Goal: Information Seeking & Learning: Learn about a topic

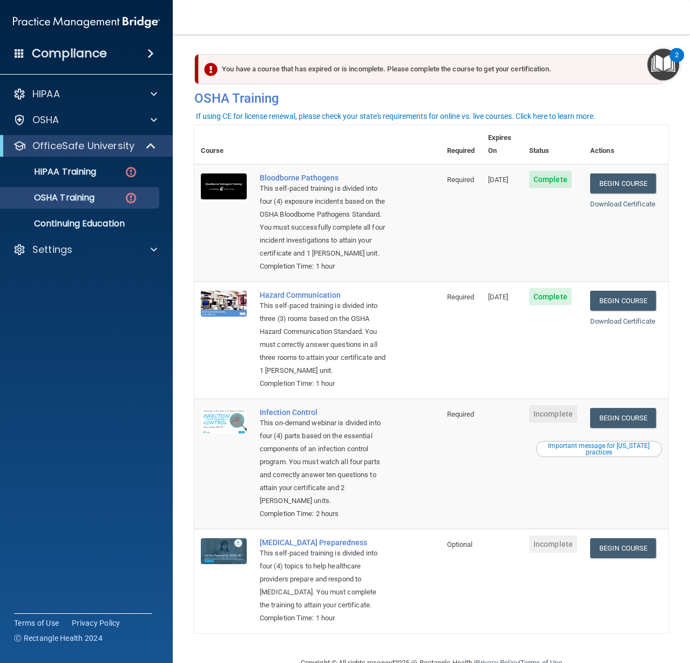
click at [141, 43] on div "Compliance" at bounding box center [86, 54] width 173 height 24
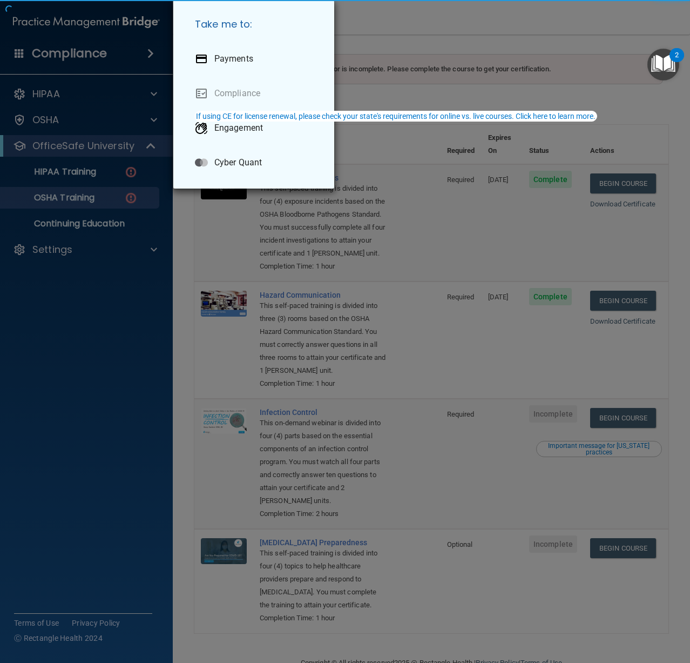
click at [146, 47] on div "Take me to: Payments Compliance Engagement Cyber Quant" at bounding box center [345, 331] width 690 height 663
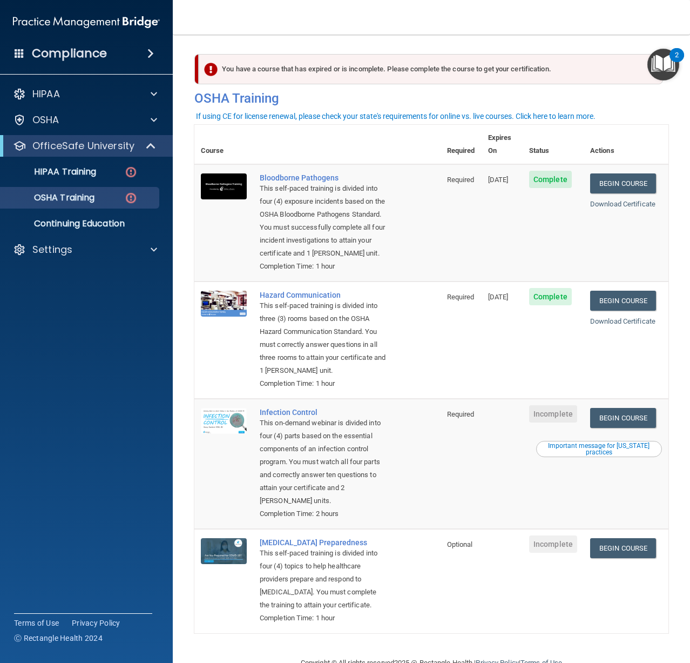
click at [147, 52] on span at bounding box center [150, 53] width 6 height 13
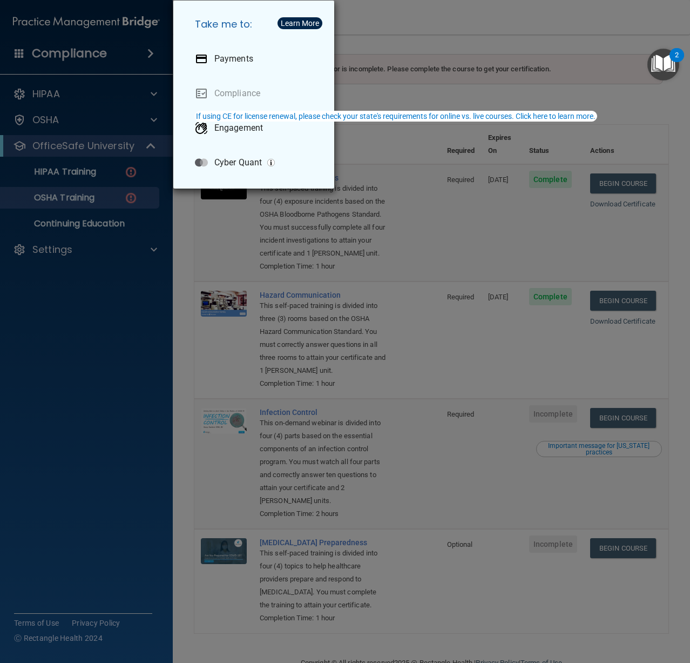
click at [145, 52] on div "Take me to: Payments Compliance Engagement Cyber Quant" at bounding box center [345, 331] width 690 height 663
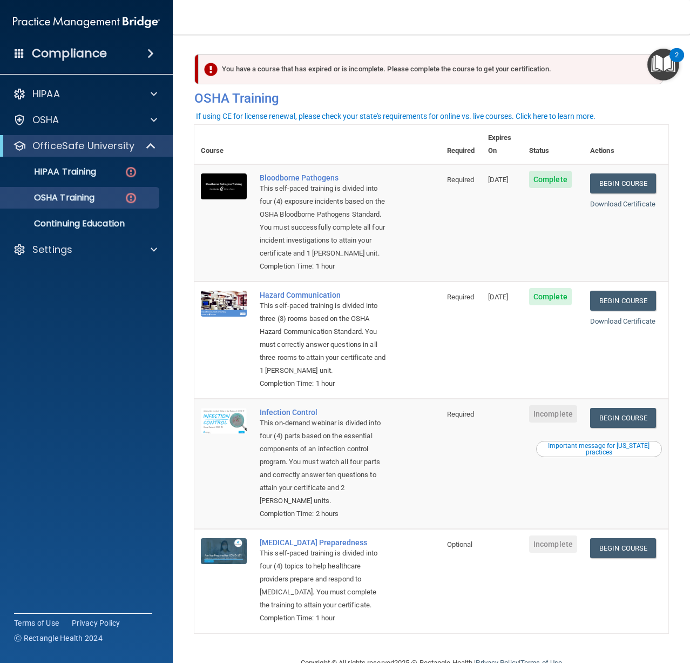
click at [108, 64] on div "Compliance" at bounding box center [86, 54] width 173 height 24
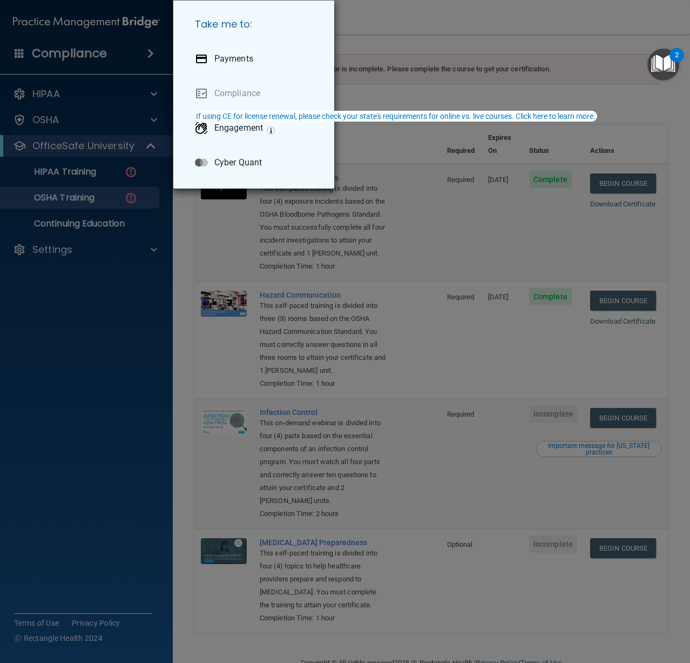
click at [112, 56] on div "Take me to: Payments Compliance Engagement Cyber Quant" at bounding box center [345, 331] width 690 height 663
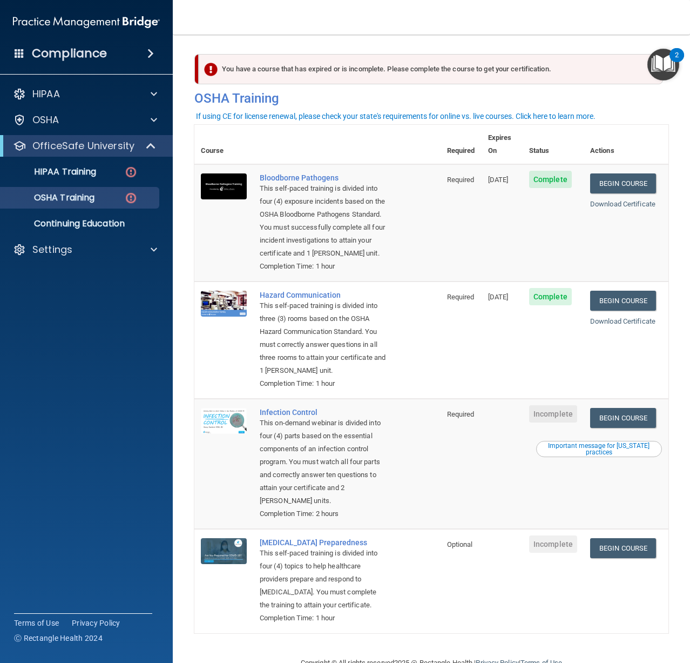
click at [112, 56] on div "Compliance" at bounding box center [86, 54] width 173 height 24
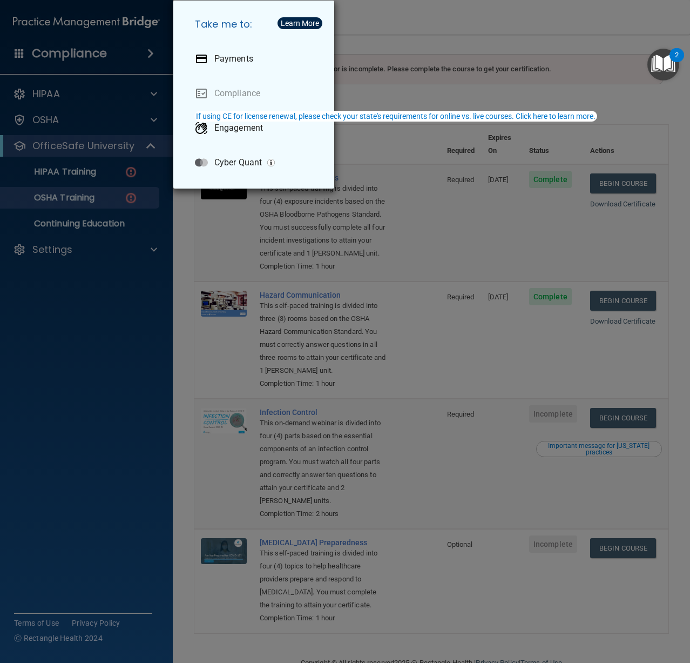
click at [433, 265] on div "Take me to: Payments Compliance Engagement Cyber Quant" at bounding box center [345, 331] width 690 height 663
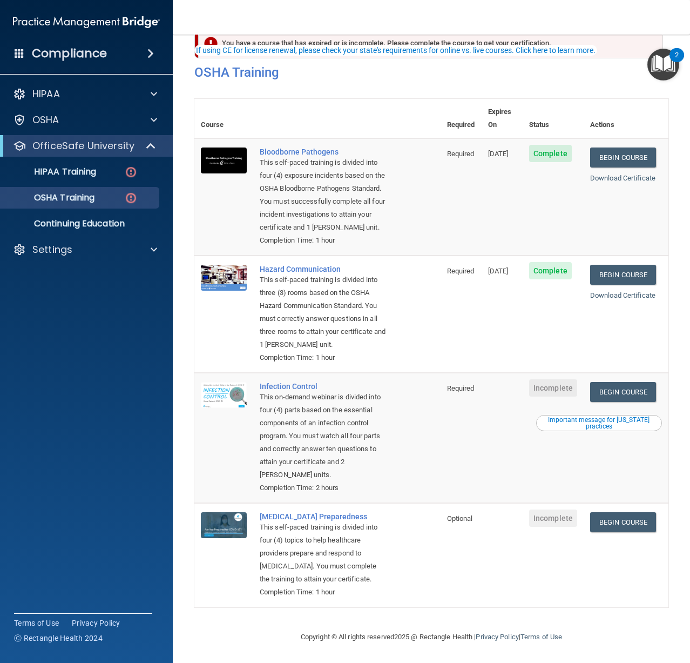
scroll to position [80, 0]
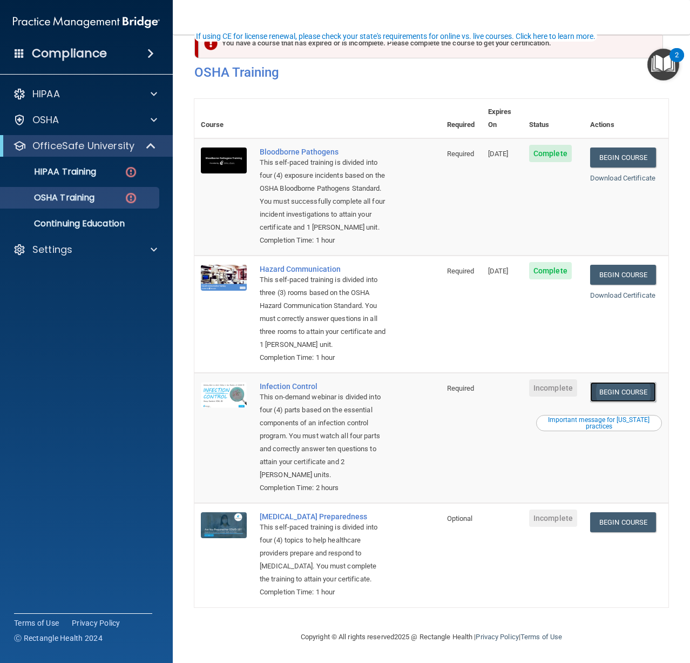
click at [615, 382] on link "Begin Course" at bounding box center [623, 392] width 66 height 20
click at [599, 512] on link "Begin Course" at bounding box center [623, 522] width 66 height 20
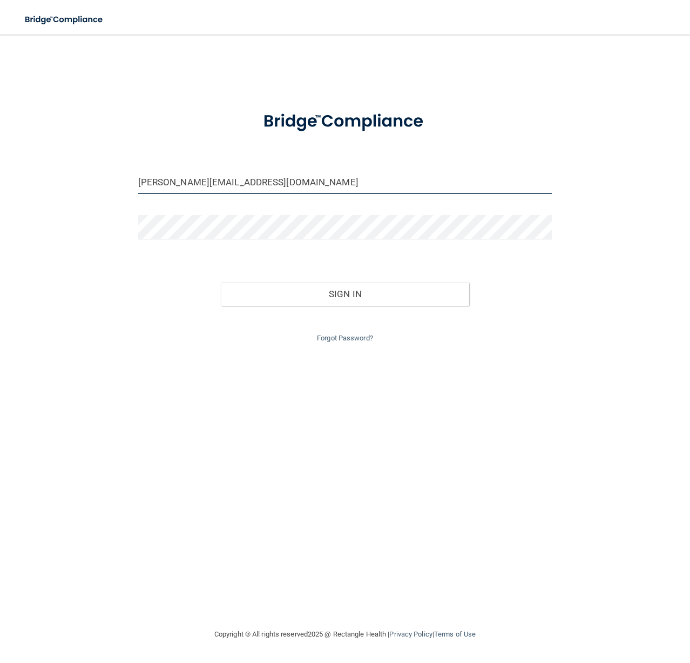
drag, startPoint x: 275, startPoint y: 180, endPoint x: -169, endPoint y: 174, distance: 444.0
click at [0, 174] on html "Toggle navigation Manage My Enterprise Manage My Location erin@bayshoredds.com …" at bounding box center [345, 331] width 690 height 663
type input "[EMAIL_ADDRESS][DOMAIN_NAME]"
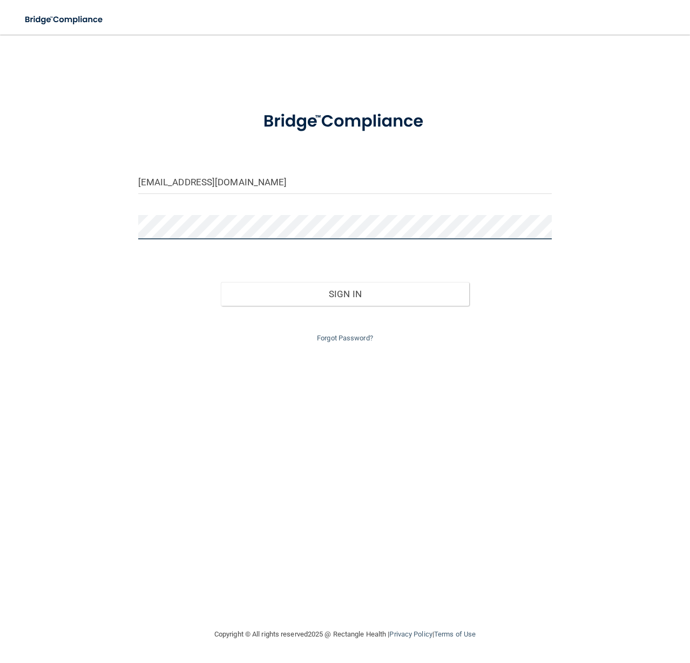
click at [221, 282] on button "Sign In" at bounding box center [345, 294] width 248 height 24
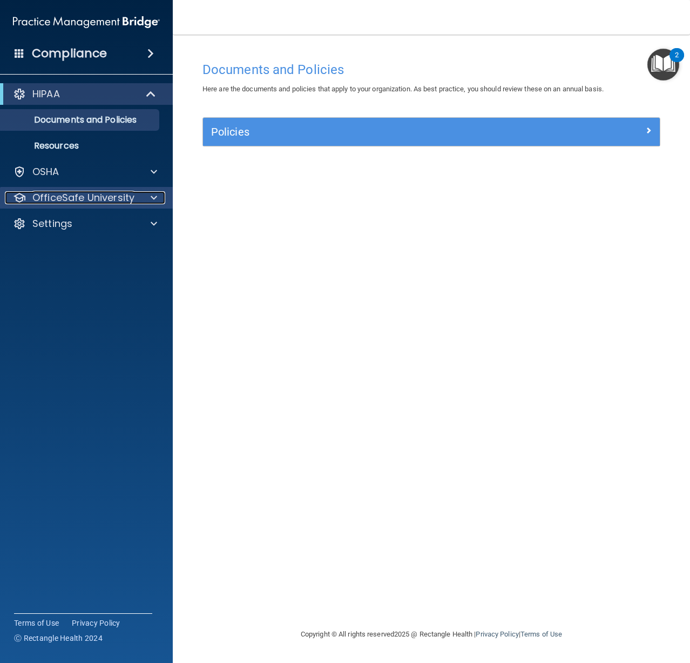
click at [42, 197] on p "OfficeSafe University" at bounding box center [83, 197] width 102 height 13
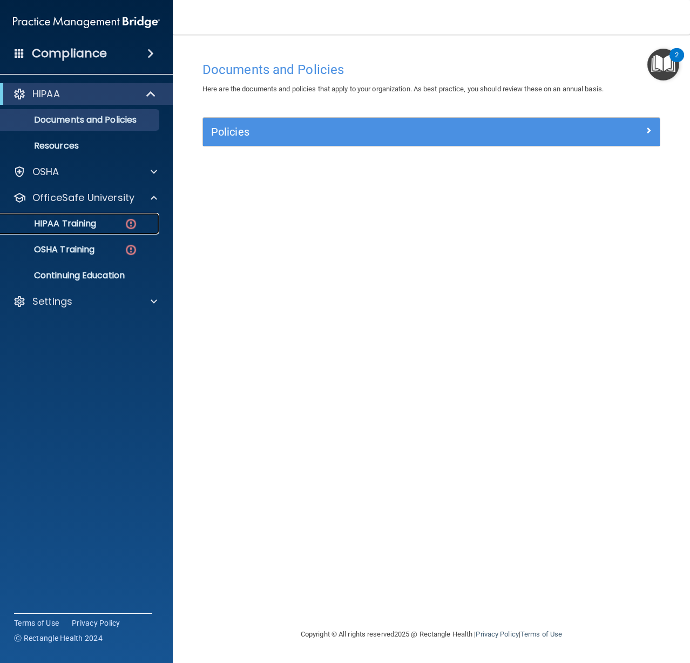
click at [71, 227] on p "HIPAA Training" at bounding box center [51, 223] width 89 height 11
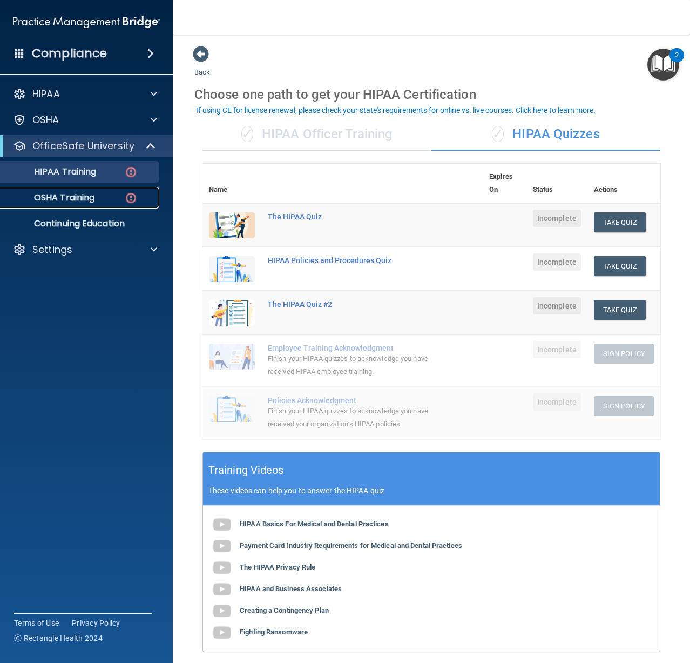
click at [79, 194] on p "OSHA Training" at bounding box center [51, 197] width 88 height 11
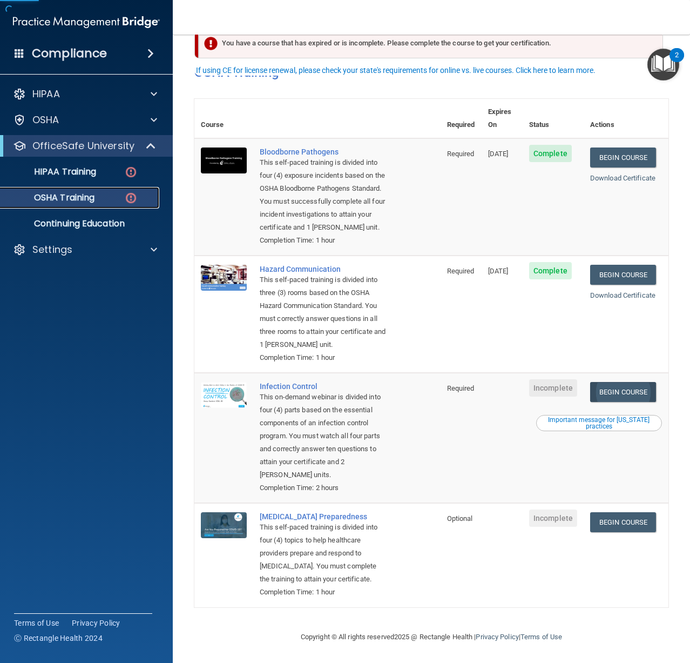
scroll to position [80, 0]
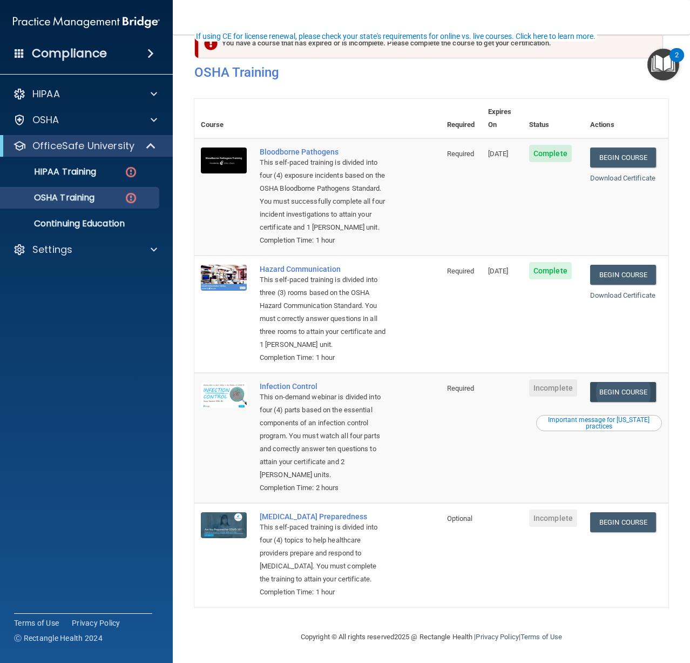
click at [604, 374] on td "Begin Course Download Certificate Important message for California practices" at bounding box center [626, 438] width 85 height 130
click at [607, 382] on link "Begin Course" at bounding box center [623, 392] width 66 height 20
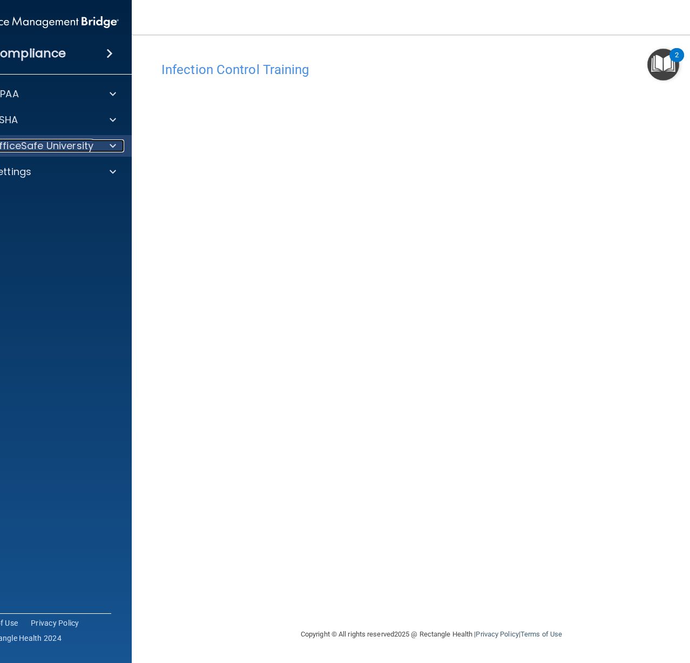
click at [51, 145] on p "OfficeSafe University" at bounding box center [42, 145] width 102 height 13
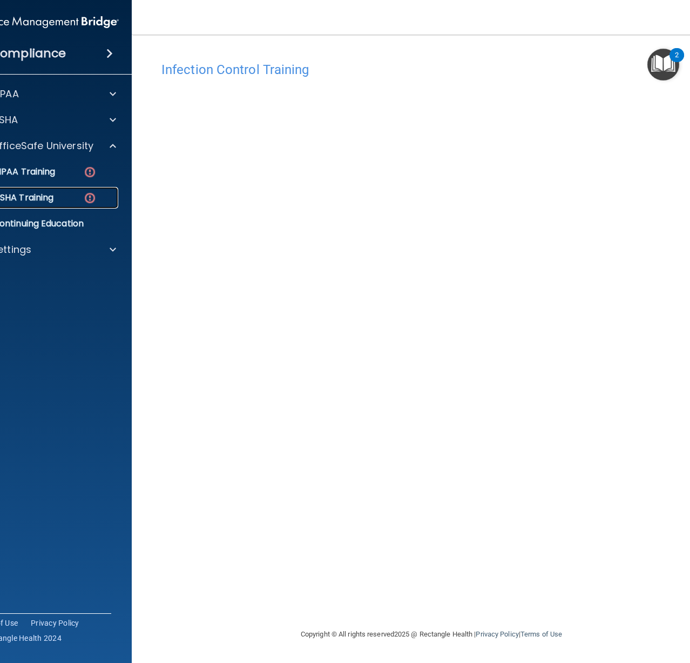
click at [35, 201] on p "OSHA Training" at bounding box center [10, 197] width 88 height 11
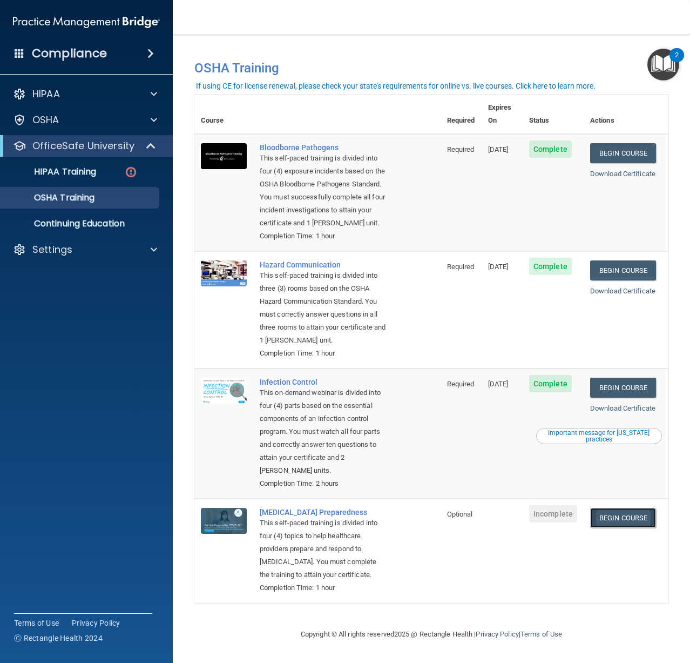
click at [623, 517] on link "Begin Course" at bounding box center [623, 518] width 66 height 20
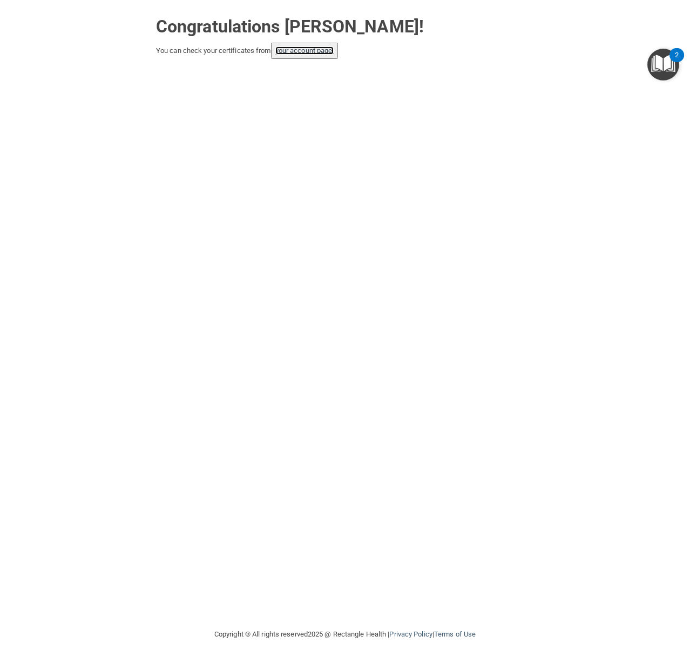
click at [292, 52] on link "your account page!" at bounding box center [304, 50] width 59 height 8
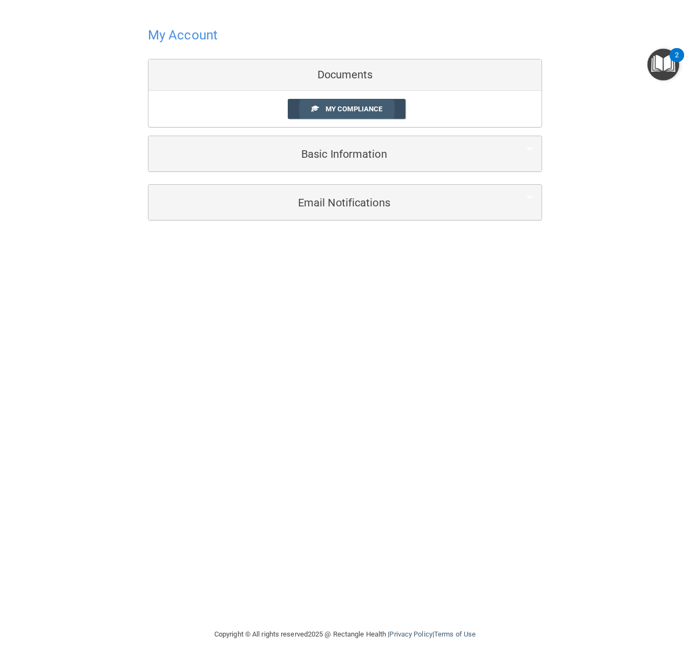
click at [332, 115] on link "My Compliance" at bounding box center [347, 109] width 118 height 20
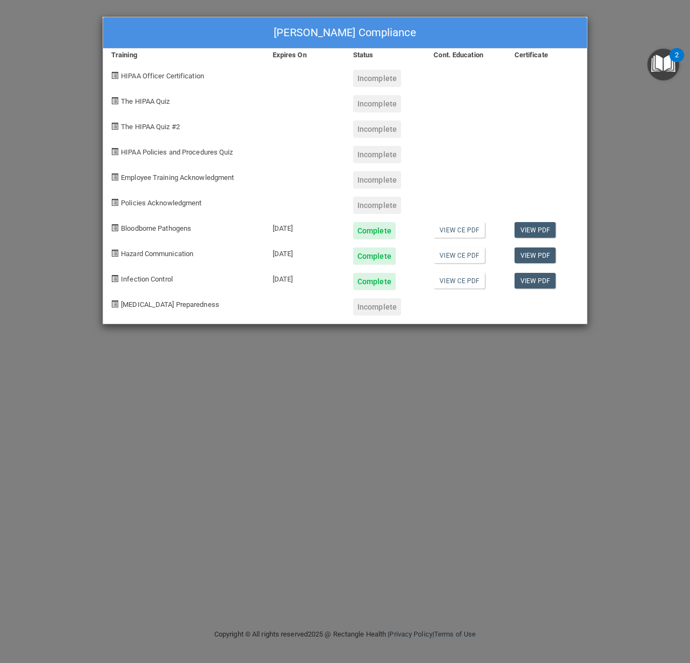
click at [619, 152] on div "Jada Vivians's Compliance Training Expires On Status Cont. Education Certificat…" at bounding box center [345, 331] width 690 height 663
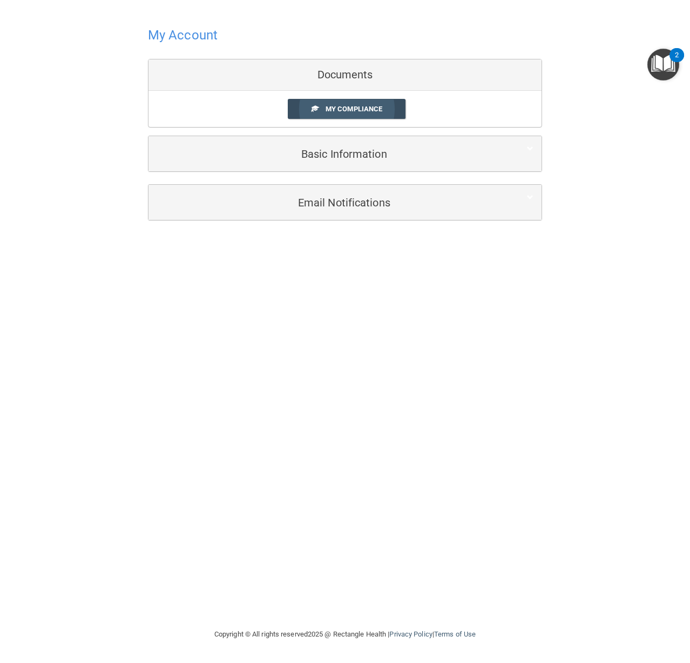
click at [359, 112] on span "My Compliance" at bounding box center [354, 109] width 57 height 8
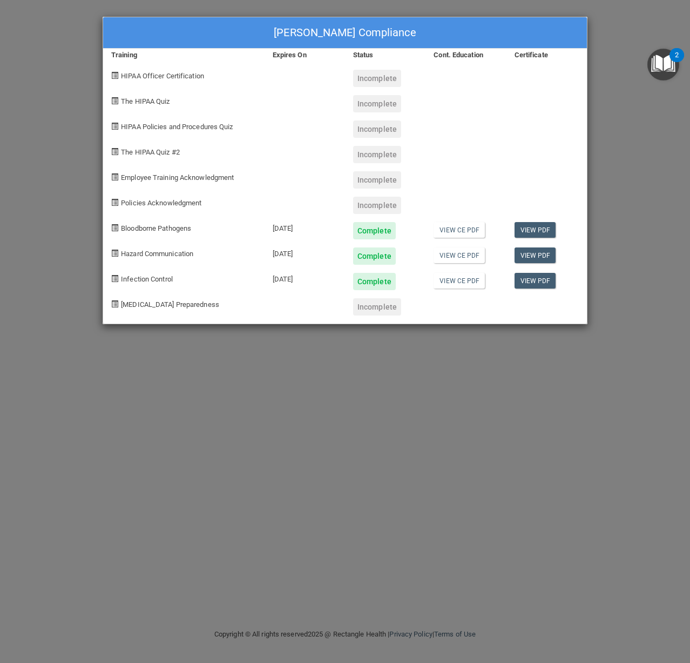
click at [632, 130] on div "Jada Vivians's Compliance Training Expires On Status Cont. Education Certificat…" at bounding box center [345, 331] width 690 height 663
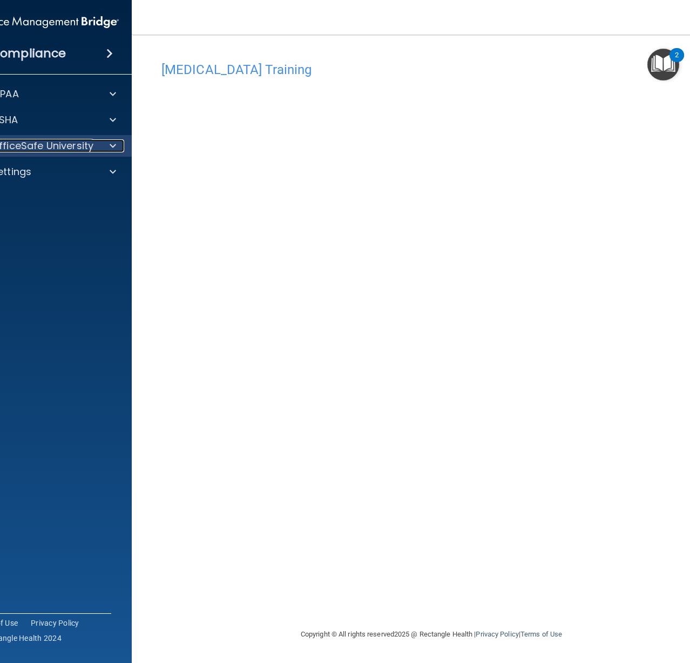
click at [55, 146] on p "OfficeSafe University" at bounding box center [42, 145] width 102 height 13
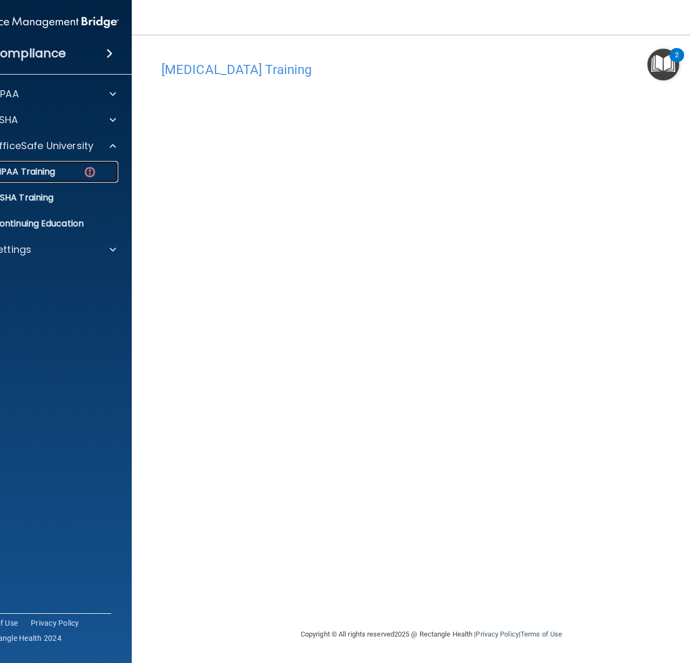
click at [58, 174] on div "HIPAA Training" at bounding box center [39, 171] width 147 height 11
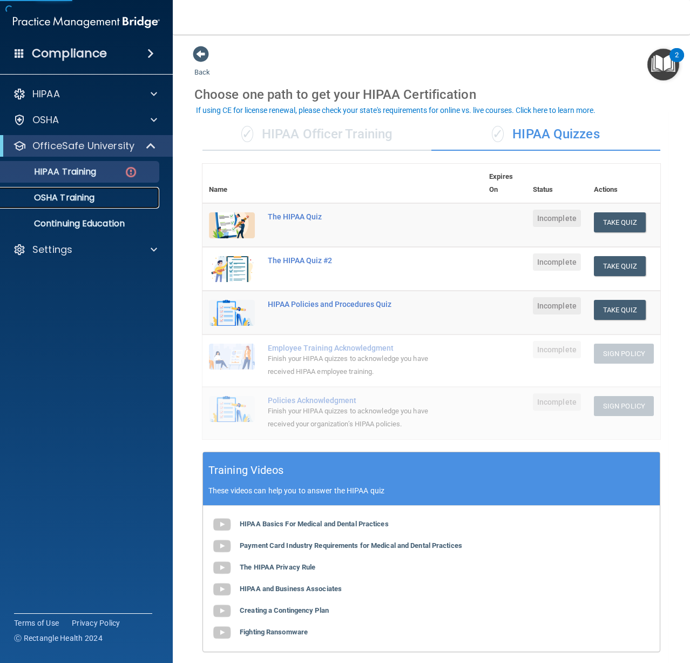
click at [92, 197] on p "OSHA Training" at bounding box center [51, 197] width 88 height 11
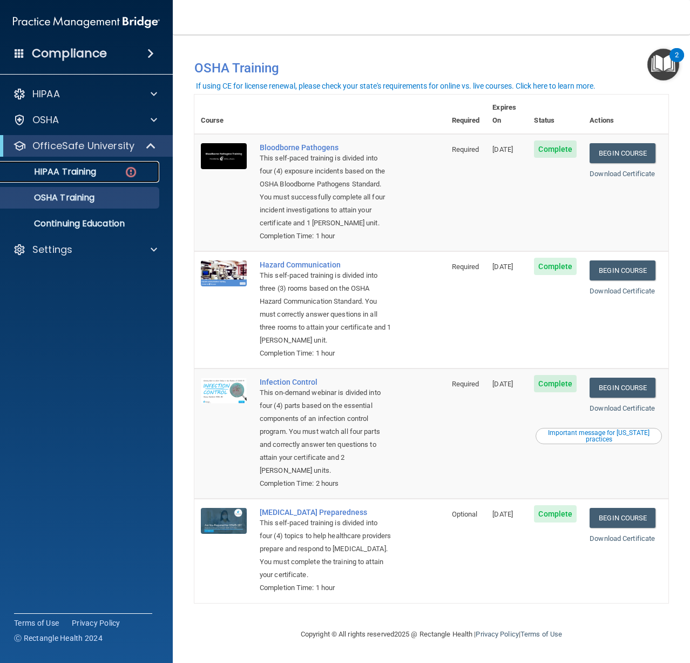
click at [92, 173] on p "HIPAA Training" at bounding box center [51, 171] width 89 height 11
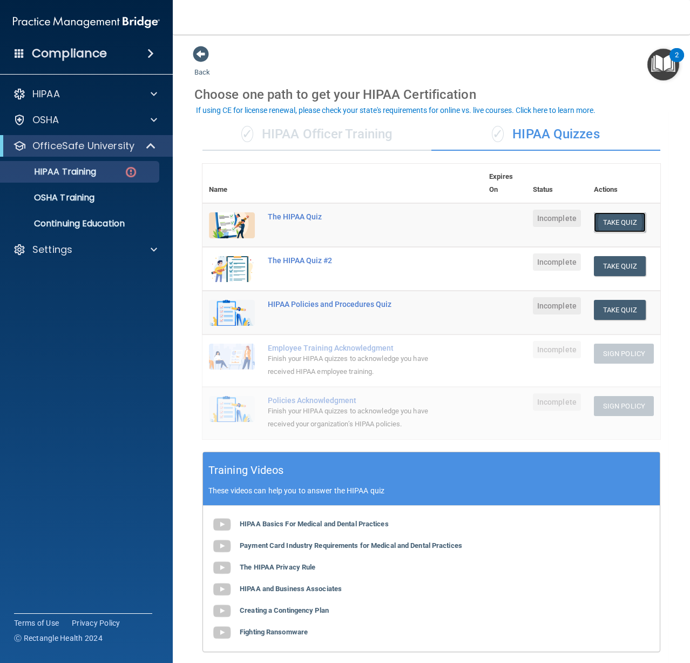
click at [608, 222] on button "Take Quiz" at bounding box center [620, 222] width 52 height 20
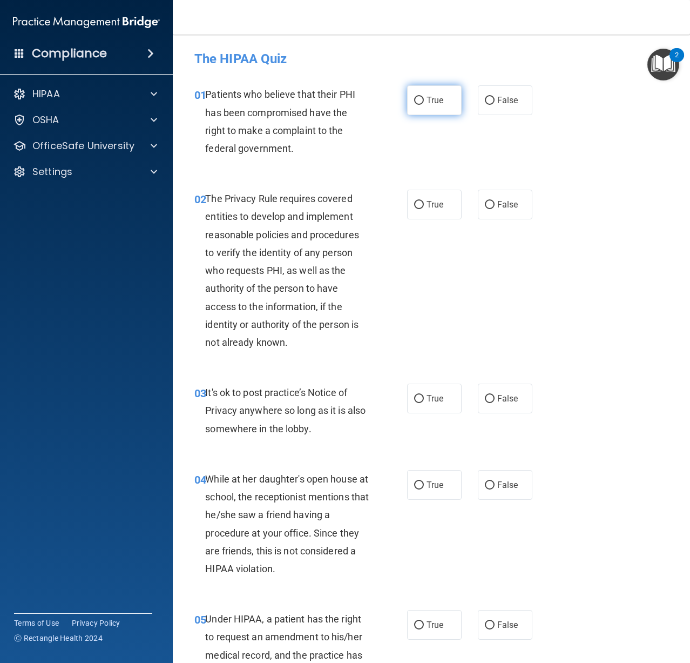
click at [415, 107] on label "True" at bounding box center [434, 100] width 55 height 30
click at [415, 105] on input "True" at bounding box center [419, 101] width 10 height 8
radio input "true"
click at [427, 204] on span "True" at bounding box center [435, 204] width 17 height 10
click at [424, 204] on input "True" at bounding box center [419, 205] width 10 height 8
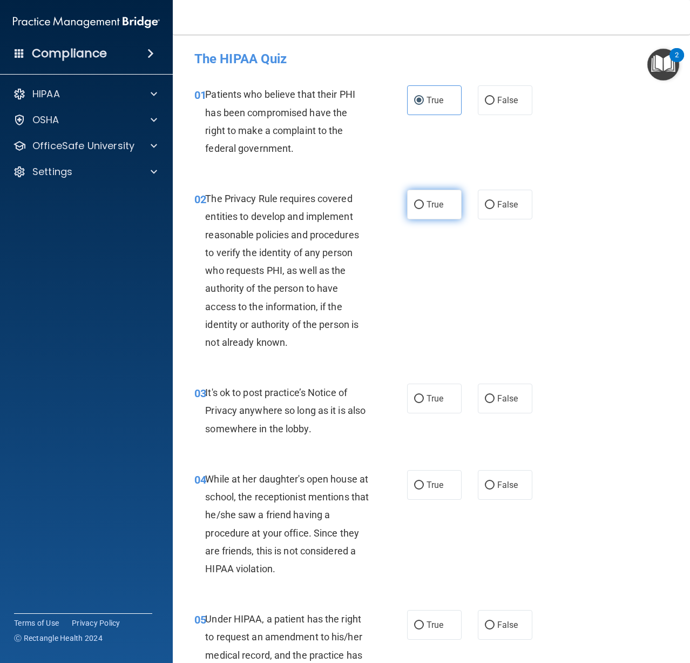
radio input "true"
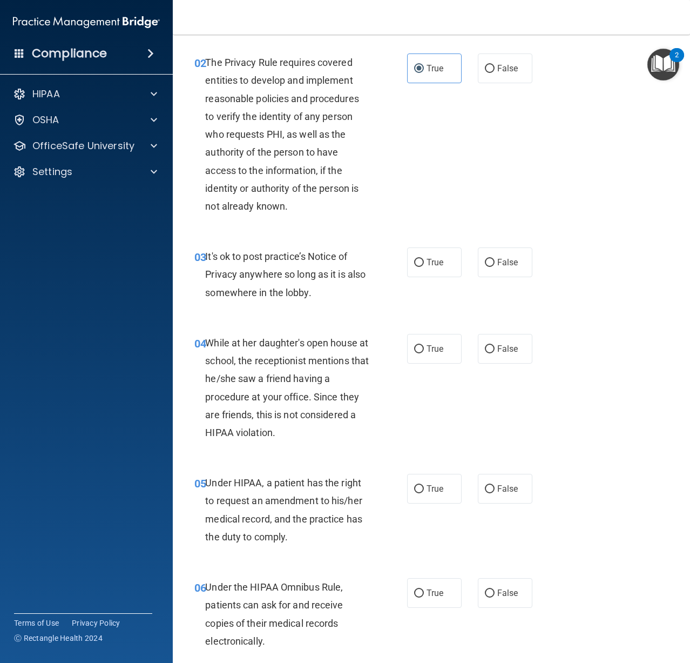
scroll to position [162, 0]
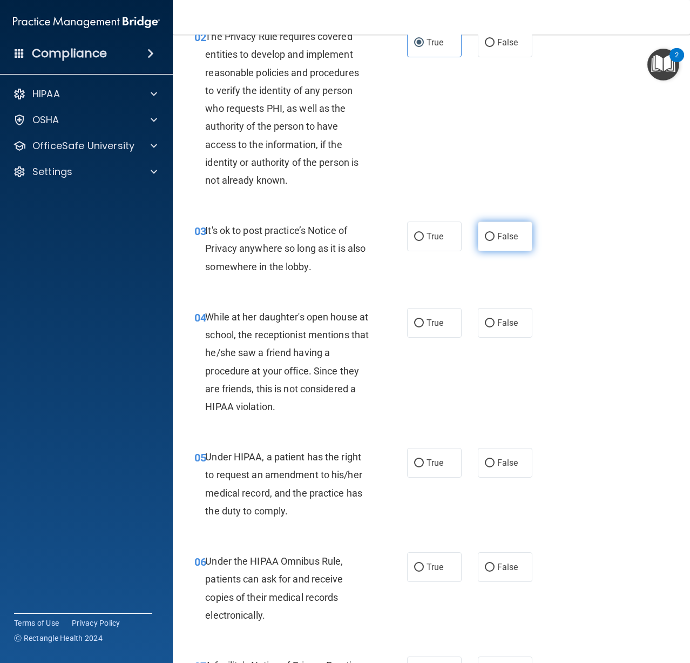
click at [501, 240] on span "False" at bounding box center [507, 236] width 21 height 10
click at [495, 240] on input "False" at bounding box center [490, 237] width 10 height 8
radio input "true"
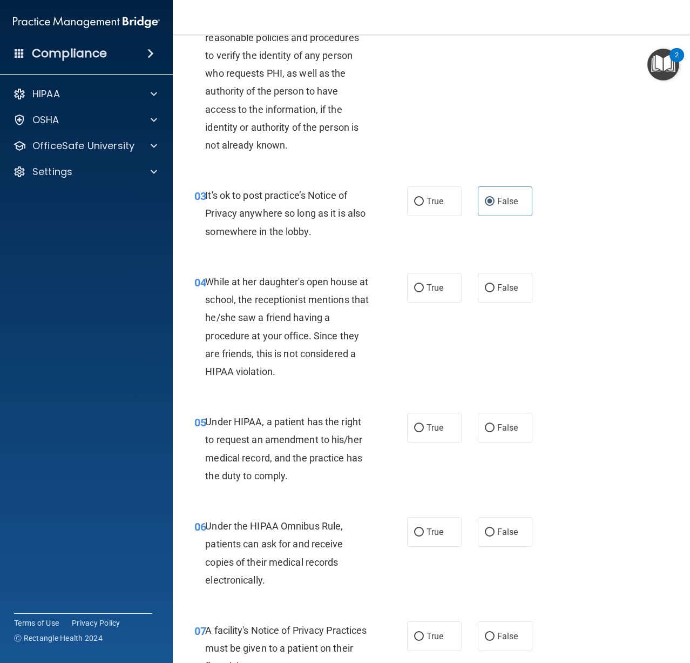
scroll to position [216, 0]
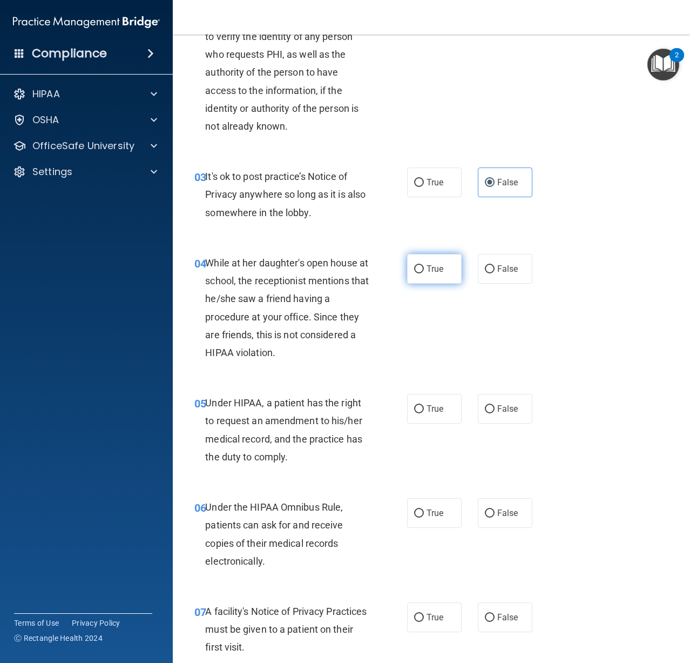
click at [424, 277] on label "True" at bounding box center [434, 269] width 55 height 30
click at [424, 273] on input "True" at bounding box center [419, 269] width 10 height 8
radio input "true"
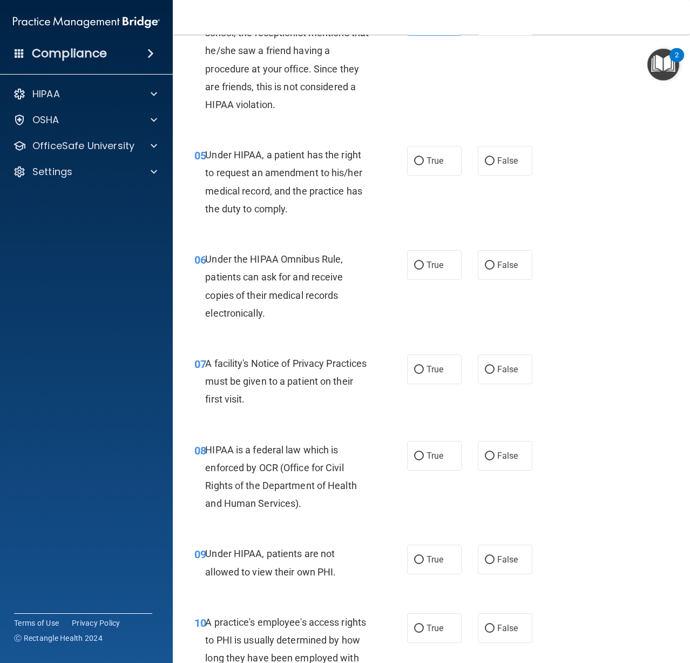
scroll to position [486, 0]
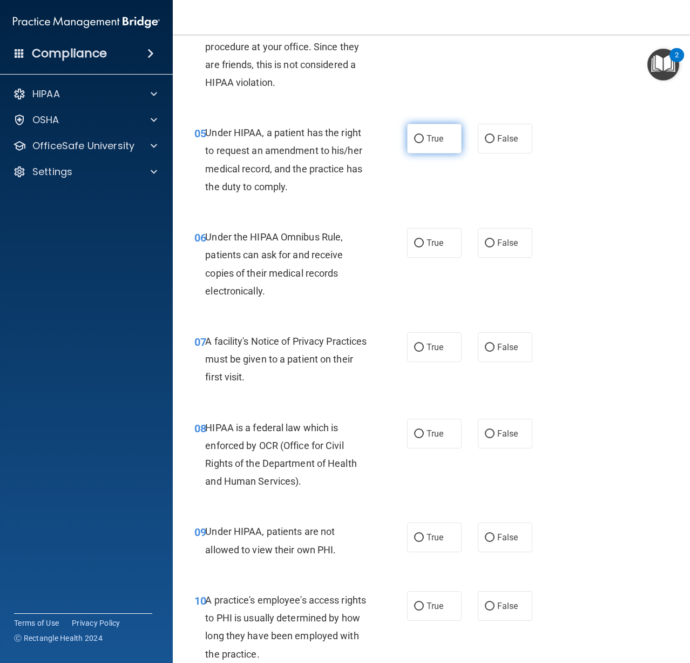
click at [434, 137] on span "True" at bounding box center [435, 138] width 17 height 10
click at [424, 137] on input "True" at bounding box center [419, 139] width 10 height 8
radio input "true"
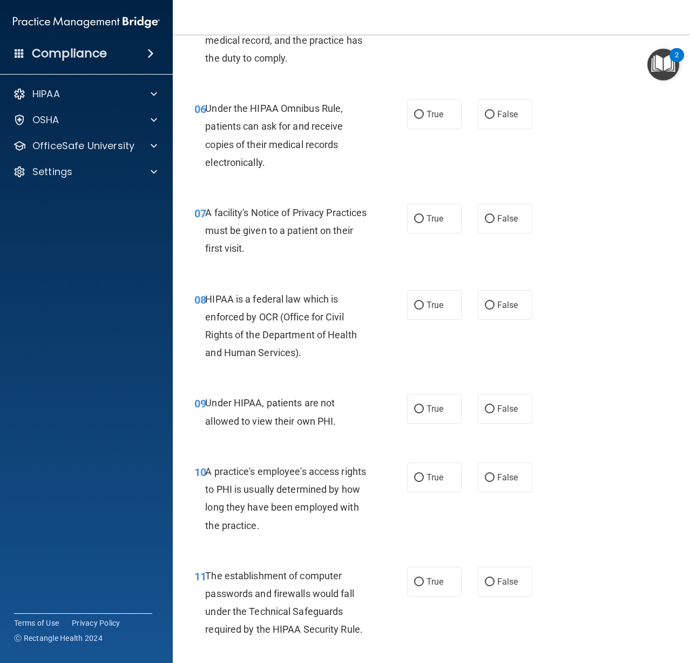
scroll to position [648, 0]
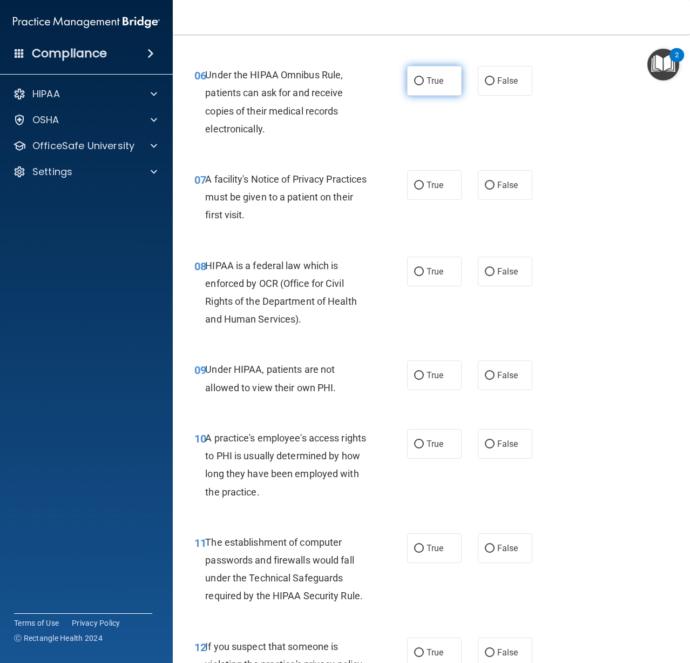
click at [428, 91] on label "True" at bounding box center [434, 81] width 55 height 30
click at [424, 85] on input "True" at bounding box center [419, 81] width 10 height 8
radio input "true"
click at [429, 180] on span "True" at bounding box center [435, 185] width 17 height 10
click at [424, 181] on input "True" at bounding box center [419, 185] width 10 height 8
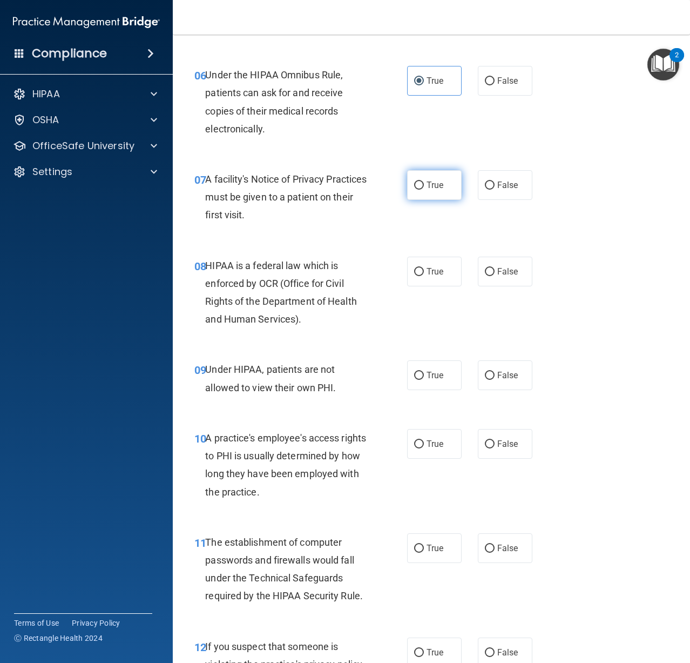
radio input "true"
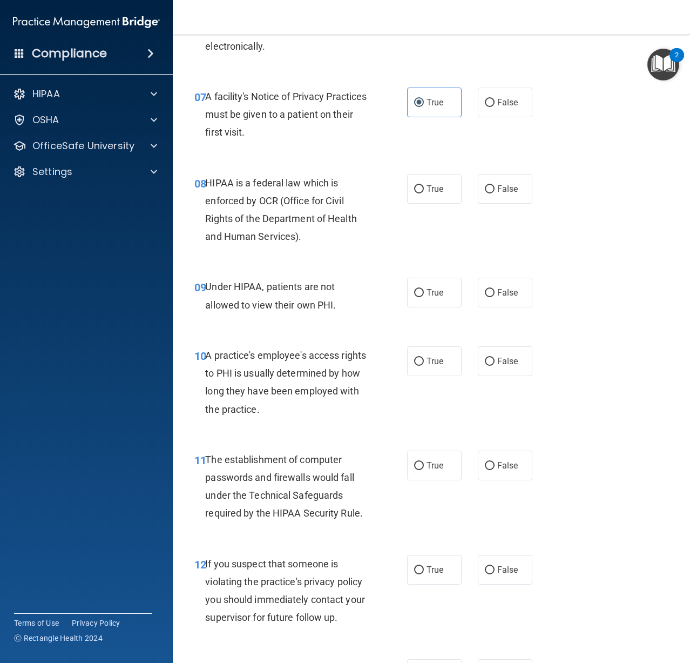
scroll to position [756, 0]
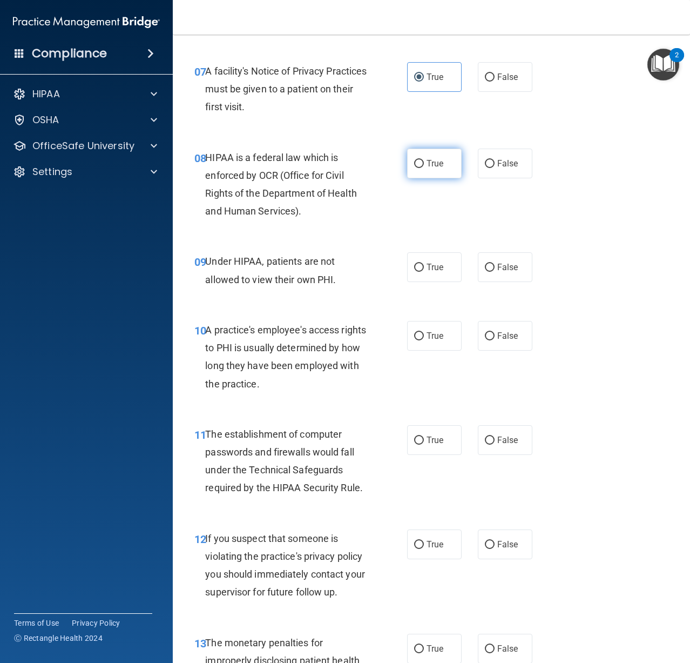
click at [416, 164] on input "True" at bounding box center [419, 164] width 10 height 8
radio input "true"
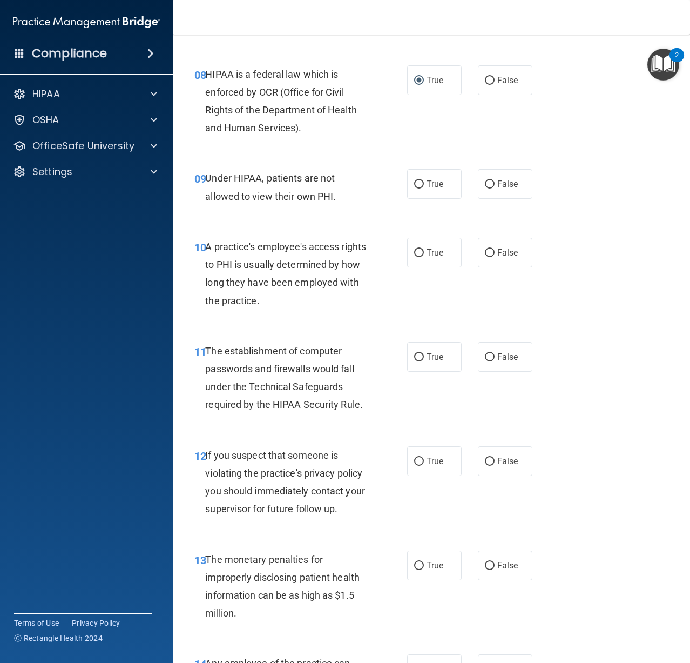
scroll to position [864, 0]
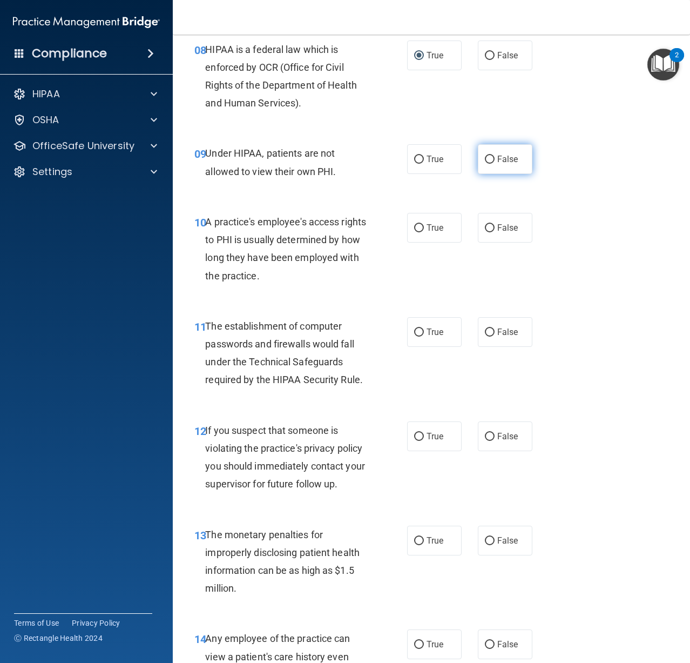
click at [511, 163] on span "False" at bounding box center [507, 159] width 21 height 10
click at [495, 163] on input "False" at bounding box center [490, 160] width 10 height 8
radio input "true"
click at [478, 227] on label "False" at bounding box center [505, 228] width 55 height 30
click at [485, 227] on input "False" at bounding box center [490, 228] width 10 height 8
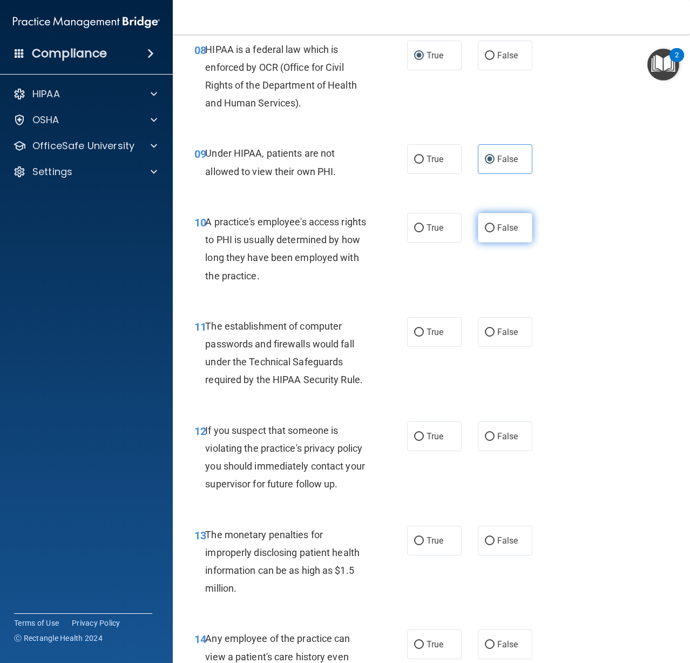
radio input "true"
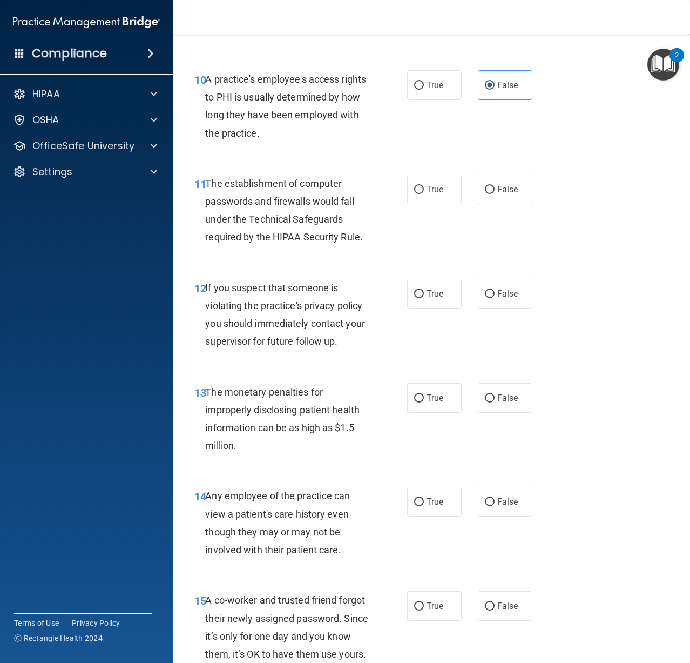
scroll to position [1026, 0]
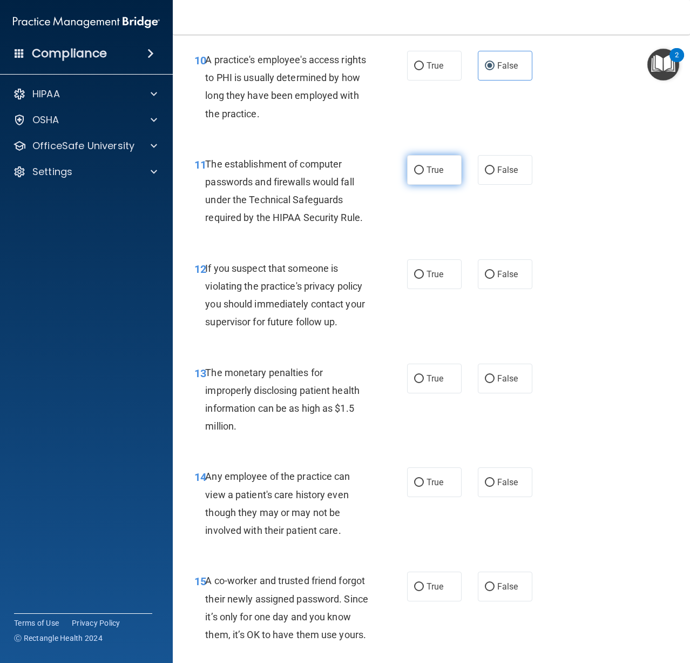
click at [407, 173] on label "True" at bounding box center [434, 170] width 55 height 30
click at [414, 173] on input "True" at bounding box center [419, 170] width 10 height 8
radio input "true"
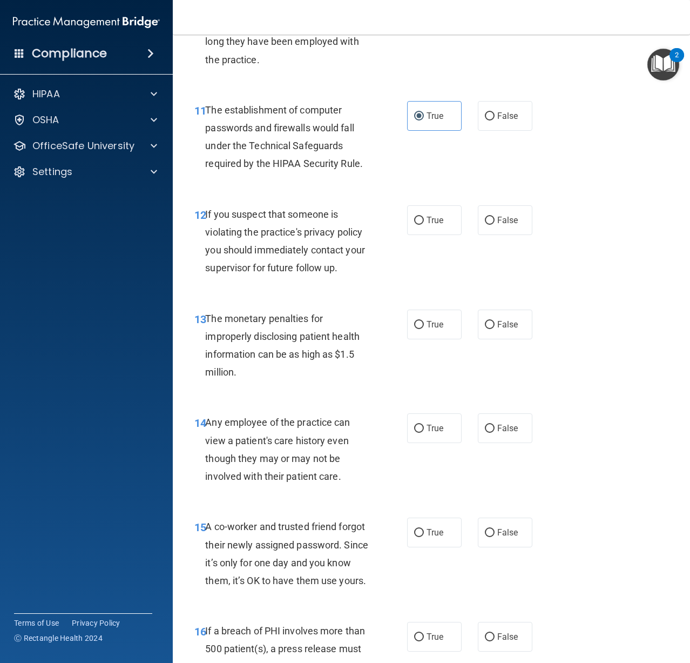
scroll to position [1134, 0]
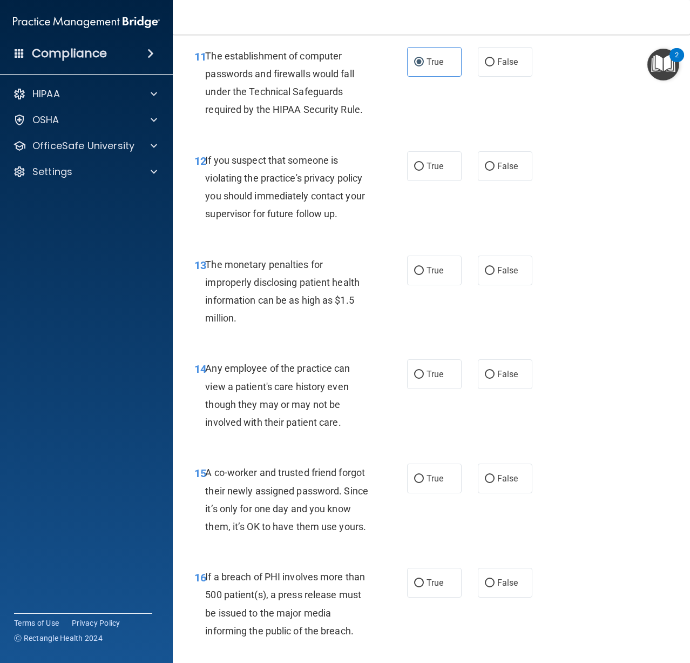
click at [407, 175] on label "True" at bounding box center [434, 166] width 55 height 30
click at [414, 171] on input "True" at bounding box center [419, 167] width 10 height 8
radio input "true"
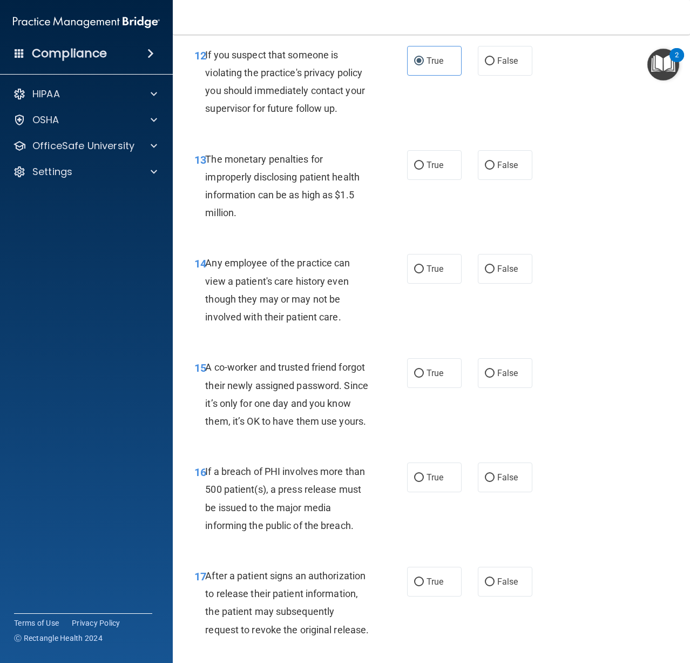
scroll to position [1242, 0]
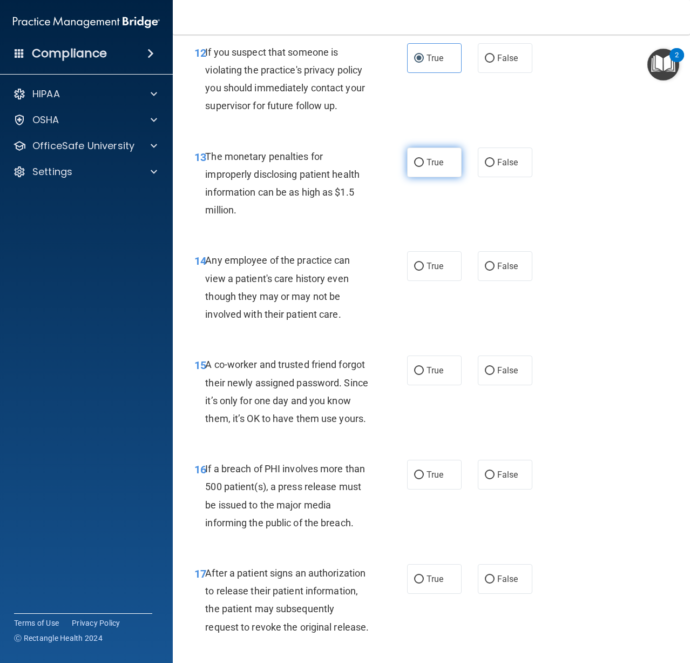
click at [439, 159] on span "True" at bounding box center [435, 162] width 17 height 10
click at [424, 159] on input "True" at bounding box center [419, 163] width 10 height 8
radio input "true"
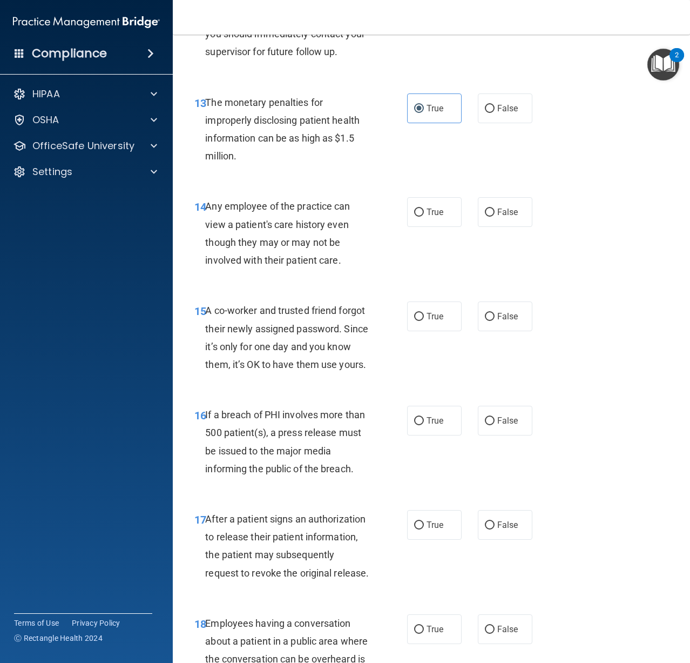
scroll to position [1350, 0]
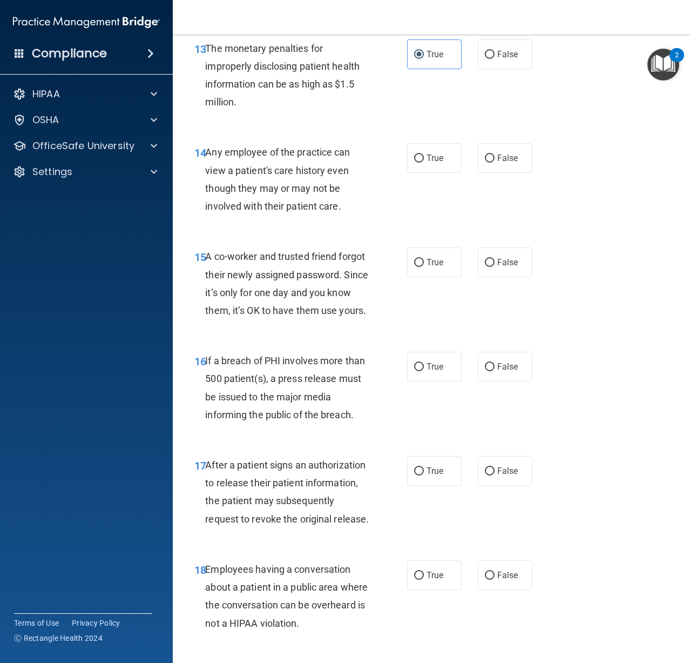
click at [400, 170] on div "14 Any employee of the practice can view a patient's care history even though t…" at bounding box center [300, 181] width 245 height 77
click at [407, 165] on label "True" at bounding box center [434, 158] width 55 height 30
click at [414, 163] on input "True" at bounding box center [419, 158] width 10 height 8
radio input "true"
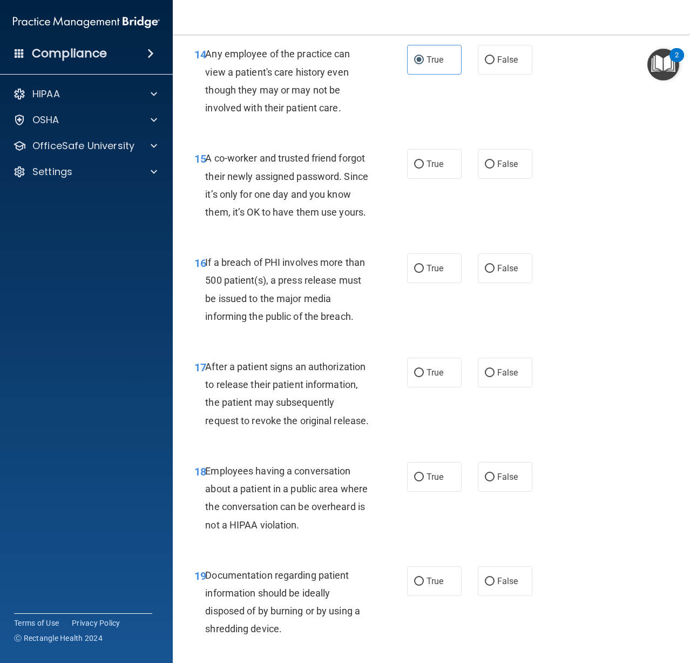
scroll to position [1458, 0]
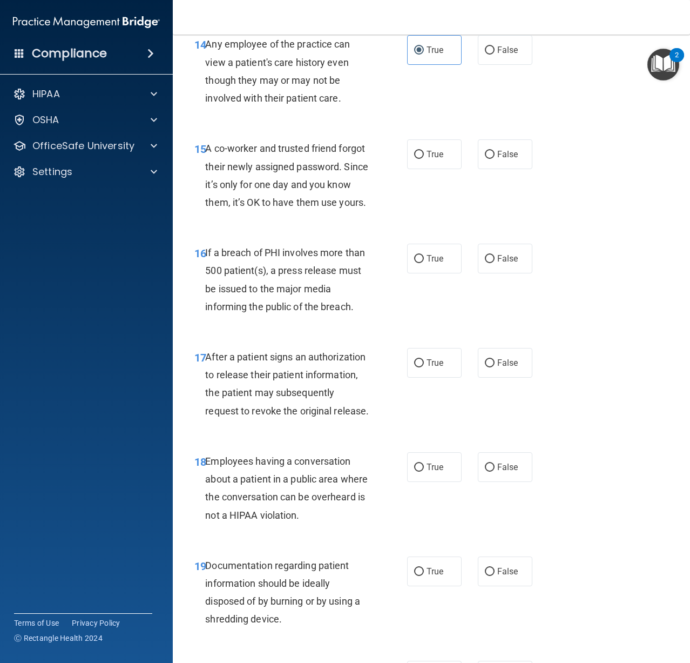
click at [467, 144] on div "True False" at bounding box center [472, 154] width 131 height 30
drag, startPoint x: 492, startPoint y: 146, endPoint x: 477, endPoint y: 151, distance: 15.0
click at [490, 147] on label "False" at bounding box center [505, 154] width 55 height 30
click at [490, 151] on input "False" at bounding box center [490, 155] width 10 height 8
radio input "true"
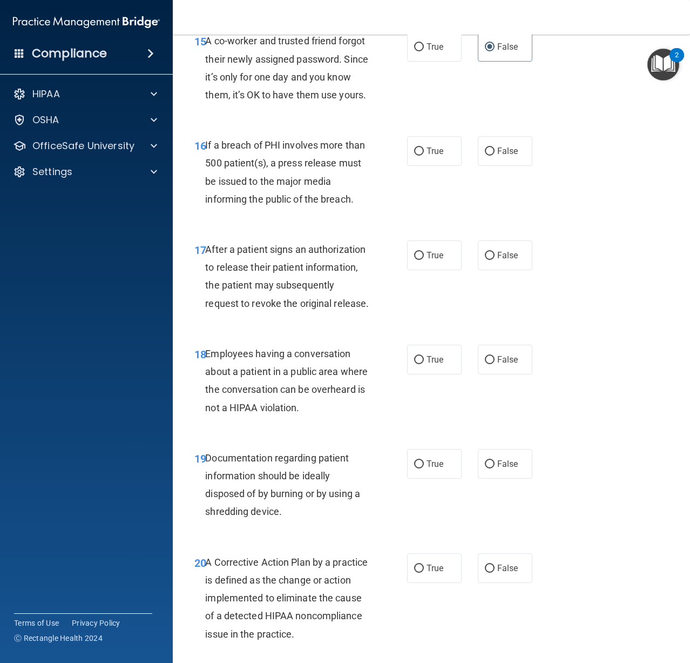
scroll to position [1566, 0]
click at [452, 165] on label "True" at bounding box center [434, 151] width 55 height 30
click at [424, 155] on input "True" at bounding box center [419, 151] width 10 height 8
radio input "true"
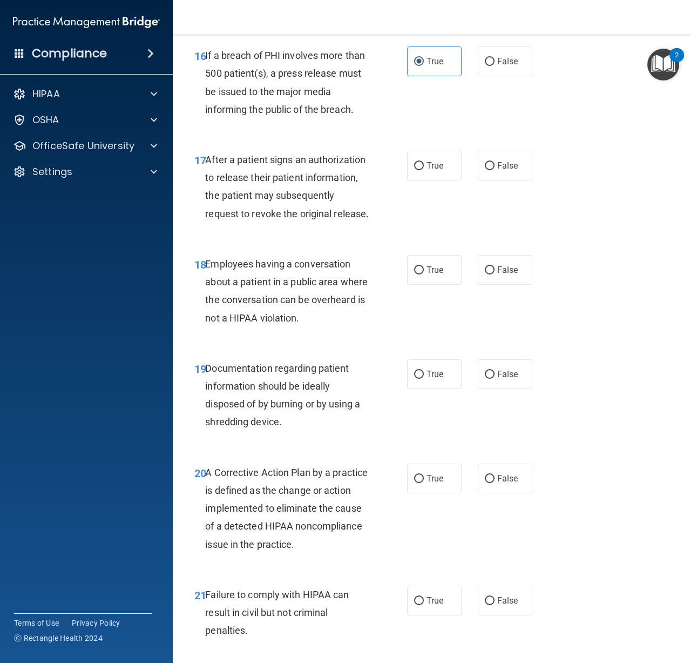
scroll to position [1674, 0]
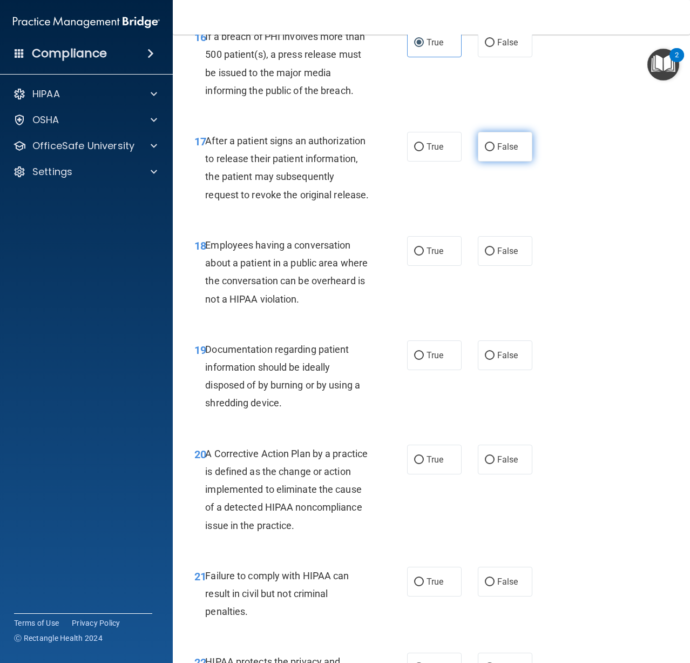
click at [478, 161] on label "False" at bounding box center [505, 147] width 55 height 30
click at [485, 151] on input "False" at bounding box center [490, 147] width 10 height 8
radio input "true"
click at [427, 152] on span "True" at bounding box center [435, 147] width 17 height 10
click at [423, 151] on input "True" at bounding box center [419, 147] width 10 height 8
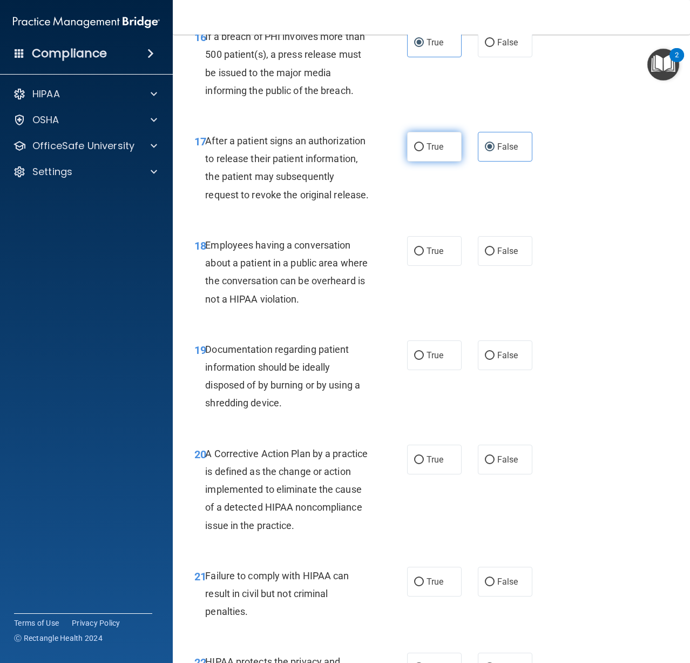
radio input "true"
radio input "false"
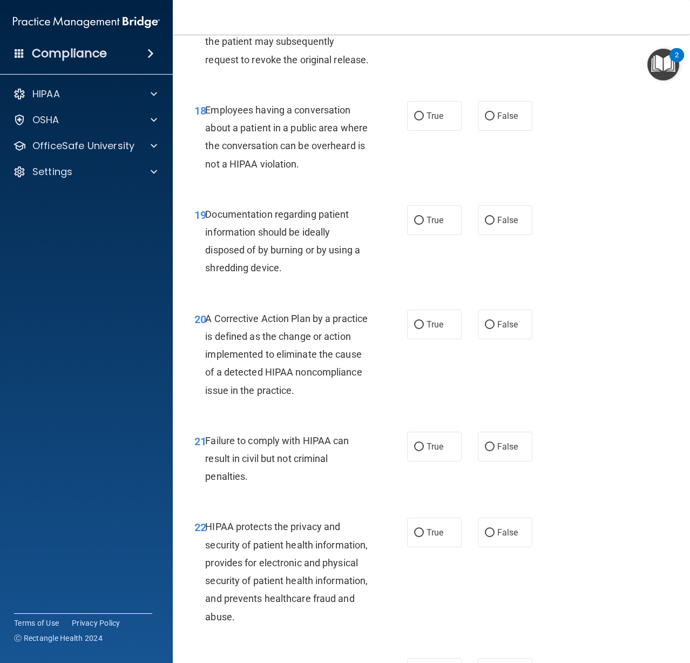
scroll to position [1836, 0]
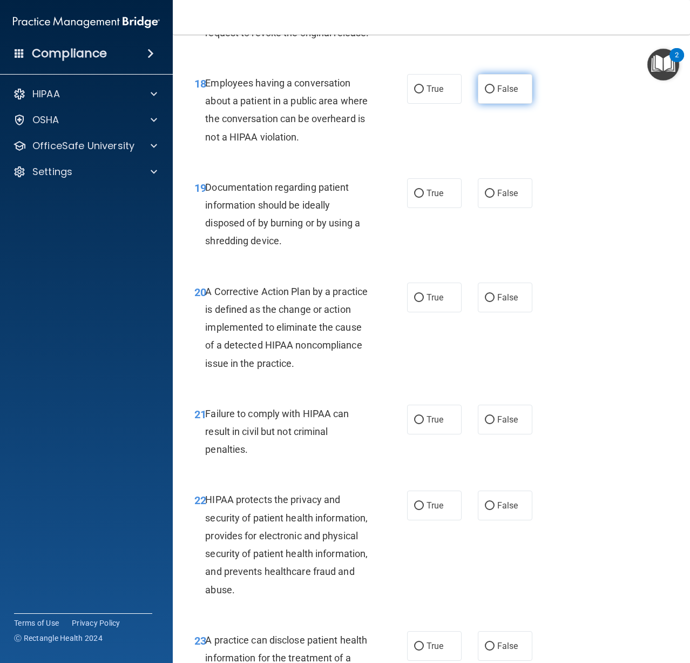
click at [521, 104] on label "False" at bounding box center [505, 89] width 55 height 30
click at [495, 93] on input "False" at bounding box center [490, 89] width 10 height 8
radio input "true"
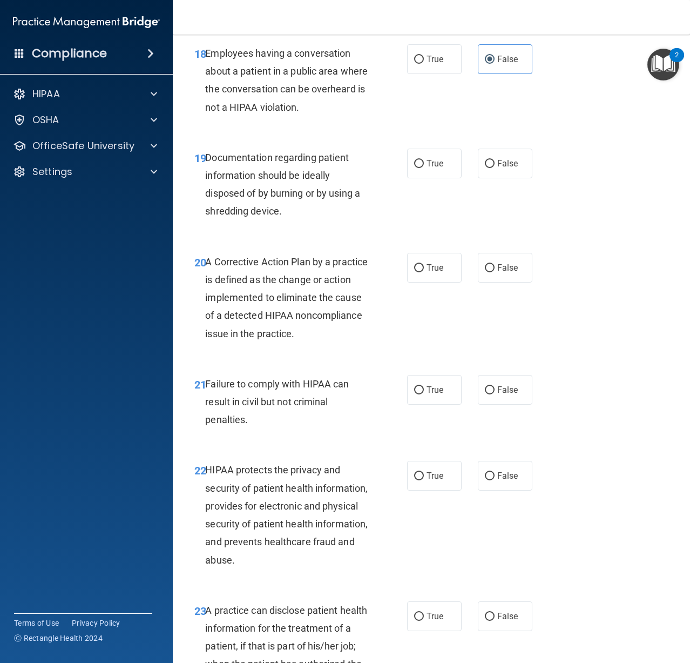
scroll to position [1890, 0]
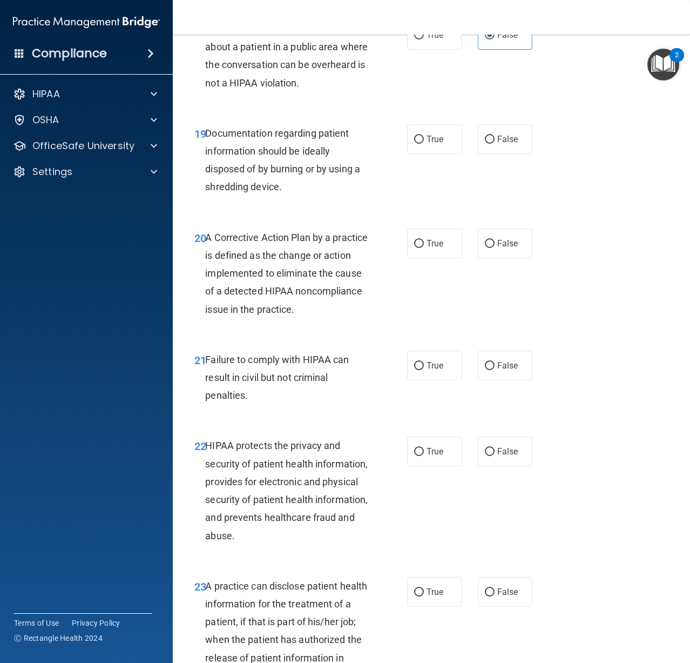
click at [511, 192] on div "19 Documentation regarding patient information should be ideally disposed of by…" at bounding box center [431, 163] width 490 height 104
click at [455, 154] on label "True" at bounding box center [434, 139] width 55 height 30
click at [424, 144] on input "True" at bounding box center [419, 140] width 10 height 8
radio input "true"
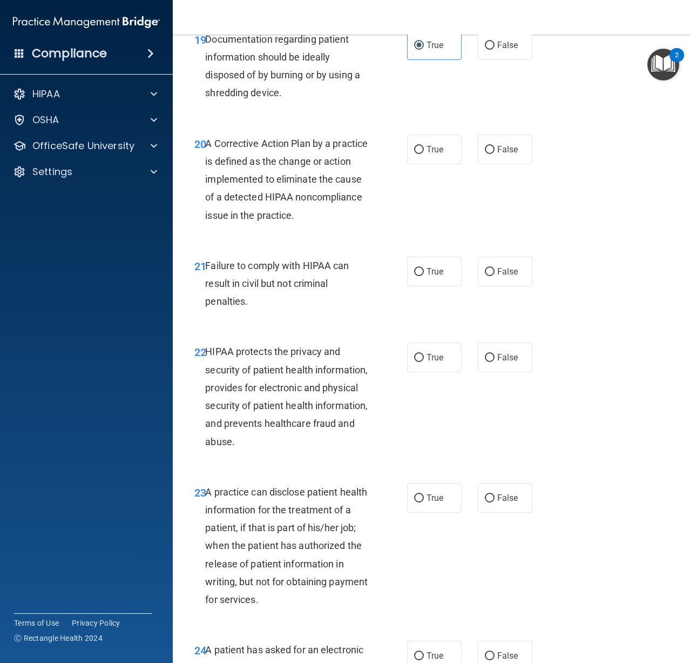
scroll to position [1998, 0]
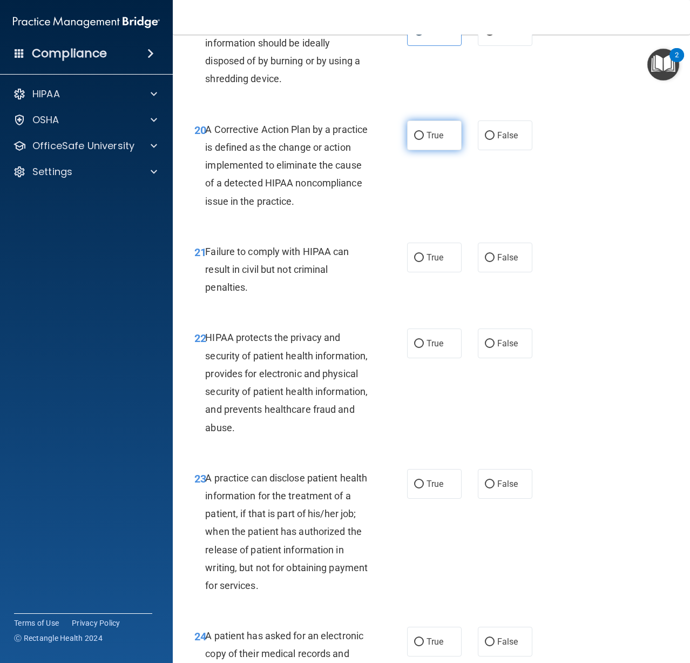
click at [425, 150] on label "True" at bounding box center [434, 135] width 55 height 30
click at [424, 140] on input "True" at bounding box center [419, 136] width 10 height 8
radio input "true"
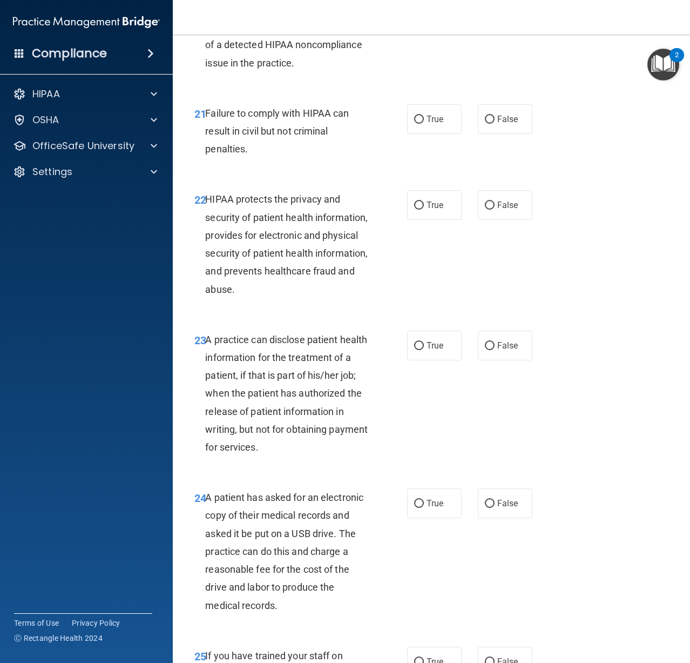
scroll to position [2161, 0]
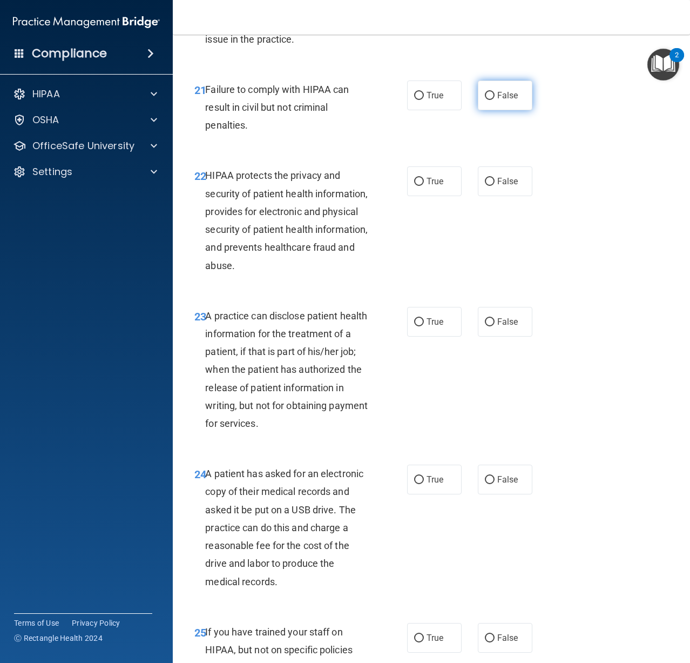
click at [490, 110] on label "False" at bounding box center [505, 95] width 55 height 30
click at [490, 100] on input "False" at bounding box center [490, 96] width 10 height 8
radio input "true"
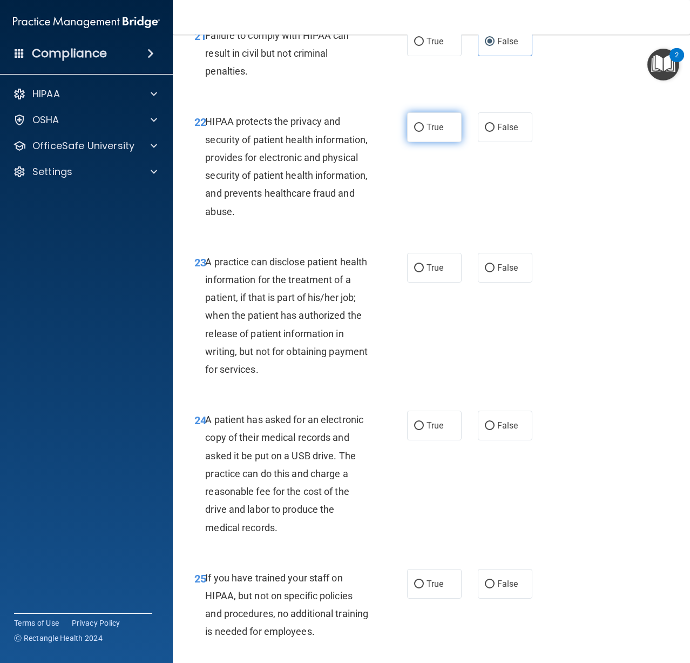
click at [431, 132] on span "True" at bounding box center [435, 127] width 17 height 10
click at [424, 132] on input "True" at bounding box center [419, 128] width 10 height 8
radio input "true"
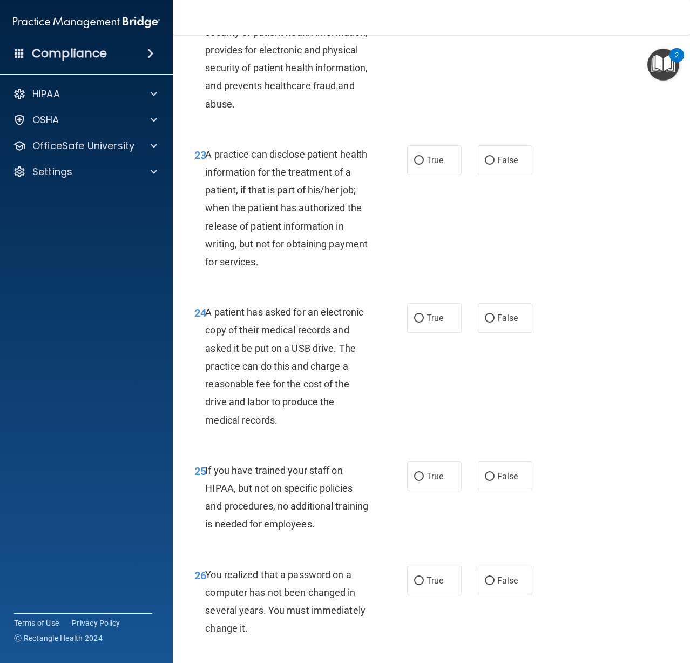
scroll to position [2323, 0]
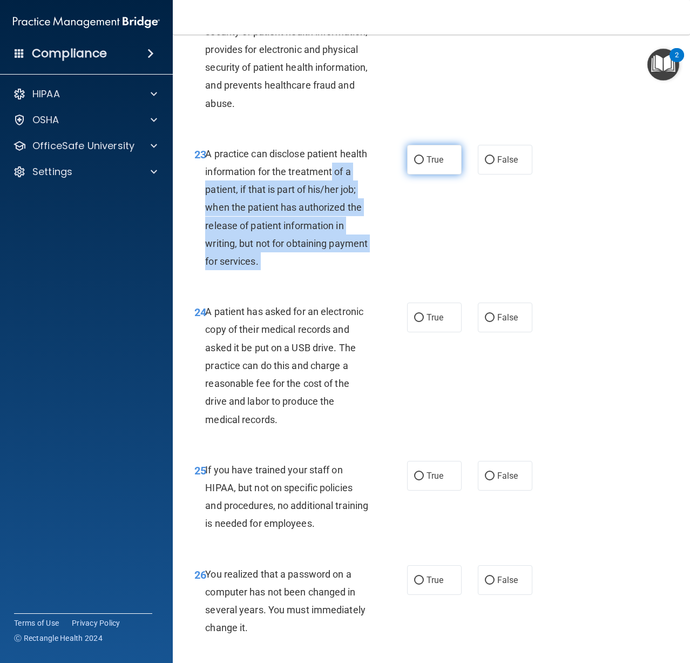
click at [538, 145] on ng-form "23 A practice can disclose patient health information for the treatment of a pa…" at bounding box center [538, 145] width 0 height 0
click at [415, 174] on label "True" at bounding box center [434, 160] width 55 height 30
click at [415, 164] on input "True" at bounding box center [419, 160] width 10 height 8
radio input "true"
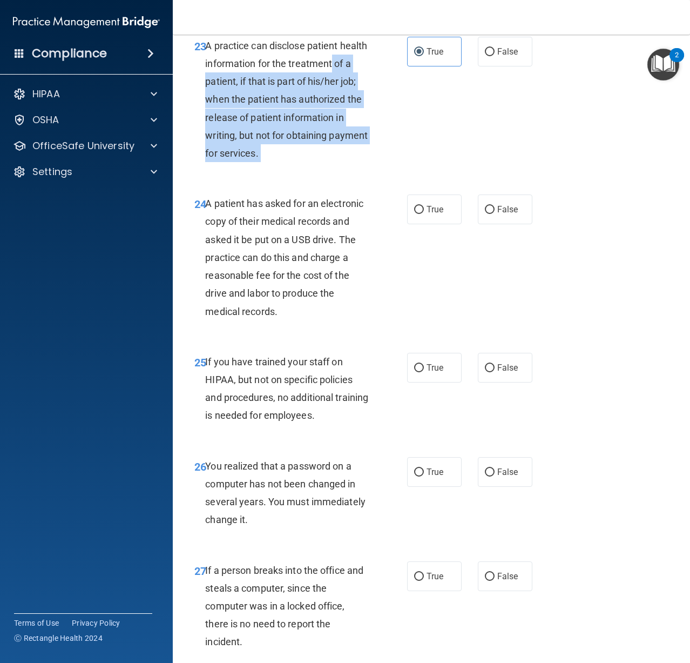
scroll to position [2485, 0]
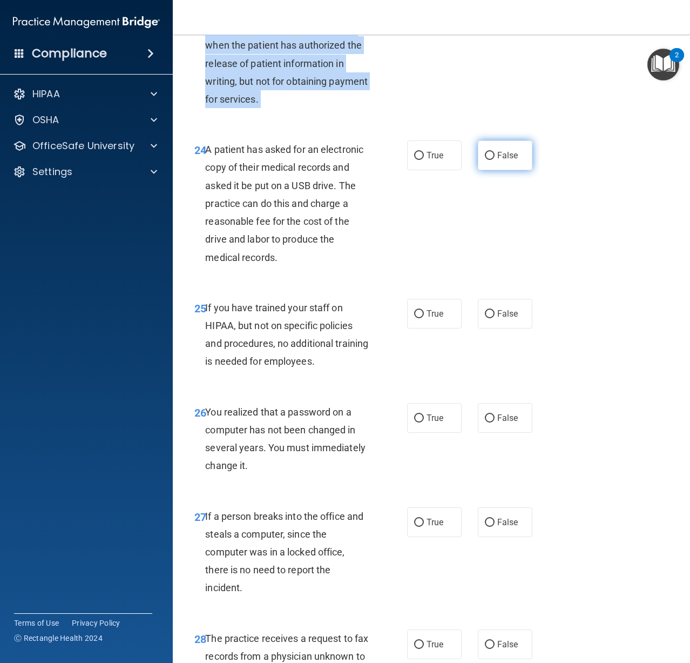
click at [485, 160] on input "False" at bounding box center [490, 156] width 10 height 8
radio input "true"
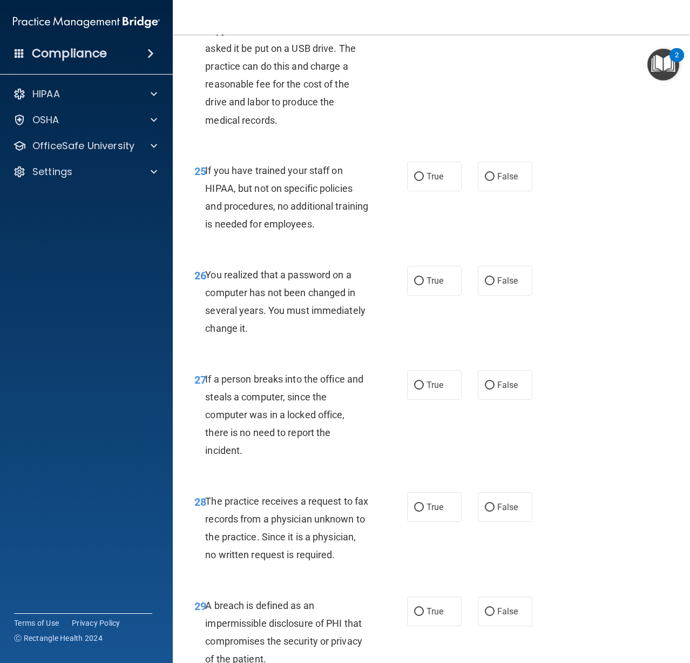
scroll to position [2647, 0]
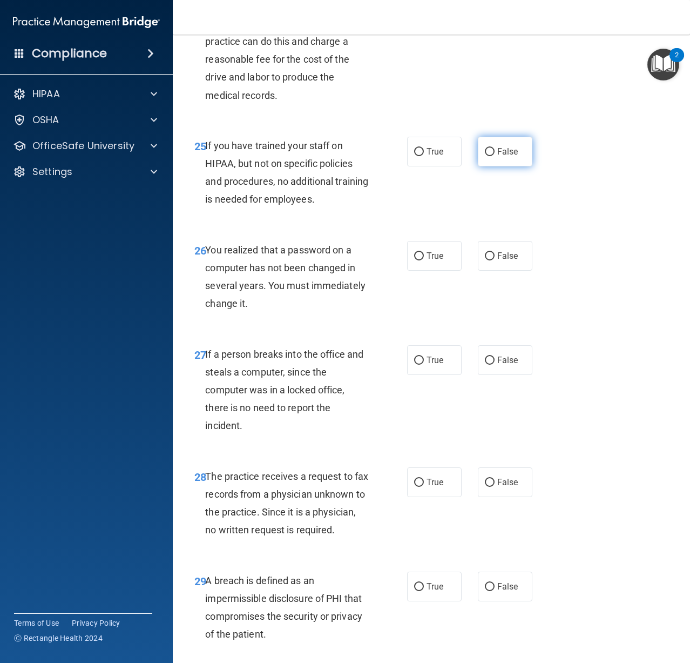
click at [498, 157] on span "False" at bounding box center [507, 151] width 21 height 10
click at [495, 156] on input "False" at bounding box center [490, 152] width 10 height 8
radio input "true"
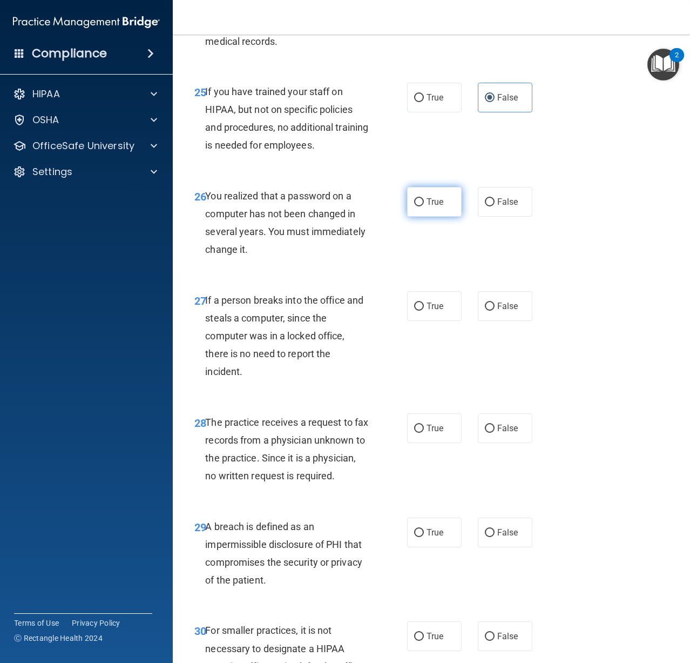
click at [414, 217] on label "True" at bounding box center [434, 202] width 55 height 30
click at [414, 206] on input "True" at bounding box center [419, 202] width 10 height 8
radio input "true"
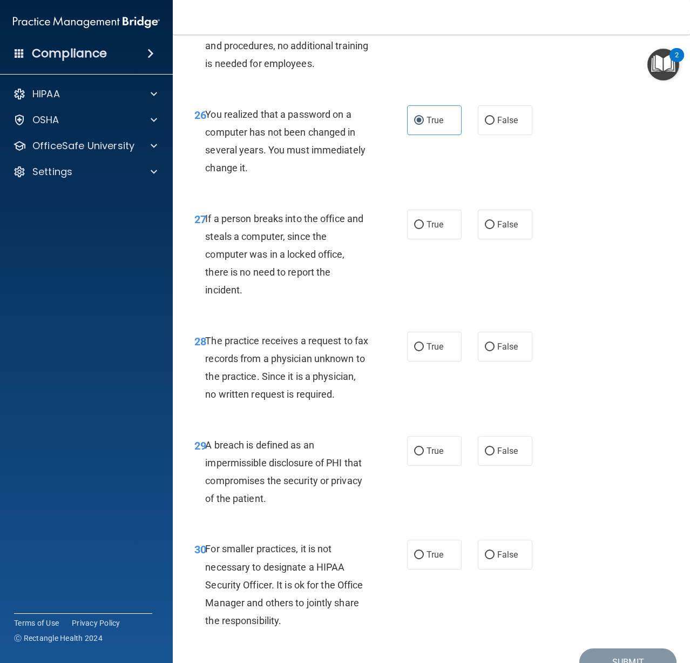
scroll to position [2809, 0]
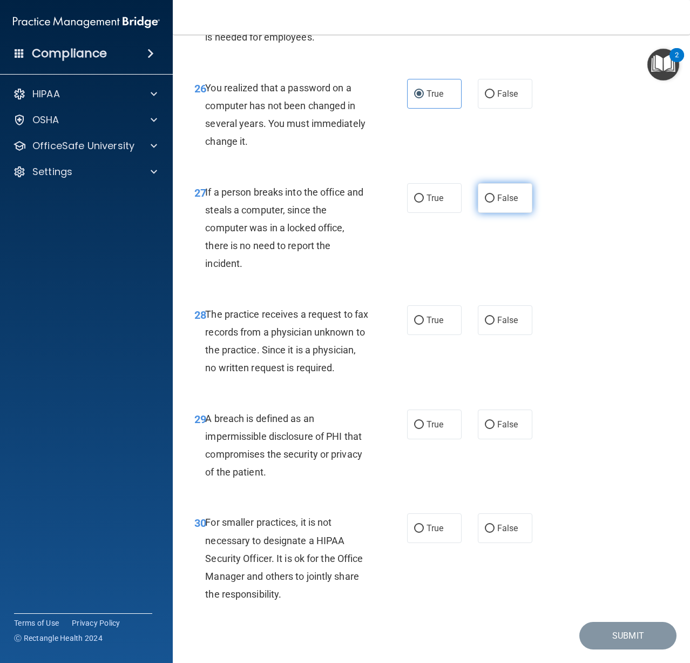
click at [499, 203] on span "False" at bounding box center [507, 198] width 21 height 10
click at [495, 203] on input "False" at bounding box center [490, 198] width 10 height 8
radio input "true"
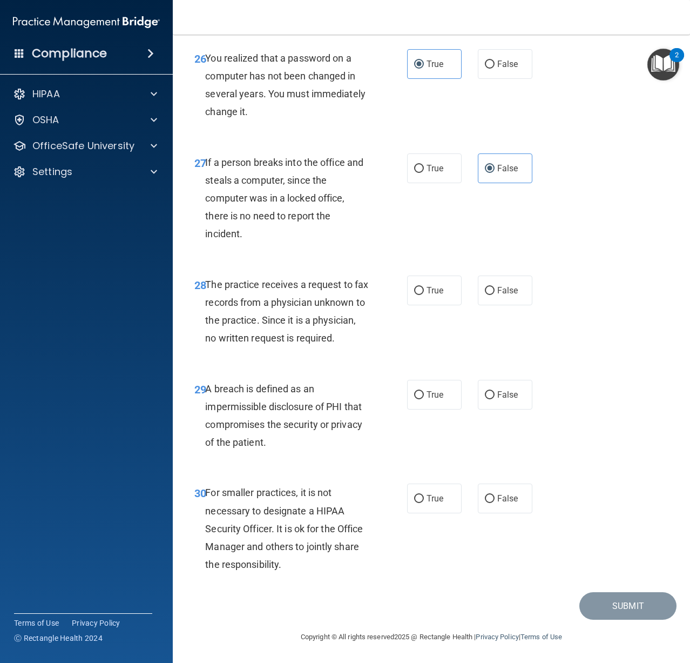
scroll to position [2892, 0]
click at [486, 287] on input "False" at bounding box center [490, 291] width 10 height 8
radio input "true"
click at [424, 406] on label "True" at bounding box center [434, 395] width 55 height 30
click at [424, 399] on input "True" at bounding box center [419, 395] width 10 height 8
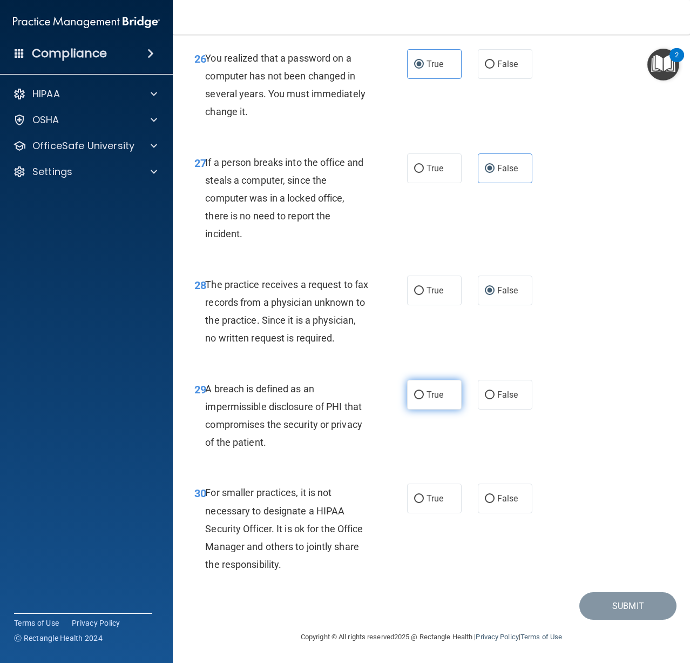
radio input "true"
click at [510, 512] on label "False" at bounding box center [505, 498] width 55 height 30
click at [495, 503] on input "False" at bounding box center [490, 499] width 10 height 8
radio input "true"
click at [600, 610] on button "Submit" at bounding box center [628, 606] width 97 height 28
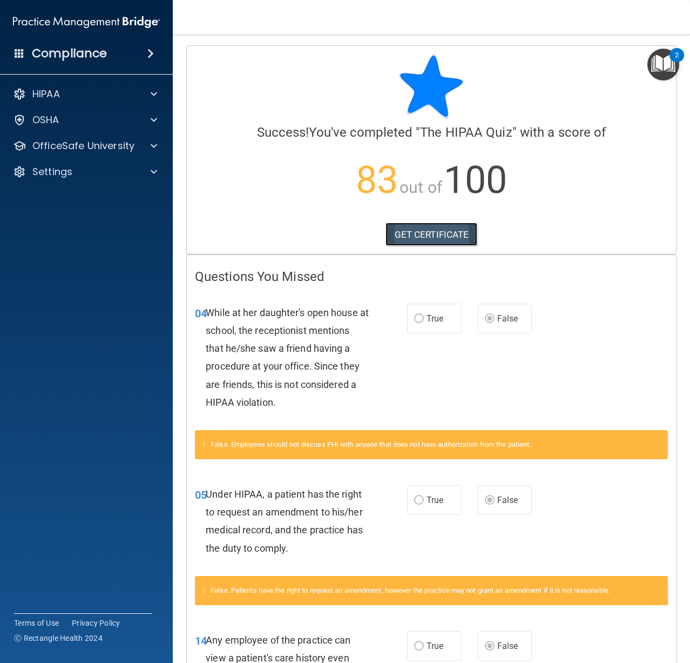
click at [421, 233] on link "GET CERTIFICATE" at bounding box center [432, 235] width 92 height 24
click at [108, 151] on p "OfficeSafe University" at bounding box center [83, 145] width 102 height 13
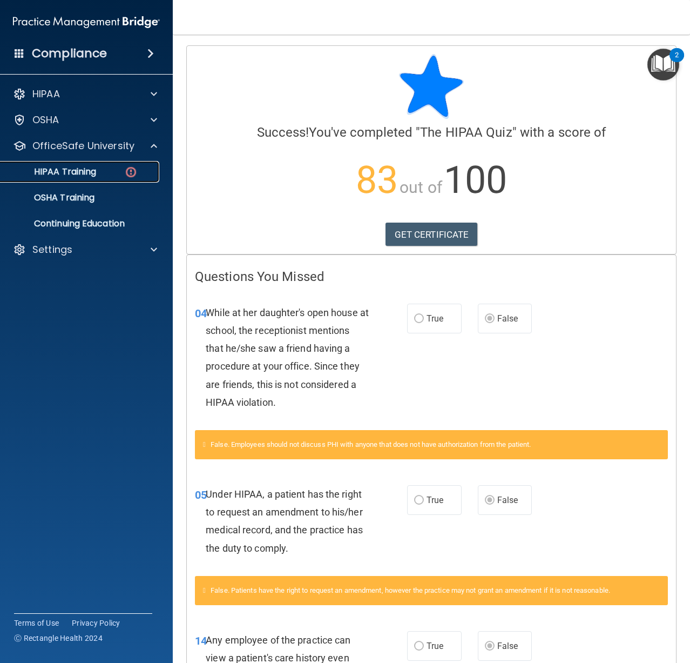
click at [90, 177] on p "HIPAA Training" at bounding box center [51, 171] width 89 height 11
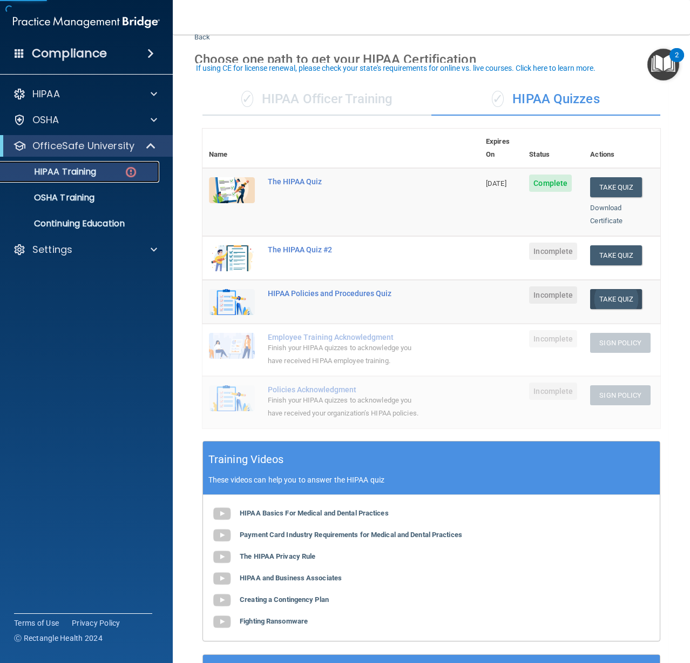
scroll to position [54, 0]
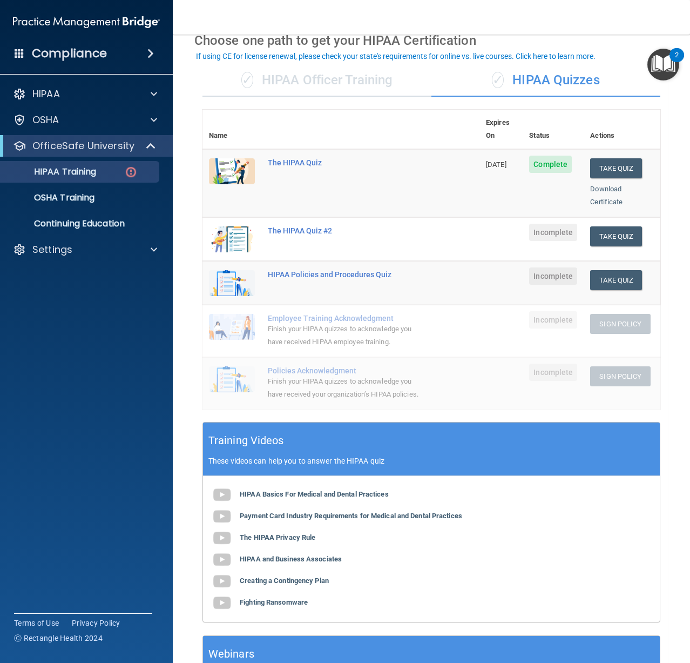
click at [614, 217] on td "Take Quiz Download Certificate" at bounding box center [622, 239] width 77 height 44
click at [611, 226] on button "Take Quiz" at bounding box center [616, 236] width 52 height 20
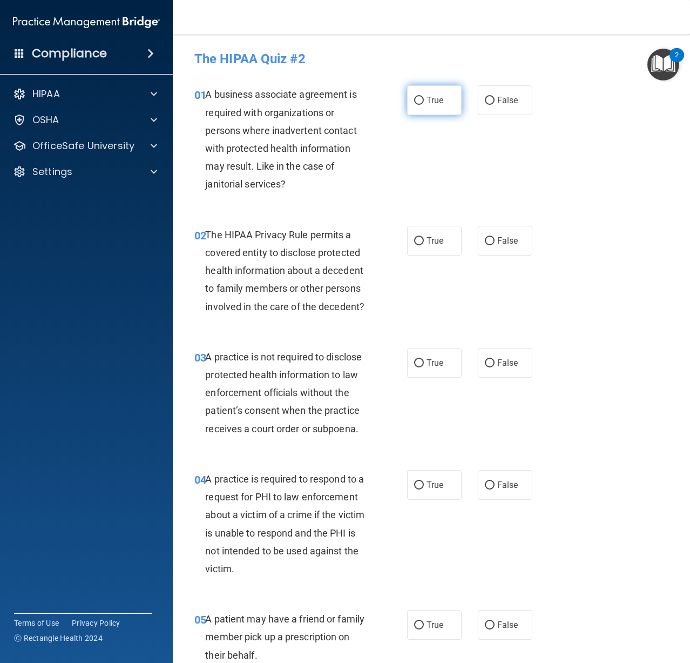
click at [433, 110] on label "True" at bounding box center [434, 100] width 55 height 30
click at [424, 105] on input "True" at bounding box center [419, 101] width 10 height 8
radio input "true"
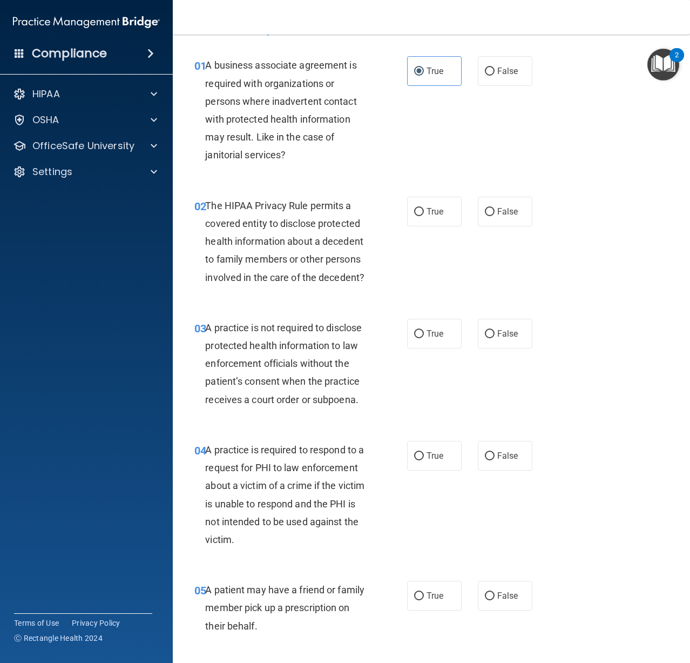
scroll to position [54, 0]
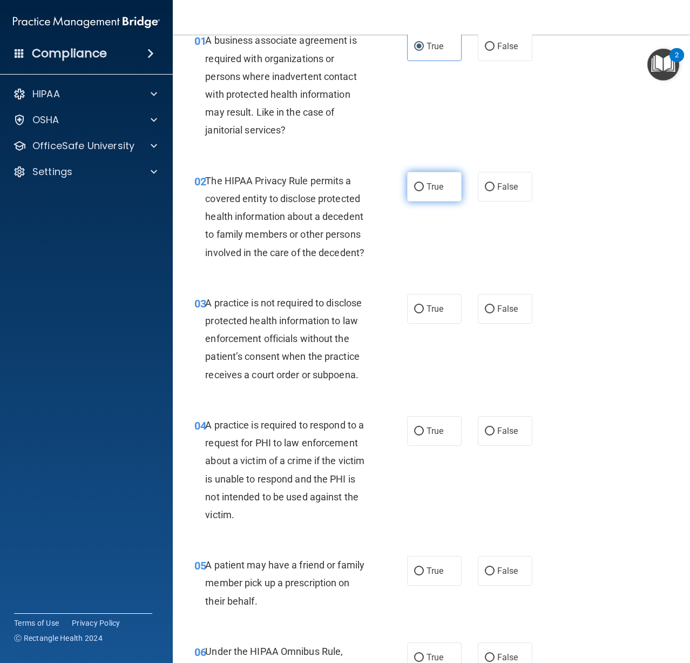
drag, startPoint x: 392, startPoint y: 192, endPoint x: 408, endPoint y: 187, distance: 17.4
click at [393, 191] on div "02 The HIPAA Privacy Rule permits a covered entity to disclose protected health…" at bounding box center [300, 219] width 245 height 95
click at [408, 187] on label "True" at bounding box center [434, 187] width 55 height 30
click at [414, 187] on input "True" at bounding box center [419, 187] width 10 height 8
radio input "true"
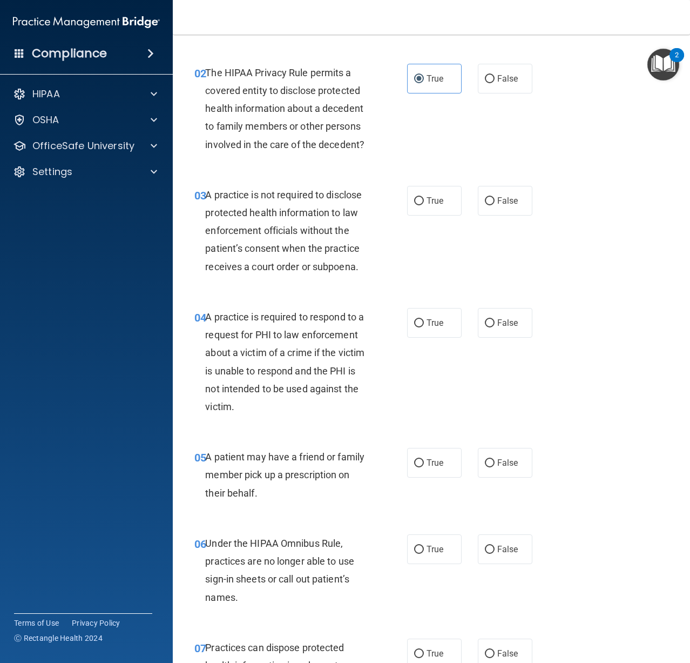
scroll to position [216, 0]
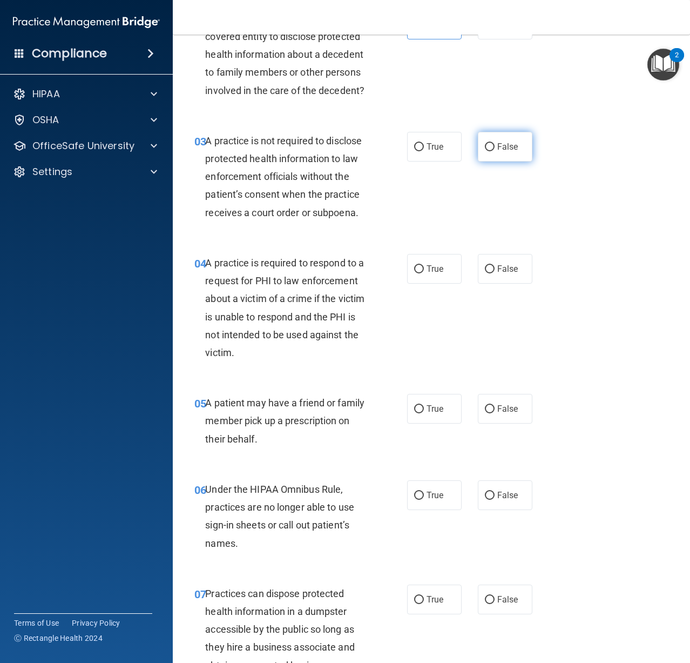
click at [505, 145] on span "False" at bounding box center [507, 147] width 21 height 10
click at [495, 145] on input "False" at bounding box center [490, 147] width 10 height 8
radio input "true"
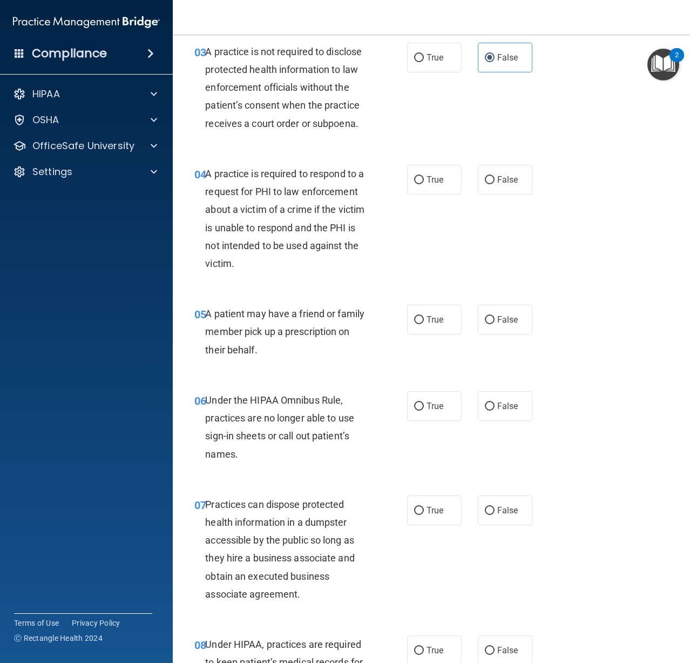
scroll to position [324, 0]
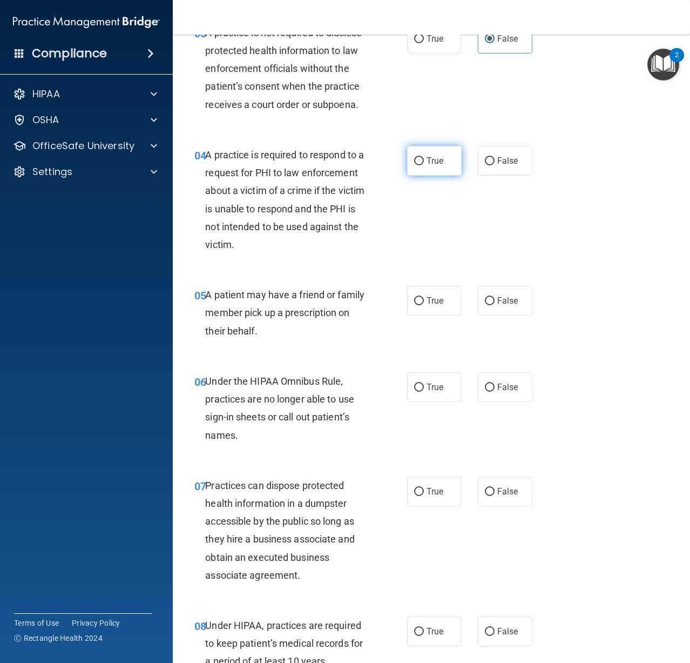
click at [442, 167] on label "True" at bounding box center [434, 161] width 55 height 30
click at [424, 165] on input "True" at bounding box center [419, 161] width 10 height 8
radio input "true"
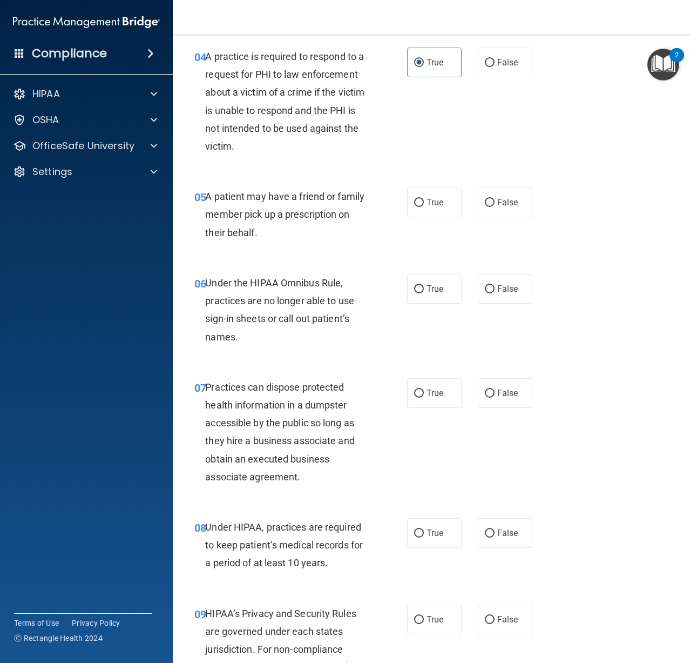
scroll to position [432, 0]
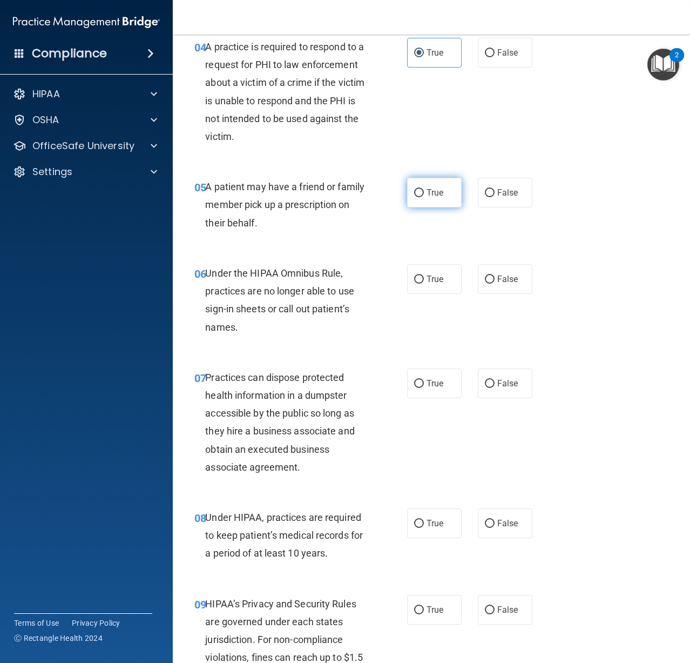
click at [415, 190] on input "True" at bounding box center [419, 193] width 10 height 8
radio input "true"
click at [493, 270] on label "False" at bounding box center [505, 279] width 55 height 30
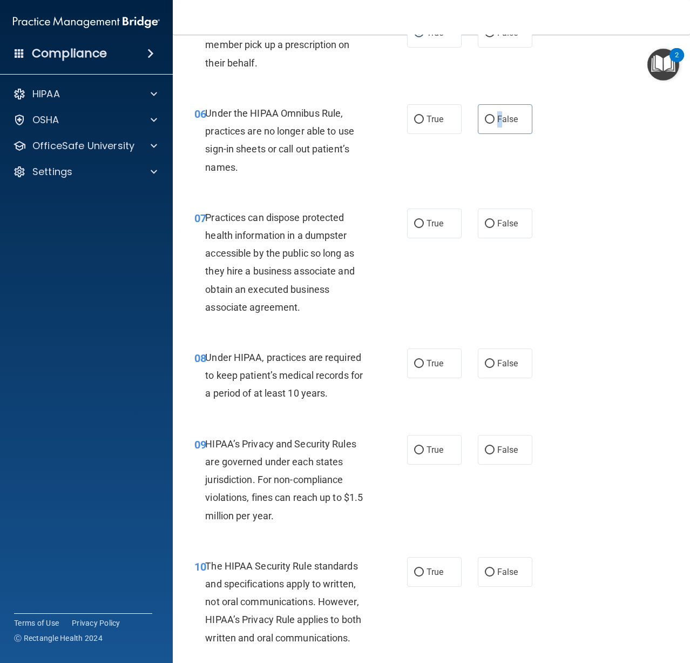
scroll to position [594, 0]
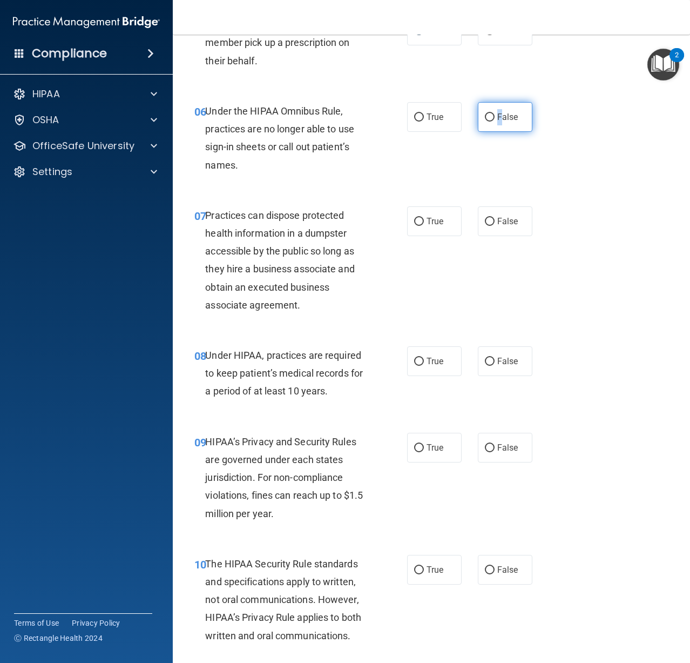
click at [492, 117] on label "False" at bounding box center [505, 117] width 55 height 30
click at [492, 117] on input "False" at bounding box center [490, 117] width 10 height 8
radio input "true"
click at [497, 226] on span "False" at bounding box center [507, 221] width 21 height 10
click at [495, 226] on input "False" at bounding box center [490, 222] width 10 height 8
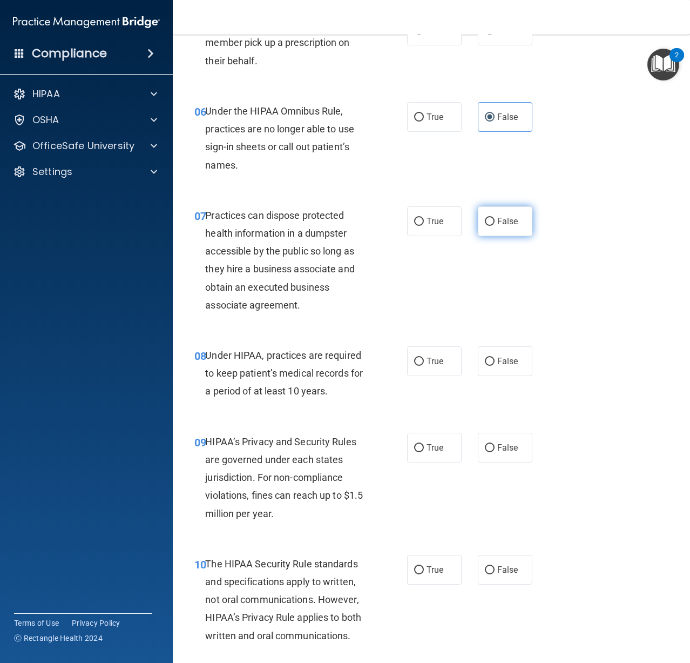
radio input "true"
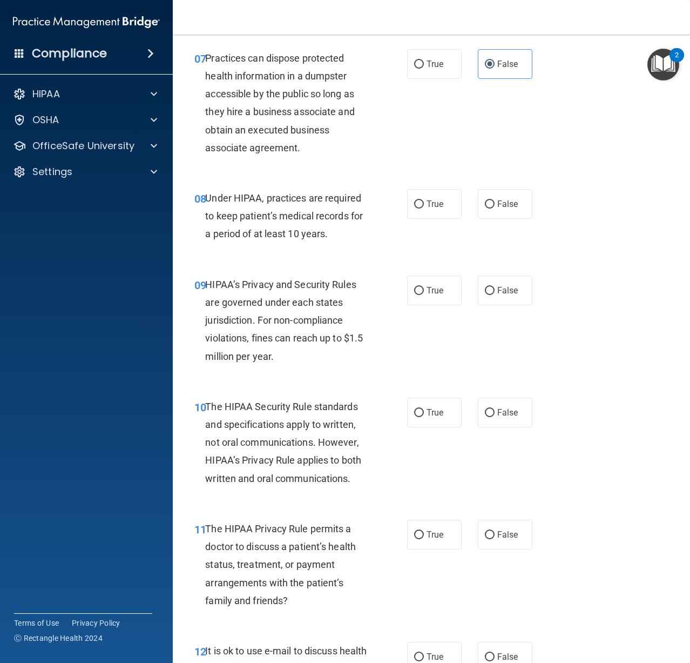
scroll to position [756, 0]
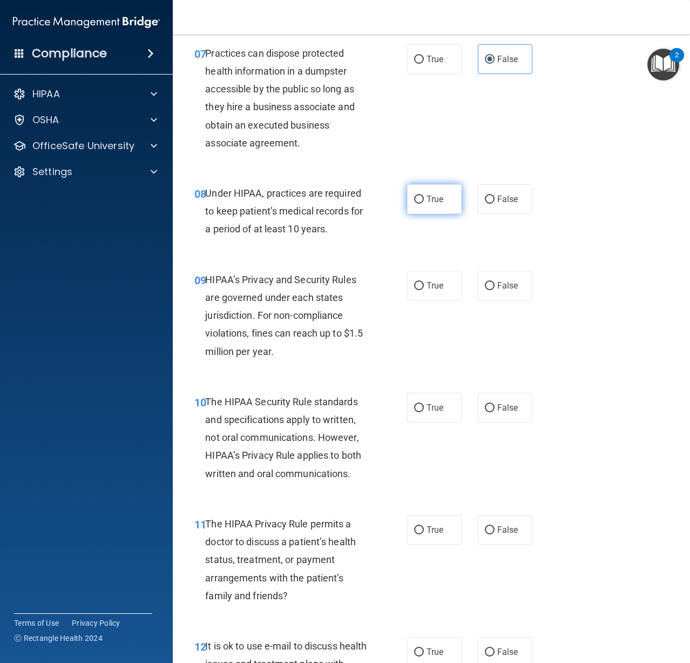
click at [414, 201] on input "True" at bounding box center [419, 200] width 10 height 8
radio input "true"
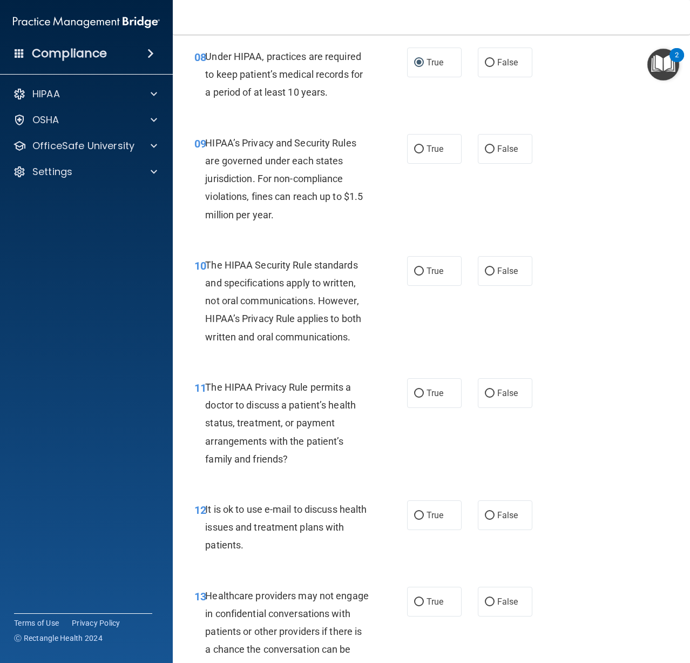
scroll to position [918, 0]
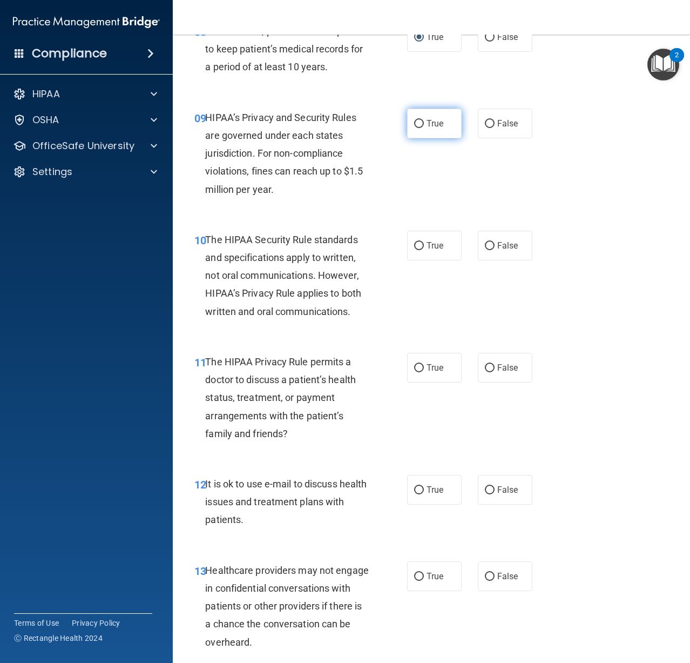
click at [424, 126] on label "True" at bounding box center [434, 124] width 55 height 30
click at [424, 126] on input "True" at bounding box center [419, 124] width 10 height 8
radio input "true"
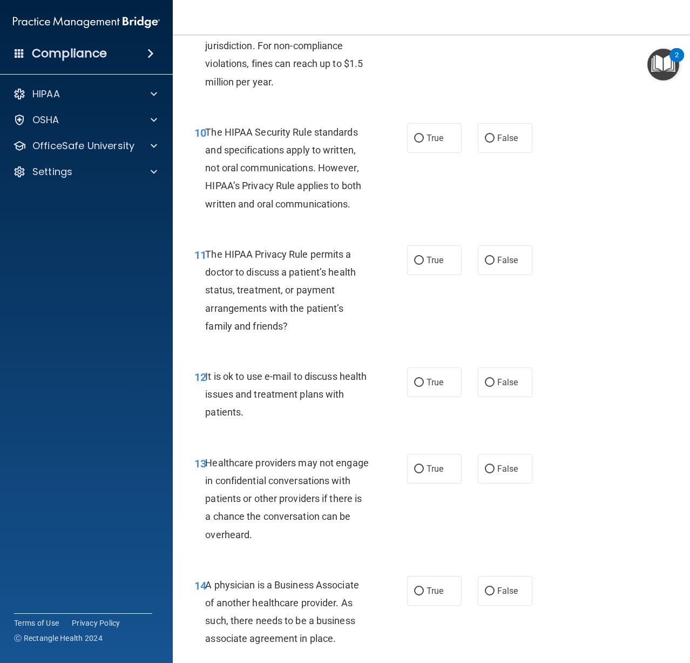
scroll to position [1026, 0]
click at [419, 144] on label "True" at bounding box center [434, 138] width 55 height 30
click at [419, 142] on input "True" at bounding box center [419, 138] width 10 height 8
radio input "true"
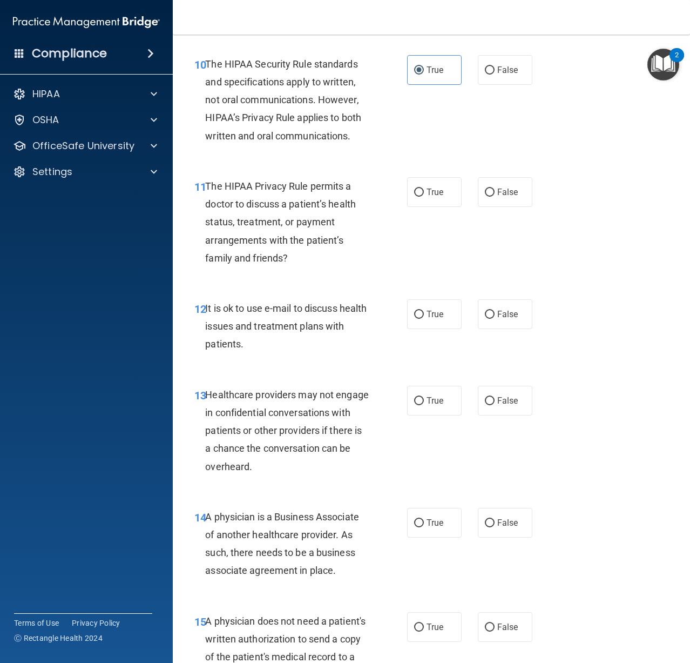
scroll to position [1134, 0]
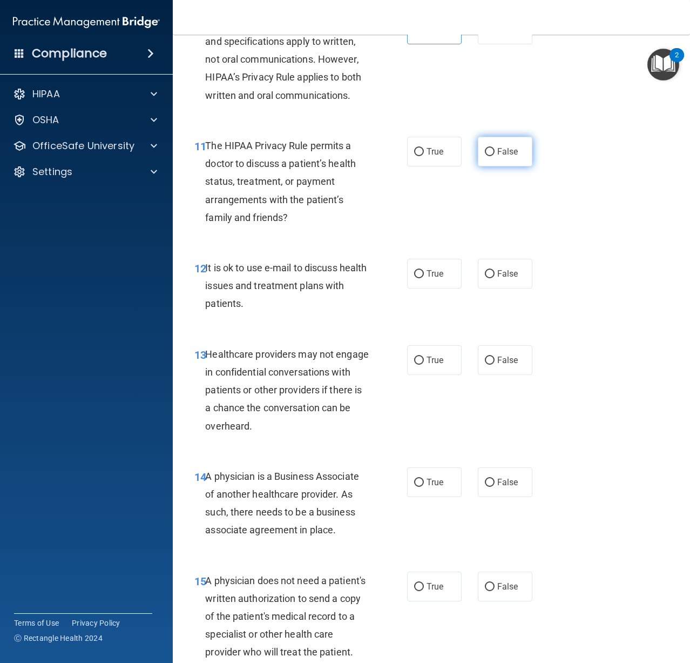
click at [497, 153] on span "False" at bounding box center [507, 151] width 21 height 10
click at [494, 153] on input "False" at bounding box center [490, 152] width 10 height 8
radio input "true"
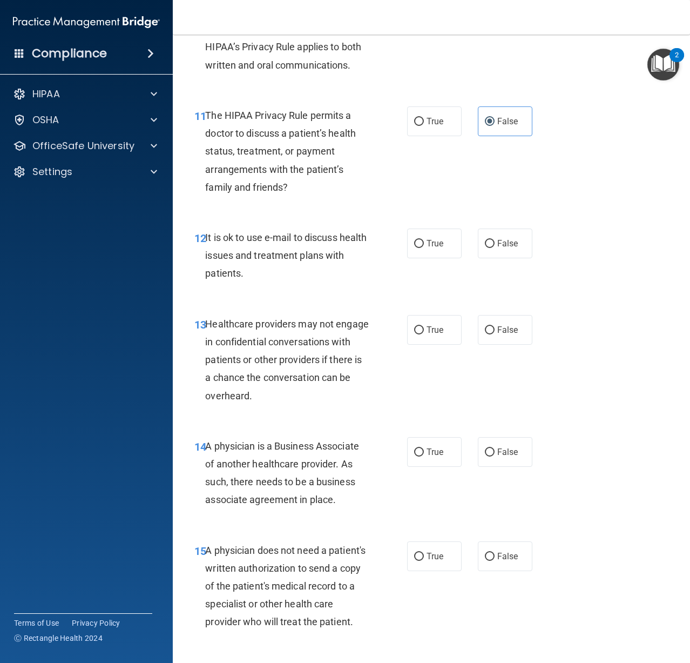
scroll to position [1188, 0]
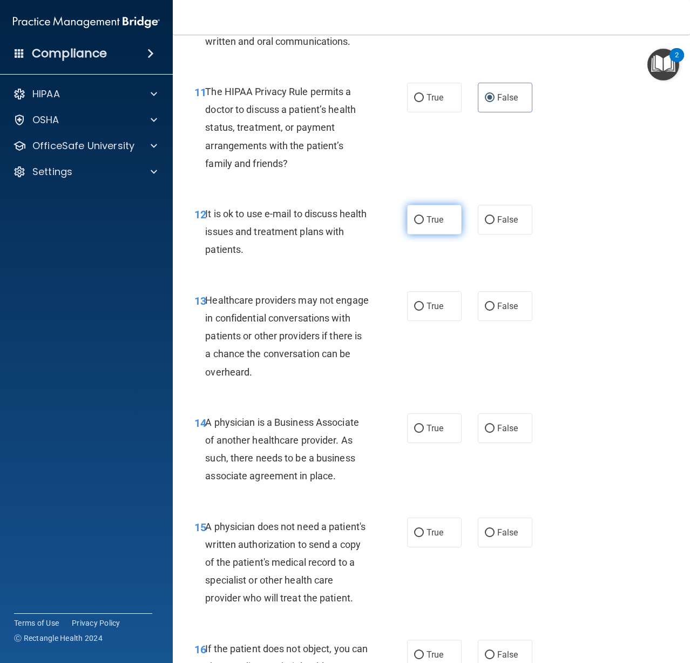
click at [434, 228] on label "True" at bounding box center [434, 220] width 55 height 30
click at [424, 224] on input "True" at bounding box center [419, 220] width 10 height 8
radio input "true"
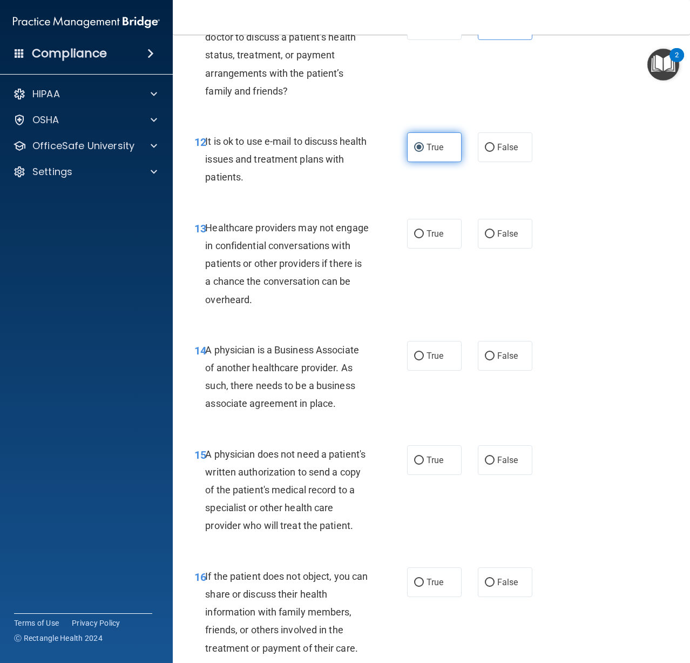
scroll to position [1242, 0]
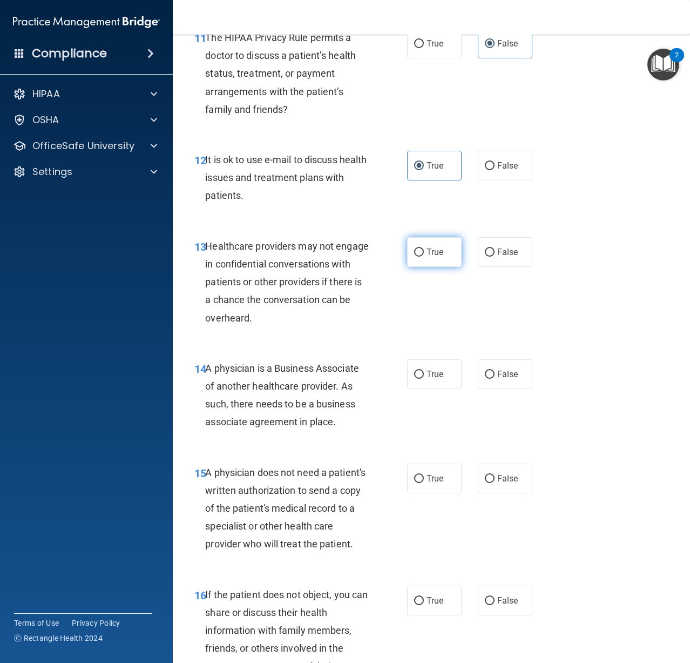
click at [433, 263] on label "True" at bounding box center [434, 252] width 55 height 30
click at [424, 257] on input "True" at bounding box center [419, 252] width 10 height 8
radio input "true"
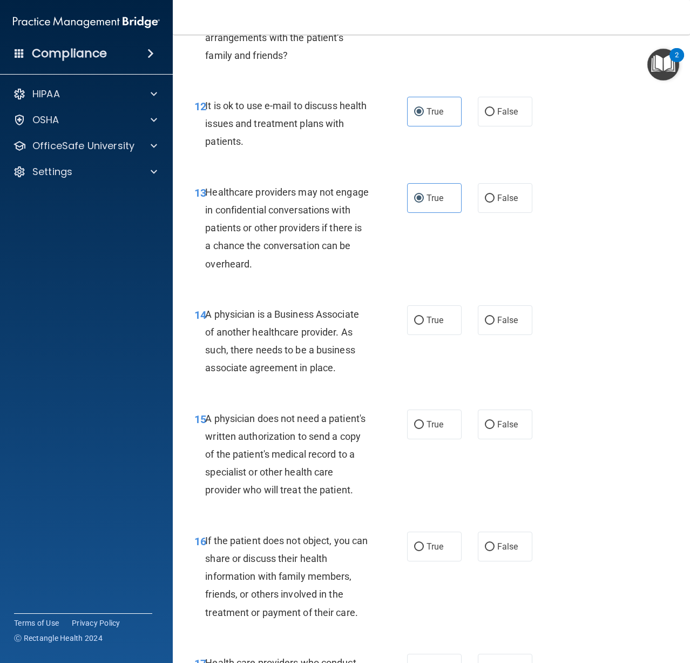
scroll to position [1350, 0]
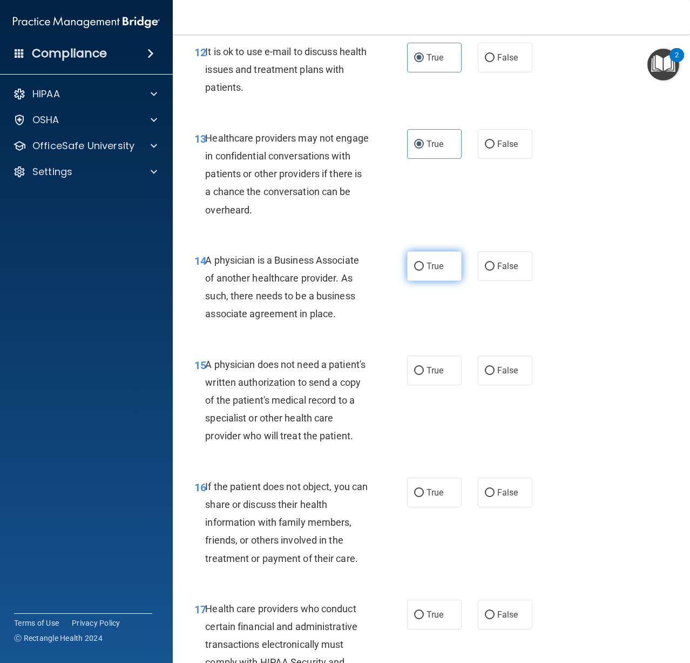
click at [416, 265] on input "True" at bounding box center [419, 267] width 10 height 8
radio input "true"
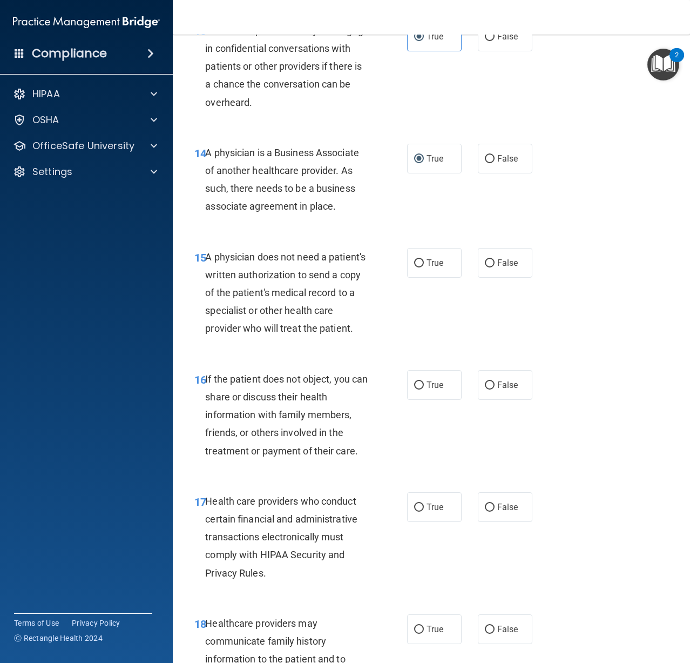
scroll to position [1458, 0]
click at [426, 270] on label "True" at bounding box center [434, 262] width 55 height 30
click at [424, 267] on input "True" at bounding box center [419, 263] width 10 height 8
radio input "true"
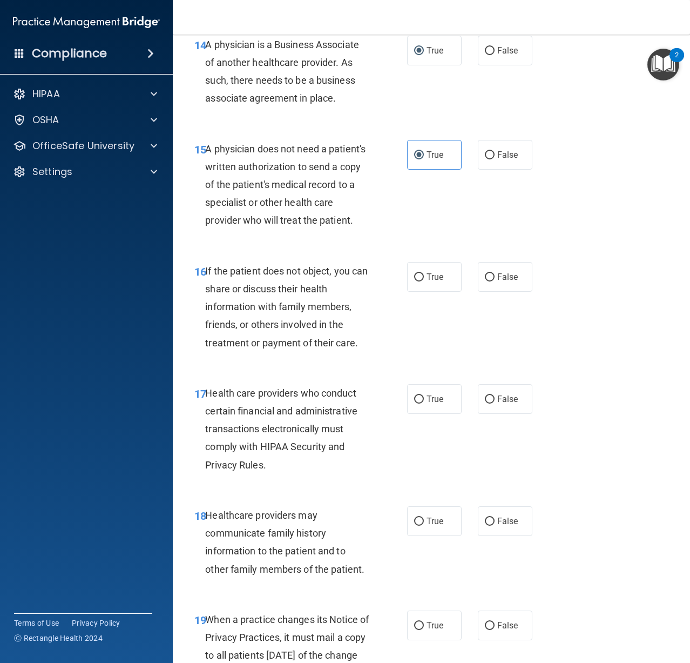
scroll to position [1566, 0]
click at [497, 150] on span "False" at bounding box center [507, 154] width 21 height 10
click at [495, 151] on input "False" at bounding box center [490, 155] width 10 height 8
radio input "true"
radio input "false"
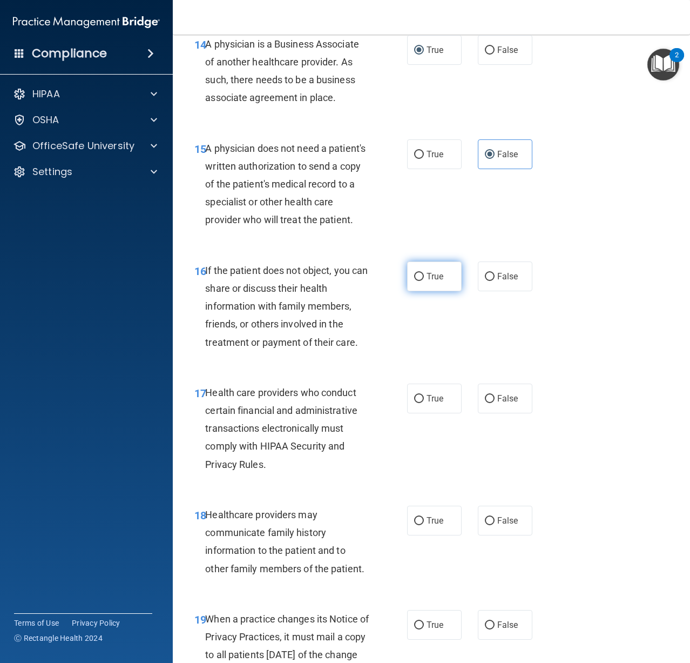
click at [434, 291] on label "True" at bounding box center [434, 276] width 55 height 30
click at [424, 281] on input "True" at bounding box center [419, 277] width 10 height 8
radio input "true"
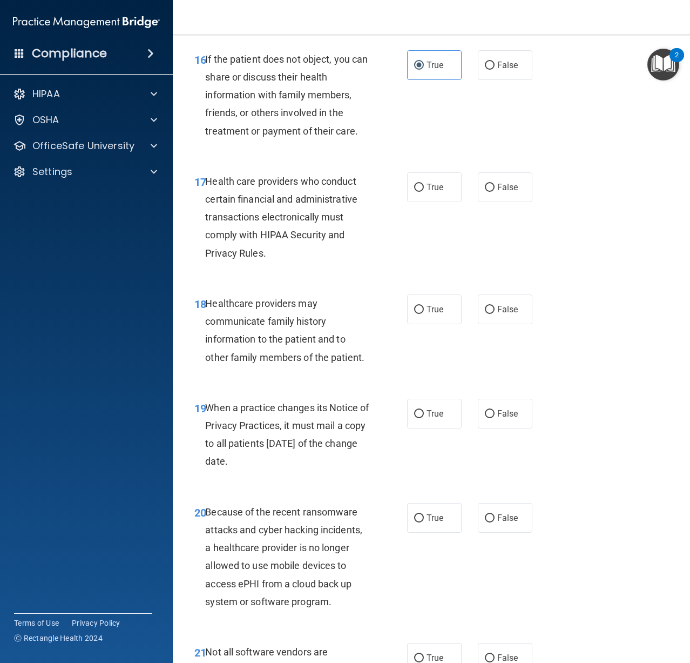
scroll to position [1782, 0]
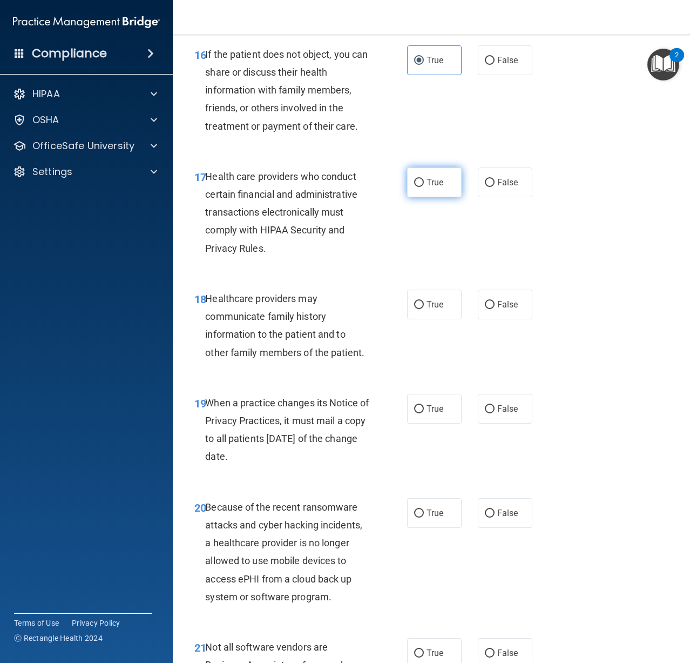
click at [443, 197] on label "True" at bounding box center [434, 182] width 55 height 30
click at [424, 187] on input "True" at bounding box center [419, 183] width 10 height 8
radio input "true"
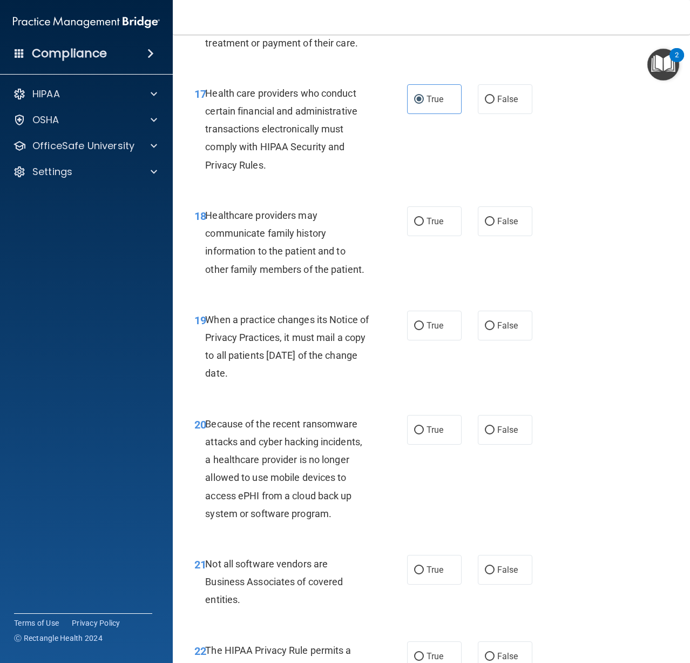
scroll to position [1890, 0]
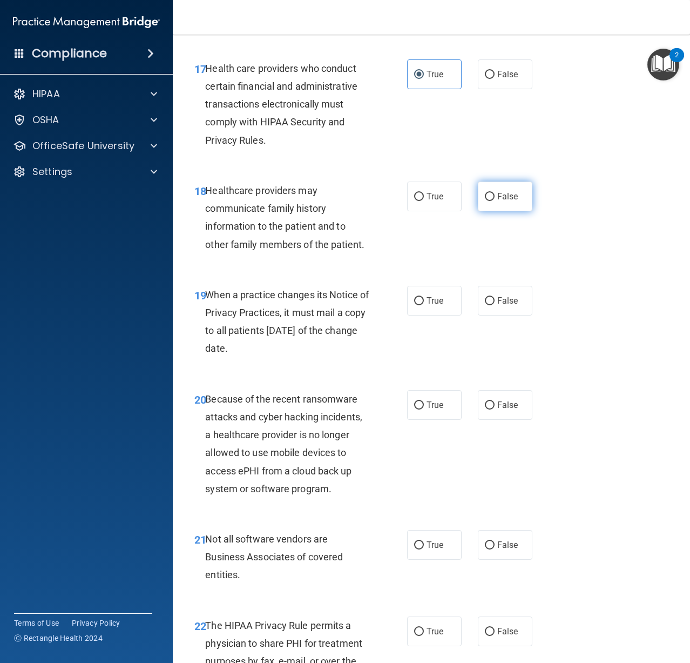
click at [488, 211] on label "False" at bounding box center [505, 196] width 55 height 30
click at [488, 201] on input "False" at bounding box center [490, 197] width 10 height 8
radio input "true"
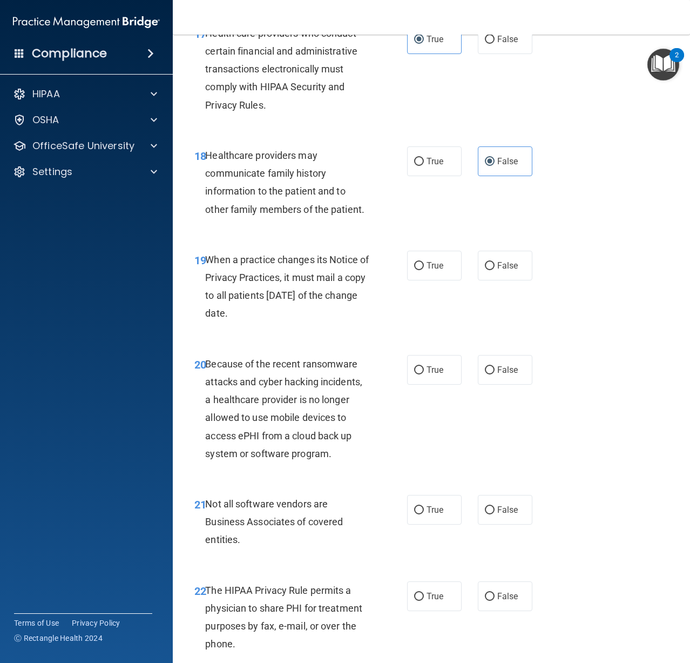
scroll to position [1944, 0]
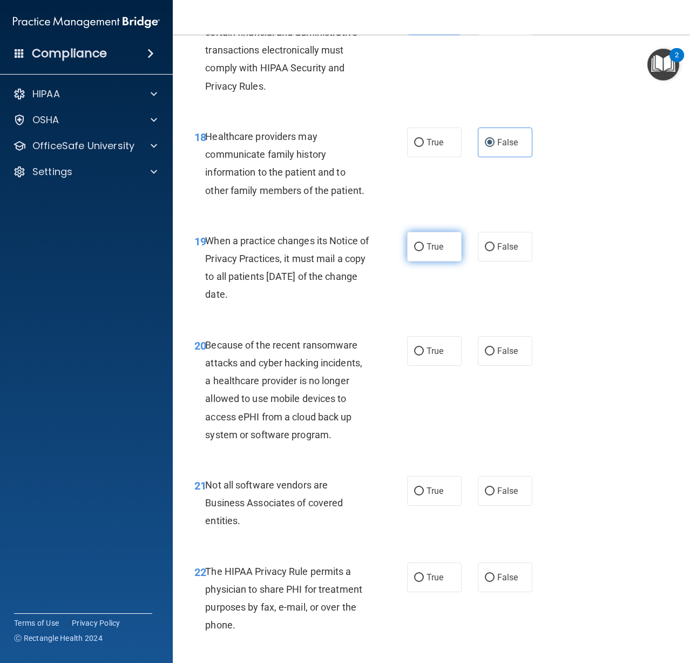
click at [413, 261] on label "True" at bounding box center [434, 247] width 55 height 30
click at [414, 251] on input "True" at bounding box center [419, 247] width 10 height 8
radio input "true"
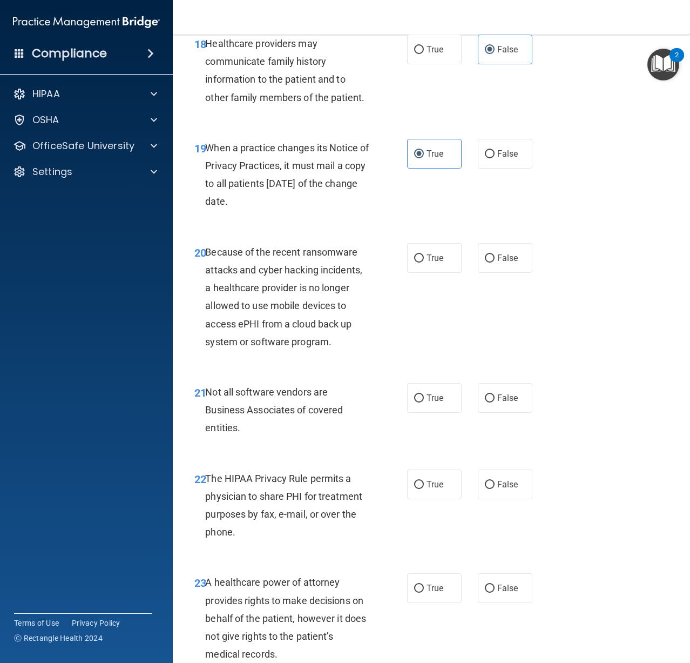
scroll to position [2052, 0]
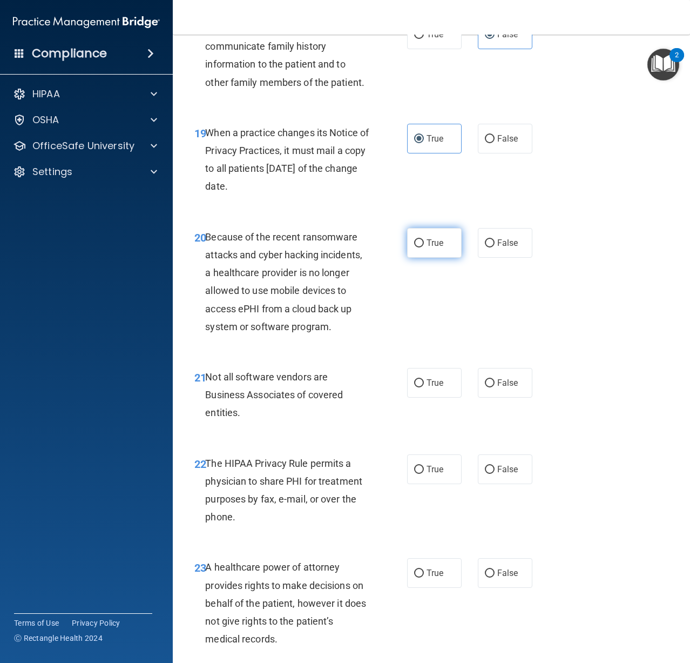
click at [427, 248] on span "True" at bounding box center [435, 243] width 17 height 10
click at [424, 247] on input "True" at bounding box center [419, 243] width 10 height 8
radio input "true"
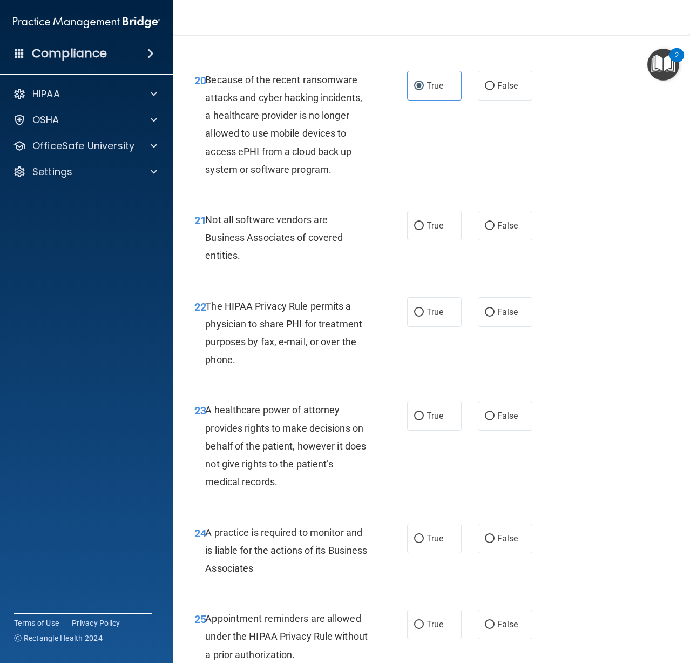
scroll to position [2215, 0]
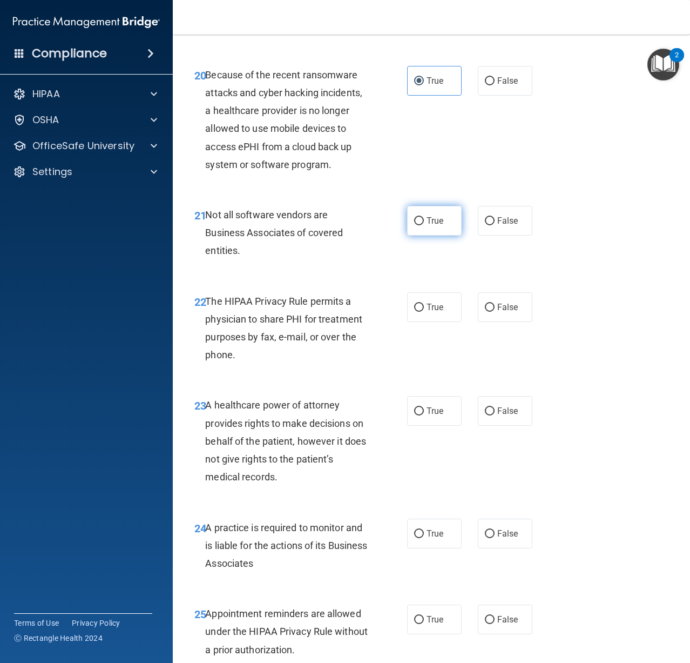
click at [433, 235] on label "True" at bounding box center [434, 221] width 55 height 30
click at [424, 225] on input "True" at bounding box center [419, 221] width 10 height 8
radio input "true"
click at [419, 312] on input "True" at bounding box center [419, 308] width 10 height 8
radio input "true"
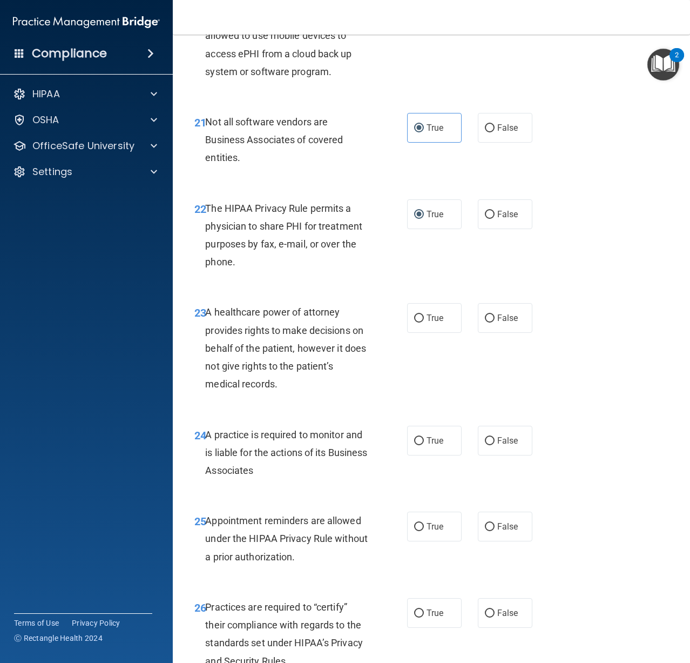
scroll to position [2323, 0]
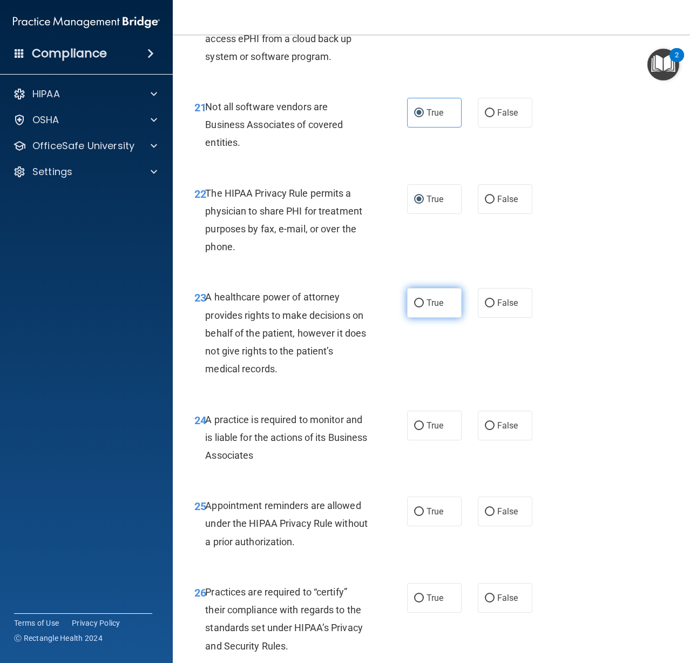
click at [415, 318] on label "True" at bounding box center [434, 303] width 55 height 30
click at [415, 307] on input "True" at bounding box center [419, 303] width 10 height 8
radio input "true"
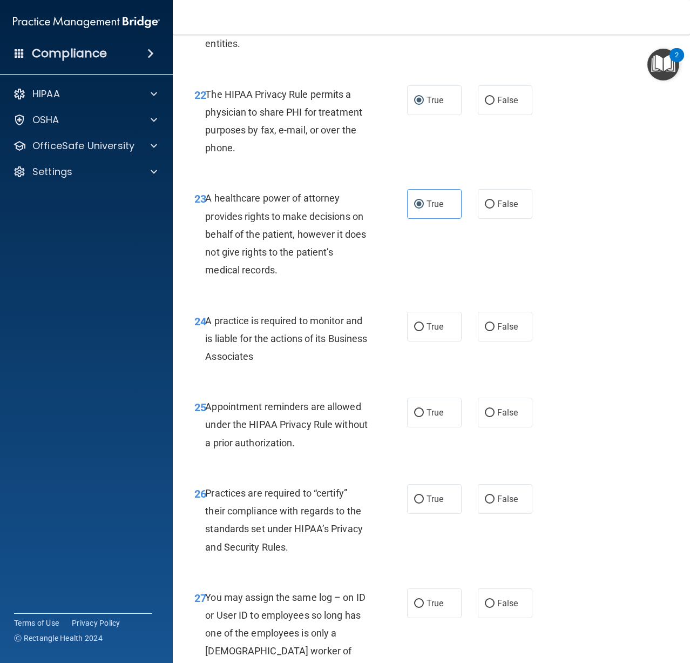
scroll to position [2431, 0]
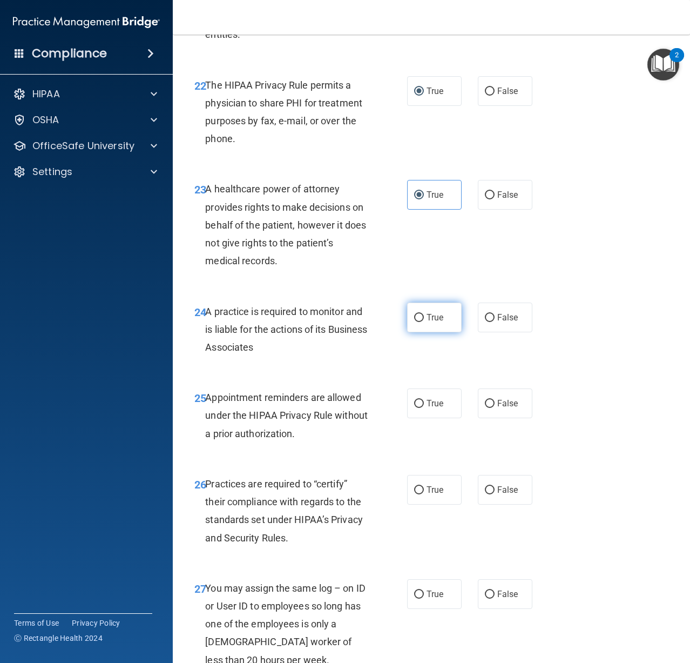
click at [439, 332] on label "True" at bounding box center [434, 317] width 55 height 30
click at [424, 322] on input "True" at bounding box center [419, 318] width 10 height 8
radio input "true"
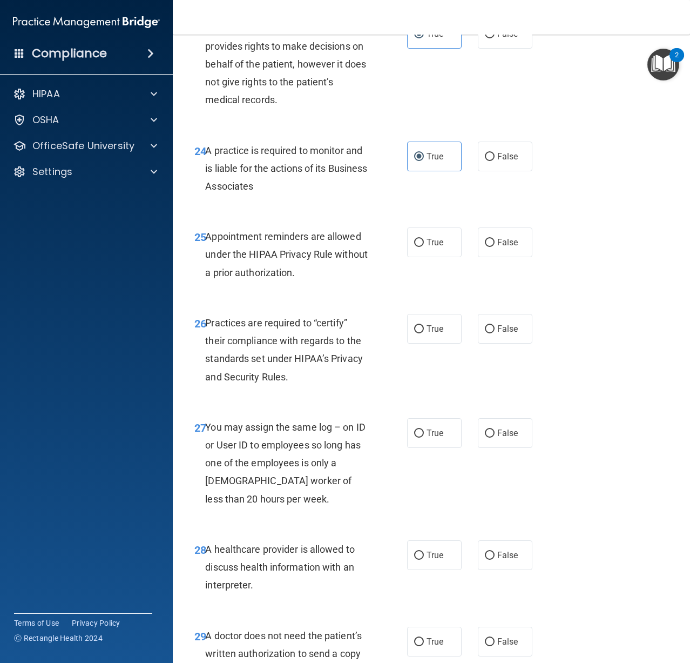
scroll to position [2593, 0]
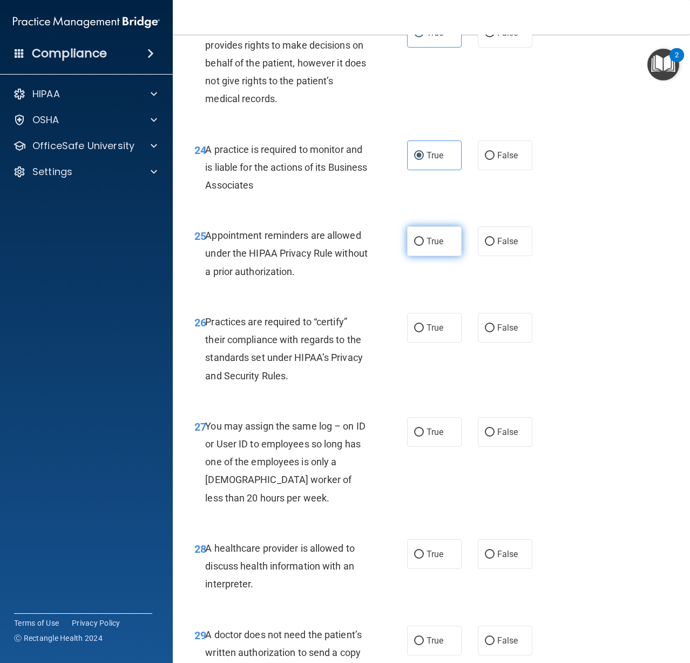
click at [407, 256] on label "True" at bounding box center [434, 241] width 55 height 30
click at [414, 246] on input "True" at bounding box center [419, 242] width 10 height 8
radio input "true"
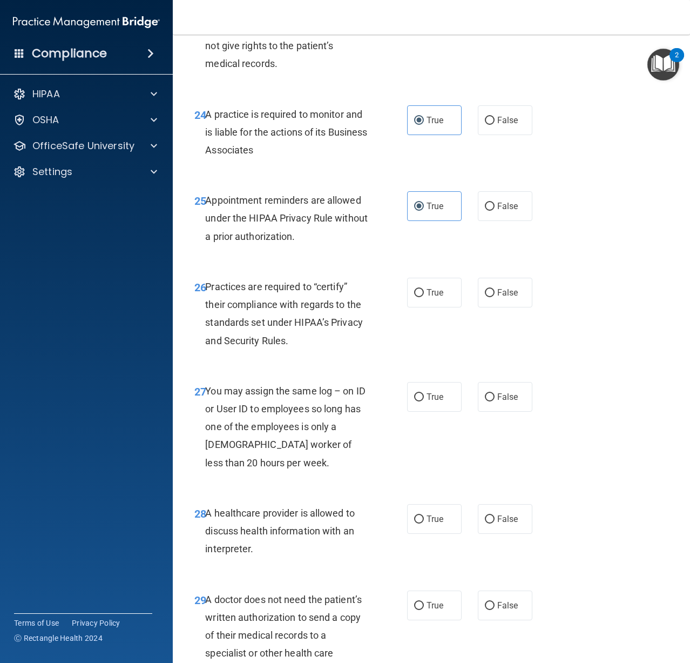
scroll to position [2647, 0]
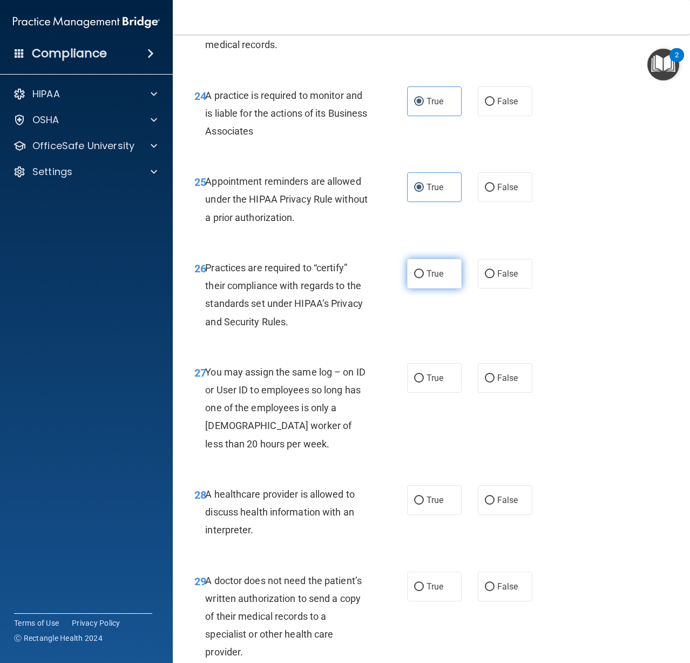
click at [438, 288] on label "True" at bounding box center [434, 274] width 55 height 30
click at [424, 278] on input "True" at bounding box center [419, 274] width 10 height 8
radio input "true"
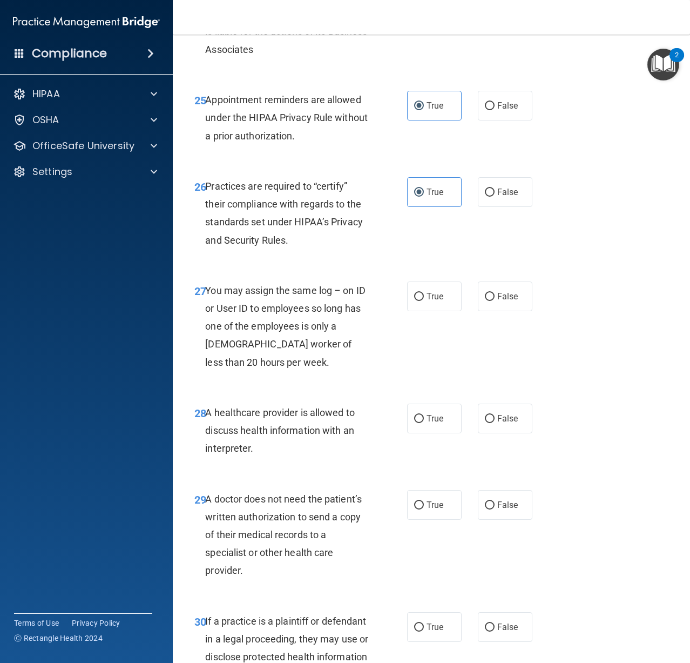
scroll to position [2755, 0]
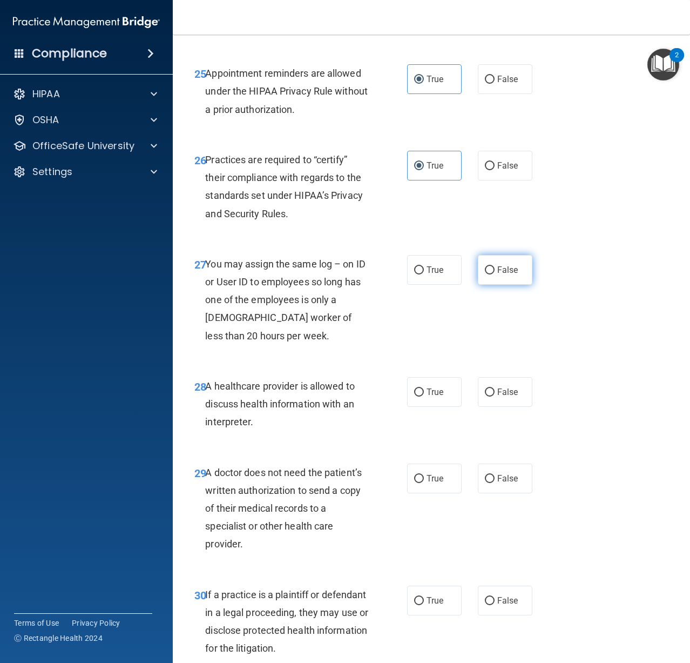
click at [488, 285] on label "False" at bounding box center [505, 270] width 55 height 30
click at [488, 274] on input "False" at bounding box center [490, 270] width 10 height 8
radio input "true"
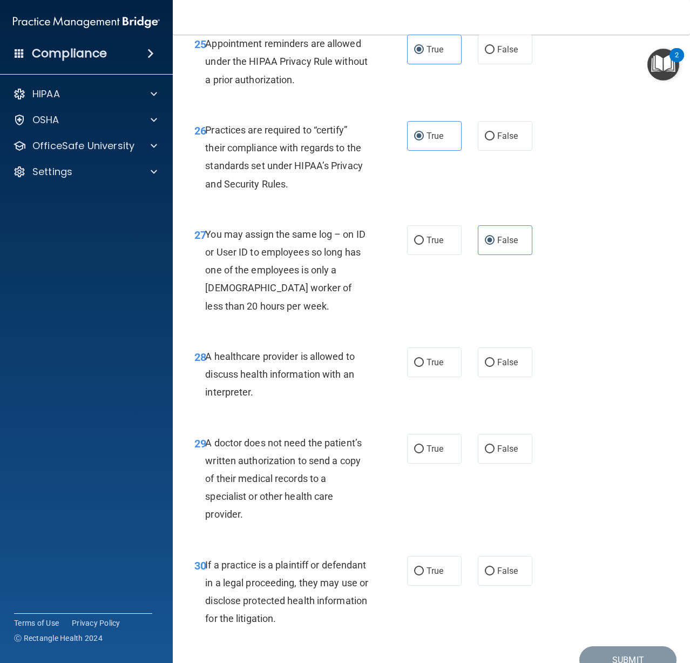
scroll to position [2856, 0]
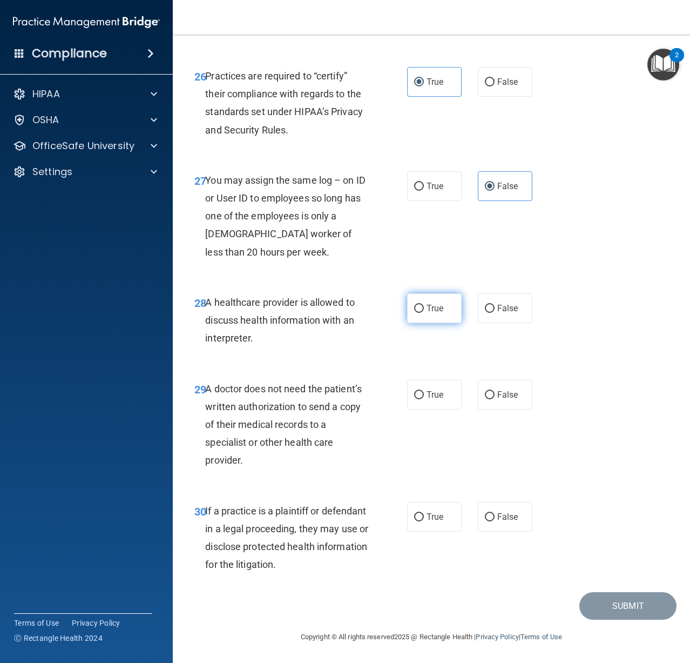
click at [438, 316] on label "True" at bounding box center [434, 308] width 55 height 30
click at [424, 313] on input "True" at bounding box center [419, 309] width 10 height 8
radio input "true"
click at [430, 404] on label "True" at bounding box center [434, 395] width 55 height 30
click at [424, 399] on input "True" at bounding box center [419, 395] width 10 height 8
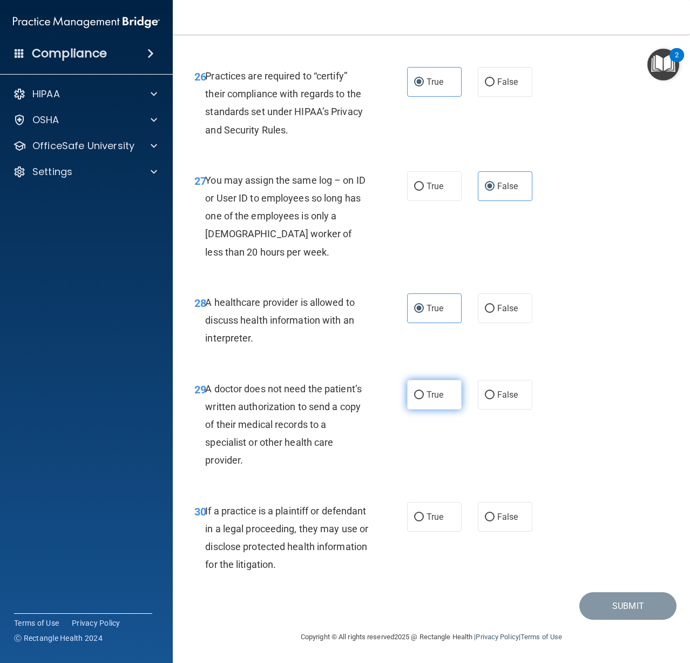
radio input "true"
click at [407, 516] on label "True" at bounding box center [434, 517] width 55 height 30
click at [414, 516] on input "True" at bounding box center [419, 517] width 10 height 8
radio input "true"
click at [597, 614] on button "Submit" at bounding box center [628, 606] width 97 height 28
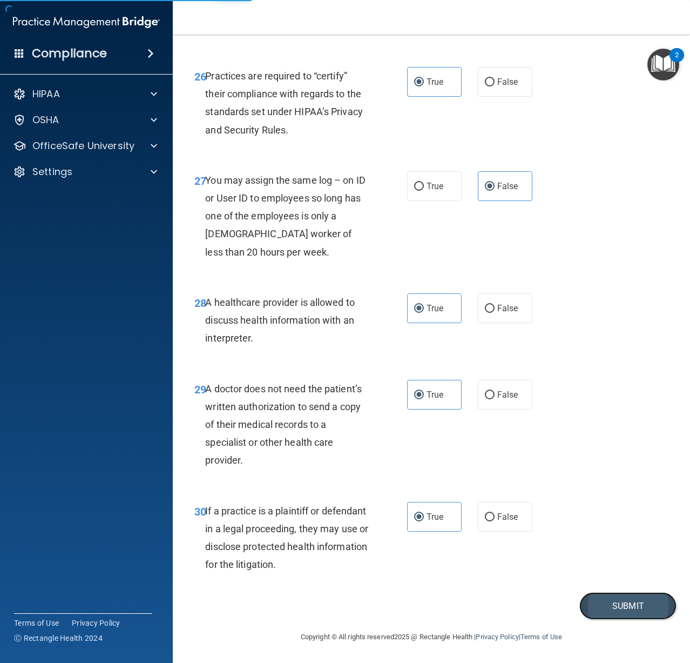
click at [614, 610] on button "Submit" at bounding box center [628, 606] width 97 height 28
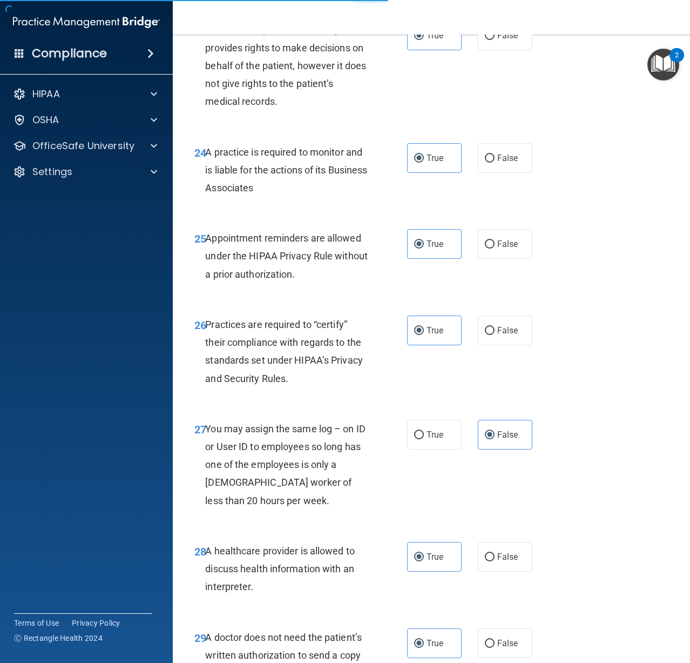
scroll to position [2694, 0]
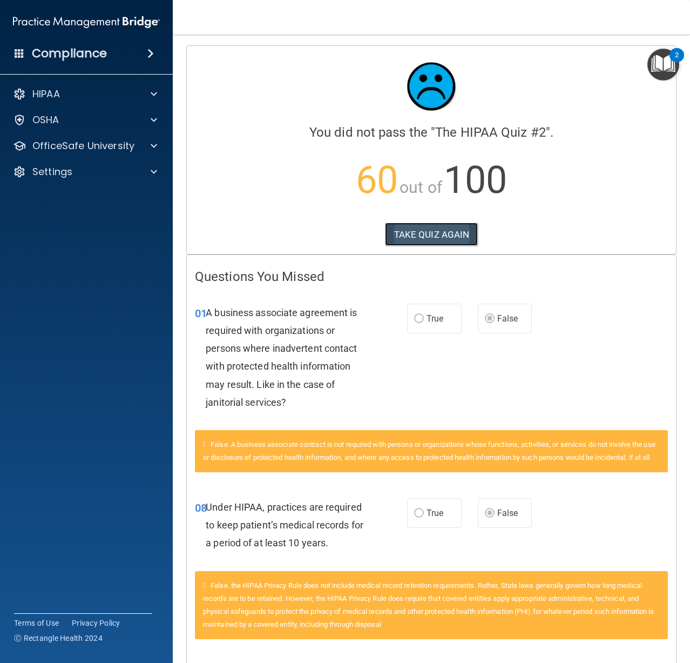
click at [427, 240] on button "TAKE QUIZ AGAIN" at bounding box center [431, 235] width 93 height 24
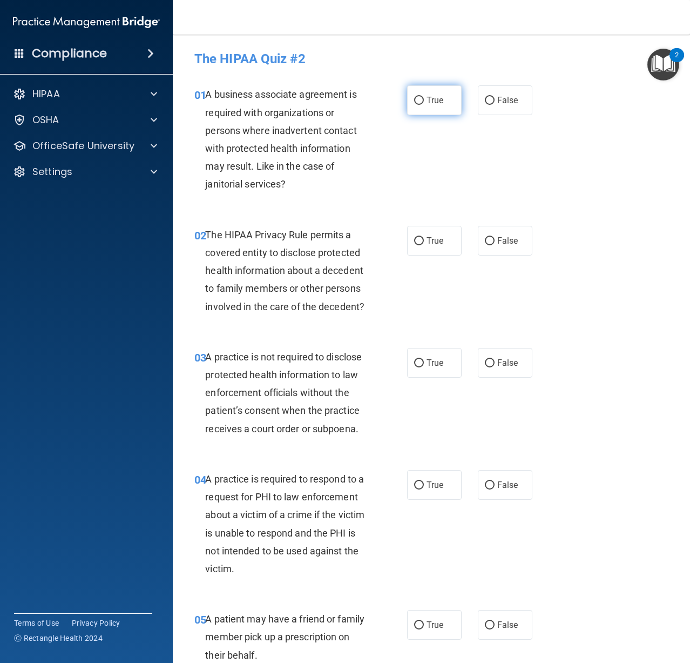
click at [428, 111] on label "True" at bounding box center [434, 100] width 55 height 30
click at [424, 105] on input "True" at bounding box center [419, 101] width 10 height 8
radio input "true"
click at [417, 237] on input "True" at bounding box center [419, 241] width 10 height 8
radio input "true"
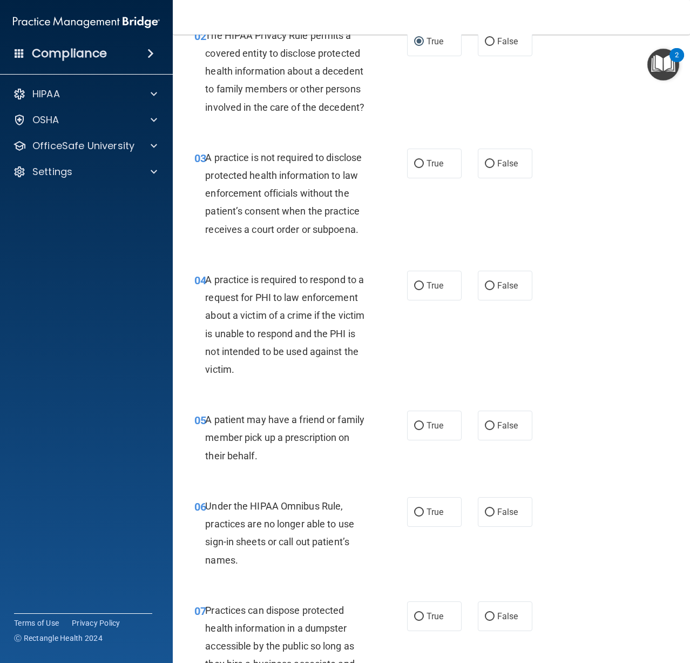
scroll to position [270, 0]
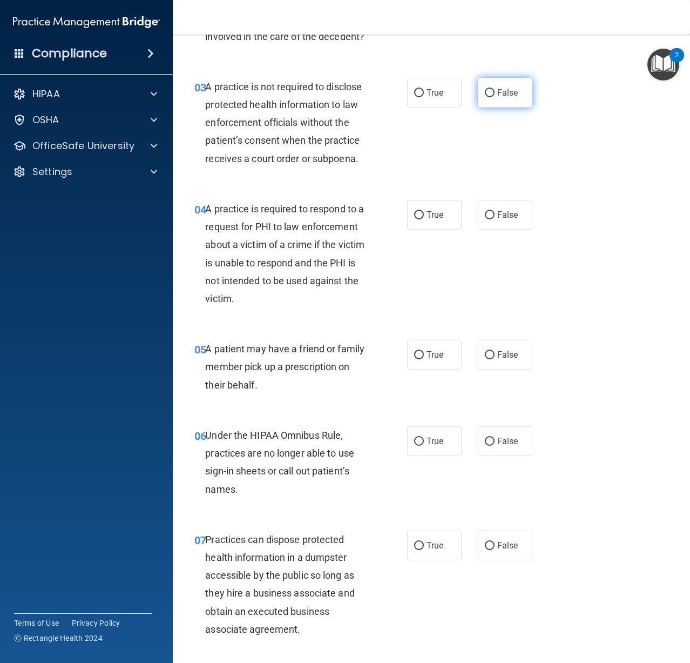
click at [497, 98] on label "False" at bounding box center [505, 93] width 55 height 30
click at [495, 97] on input "False" at bounding box center [490, 93] width 10 height 8
radio input "true"
click at [419, 213] on input "True" at bounding box center [419, 215] width 10 height 8
radio input "true"
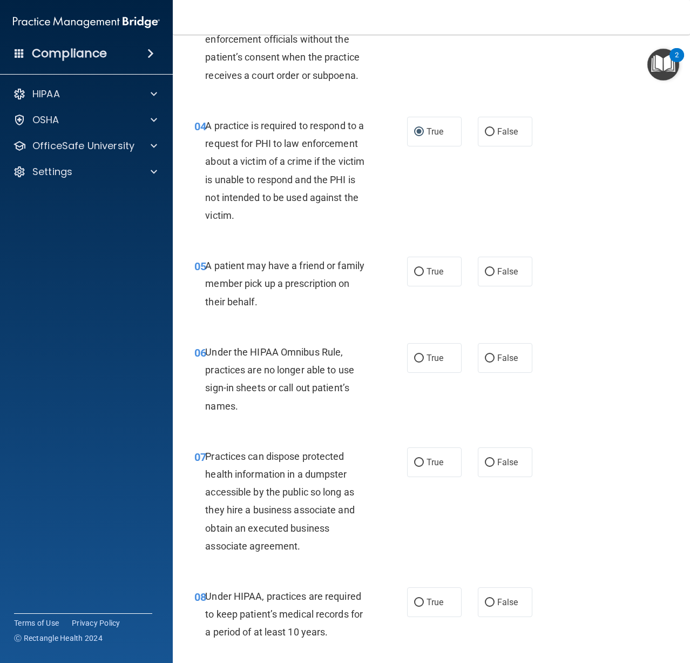
scroll to position [378, 0]
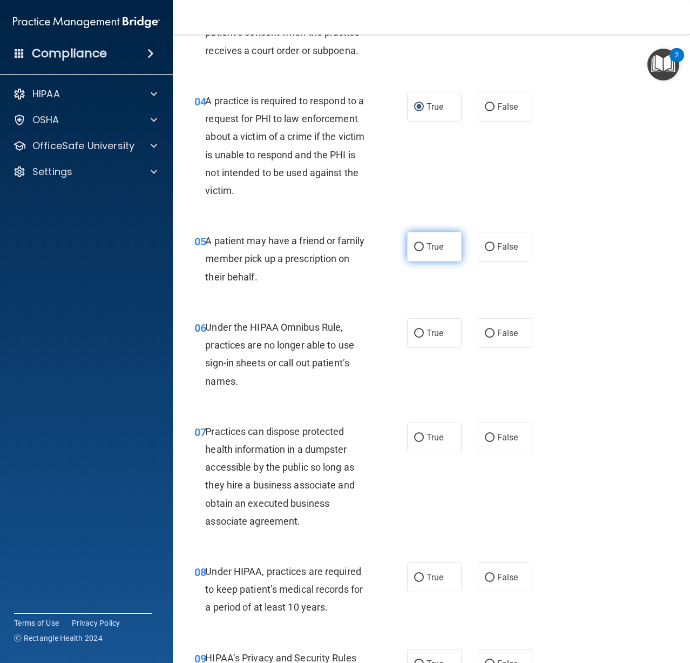
click at [418, 248] on input "True" at bounding box center [419, 247] width 10 height 8
radio input "true"
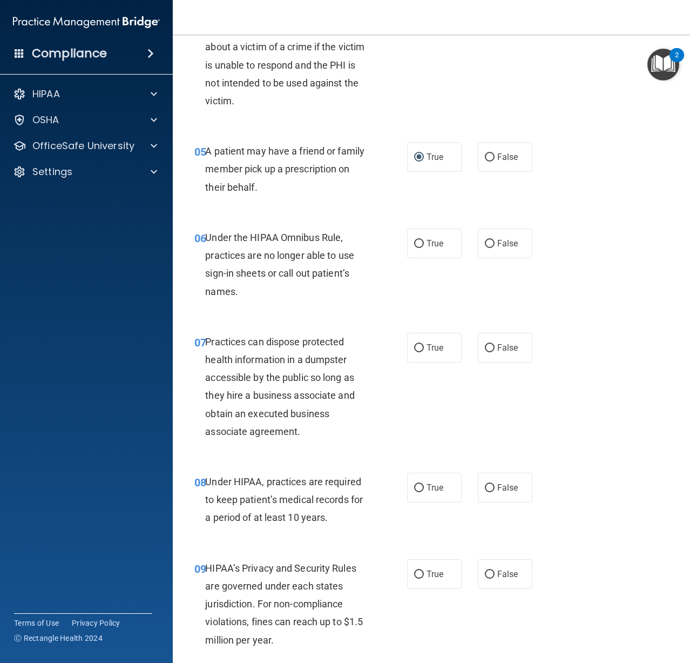
scroll to position [486, 0]
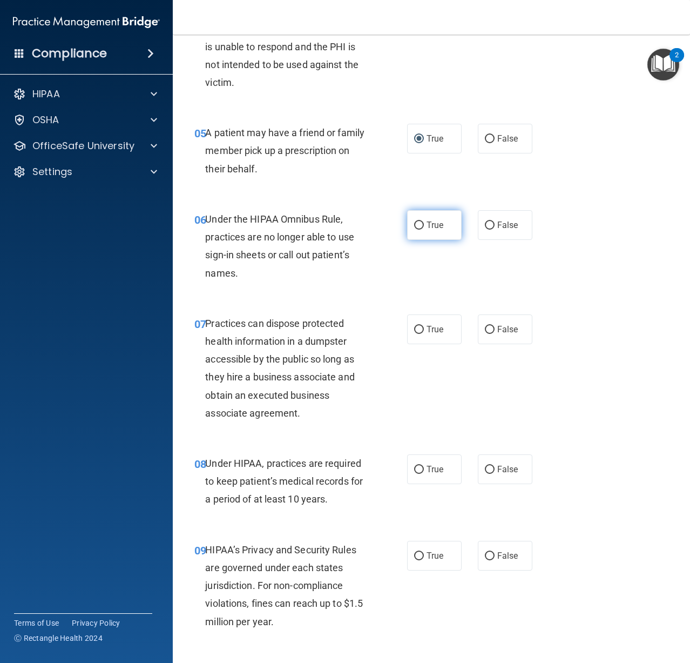
click at [412, 232] on label "True" at bounding box center [434, 225] width 55 height 30
click at [414, 230] on input "True" at bounding box center [419, 225] width 10 height 8
radio input "true"
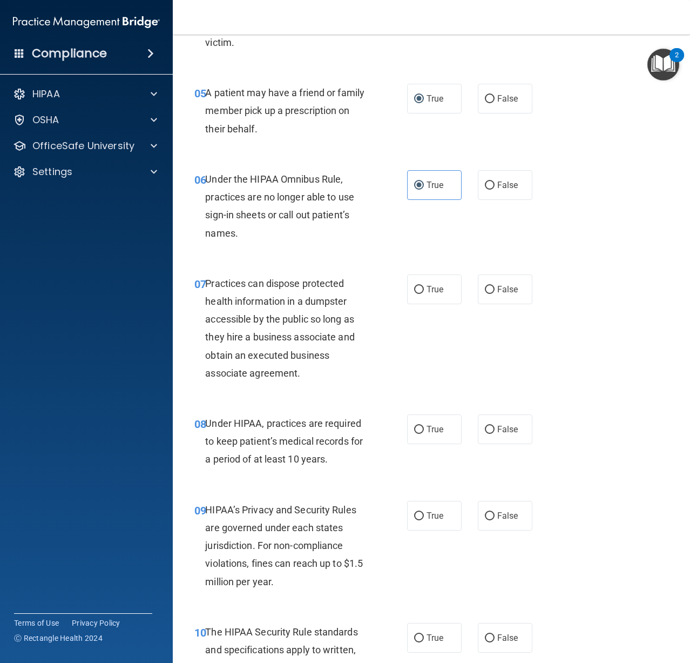
scroll to position [648, 0]
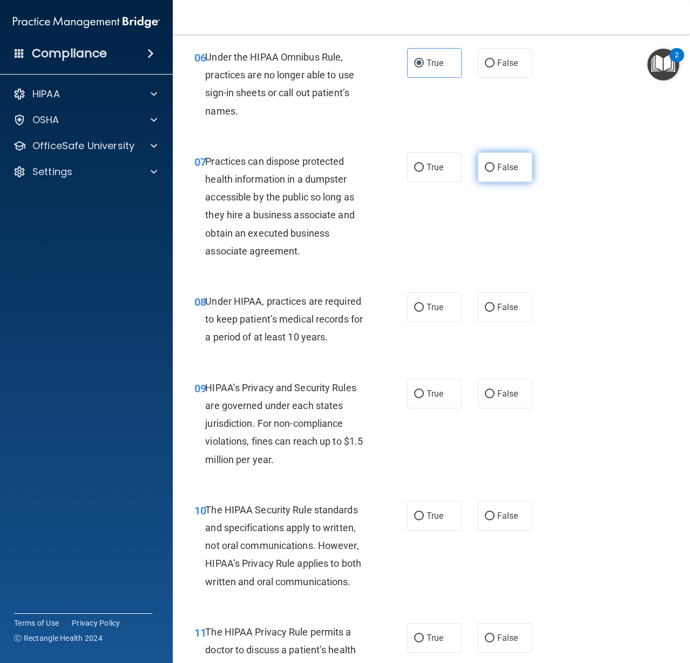
click at [500, 167] on span "False" at bounding box center [507, 167] width 21 height 10
click at [495, 167] on input "False" at bounding box center [490, 168] width 10 height 8
radio input "true"
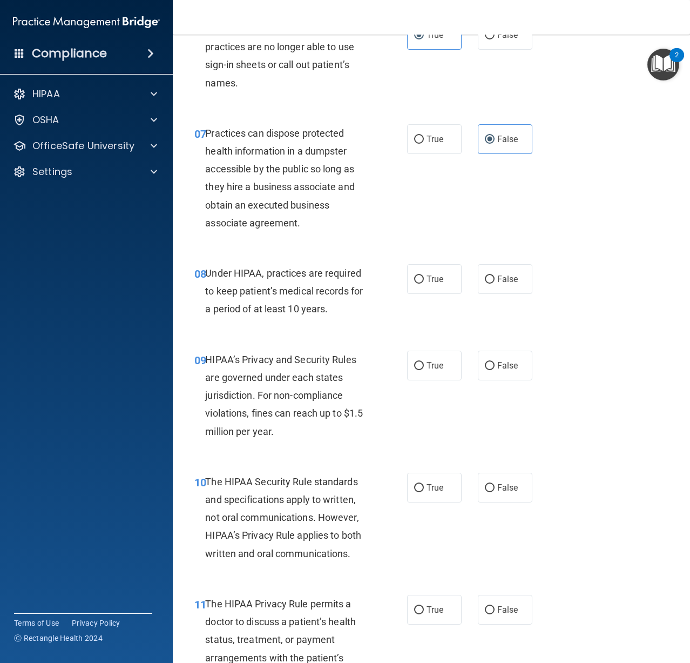
scroll to position [702, 0]
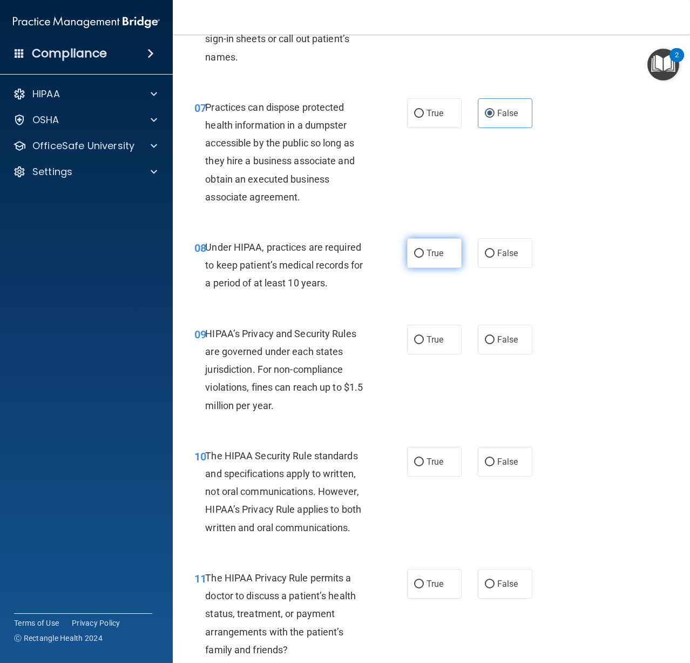
click at [412, 259] on label "True" at bounding box center [434, 253] width 55 height 30
click at [414, 258] on input "True" at bounding box center [419, 254] width 10 height 8
radio input "true"
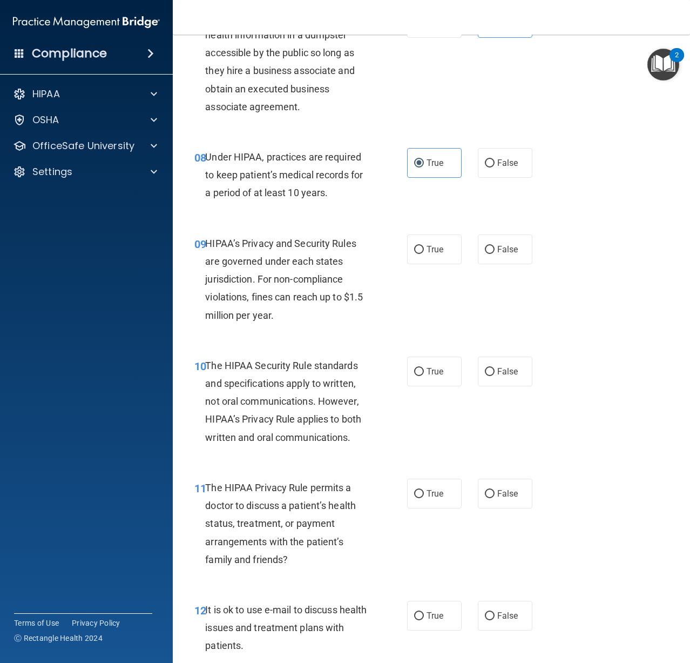
scroll to position [810, 0]
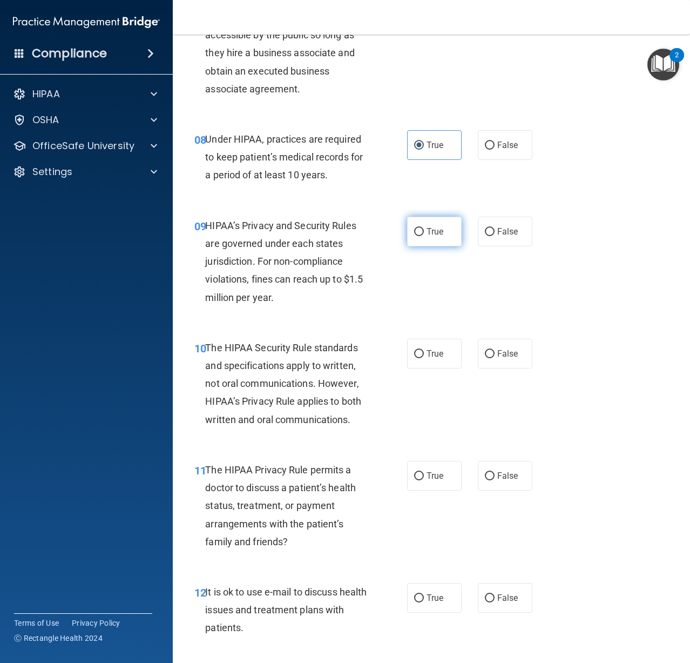
click at [413, 239] on label "True" at bounding box center [434, 232] width 55 height 30
click at [414, 236] on input "True" at bounding box center [419, 232] width 10 height 8
radio input "true"
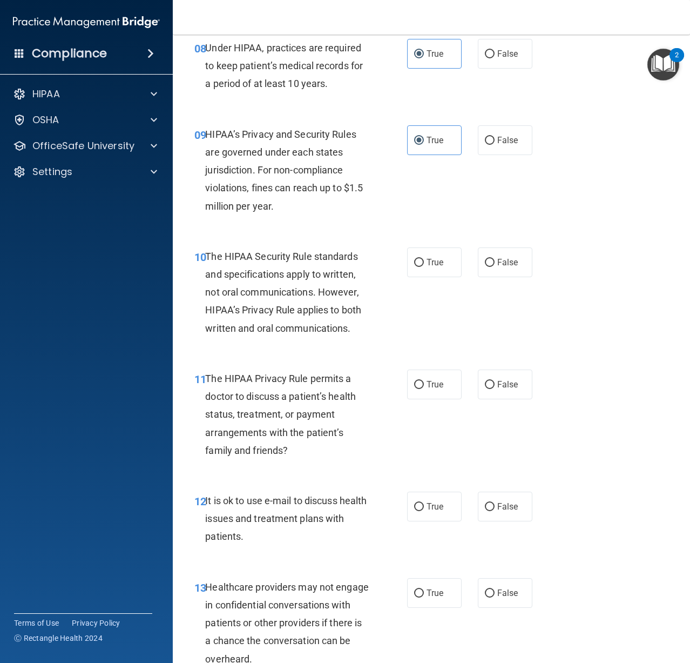
scroll to position [918, 0]
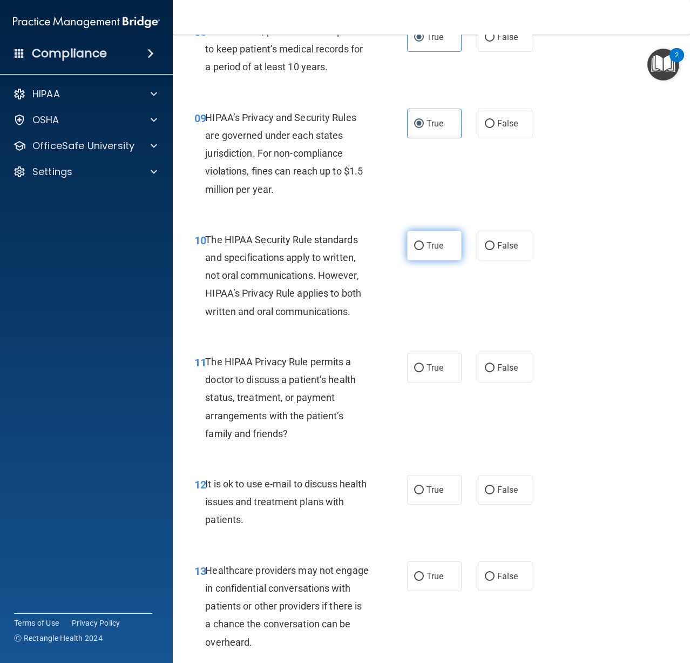
click at [438, 242] on span "True" at bounding box center [435, 245] width 17 height 10
click at [424, 242] on input "True" at bounding box center [419, 246] width 10 height 8
radio input "true"
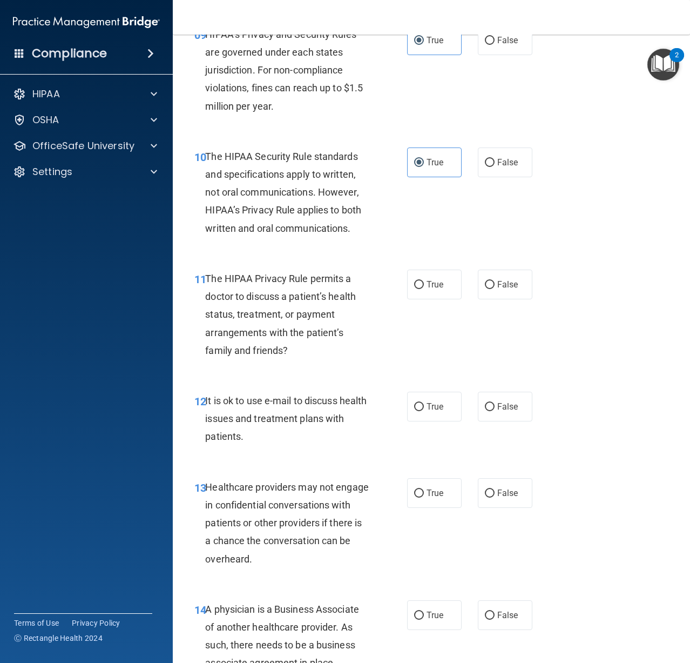
scroll to position [1026, 0]
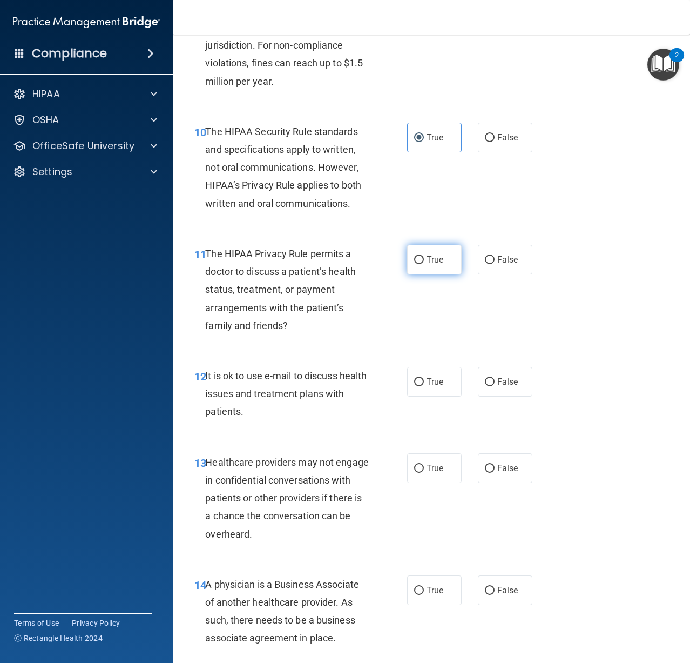
click at [416, 266] on label "True" at bounding box center [434, 260] width 55 height 30
click at [416, 264] on input "True" at bounding box center [419, 260] width 10 height 8
radio input "true"
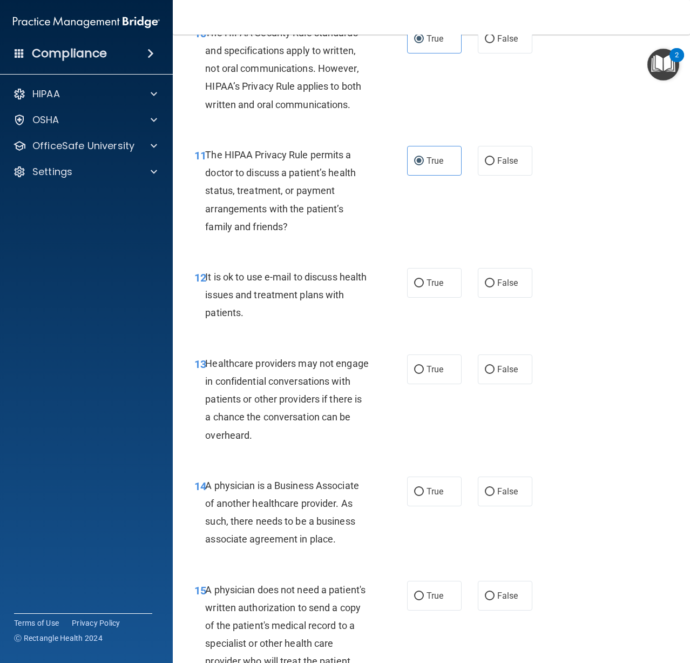
scroll to position [1134, 0]
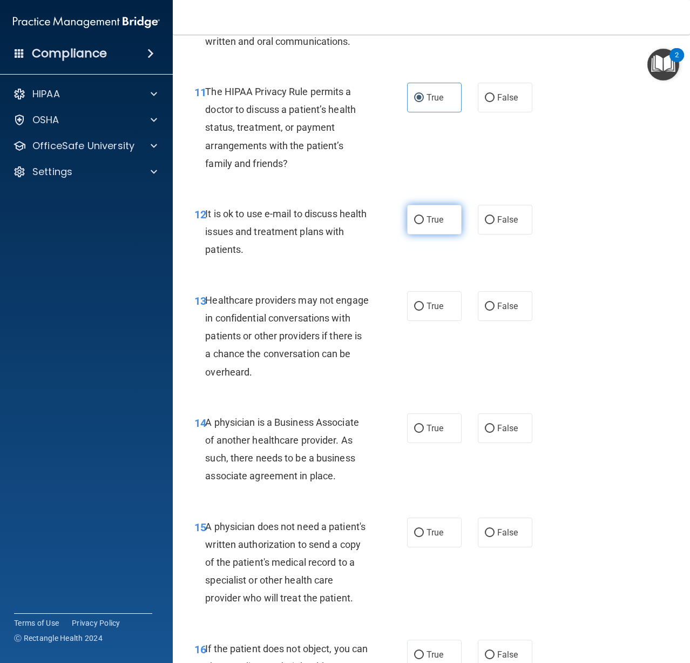
click at [432, 226] on label "True" at bounding box center [434, 220] width 55 height 30
click at [424, 224] on input "True" at bounding box center [419, 220] width 10 height 8
radio input "true"
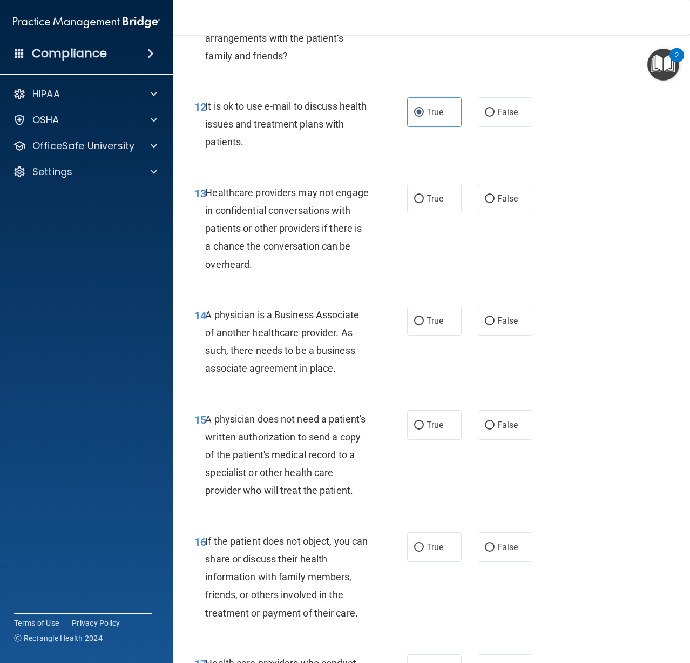
scroll to position [1296, 0]
click at [409, 201] on label "True" at bounding box center [434, 198] width 55 height 30
click at [414, 201] on input "True" at bounding box center [419, 198] width 10 height 8
radio input "true"
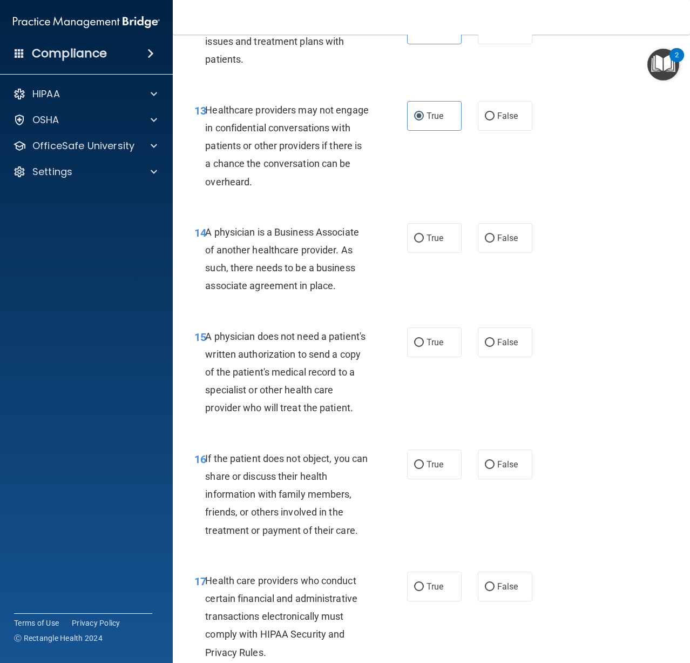
scroll to position [1404, 0]
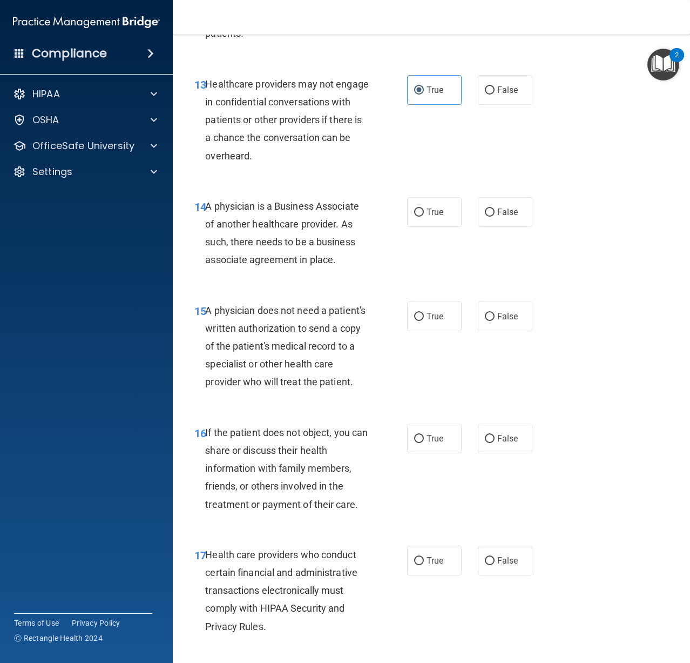
click at [402, 218] on div "14 A physician is a Business Associate of another healthcare provider. As such,…" at bounding box center [300, 235] width 245 height 77
click at [407, 217] on label "True" at bounding box center [434, 212] width 55 height 30
click at [414, 217] on input "True" at bounding box center [419, 212] width 10 height 8
radio input "true"
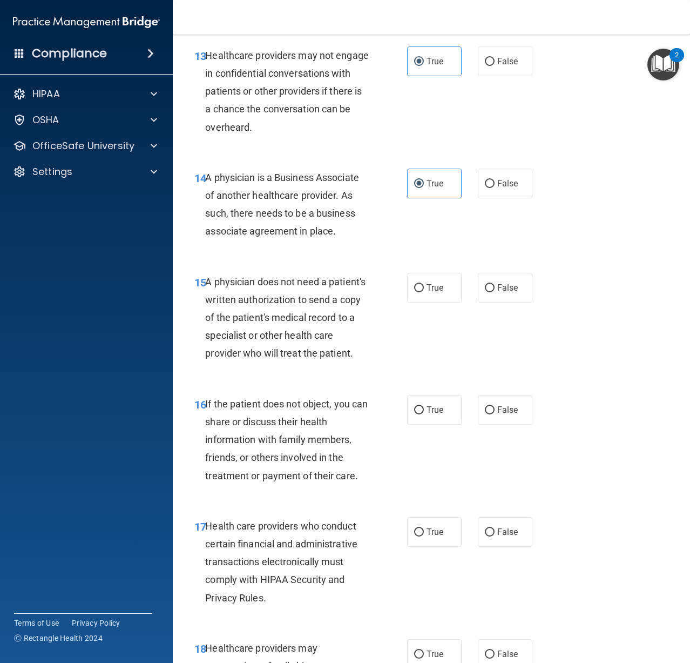
scroll to position [1458, 0]
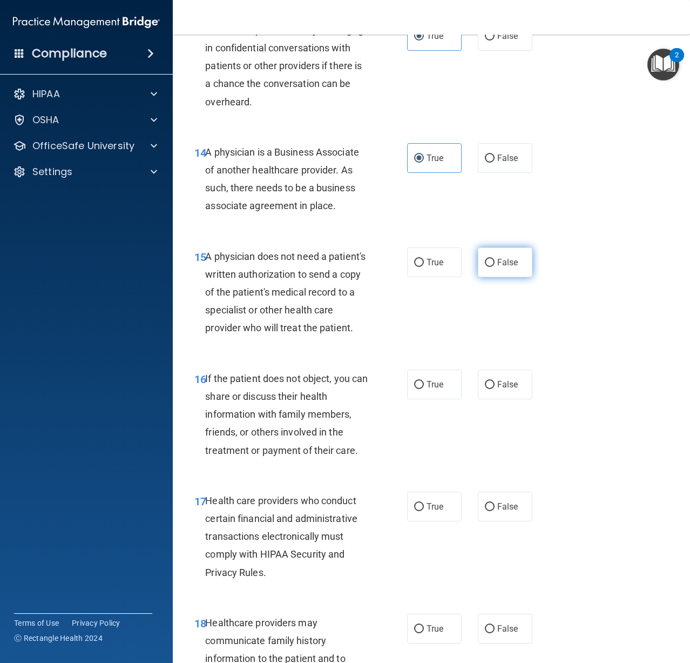
click at [518, 267] on label "False" at bounding box center [505, 262] width 55 height 30
click at [495, 267] on input "False" at bounding box center [490, 263] width 10 height 8
radio input "true"
click at [551, 108] on div "13 Healthcare providers may not engage in confidential conversations with patie…" at bounding box center [431, 69] width 490 height 122
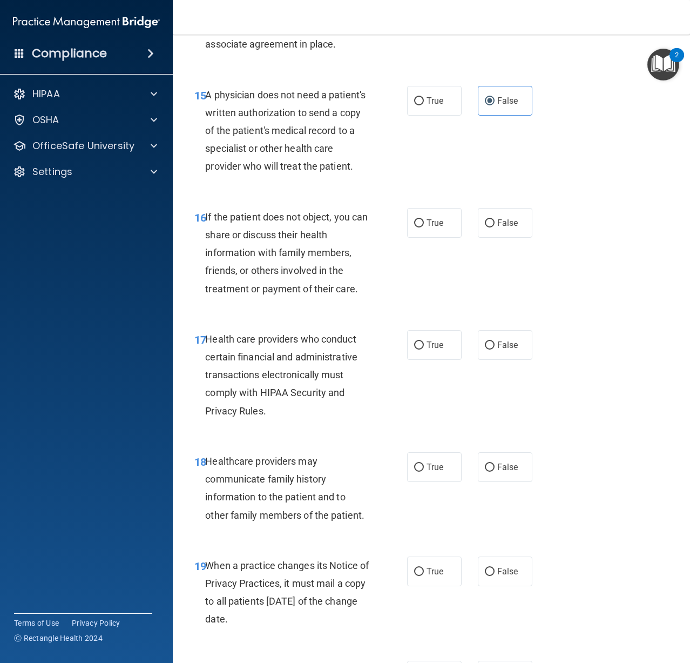
scroll to position [1620, 0]
click at [407, 237] on label "True" at bounding box center [434, 222] width 55 height 30
click at [414, 227] on input "True" at bounding box center [419, 223] width 10 height 8
radio input "true"
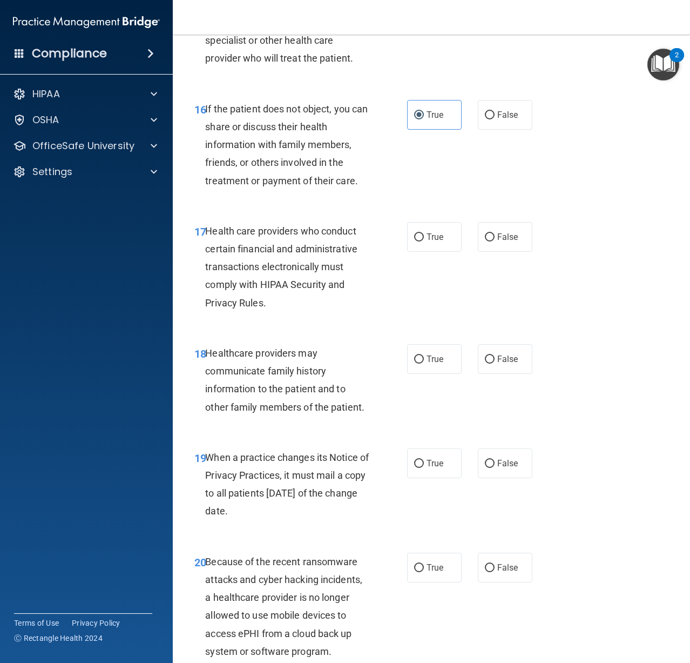
scroll to position [1728, 0]
click at [420, 249] on label "True" at bounding box center [434, 236] width 55 height 30
click at [420, 241] on input "True" at bounding box center [419, 237] width 10 height 8
radio input "true"
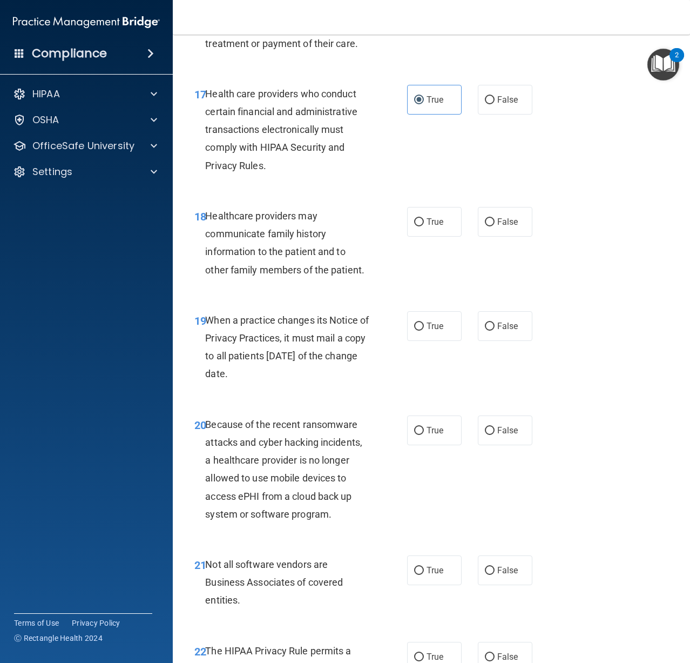
scroll to position [1890, 0]
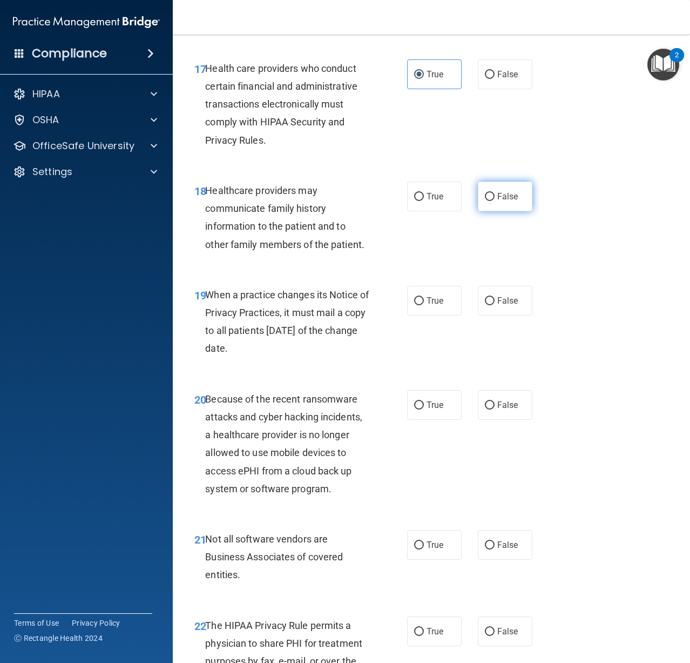
click at [497, 201] on span "False" at bounding box center [507, 196] width 21 height 10
click at [493, 201] on input "False" at bounding box center [490, 197] width 10 height 8
radio input "true"
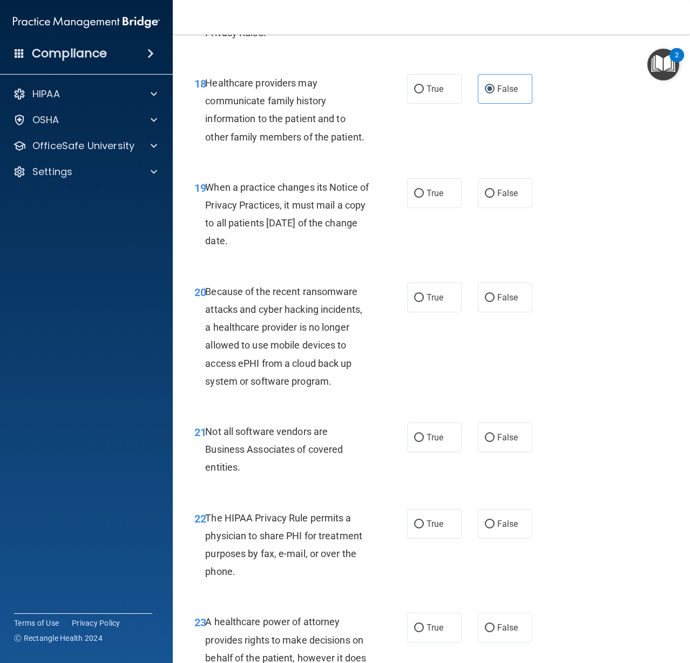
scroll to position [1998, 0]
click at [417, 197] on input "True" at bounding box center [419, 193] width 10 height 8
radio input "true"
click at [497, 302] on span "False" at bounding box center [507, 297] width 21 height 10
click at [495, 301] on input "False" at bounding box center [490, 297] width 10 height 8
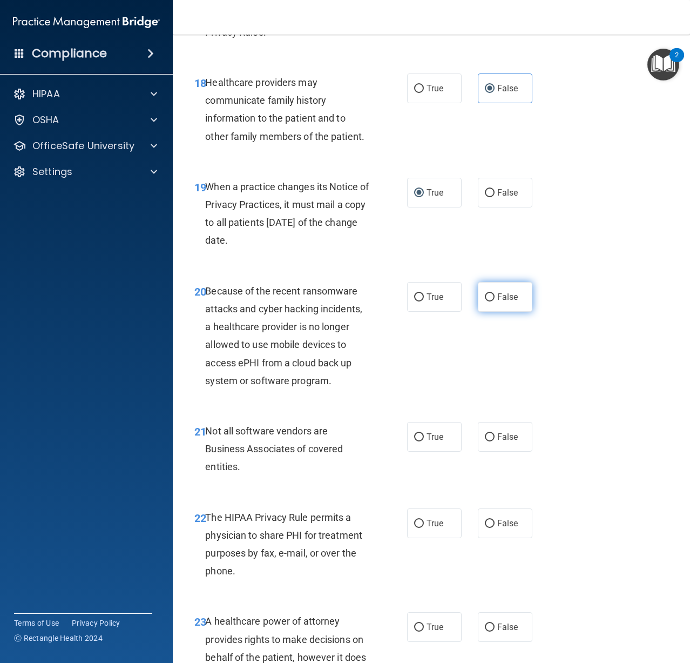
radio input "true"
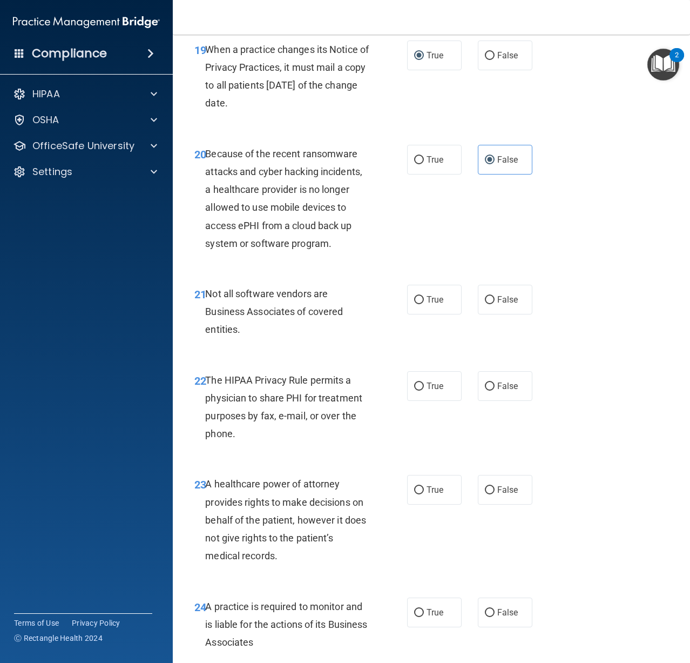
scroll to position [2161, 0]
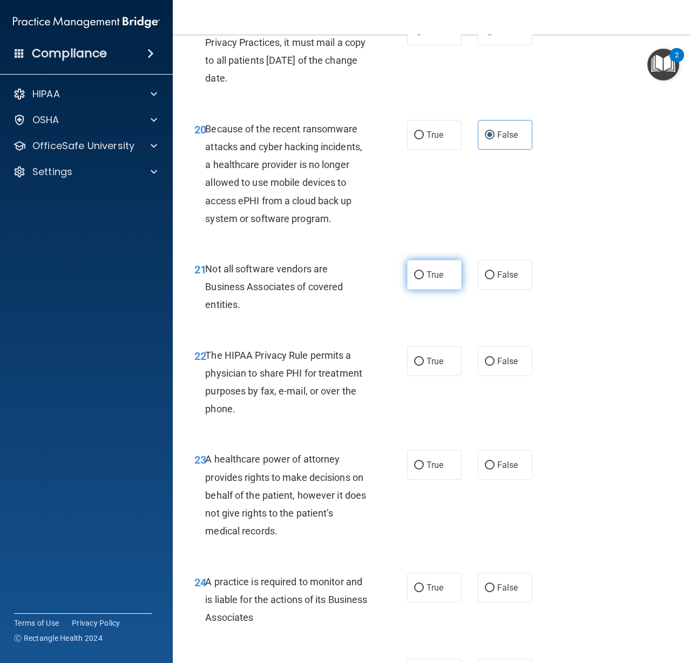
click at [407, 290] on label "True" at bounding box center [434, 275] width 55 height 30
click at [414, 279] on input "True" at bounding box center [419, 275] width 10 height 8
radio input "true"
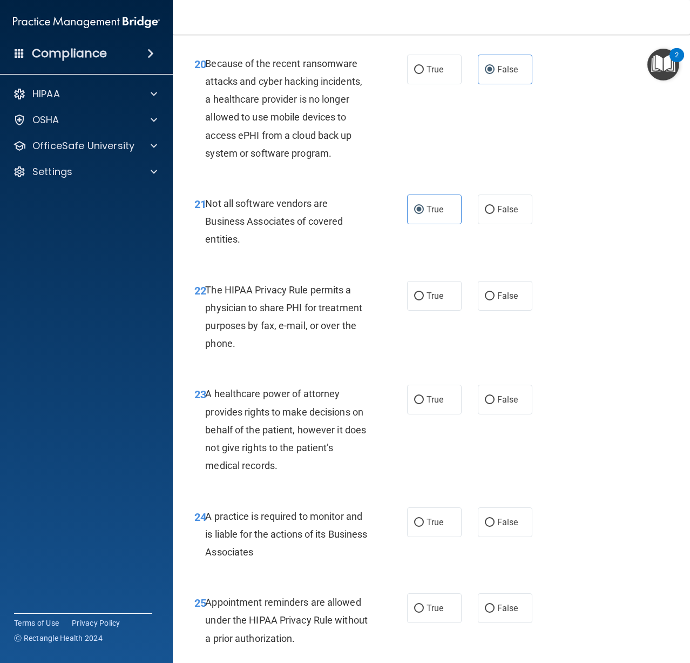
scroll to position [2269, 0]
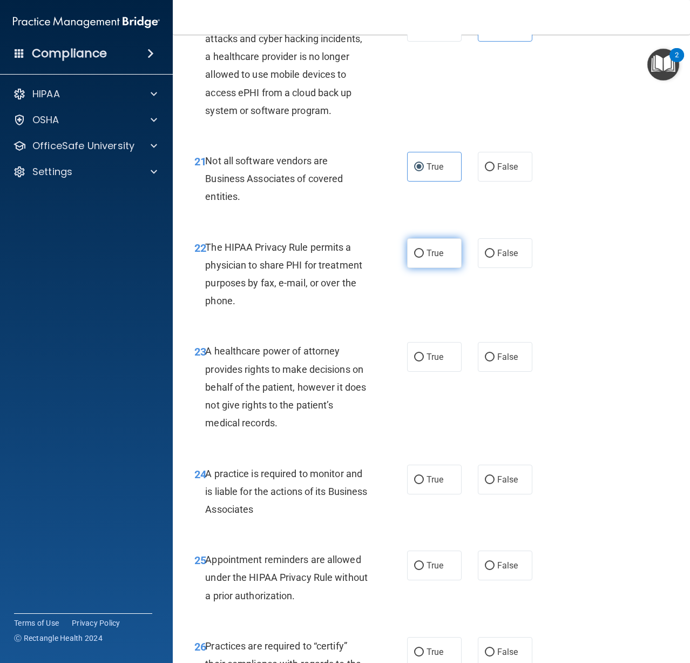
click at [440, 268] on label "True" at bounding box center [434, 253] width 55 height 30
click at [424, 258] on input "True" at bounding box center [419, 254] width 10 height 8
radio input "true"
drag, startPoint x: 446, startPoint y: 382, endPoint x: 420, endPoint y: 384, distance: 26.0
click at [445, 372] on label "True" at bounding box center [434, 357] width 55 height 30
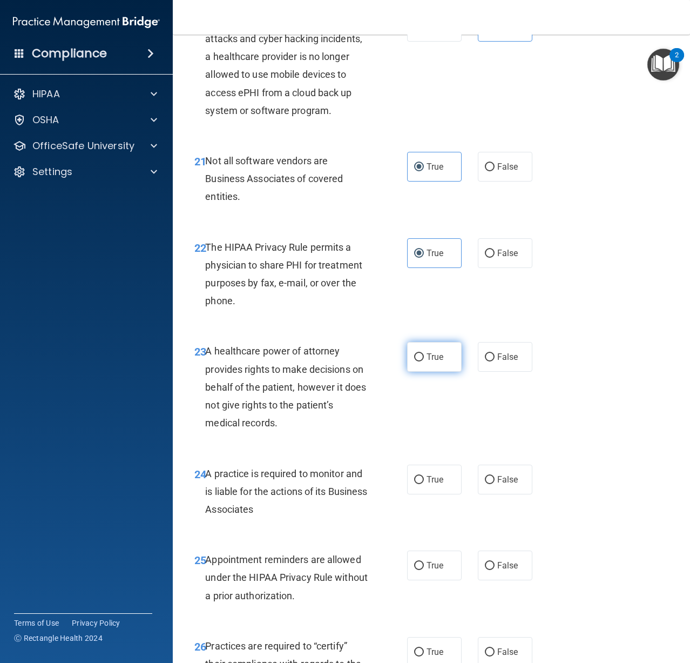
click at [424, 361] on input "True" at bounding box center [419, 357] width 10 height 8
radio input "true"
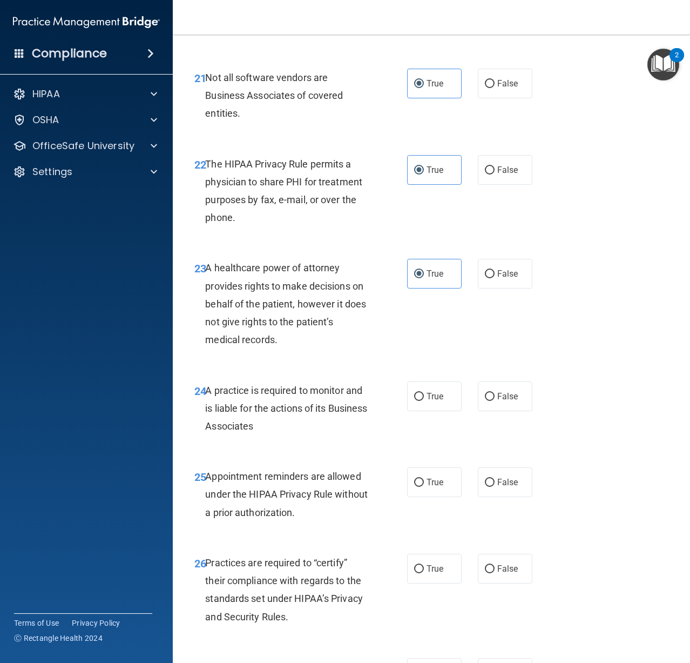
scroll to position [2377, 0]
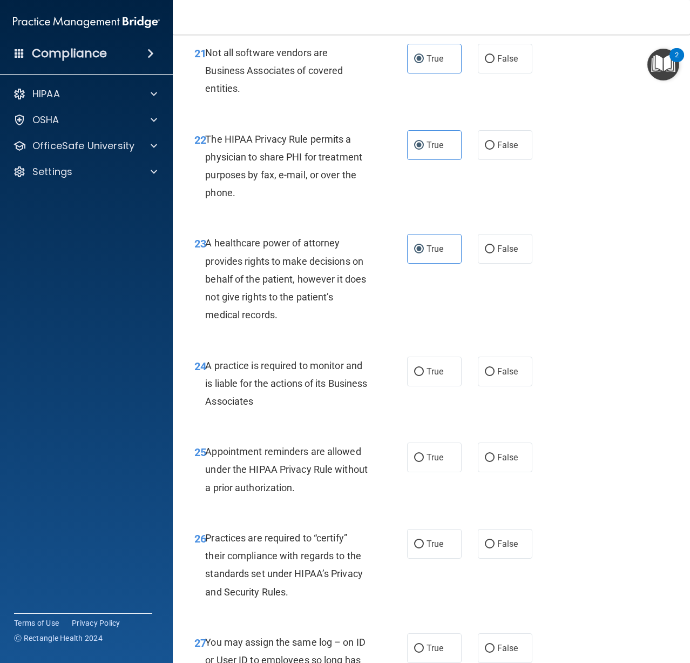
drag, startPoint x: 508, startPoint y: 389, endPoint x: 466, endPoint y: 374, distance: 44.1
click at [508, 376] on span "False" at bounding box center [507, 371] width 21 height 10
click at [495, 376] on input "False" at bounding box center [490, 372] width 10 height 8
radio input "true"
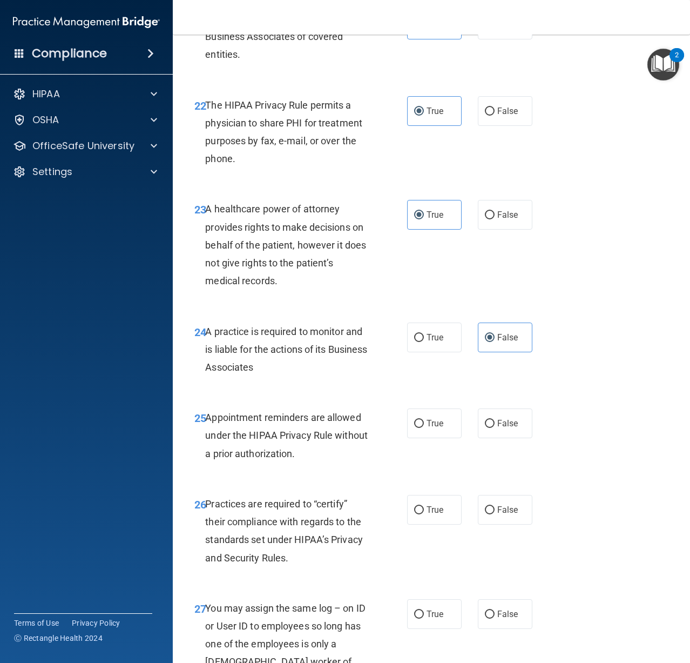
scroll to position [2539, 0]
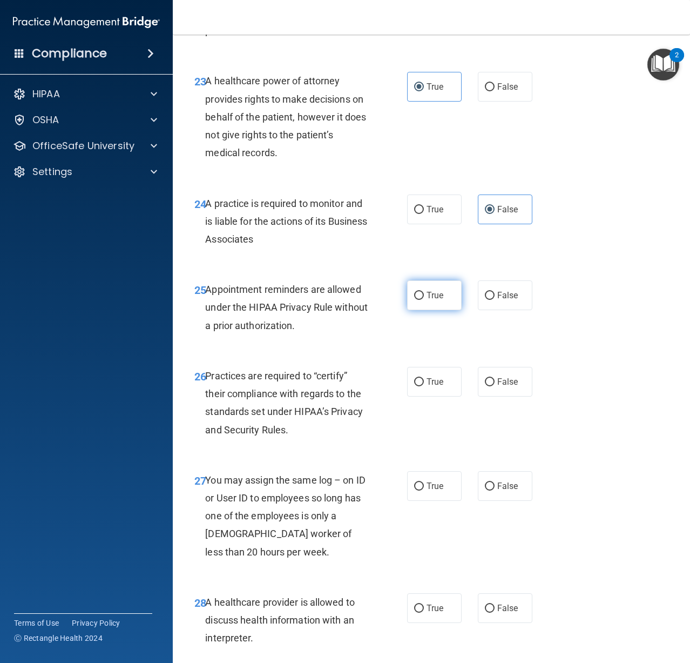
click at [430, 300] on span "True" at bounding box center [435, 295] width 17 height 10
click at [424, 300] on input "True" at bounding box center [419, 296] width 10 height 8
radio input "true"
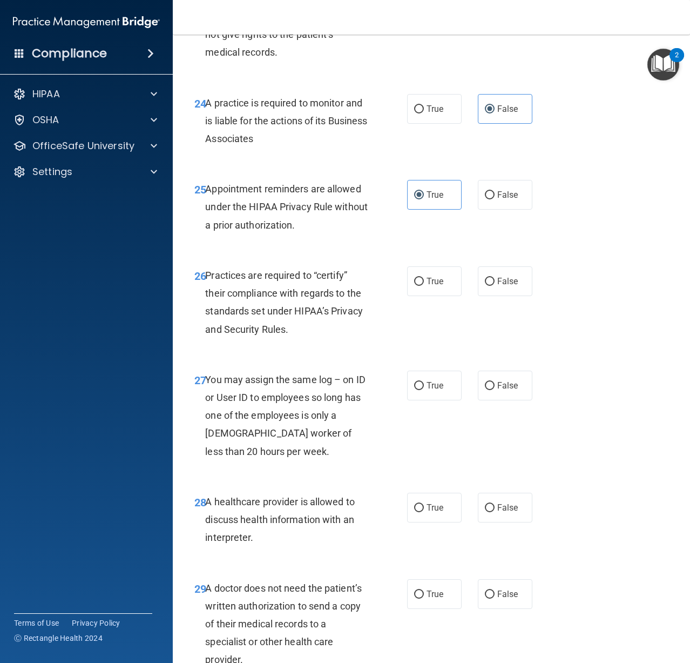
scroll to position [2647, 0]
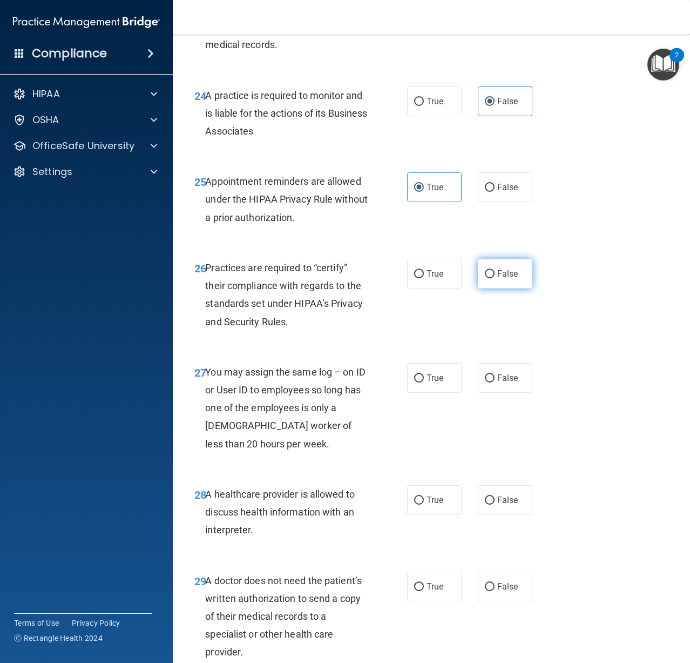
click at [497, 279] on span "False" at bounding box center [507, 273] width 21 height 10
click at [495, 278] on input "False" at bounding box center [490, 274] width 10 height 8
radio input "true"
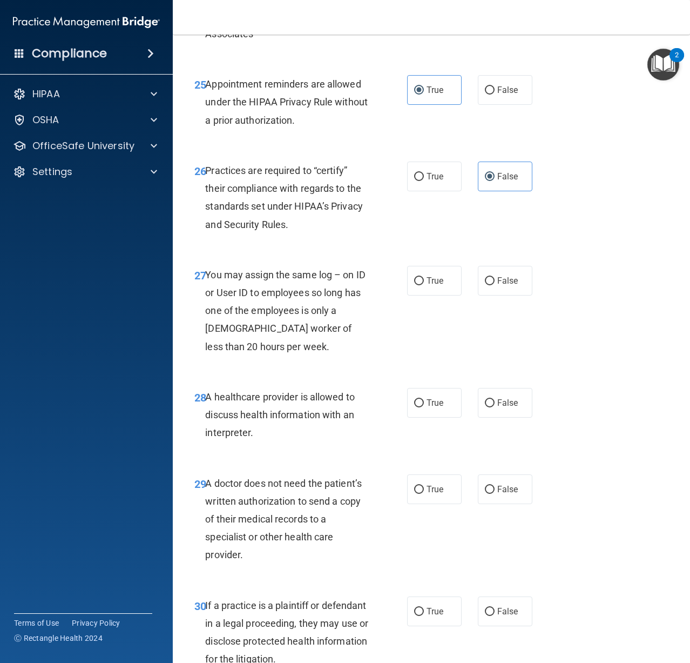
scroll to position [2755, 0]
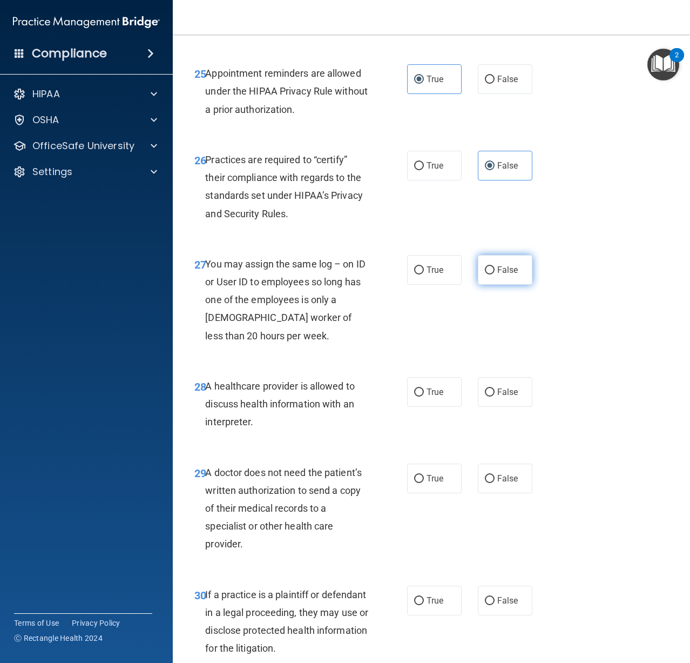
click at [490, 285] on label "False" at bounding box center [505, 270] width 55 height 30
click at [490, 274] on input "False" at bounding box center [490, 270] width 10 height 8
radio input "true"
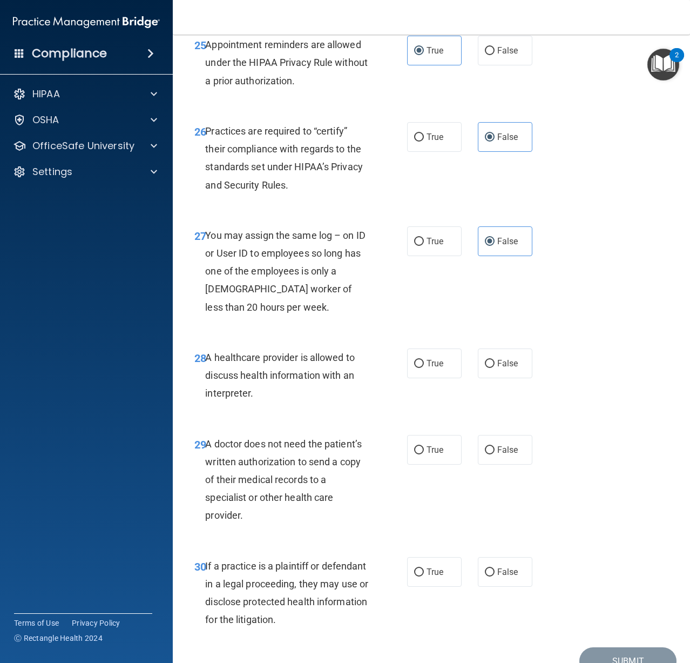
scroll to position [2856, 0]
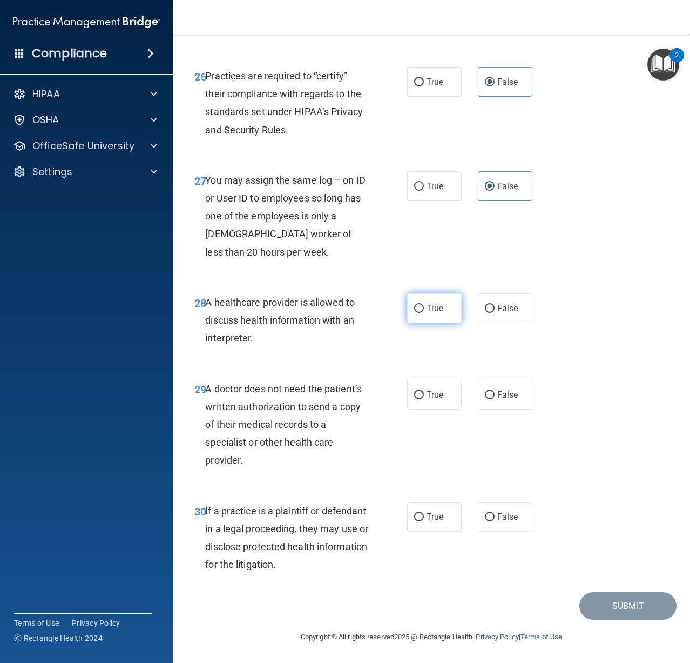
click at [427, 312] on span "True" at bounding box center [435, 308] width 17 height 10
click at [423, 312] on input "True" at bounding box center [419, 309] width 10 height 8
radio input "true"
click at [479, 391] on label "False" at bounding box center [505, 395] width 55 height 30
click at [485, 391] on input "False" at bounding box center [490, 395] width 10 height 8
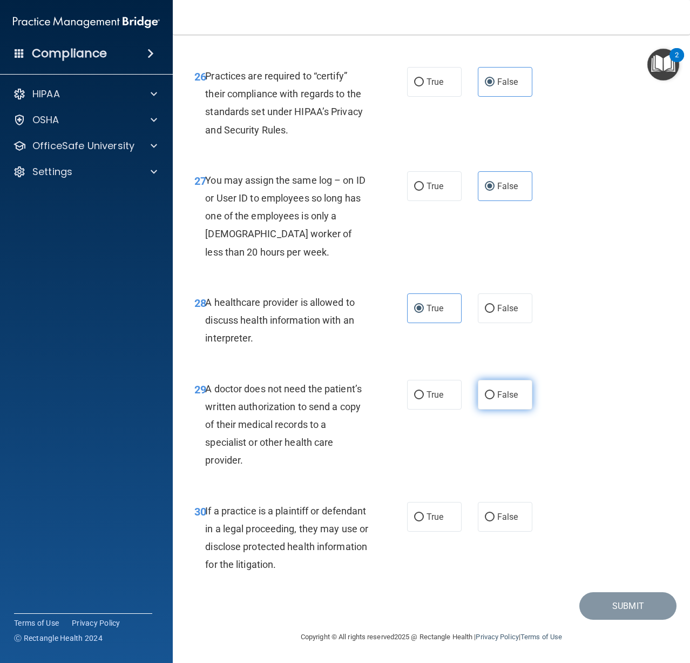
radio input "true"
click at [415, 520] on input "True" at bounding box center [419, 517] width 10 height 8
radio input "true"
click at [603, 609] on button "Submit" at bounding box center [628, 606] width 97 height 28
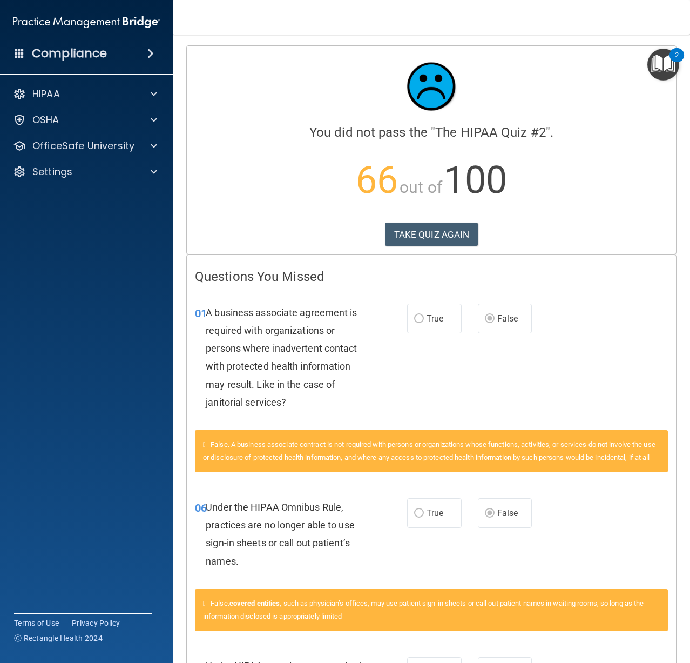
click at [474, 31] on nav "Toggle navigation [PERSON_NAME] [EMAIL_ADDRESS][DOMAIN_NAME] Manage My Enterpri…" at bounding box center [431, 17] width 517 height 35
click at [419, 233] on button "TAKE QUIZ AGAIN" at bounding box center [431, 235] width 93 height 24
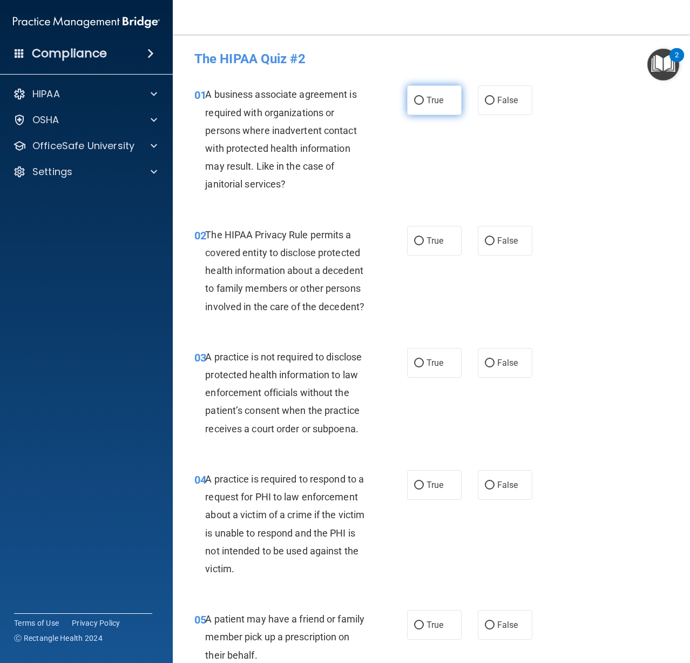
click at [416, 98] on input "True" at bounding box center [419, 101] width 10 height 8
radio input "true"
click at [420, 243] on label "True" at bounding box center [434, 241] width 55 height 30
click at [420, 243] on input "True" at bounding box center [419, 241] width 10 height 8
radio input "true"
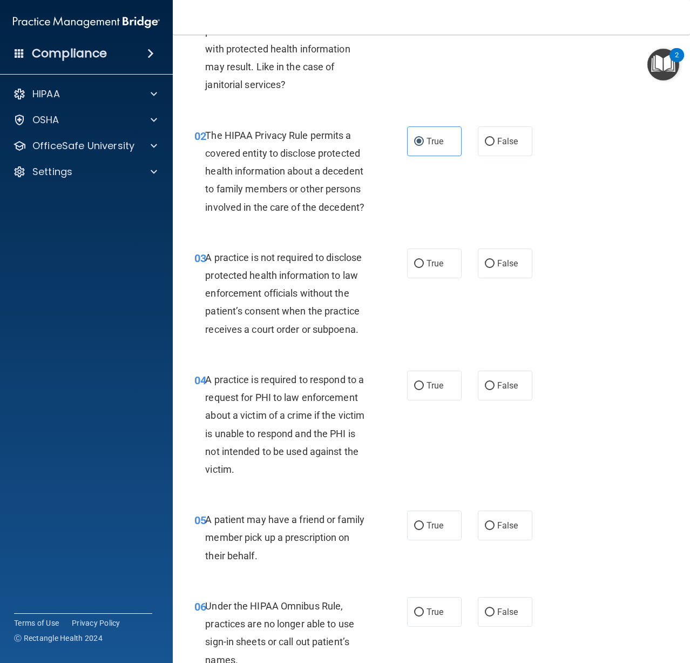
scroll to position [108, 0]
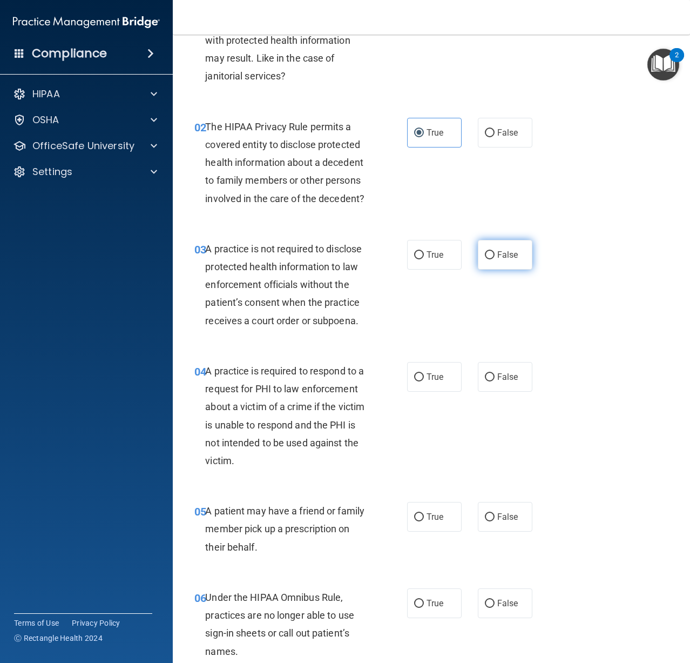
click at [502, 249] on label "False" at bounding box center [505, 255] width 55 height 30
click at [495, 251] on input "False" at bounding box center [490, 255] width 10 height 8
radio input "true"
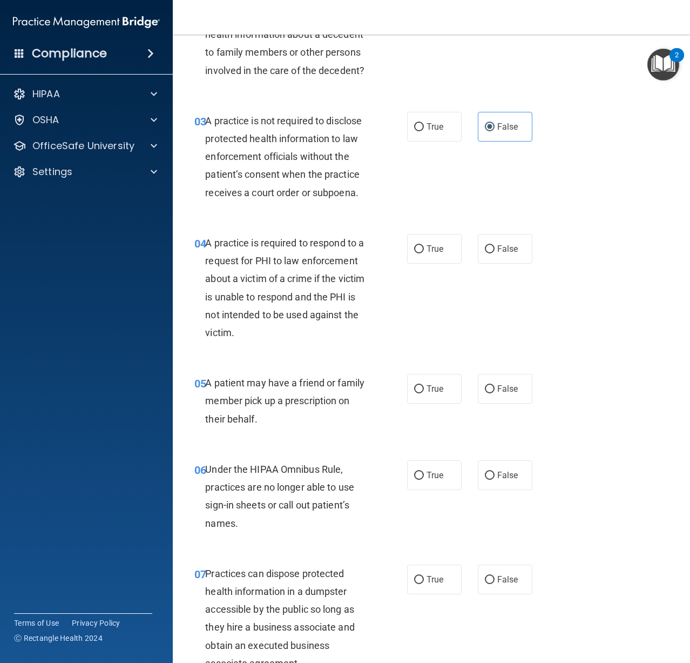
scroll to position [270, 0]
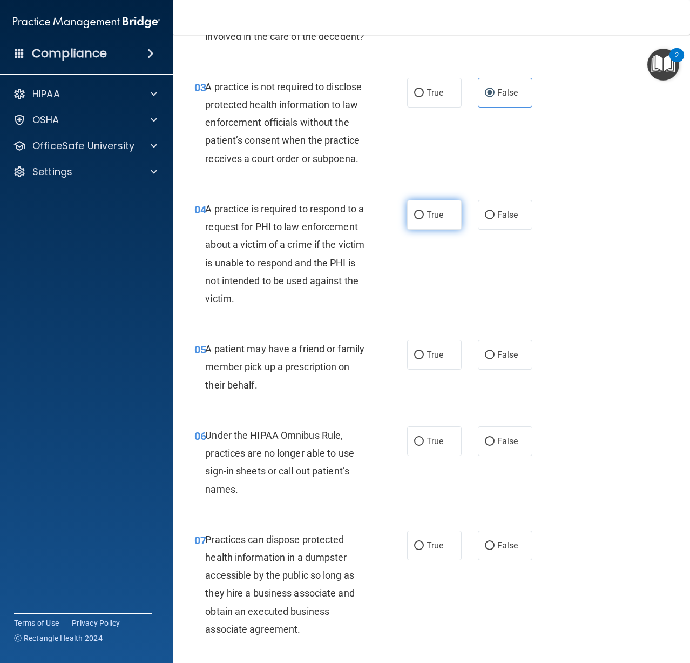
click at [430, 213] on span "True" at bounding box center [435, 215] width 17 height 10
click at [424, 213] on input "True" at bounding box center [419, 215] width 10 height 8
radio input "true"
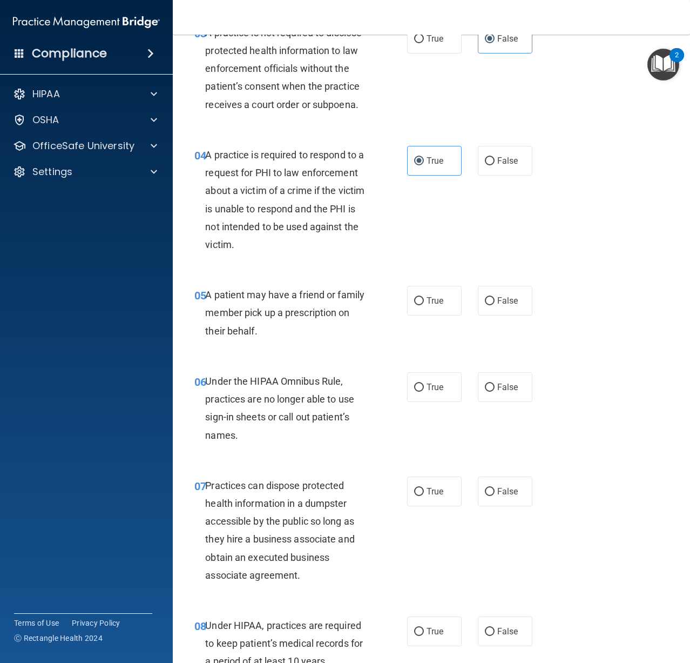
drag, startPoint x: 396, startPoint y: 301, endPoint x: 402, endPoint y: 300, distance: 6.6
click at [396, 301] on div "05 A patient may have a friend or family member pick up a prescription on their…" at bounding box center [300, 315] width 245 height 59
click at [415, 300] on input "True" at bounding box center [419, 301] width 10 height 8
radio input "true"
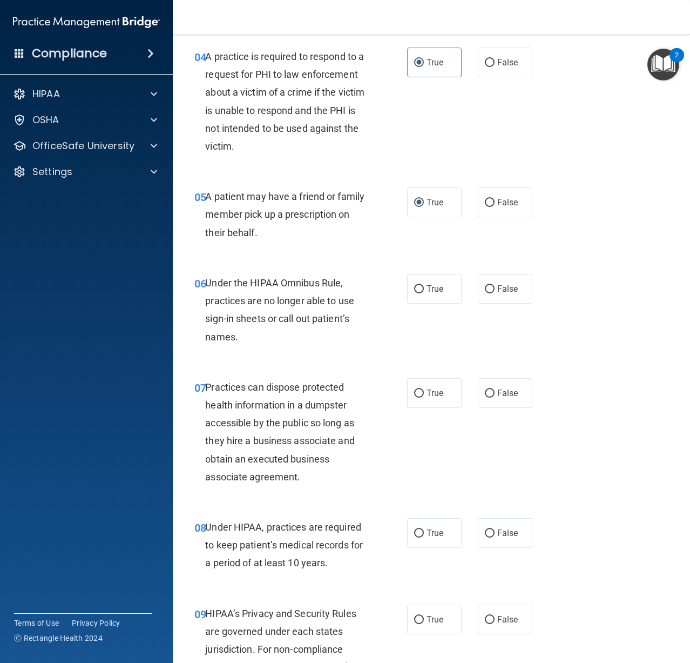
scroll to position [432, 0]
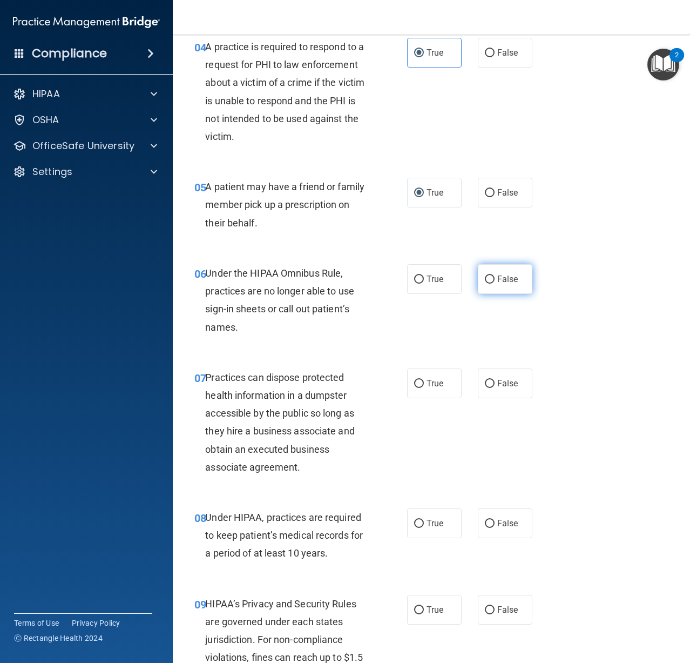
click at [489, 281] on input "False" at bounding box center [490, 279] width 10 height 8
radio input "true"
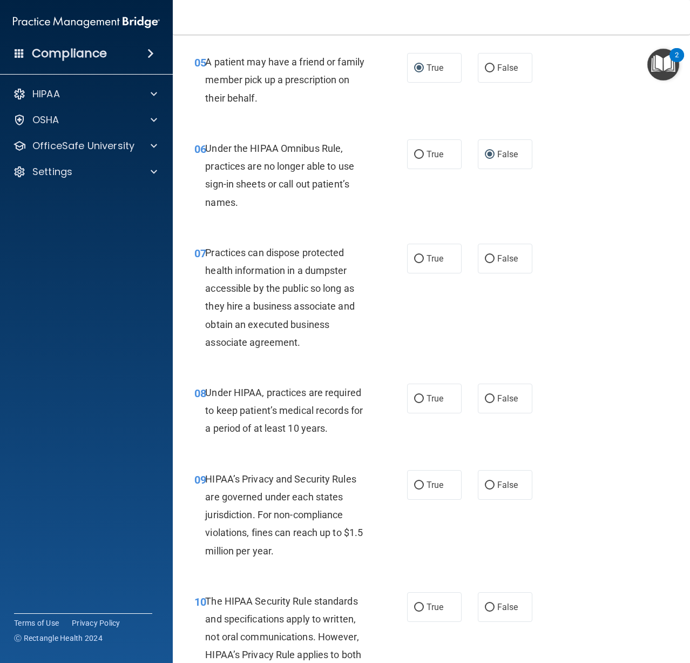
scroll to position [594, 0]
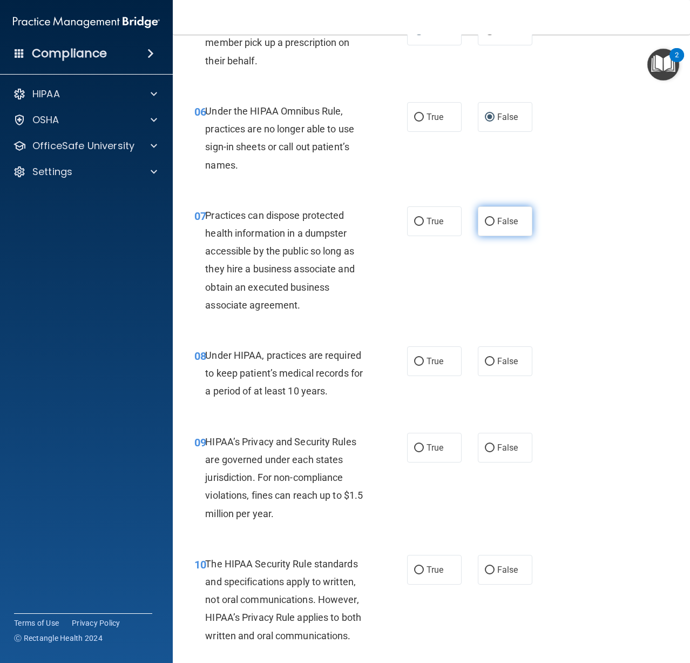
click at [501, 224] on span "False" at bounding box center [507, 221] width 21 height 10
click at [495, 224] on input "False" at bounding box center [490, 222] width 10 height 8
radio input "true"
click at [488, 360] on input "False" at bounding box center [490, 362] width 10 height 8
radio input "true"
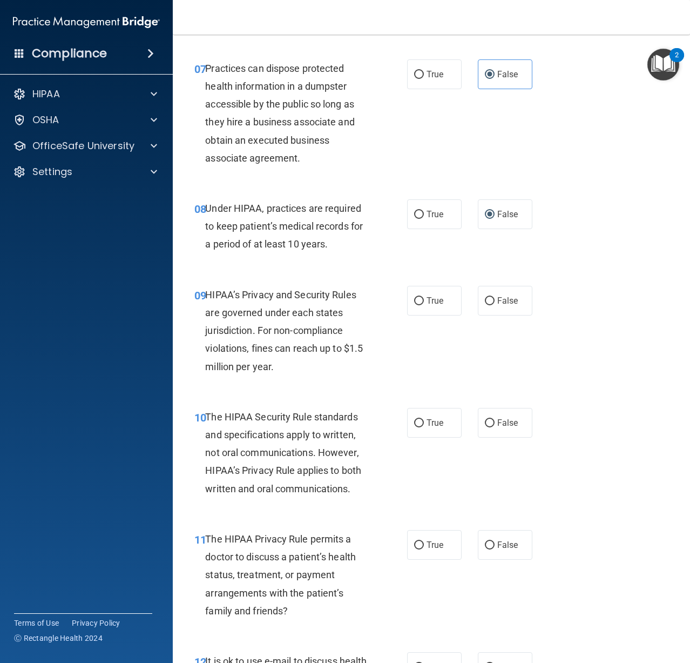
scroll to position [756, 0]
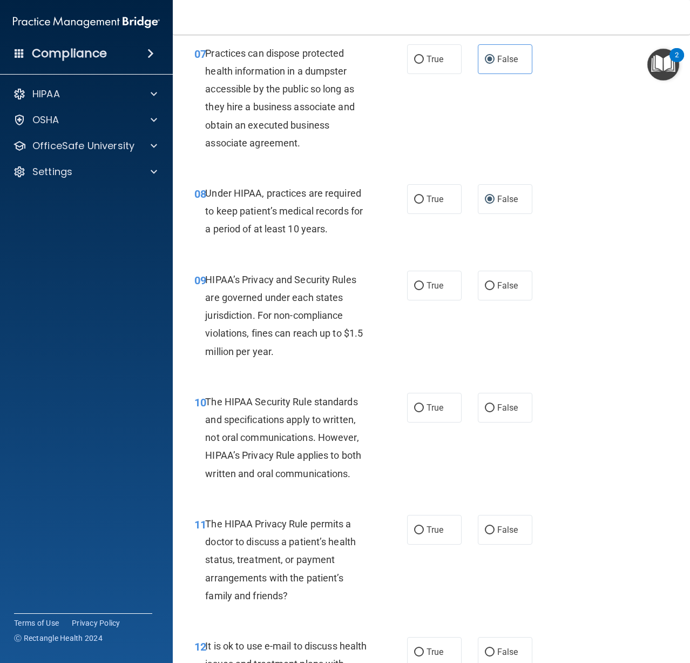
click at [484, 301] on div "09 HIPAA’s Privacy and Security Rules are governed under each states jurisdicti…" at bounding box center [431, 318] width 490 height 122
click at [488, 296] on label "False" at bounding box center [505, 286] width 55 height 30
click at [488, 290] on input "False" at bounding box center [490, 286] width 10 height 8
radio input "true"
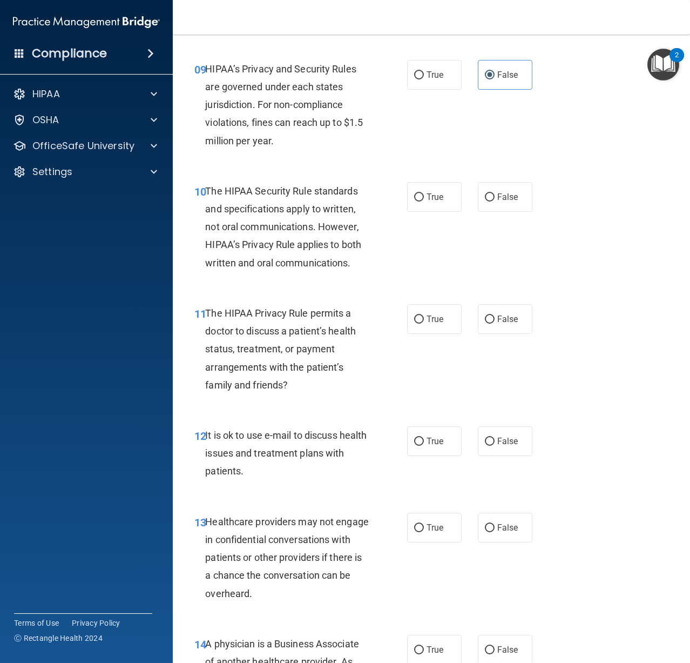
scroll to position [972, 0]
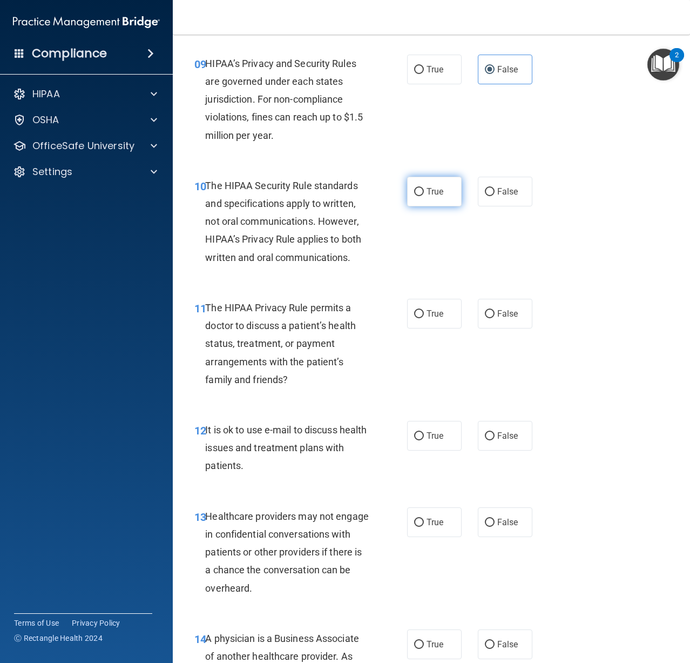
click at [412, 184] on label "True" at bounding box center [434, 192] width 55 height 30
click at [414, 188] on input "True" at bounding box center [419, 192] width 10 height 8
radio input "true"
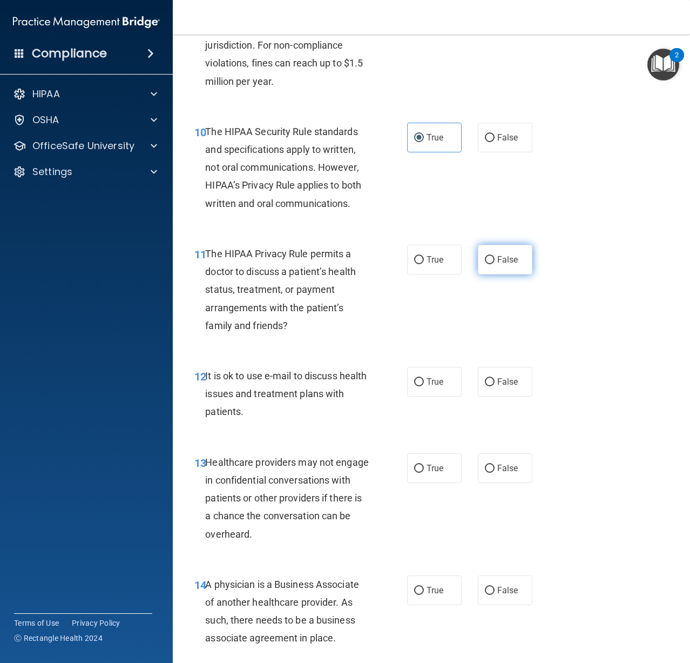
click at [509, 264] on span "False" at bounding box center [507, 259] width 21 height 10
click at [495, 264] on input "False" at bounding box center [490, 260] width 10 height 8
radio input "true"
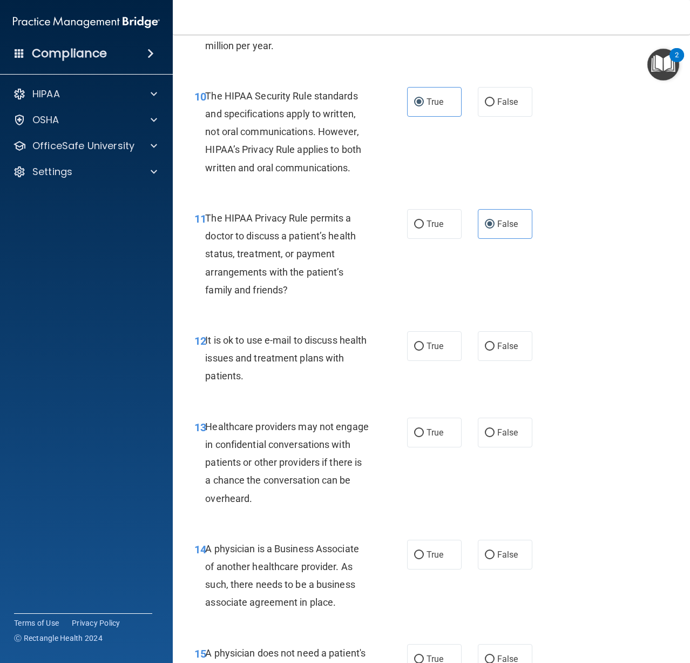
scroll to position [1134, 0]
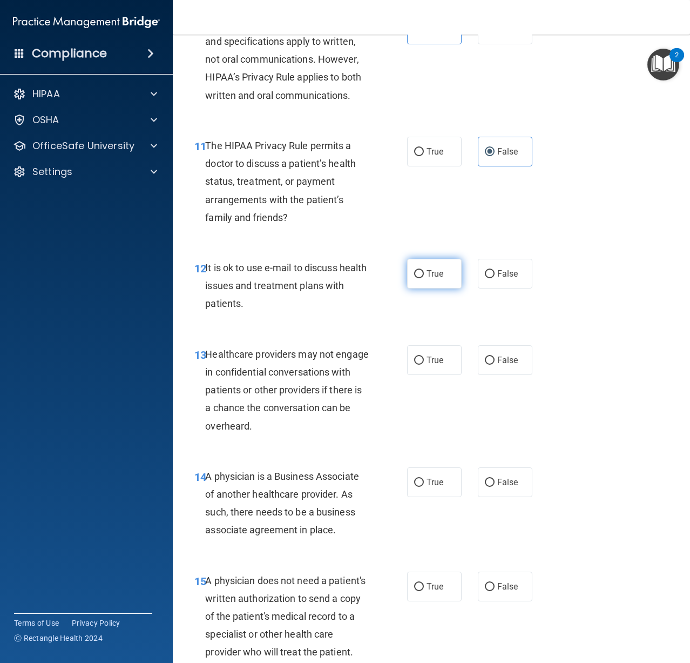
click at [427, 270] on span "True" at bounding box center [435, 273] width 17 height 10
click at [424, 270] on input "True" at bounding box center [419, 274] width 10 height 8
radio input "true"
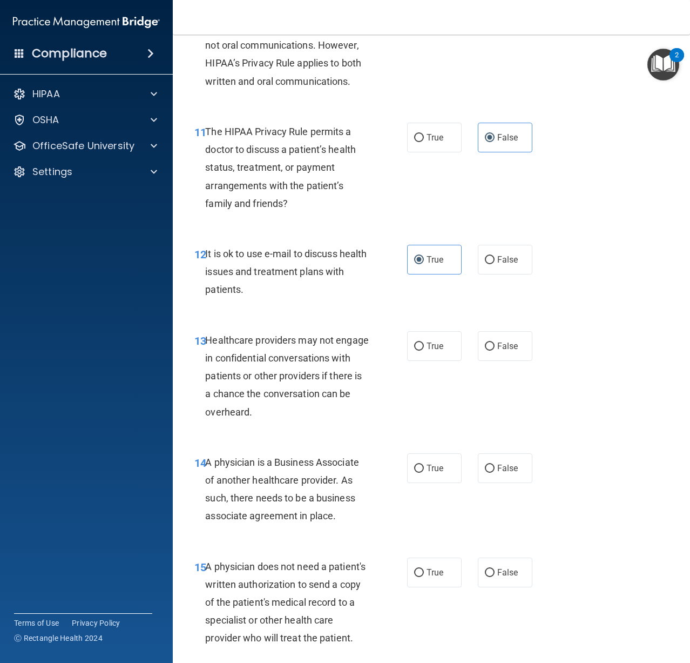
scroll to position [1188, 0]
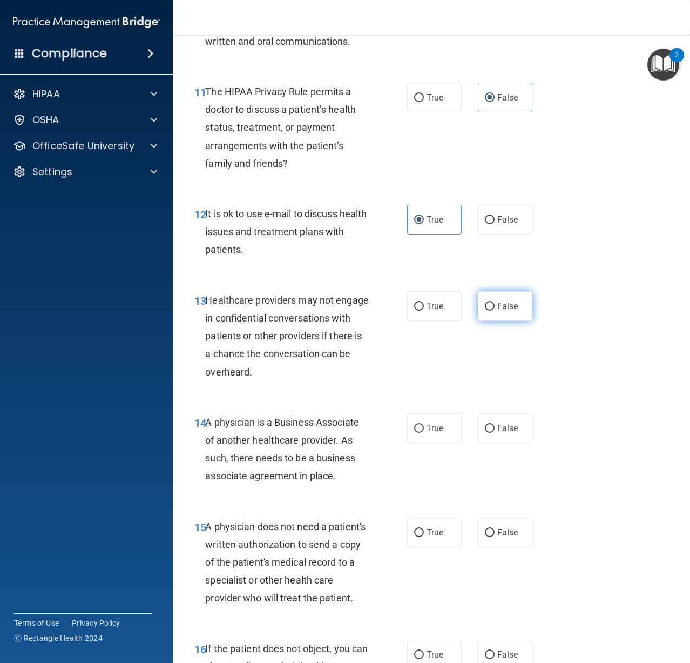
click at [497, 308] on span "False" at bounding box center [507, 306] width 21 height 10
click at [495, 308] on input "False" at bounding box center [490, 306] width 10 height 8
radio input "true"
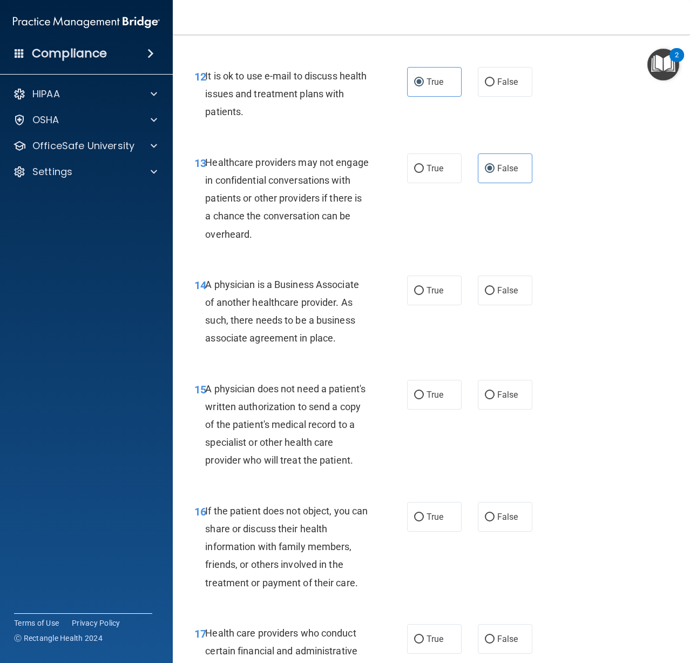
scroll to position [1350, 0]
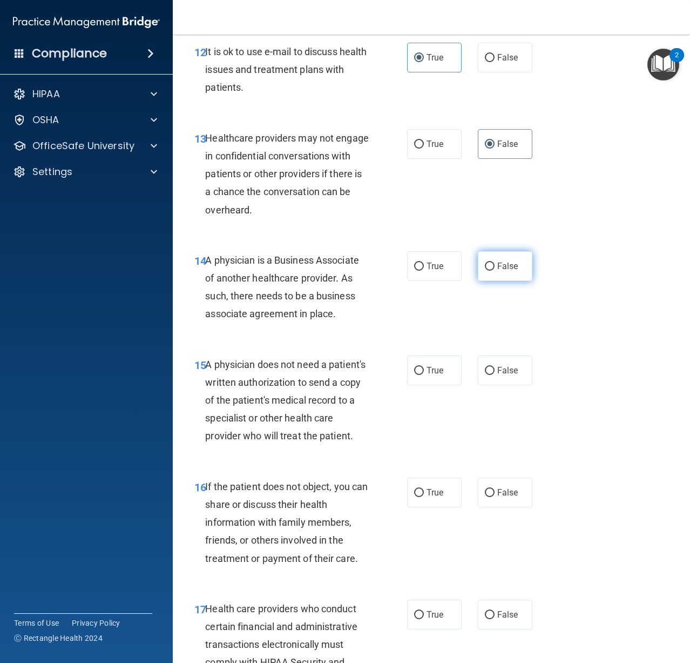
click at [493, 277] on label "False" at bounding box center [505, 266] width 55 height 30
click at [493, 271] on input "False" at bounding box center [490, 267] width 10 height 8
radio input "true"
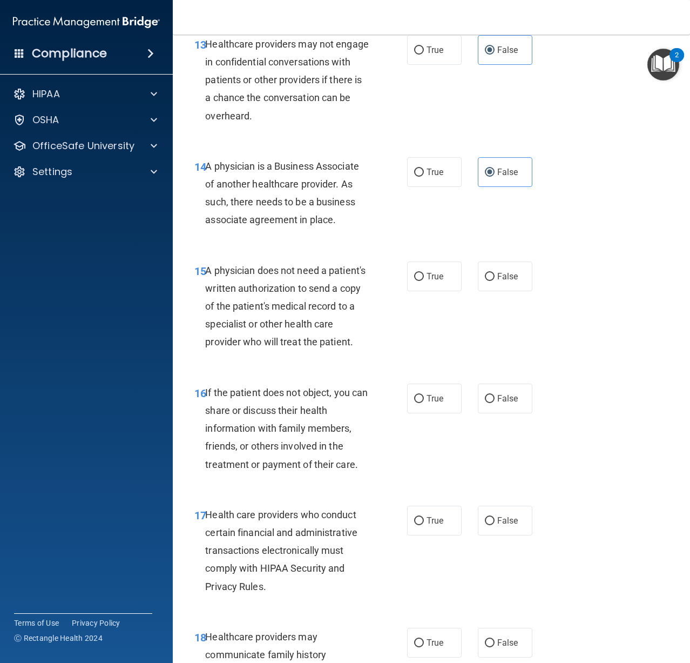
scroll to position [1458, 0]
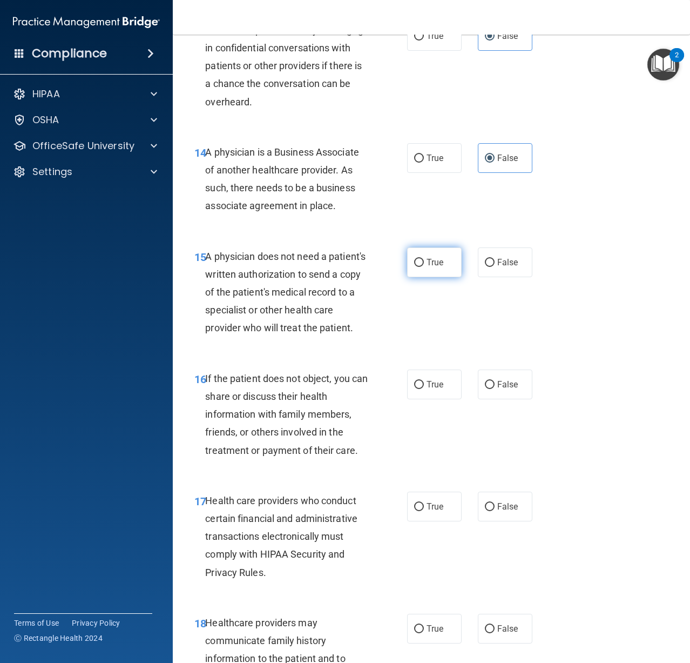
click at [436, 273] on label "True" at bounding box center [434, 262] width 55 height 30
click at [424, 267] on input "True" at bounding box center [419, 263] width 10 height 8
radio input "true"
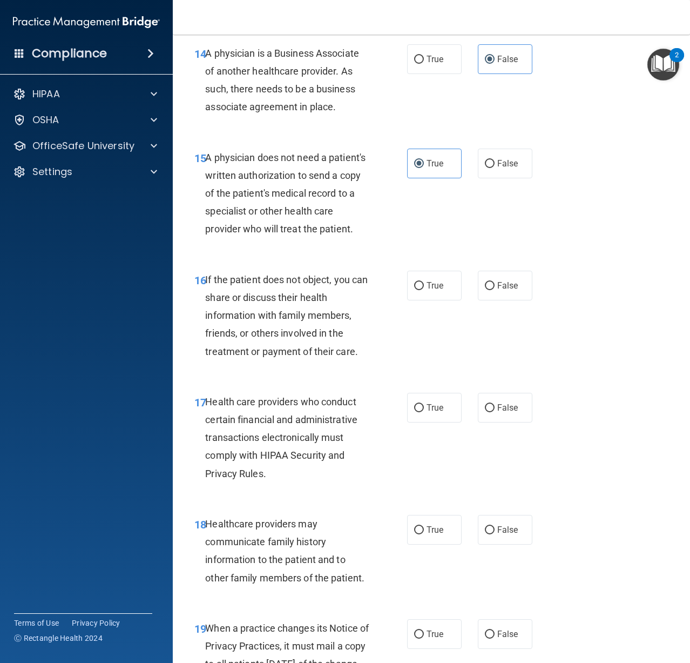
scroll to position [1566, 0]
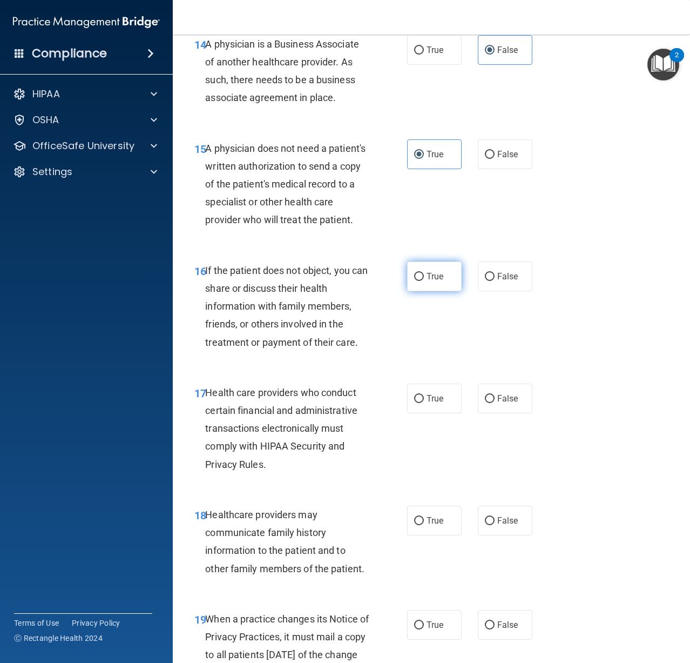
click at [447, 291] on label "True" at bounding box center [434, 276] width 55 height 30
click at [424, 281] on input "True" at bounding box center [419, 277] width 10 height 8
radio input "true"
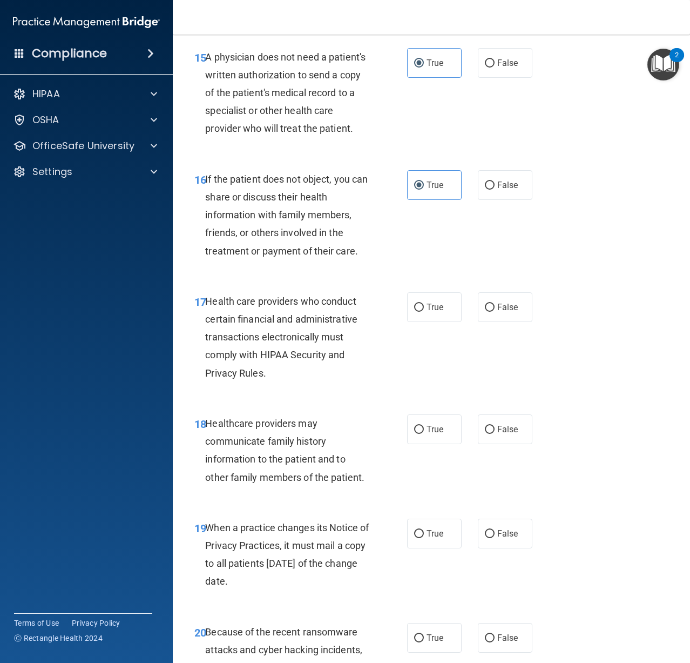
scroll to position [1674, 0]
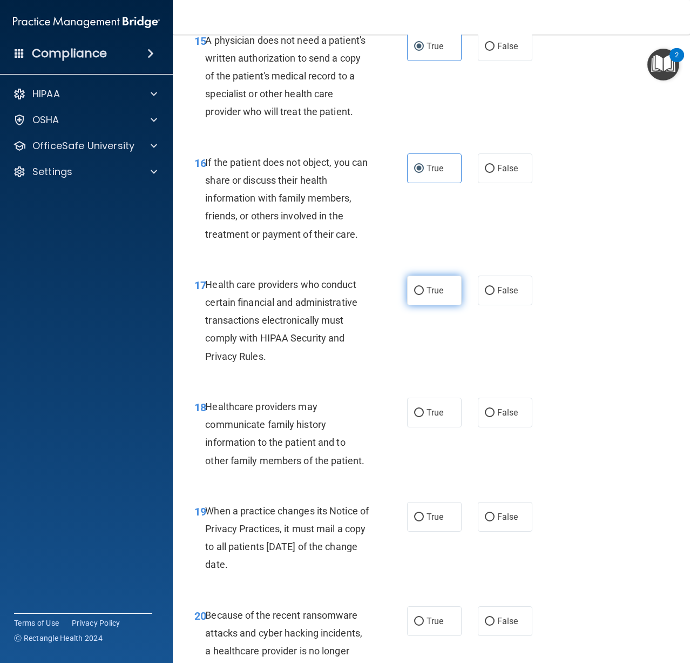
click at [433, 300] on label "True" at bounding box center [434, 290] width 55 height 30
click at [424, 295] on input "True" at bounding box center [419, 291] width 10 height 8
radio input "true"
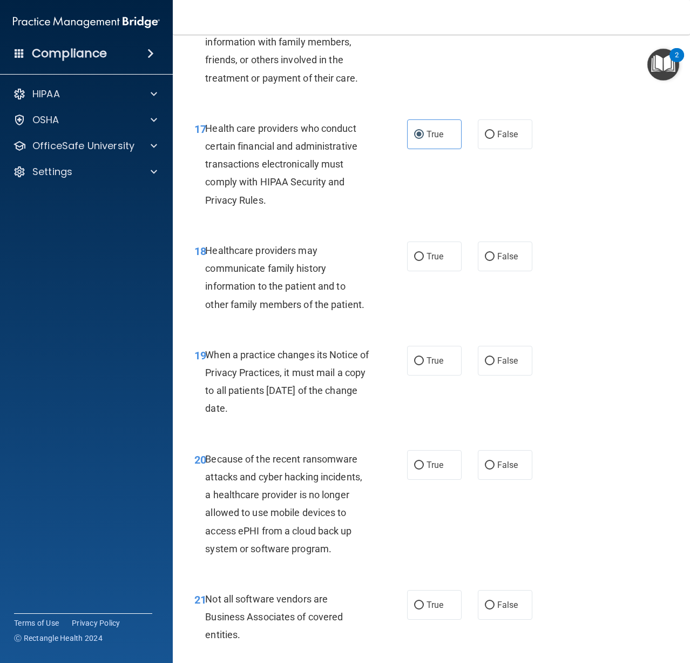
scroll to position [1836, 0]
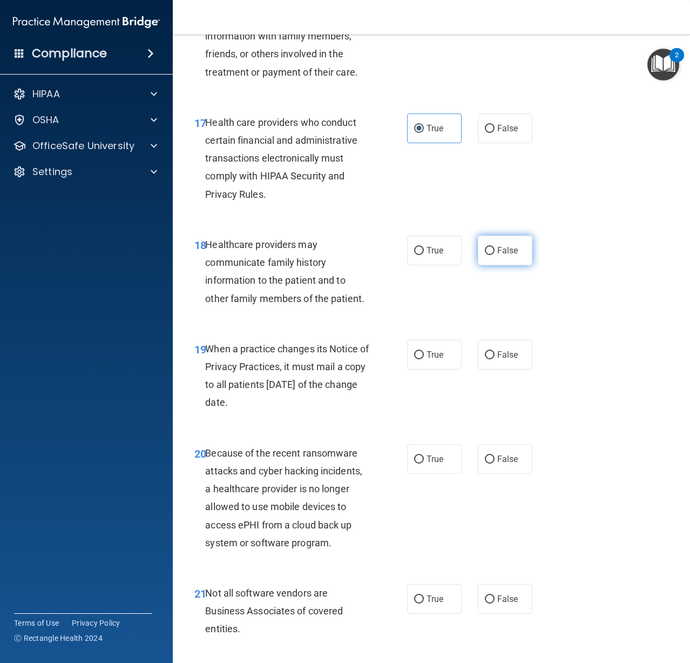
click at [500, 262] on label "False" at bounding box center [505, 250] width 55 height 30
click at [495, 255] on input "False" at bounding box center [490, 251] width 10 height 8
radio input "true"
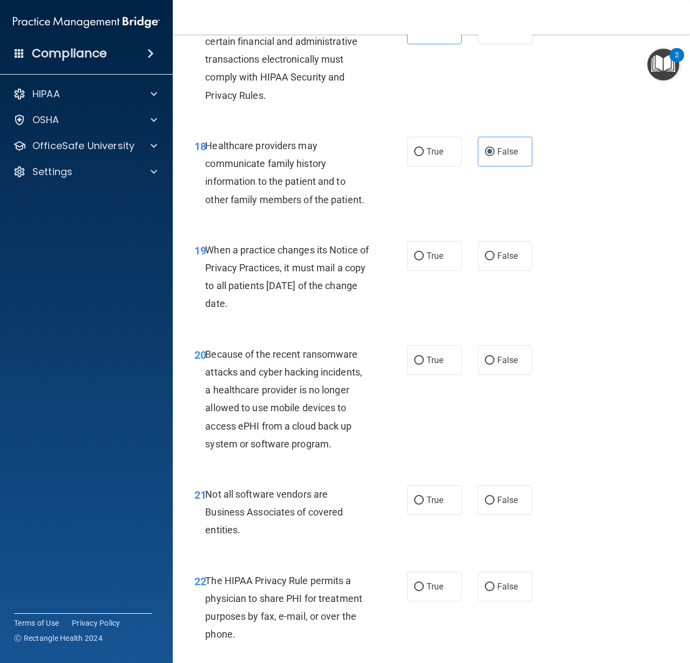
scroll to position [1944, 0]
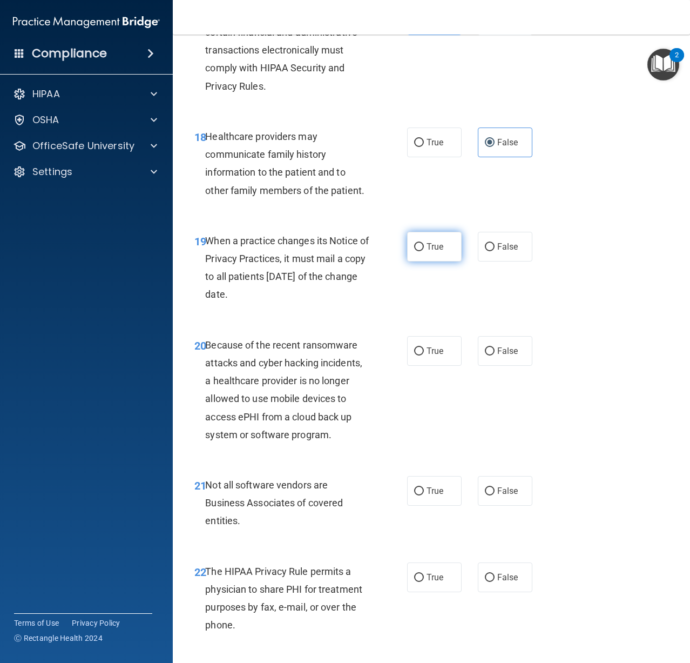
click at [420, 261] on label "True" at bounding box center [434, 247] width 55 height 30
click at [420, 251] on input "True" at bounding box center [419, 247] width 10 height 8
radio input "true"
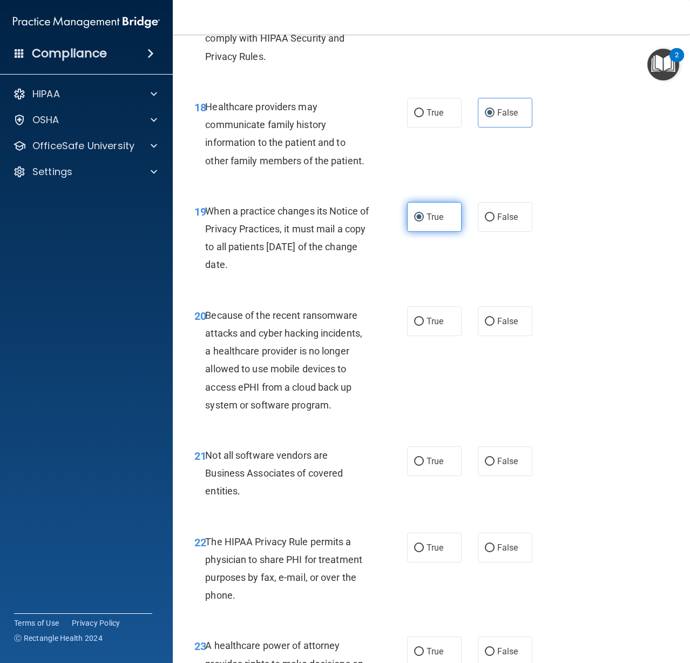
scroll to position [1998, 0]
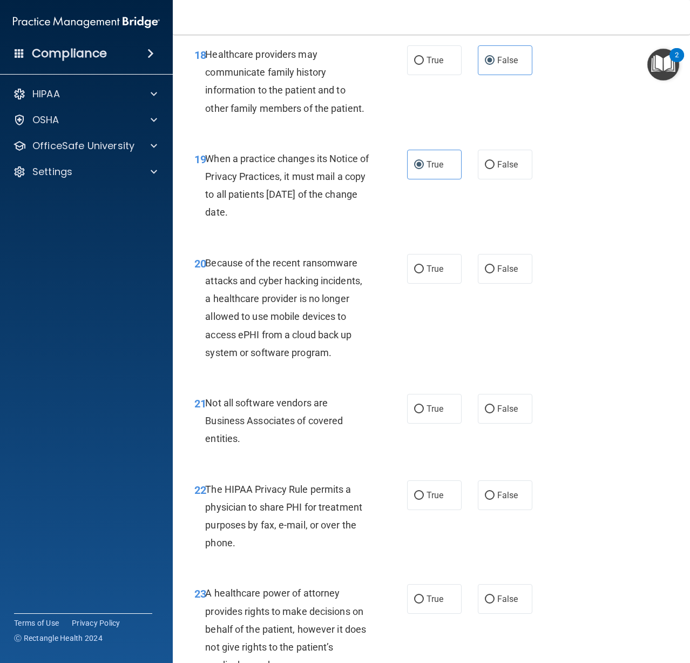
scroll to position [2052, 0]
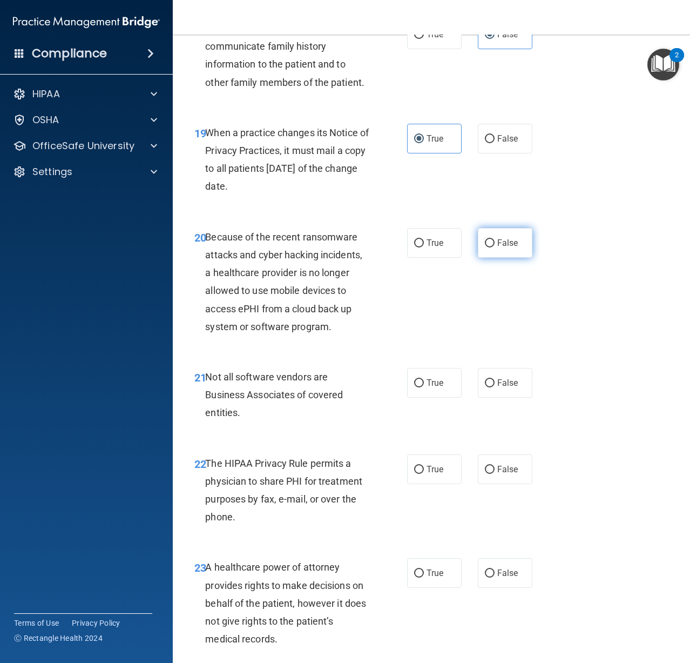
click at [502, 248] on span "False" at bounding box center [507, 243] width 21 height 10
click at [495, 247] on input "False" at bounding box center [490, 243] width 10 height 8
radio input "true"
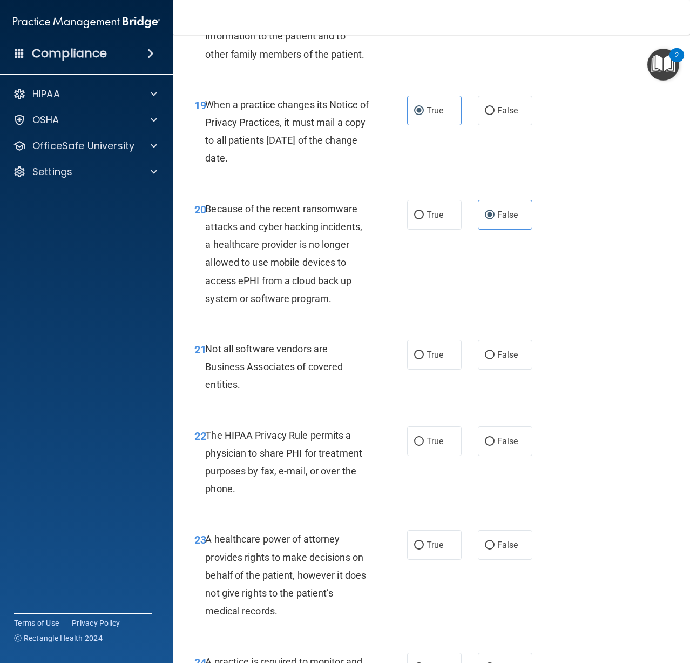
scroll to position [2106, 0]
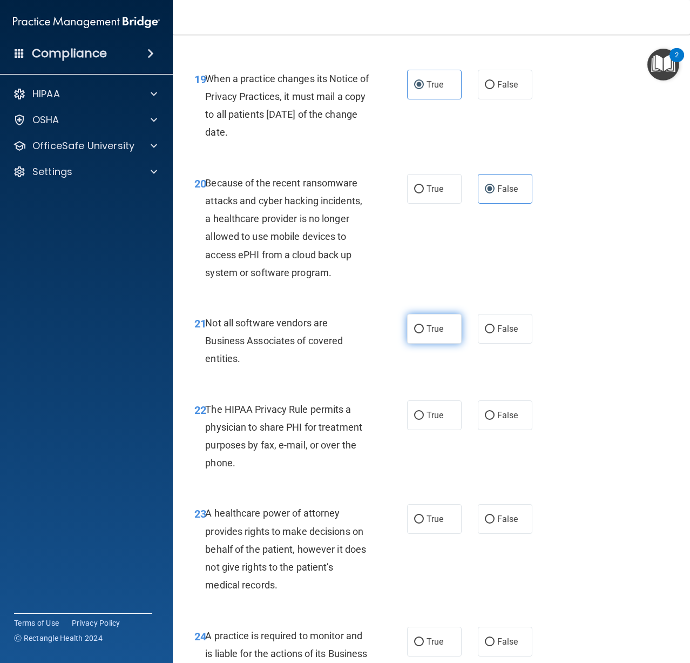
click at [429, 334] on span "True" at bounding box center [435, 329] width 17 height 10
click at [424, 333] on input "True" at bounding box center [419, 329] width 10 height 8
radio input "true"
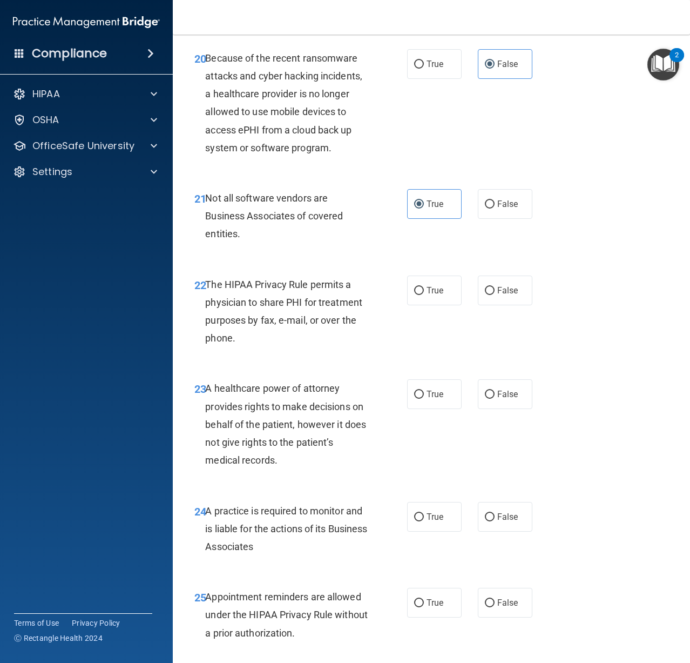
scroll to position [2269, 0]
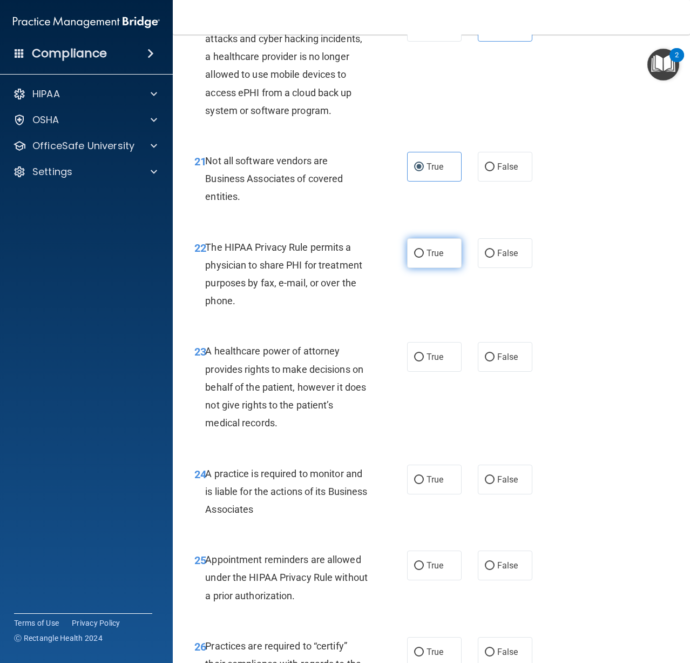
click at [419, 258] on input "True" at bounding box center [419, 254] width 10 height 8
radio input "true"
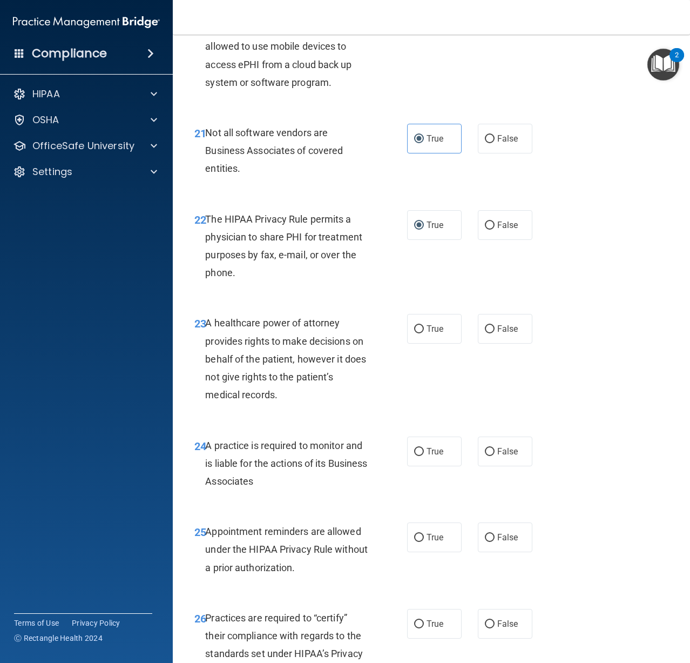
scroll to position [2323, 0]
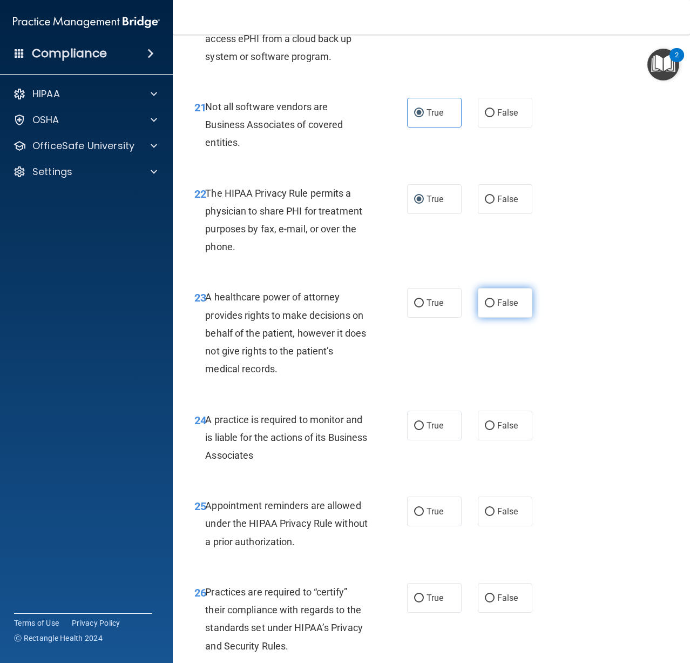
click at [503, 312] on label "False" at bounding box center [505, 303] width 55 height 30
click at [495, 307] on input "False" at bounding box center [490, 303] width 10 height 8
radio input "true"
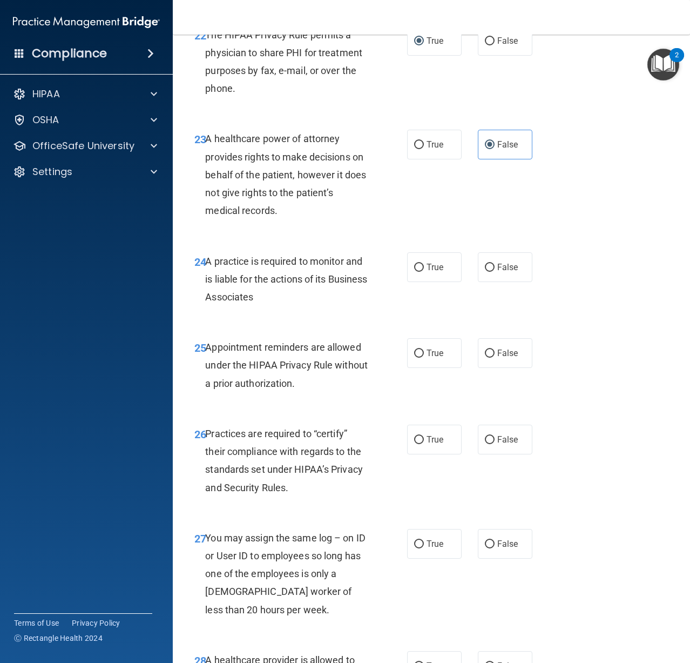
scroll to position [2485, 0]
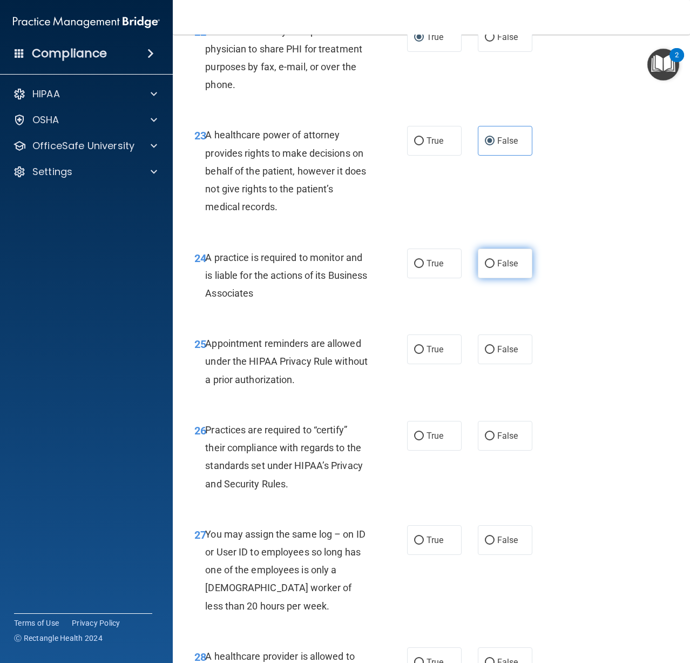
click at [508, 268] on span "False" at bounding box center [507, 263] width 21 height 10
click at [495, 268] on input "False" at bounding box center [490, 264] width 10 height 8
radio input "true"
click at [421, 364] on label "True" at bounding box center [434, 349] width 55 height 30
click at [421, 354] on input "True" at bounding box center [419, 350] width 10 height 8
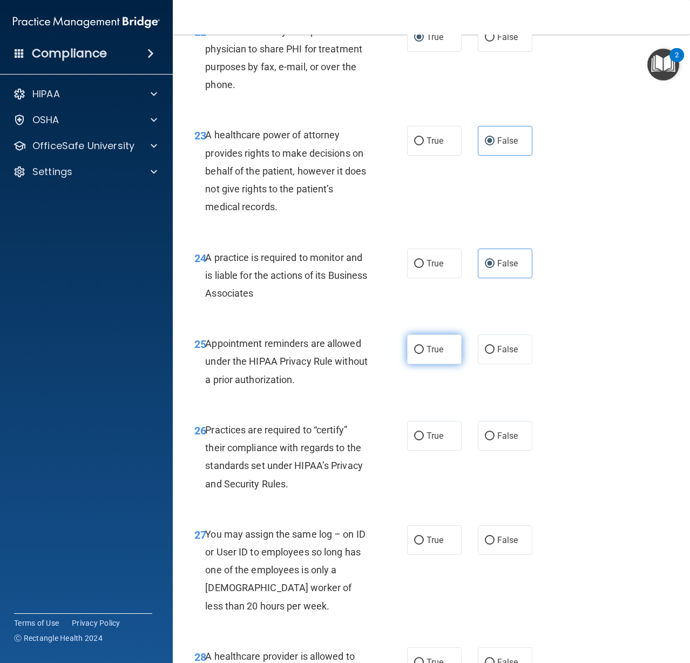
radio input "true"
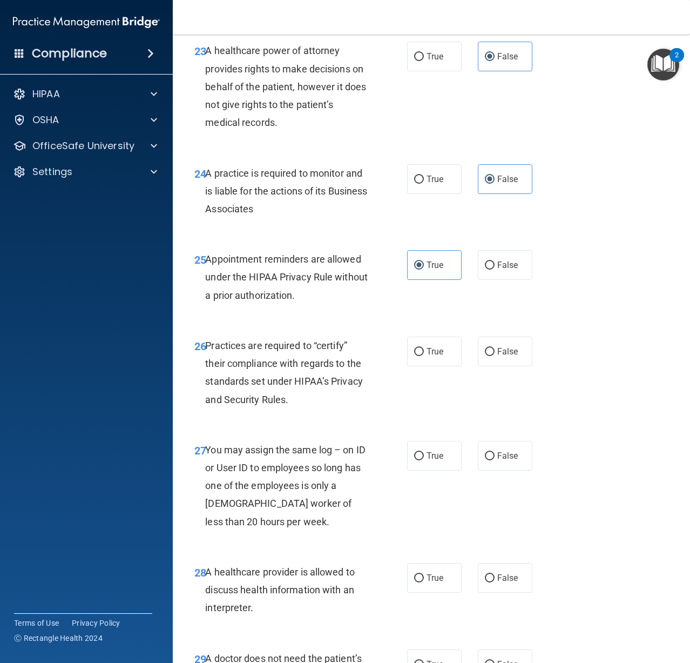
scroll to position [2593, 0]
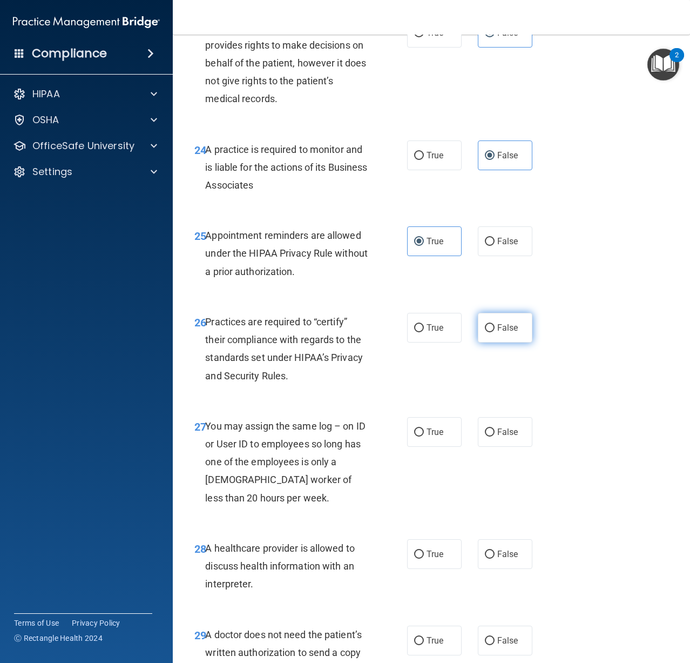
click at [501, 339] on label "False" at bounding box center [505, 328] width 55 height 30
click at [495, 332] on input "False" at bounding box center [490, 328] width 10 height 8
radio input "true"
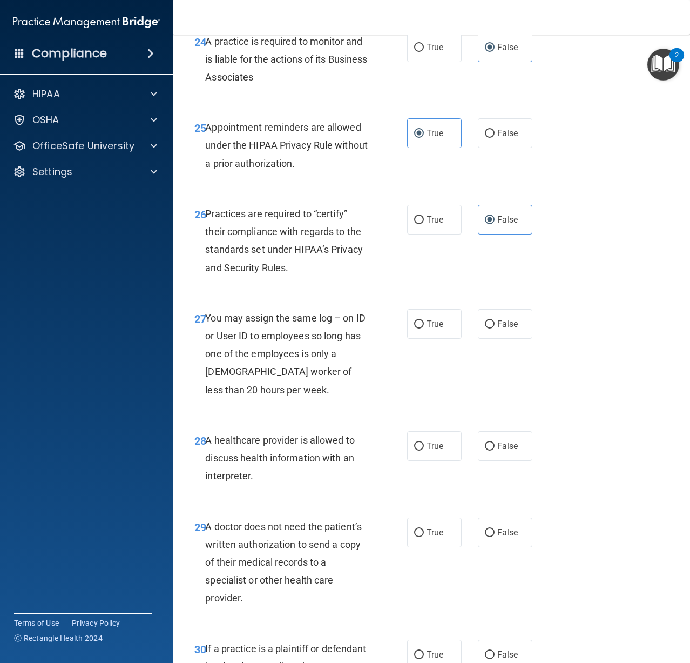
scroll to position [2755, 0]
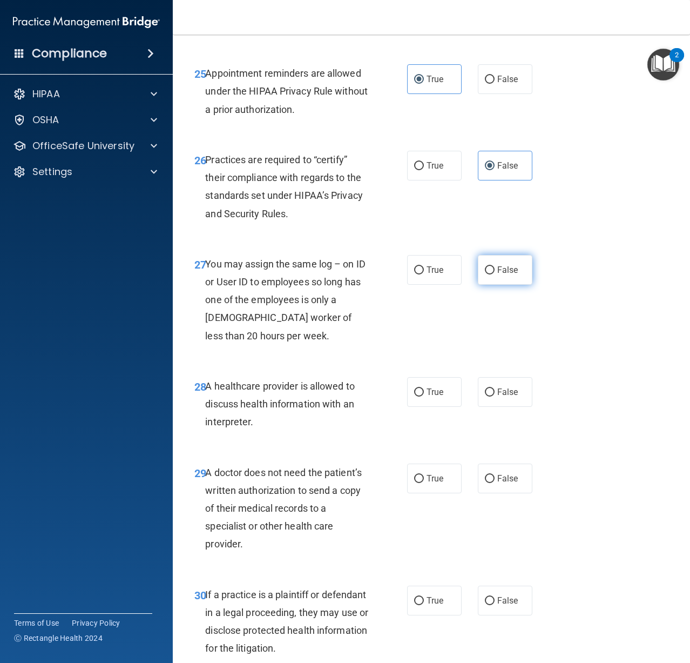
click at [502, 285] on label "False" at bounding box center [505, 270] width 55 height 30
click at [495, 274] on input "False" at bounding box center [490, 270] width 10 height 8
radio input "true"
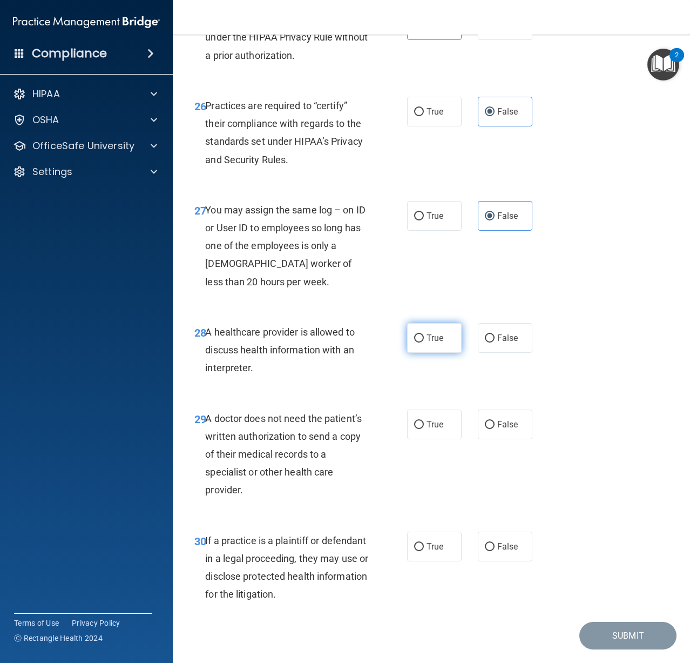
click at [429, 343] on span "True" at bounding box center [435, 338] width 17 height 10
click at [424, 342] on input "True" at bounding box center [419, 338] width 10 height 8
radio input "true"
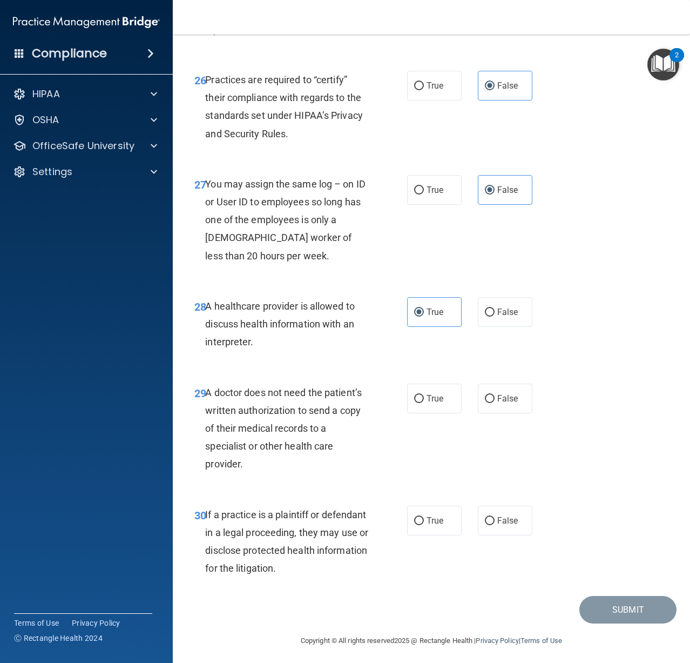
scroll to position [2856, 0]
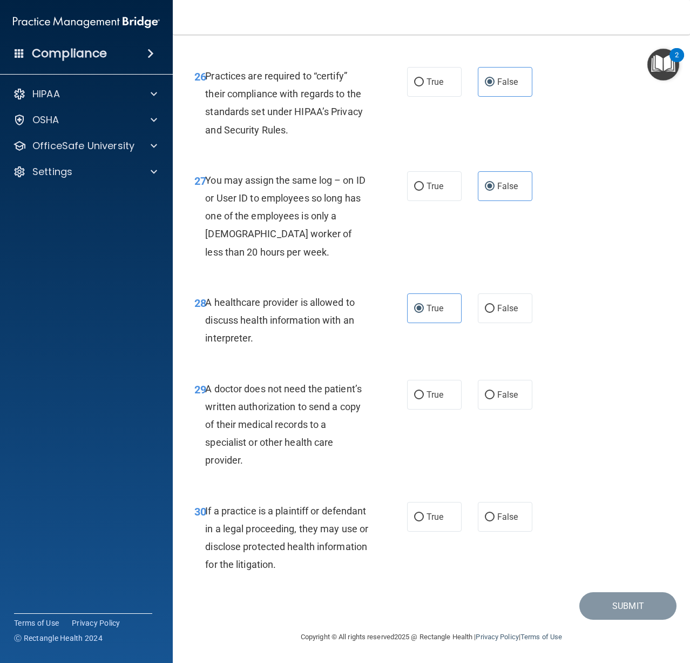
click at [429, 21] on nav "Toggle navigation [PERSON_NAME] [EMAIL_ADDRESS][DOMAIN_NAME] Manage My Enterpri…" at bounding box center [431, 17] width 517 height 35
click at [414, 398] on input "True" at bounding box center [419, 395] width 10 height 8
radio input "true"
click at [456, 515] on label "True" at bounding box center [434, 517] width 55 height 30
click at [424, 515] on input "True" at bounding box center [419, 517] width 10 height 8
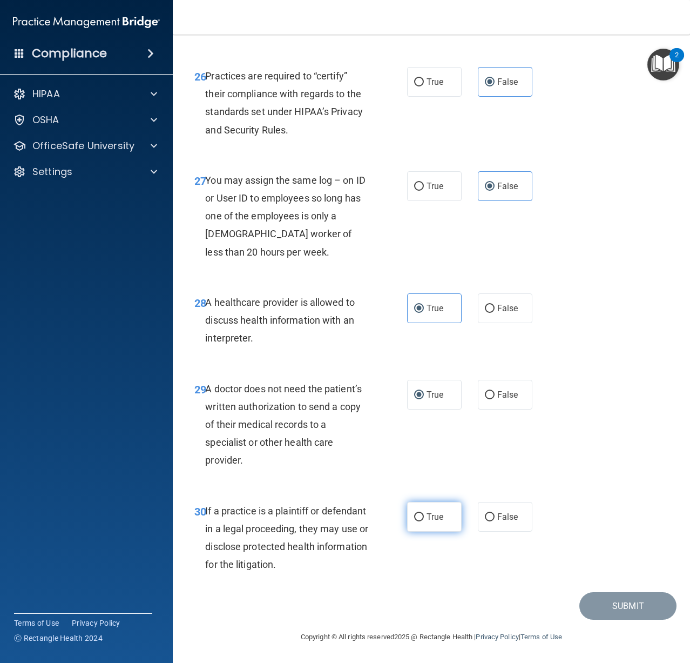
radio input "true"
click at [615, 604] on button "Submit" at bounding box center [628, 606] width 97 height 28
click at [598, 604] on button "Submit" at bounding box center [628, 606] width 97 height 28
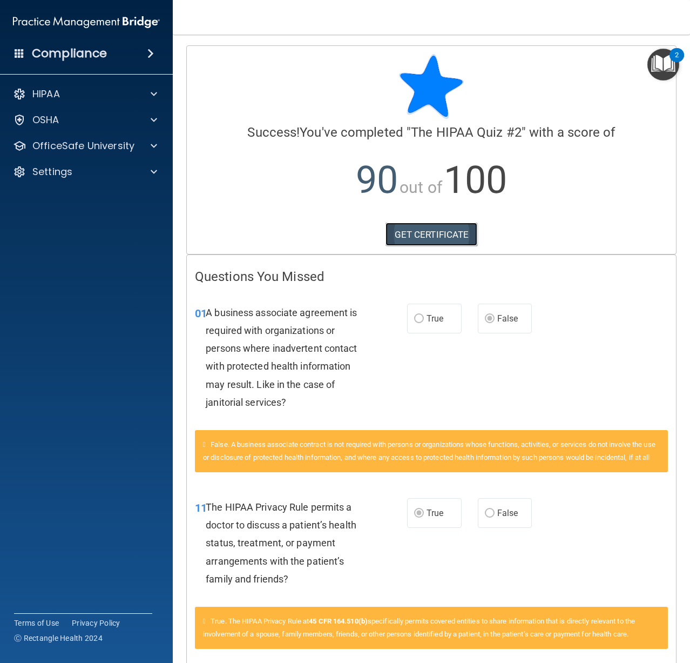
click at [399, 231] on link "GET CERTIFICATE" at bounding box center [432, 235] width 92 height 24
click at [68, 98] on div "HIPAA" at bounding box center [72, 94] width 134 height 13
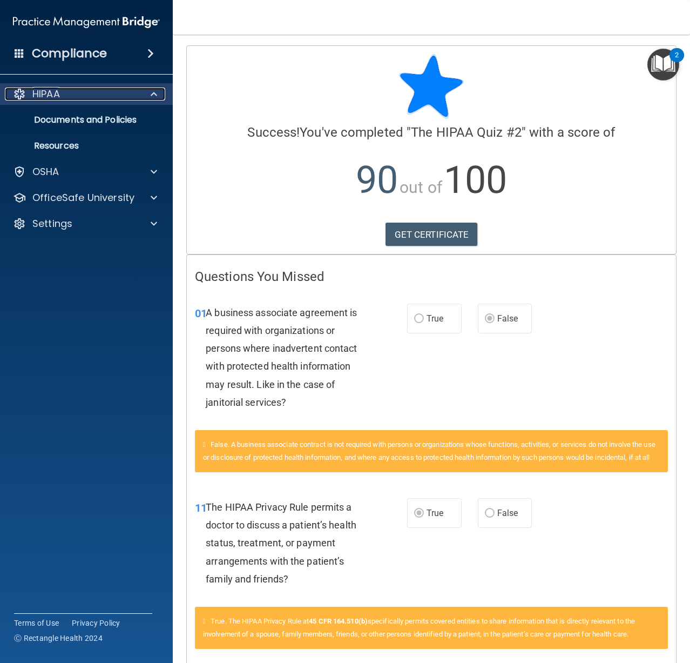
click at [45, 95] on p "HIPAA" at bounding box center [46, 94] width 28 height 13
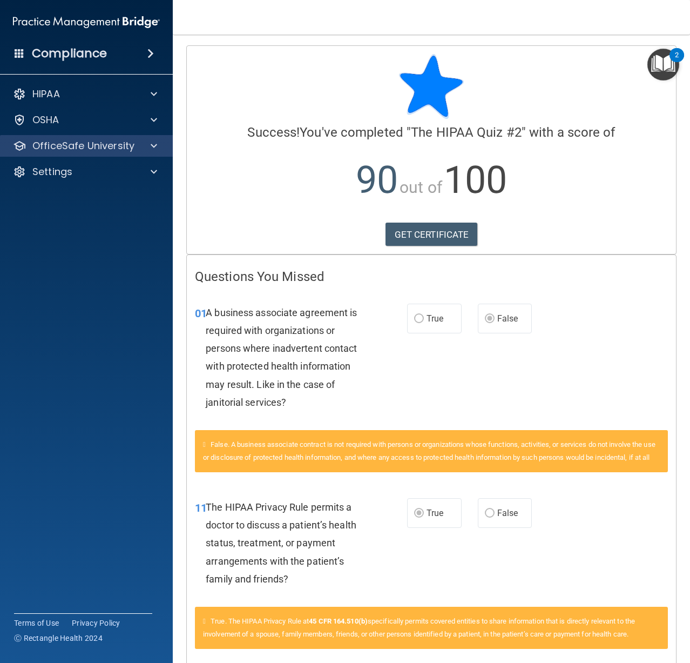
click at [66, 152] on div "OfficeSafe University" at bounding box center [86, 146] width 173 height 22
click at [137, 147] on div "OfficeSafe University" at bounding box center [72, 145] width 134 height 13
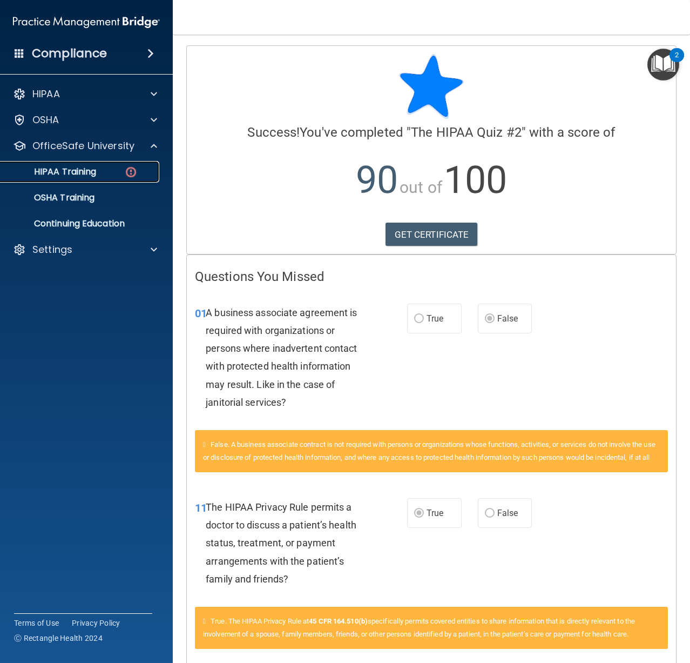
click at [78, 173] on p "HIPAA Training" at bounding box center [51, 171] width 89 height 11
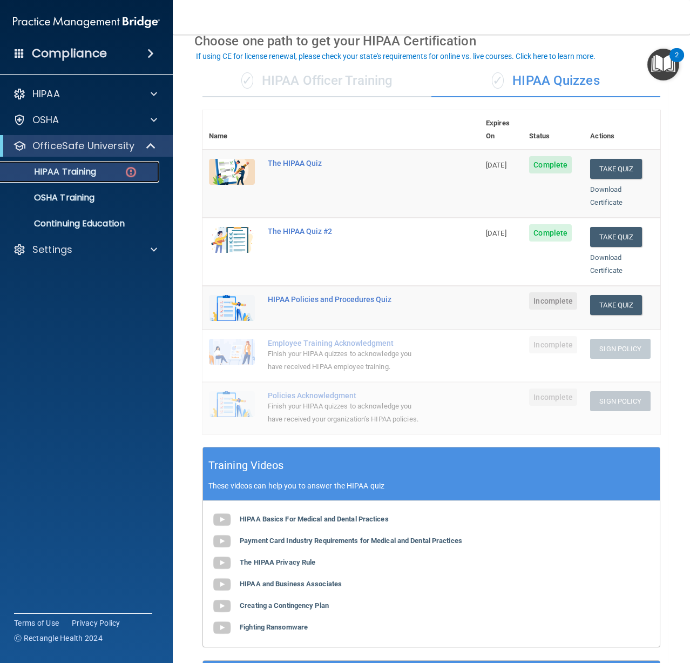
scroll to position [54, 0]
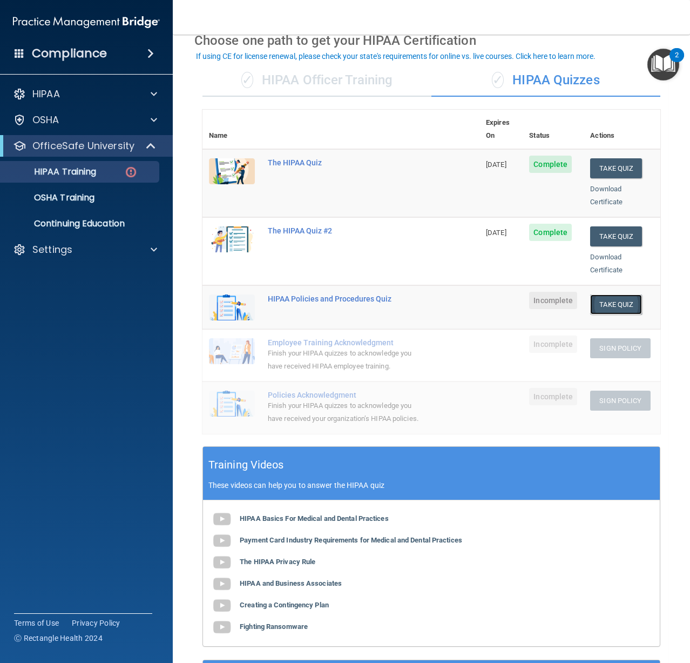
click at [597, 297] on button "Take Quiz" at bounding box center [616, 304] width 52 height 20
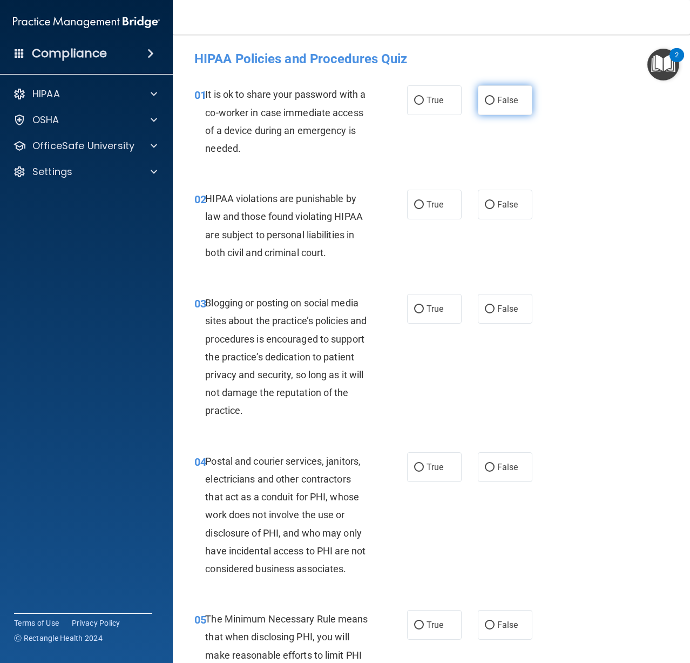
click at [497, 105] on label "False" at bounding box center [505, 100] width 55 height 30
click at [495, 105] on input "False" at bounding box center [490, 101] width 10 height 8
radio input "true"
click at [414, 204] on input "True" at bounding box center [419, 205] width 10 height 8
radio input "true"
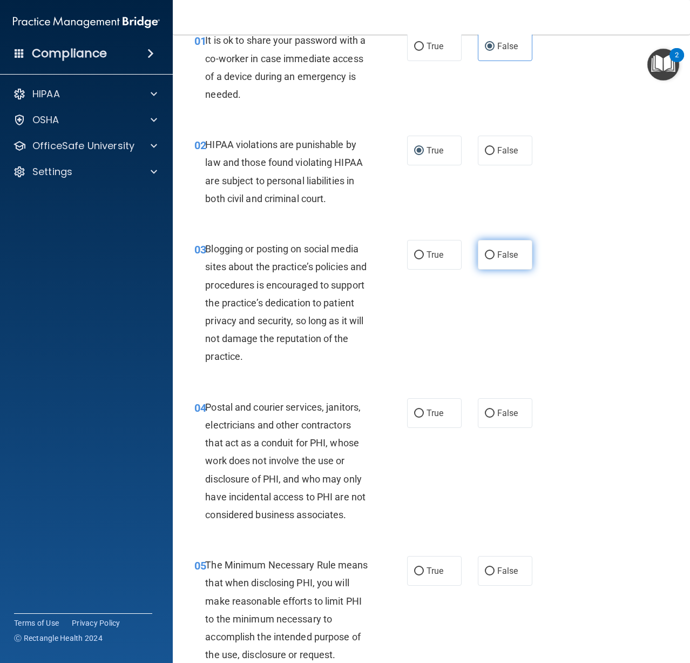
click at [524, 257] on label "False" at bounding box center [505, 255] width 55 height 30
click at [495, 257] on input "False" at bounding box center [490, 255] width 10 height 8
radio input "true"
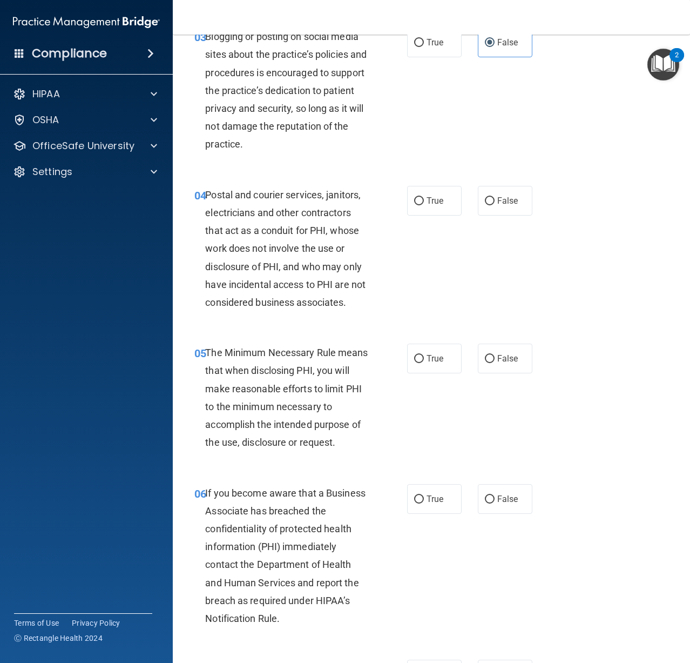
scroll to position [270, 0]
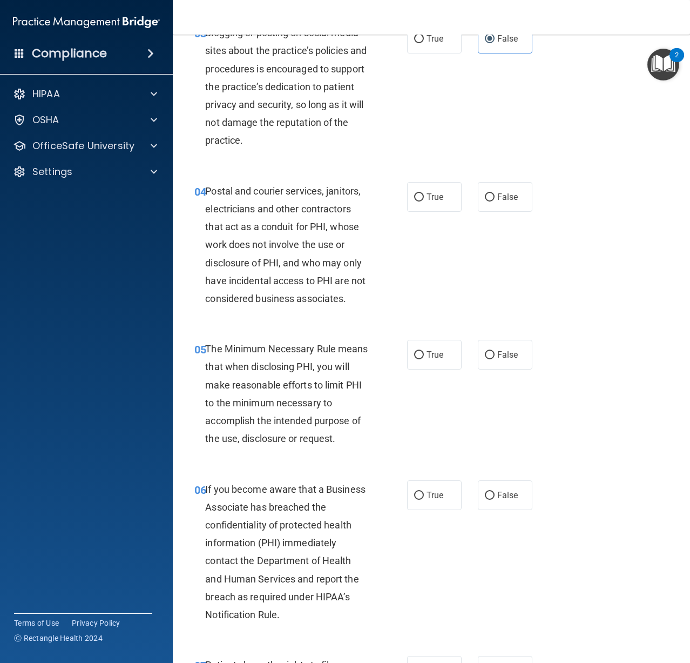
click at [546, 115] on div "03 Blogging or posting on social media sites about the practice’s policies and …" at bounding box center [431, 89] width 490 height 158
click at [430, 197] on span "True" at bounding box center [435, 197] width 17 height 10
click at [424, 197] on input "True" at bounding box center [419, 197] width 10 height 8
radio input "true"
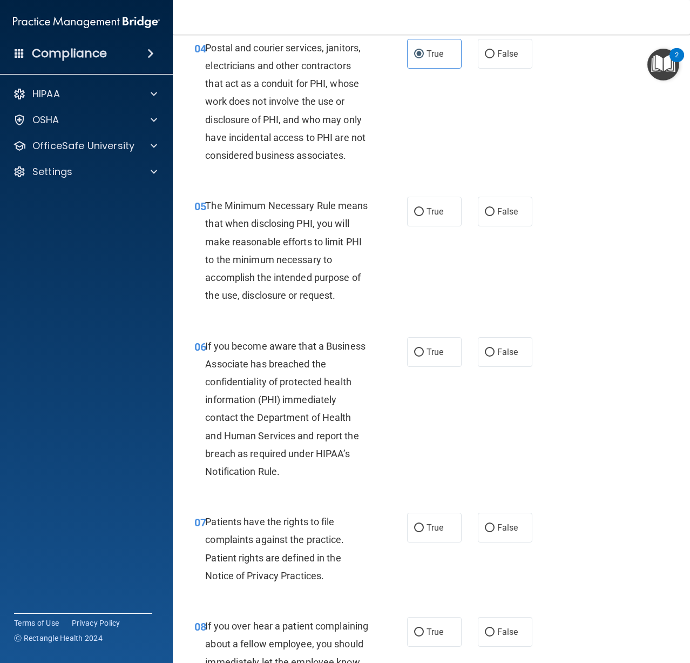
scroll to position [432, 0]
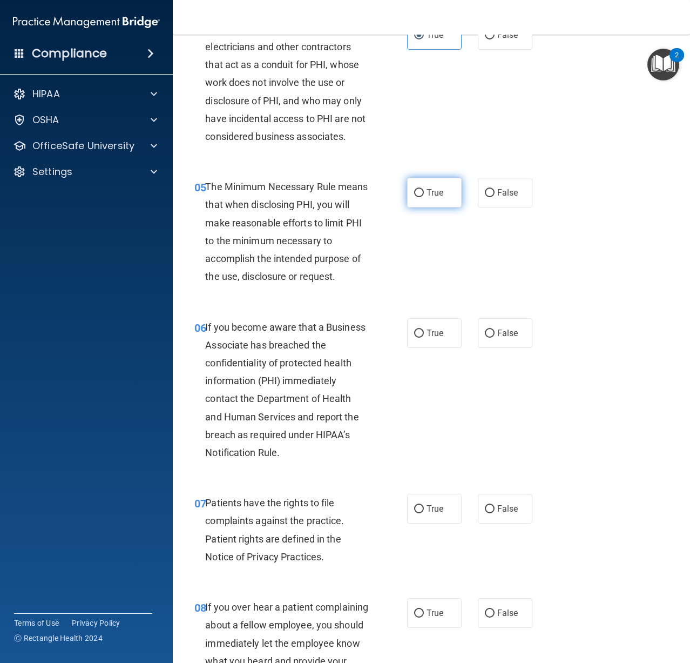
click at [420, 197] on label "True" at bounding box center [434, 193] width 55 height 30
click at [420, 197] on input "True" at bounding box center [419, 193] width 10 height 8
radio input "true"
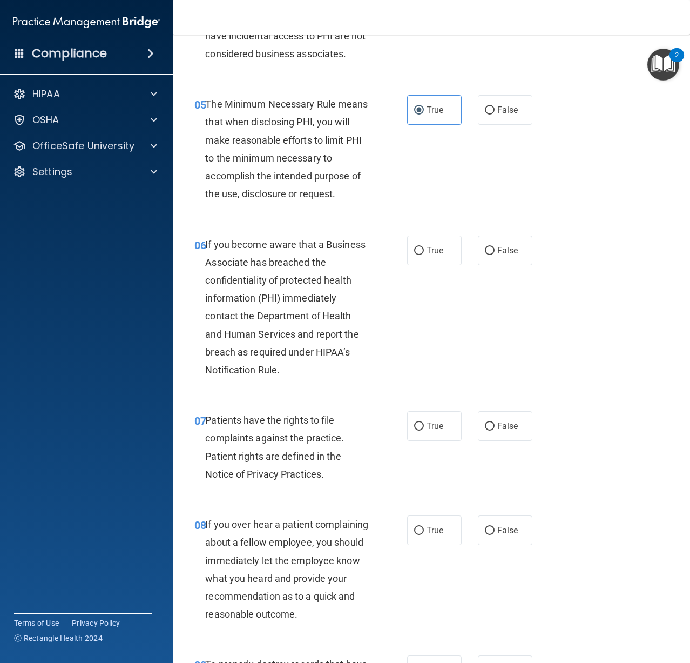
scroll to position [540, 0]
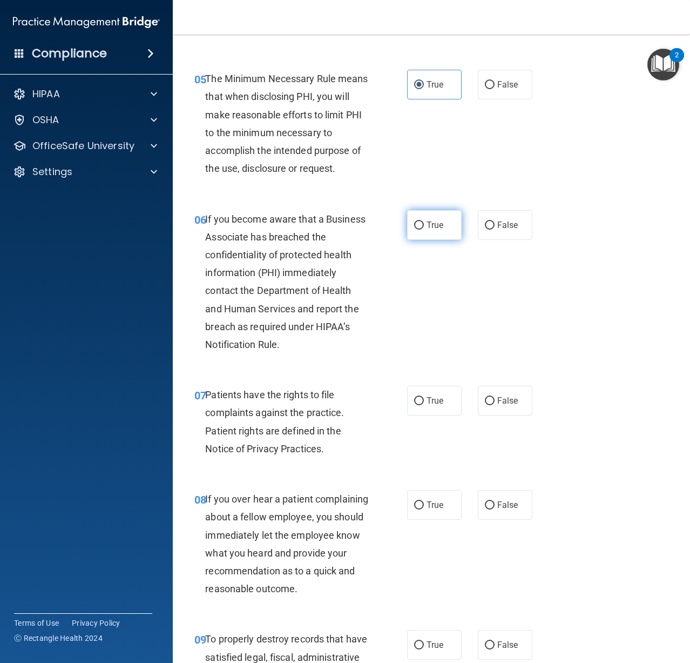
click at [443, 224] on label "True" at bounding box center [434, 225] width 55 height 30
click at [424, 224] on input "True" at bounding box center [419, 225] width 10 height 8
radio input "true"
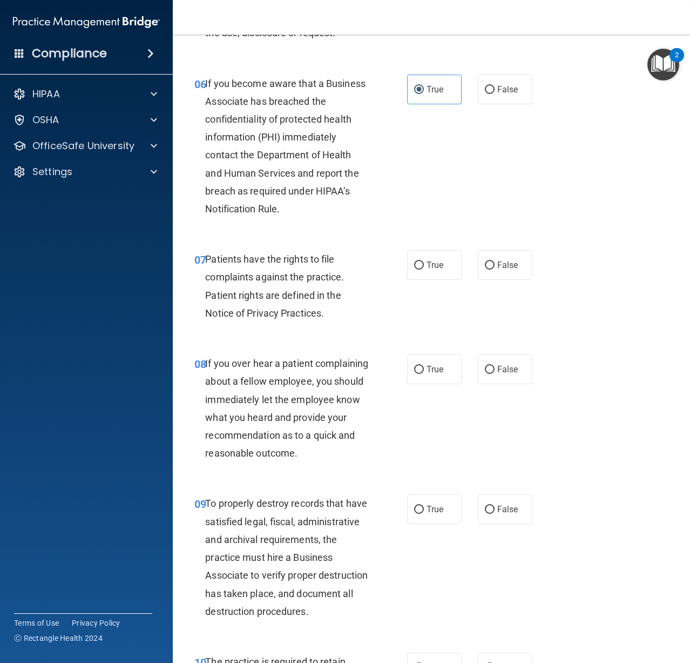
scroll to position [702, 0]
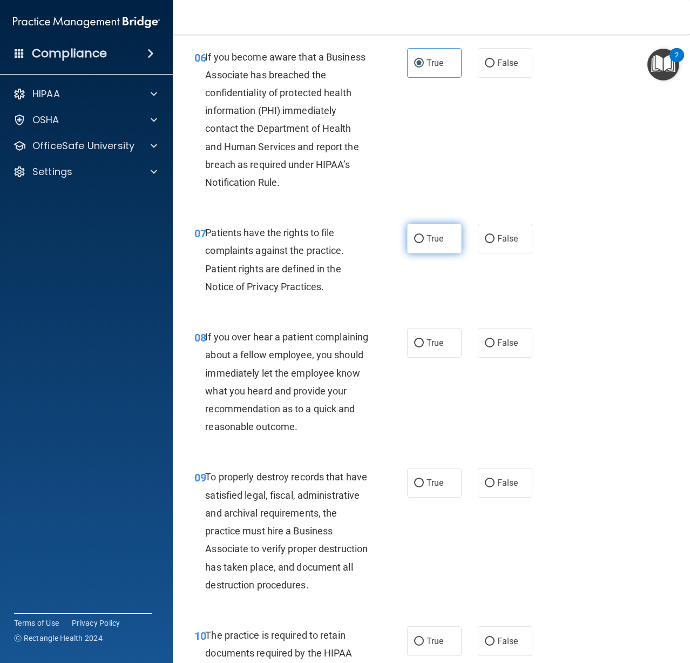
click at [435, 229] on label "True" at bounding box center [434, 239] width 55 height 30
click at [424, 235] on input "True" at bounding box center [419, 239] width 10 height 8
radio input "true"
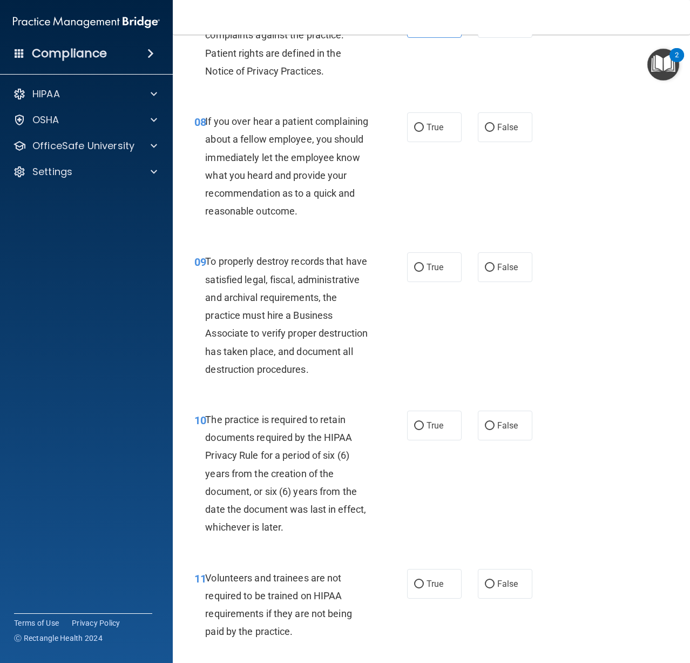
scroll to position [918, 0]
click at [492, 116] on label "False" at bounding box center [505, 127] width 55 height 30
click at [492, 123] on input "False" at bounding box center [490, 127] width 10 height 8
radio input "true"
click at [436, 21] on nav "Toggle navigation [PERSON_NAME] [EMAIL_ADDRESS][DOMAIN_NAME] Manage My Enterpri…" at bounding box center [431, 17] width 517 height 35
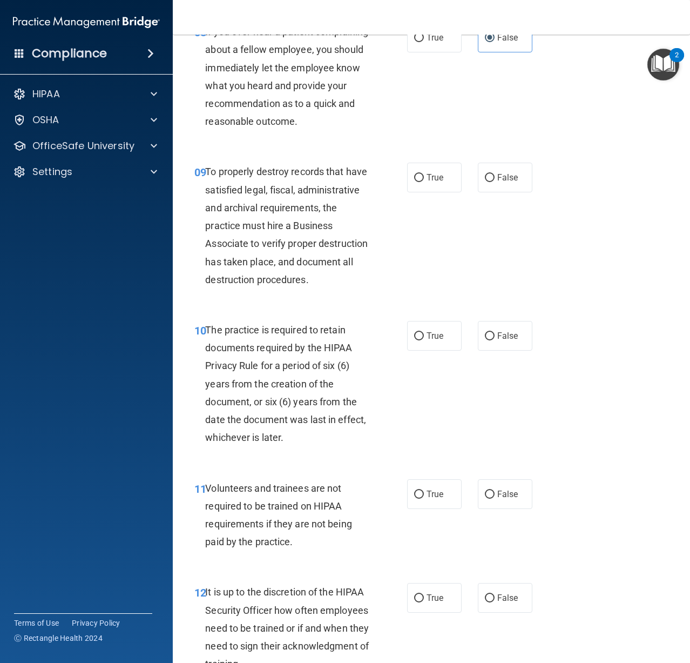
scroll to position [1026, 0]
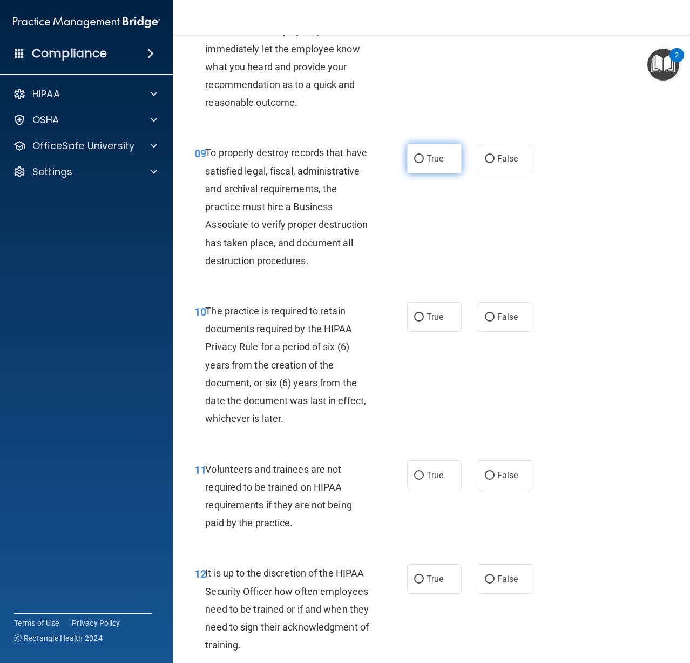
click at [420, 163] on input "True" at bounding box center [419, 159] width 10 height 8
radio input "true"
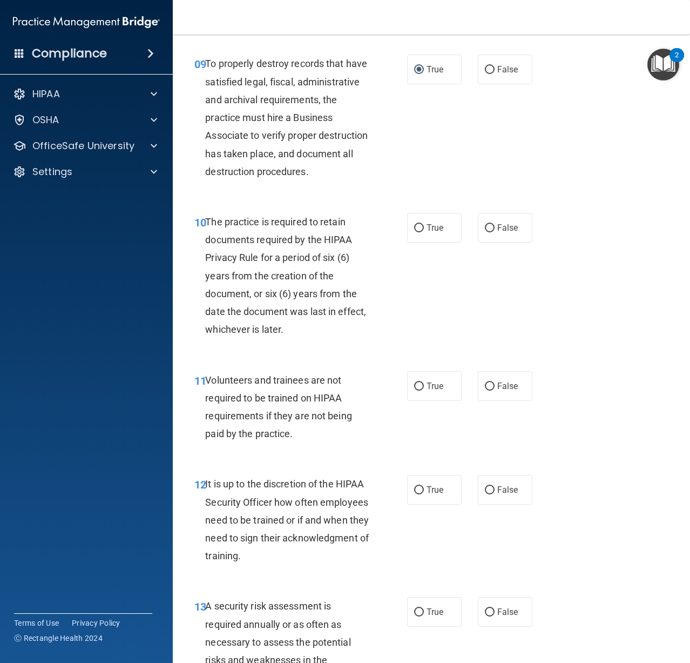
scroll to position [1134, 0]
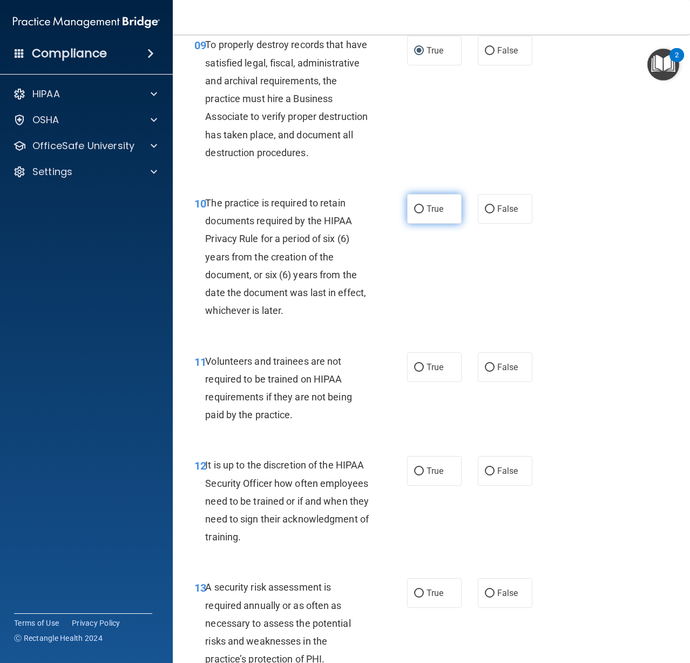
click at [414, 213] on input "True" at bounding box center [419, 209] width 10 height 8
radio input "true"
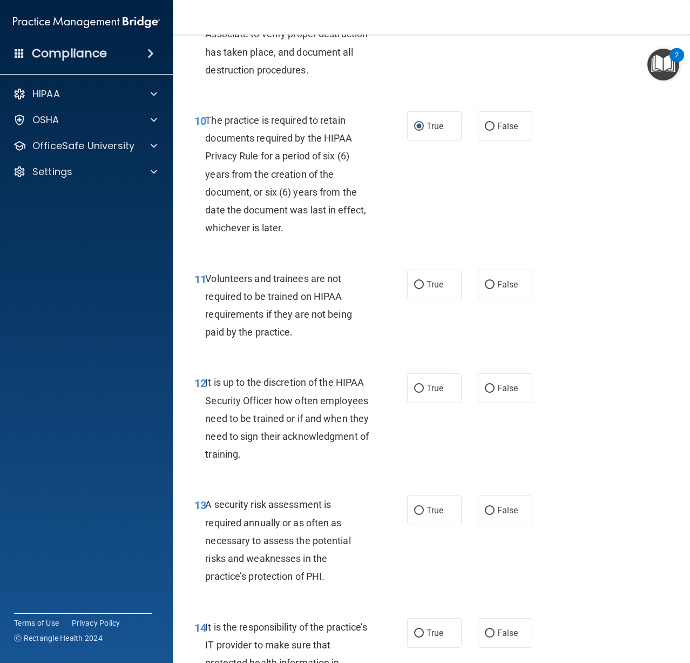
scroll to position [1242, 0]
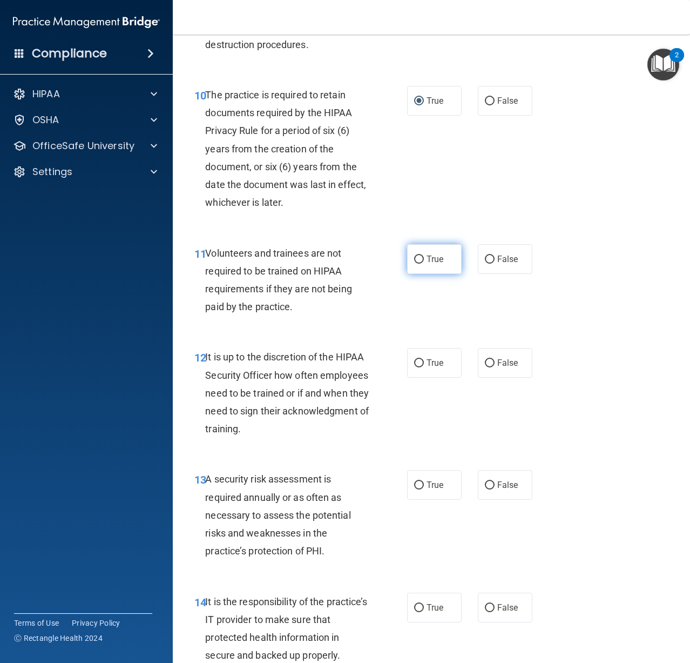
click at [434, 264] on span "True" at bounding box center [435, 259] width 17 height 10
click at [424, 264] on input "True" at bounding box center [419, 259] width 10 height 8
radio input "true"
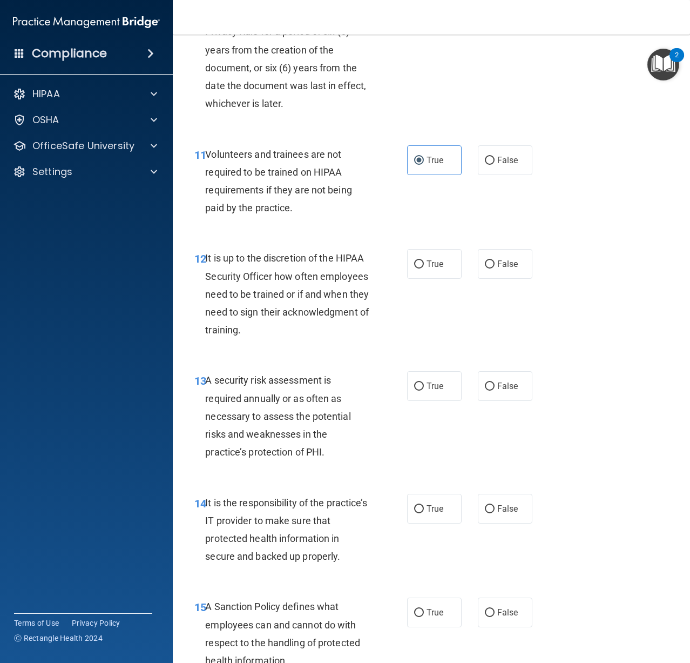
scroll to position [1350, 0]
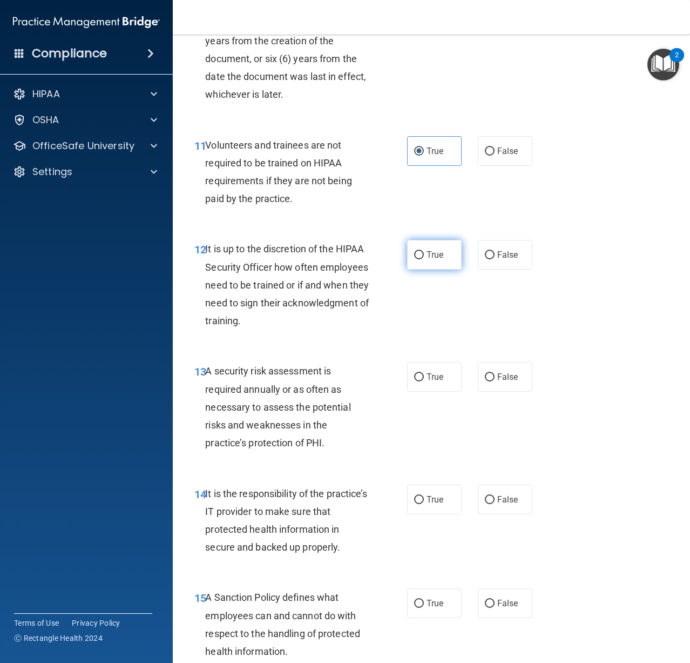
click at [412, 270] on label "True" at bounding box center [434, 255] width 55 height 30
click at [414, 259] on input "True" at bounding box center [419, 255] width 10 height 8
radio input "true"
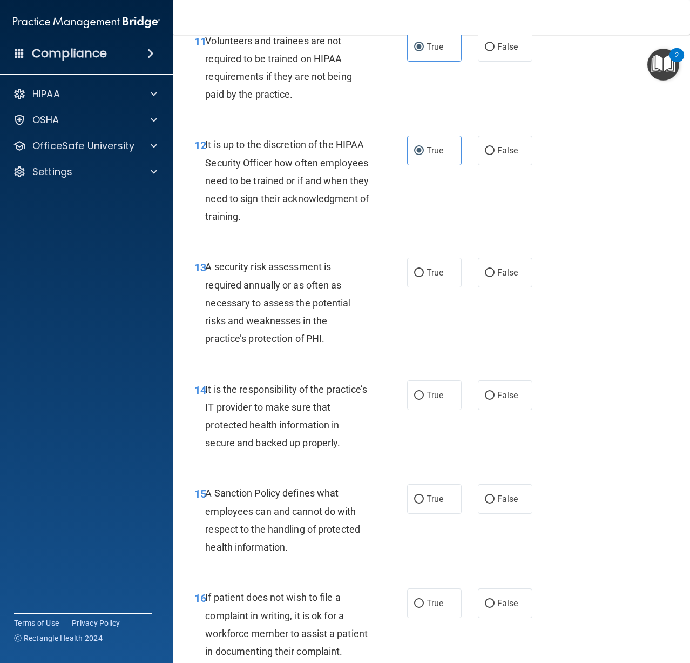
scroll to position [1458, 0]
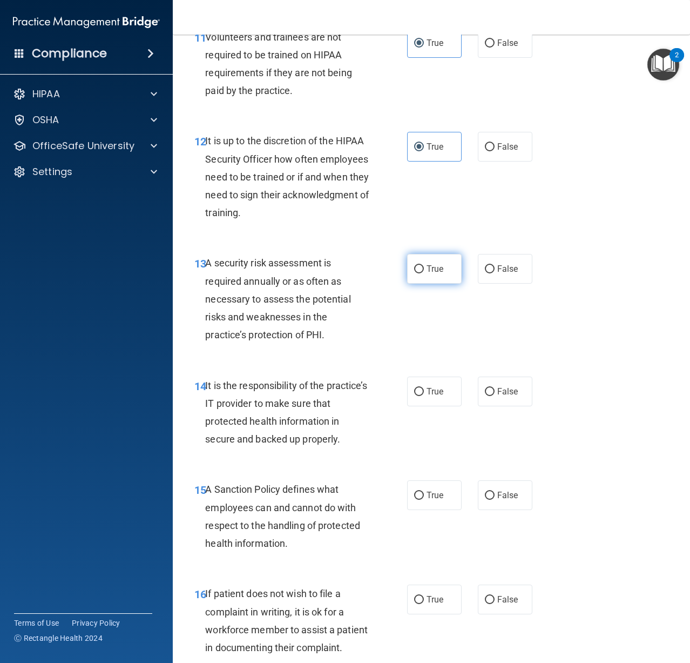
click at [413, 284] on label "True" at bounding box center [434, 269] width 55 height 30
click at [414, 273] on input "True" at bounding box center [419, 269] width 10 height 8
radio input "true"
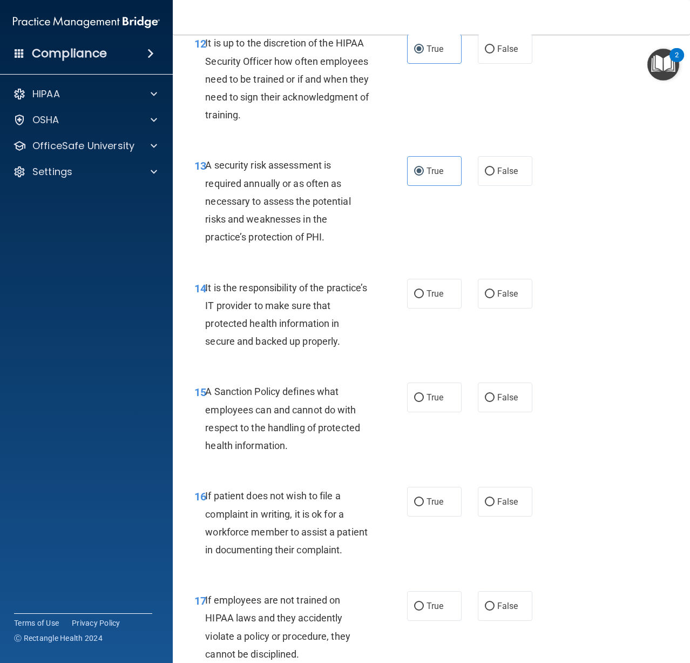
scroll to position [1566, 0]
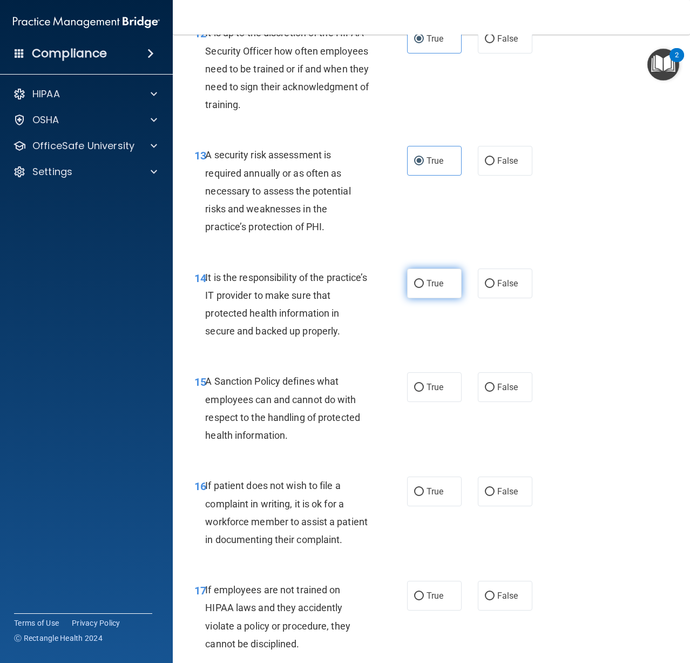
click at [418, 288] on input "True" at bounding box center [419, 284] width 10 height 8
radio input "true"
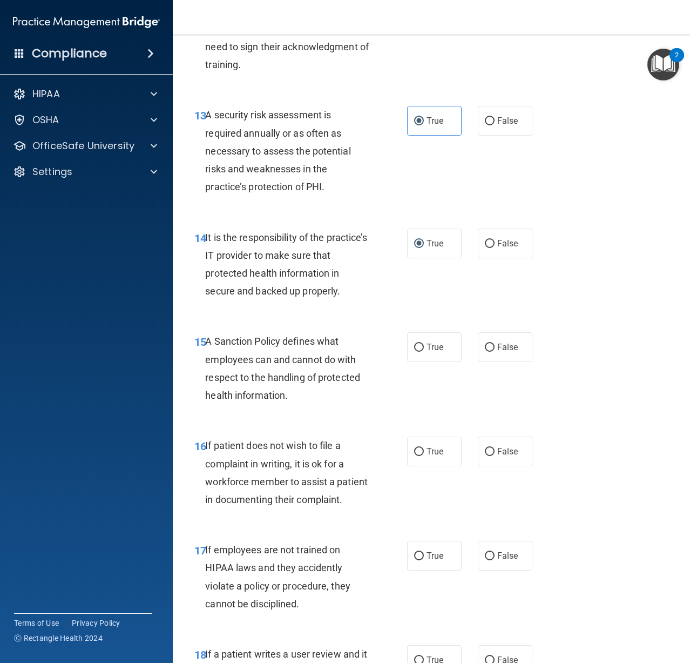
scroll to position [1728, 0]
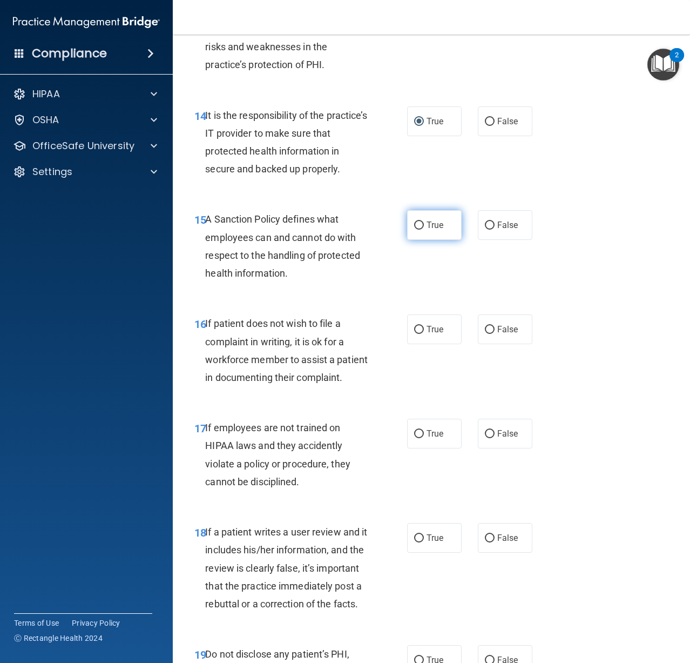
click at [416, 240] on label "True" at bounding box center [434, 225] width 55 height 30
click at [416, 230] on input "True" at bounding box center [419, 225] width 10 height 8
radio input "true"
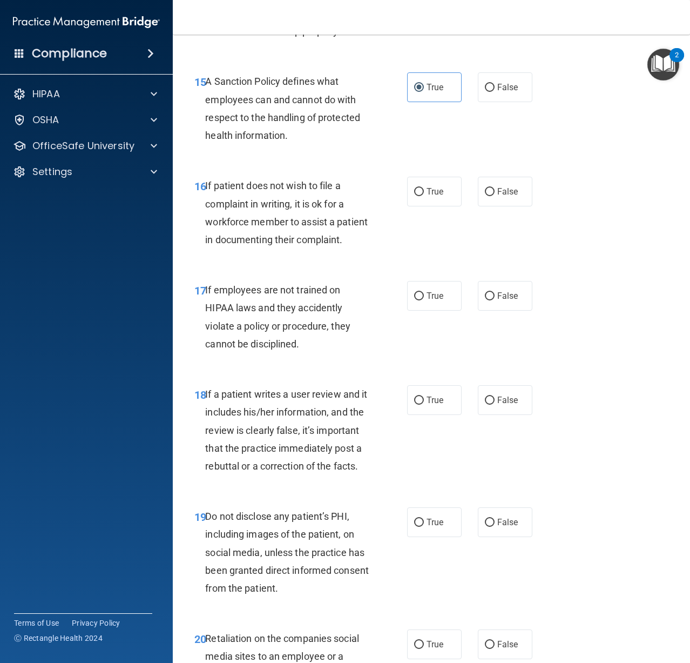
scroll to position [1890, 0]
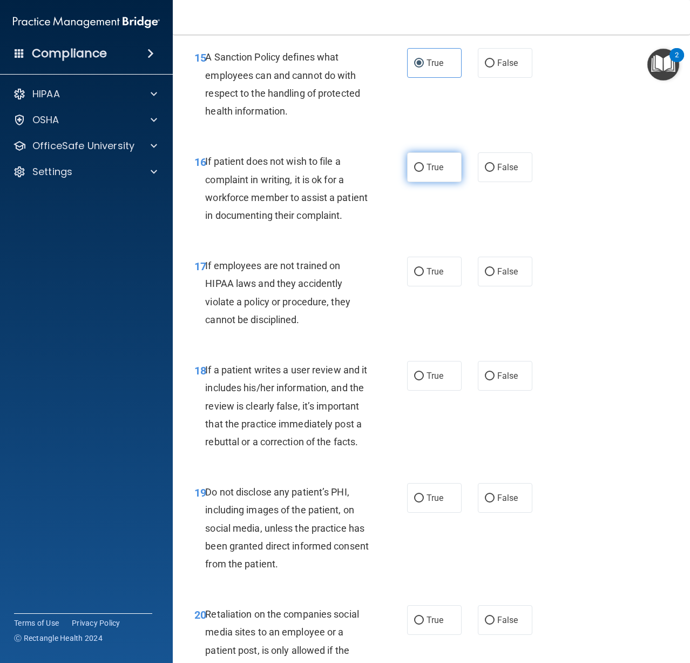
click at [409, 182] on label "True" at bounding box center [434, 167] width 55 height 30
click at [414, 172] on input "True" at bounding box center [419, 168] width 10 height 8
radio input "true"
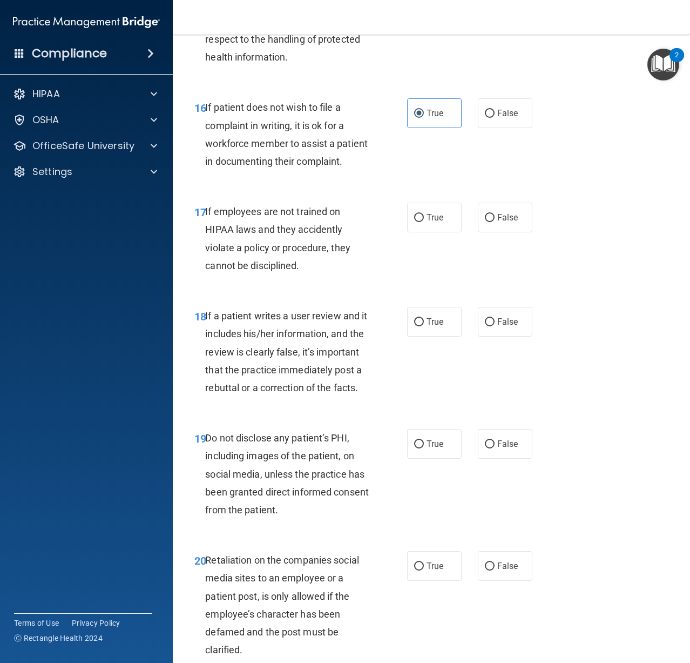
scroll to position [1998, 0]
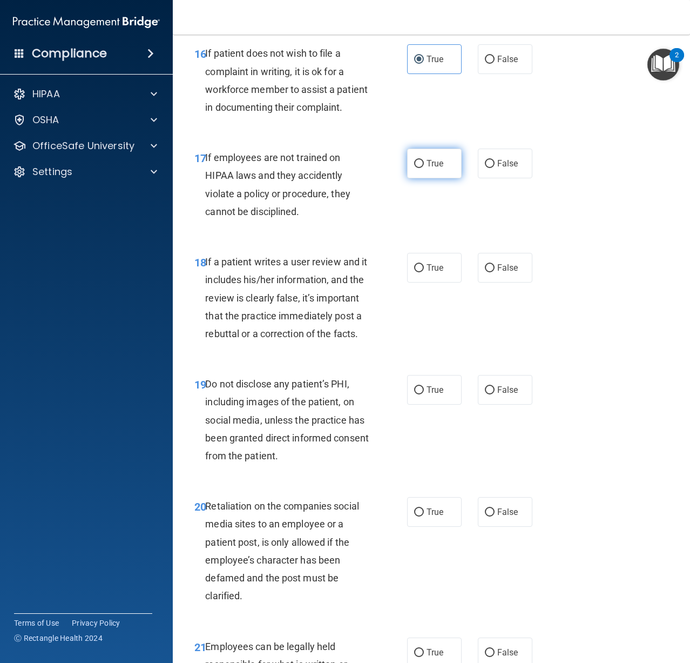
click at [447, 178] on label "True" at bounding box center [434, 164] width 55 height 30
click at [424, 168] on input "True" at bounding box center [419, 164] width 10 height 8
radio input "true"
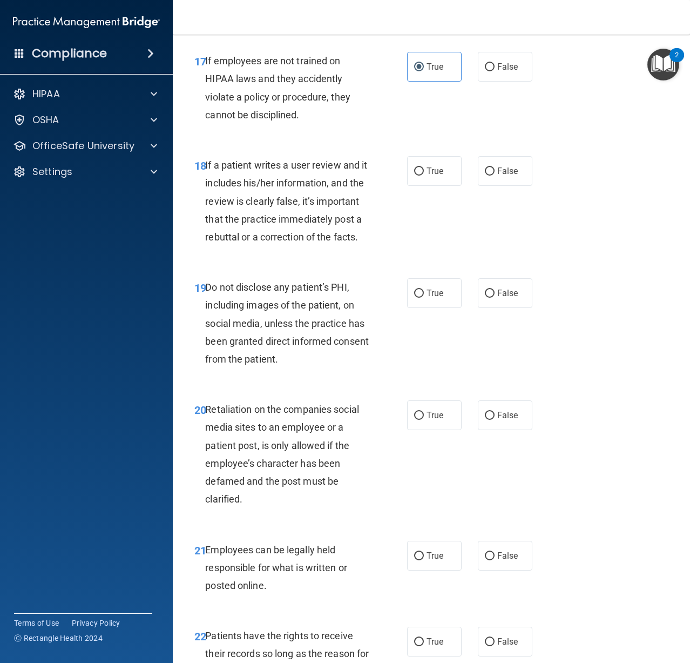
scroll to position [2106, 0]
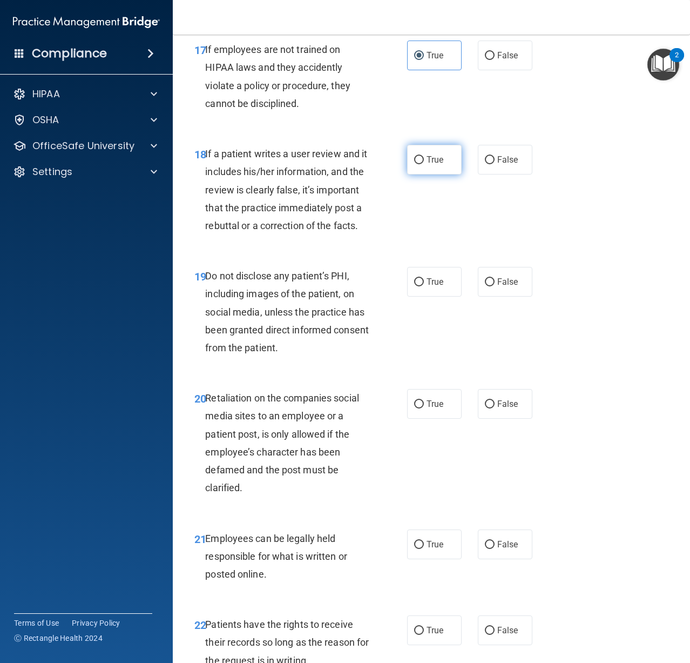
click at [420, 164] on input "True" at bounding box center [419, 160] width 10 height 8
radio input "true"
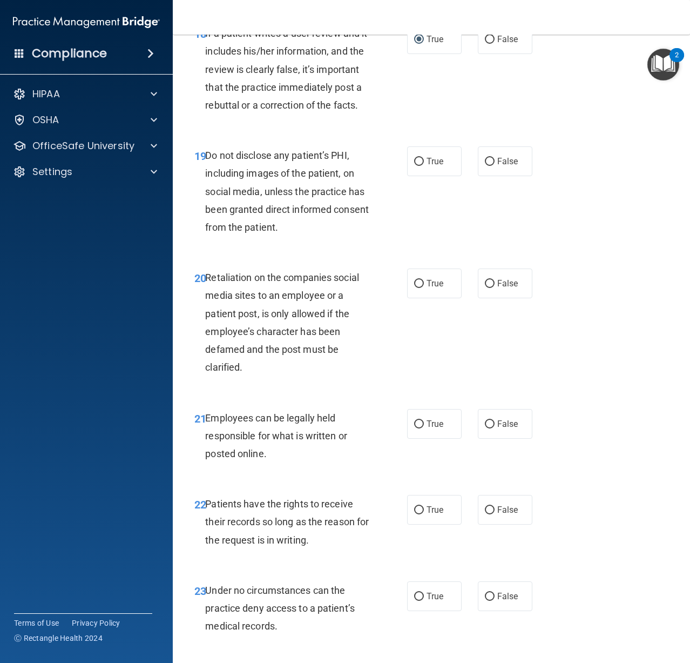
scroll to position [2269, 0]
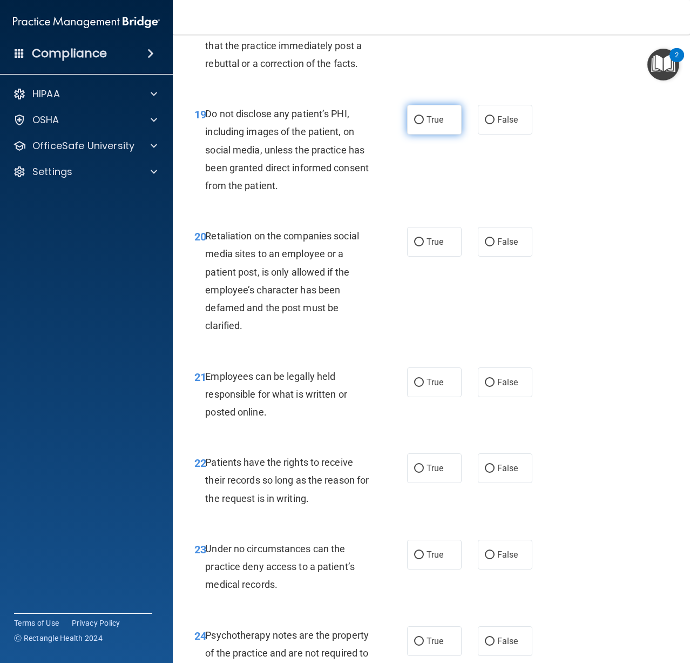
click at [454, 134] on label "True" at bounding box center [434, 120] width 55 height 30
click at [424, 124] on input "True" at bounding box center [419, 120] width 10 height 8
radio input "true"
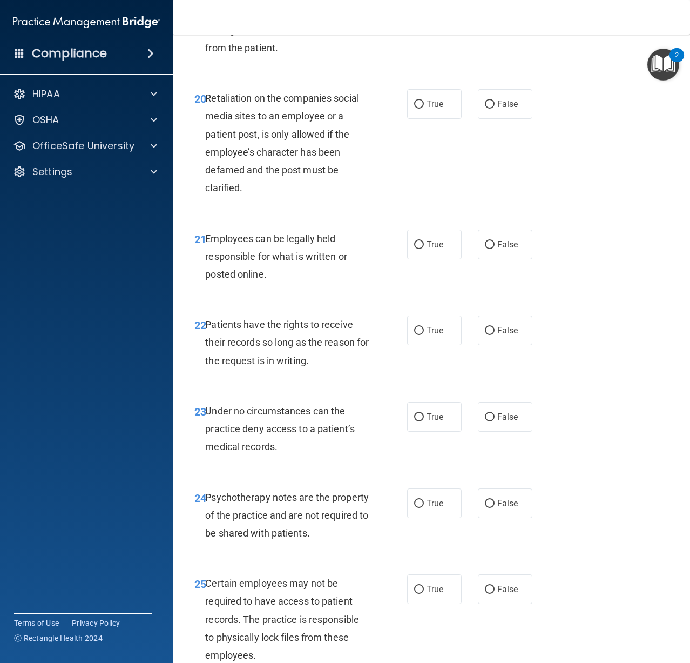
scroll to position [2431, 0]
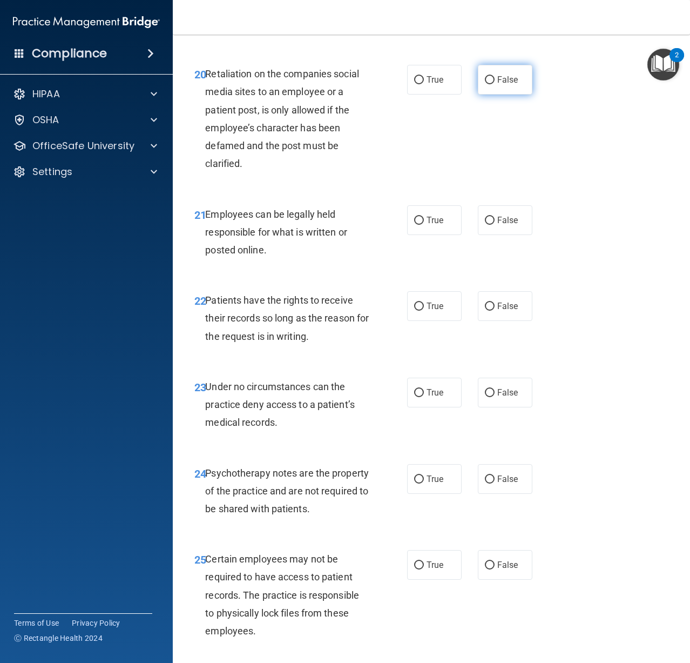
click at [478, 95] on label "False" at bounding box center [505, 80] width 55 height 30
click at [485, 84] on input "False" at bounding box center [490, 80] width 10 height 8
radio input "true"
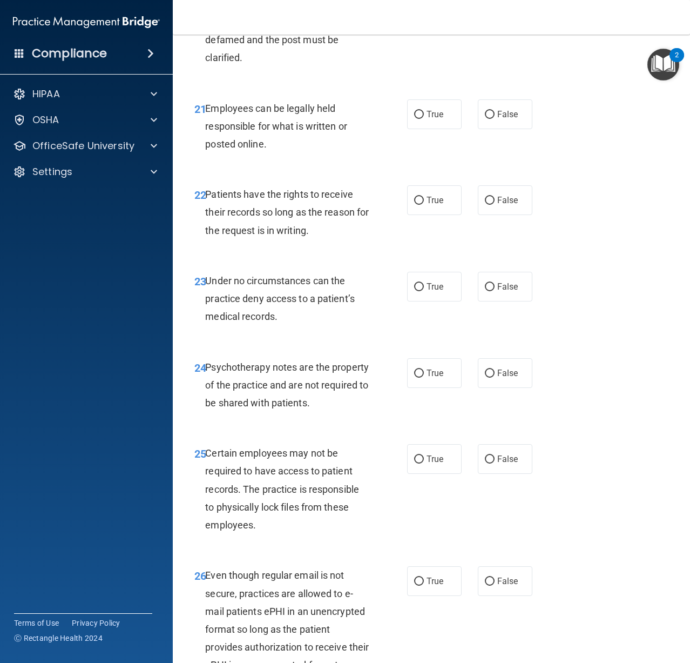
scroll to position [2539, 0]
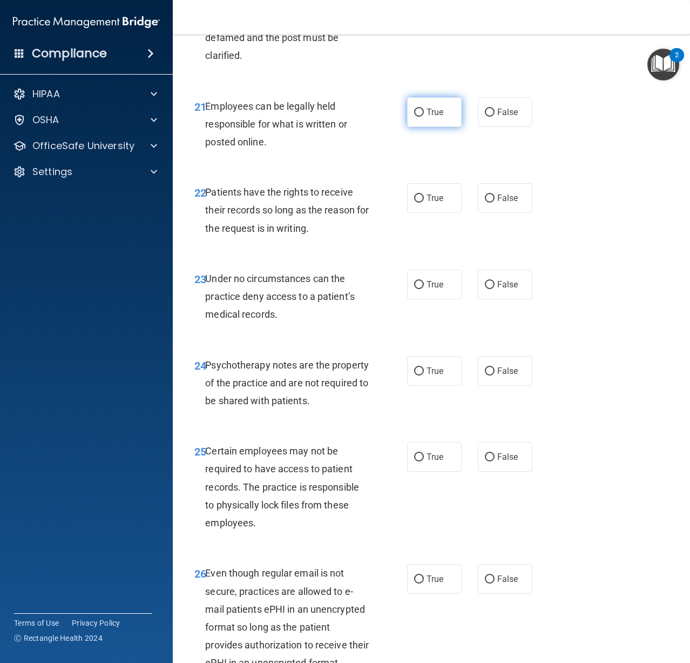
click at [414, 117] on input "True" at bounding box center [419, 113] width 10 height 8
radio input "true"
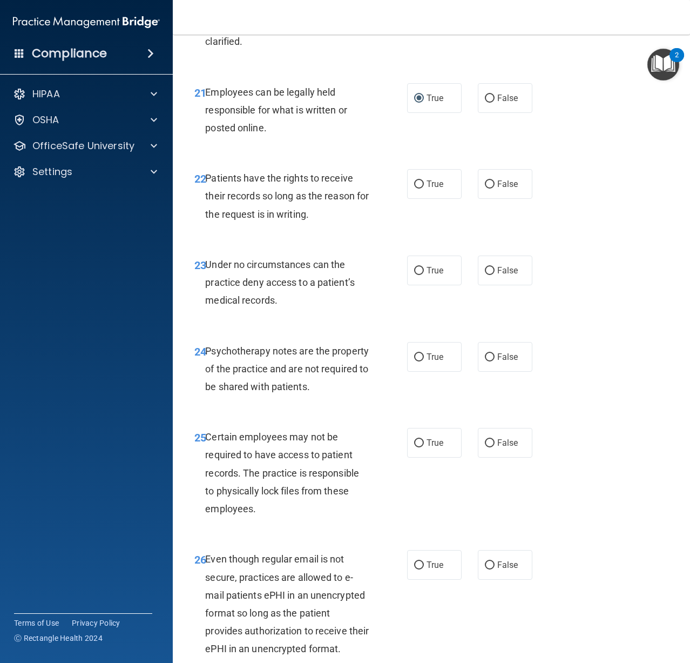
scroll to position [2593, 0]
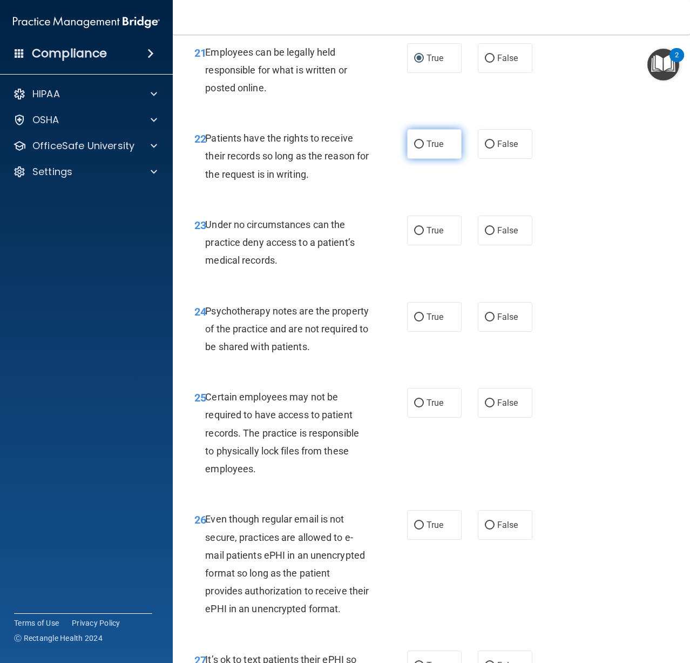
click at [420, 149] on input "True" at bounding box center [419, 144] width 10 height 8
radio input "true"
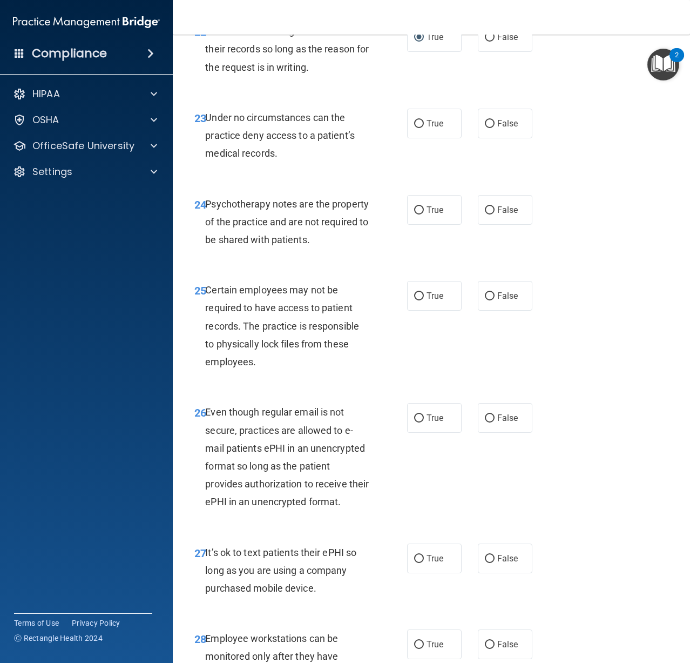
scroll to position [2701, 0]
click at [443, 137] on label "True" at bounding box center [434, 122] width 55 height 30
click at [424, 127] on input "True" at bounding box center [419, 123] width 10 height 8
radio input "true"
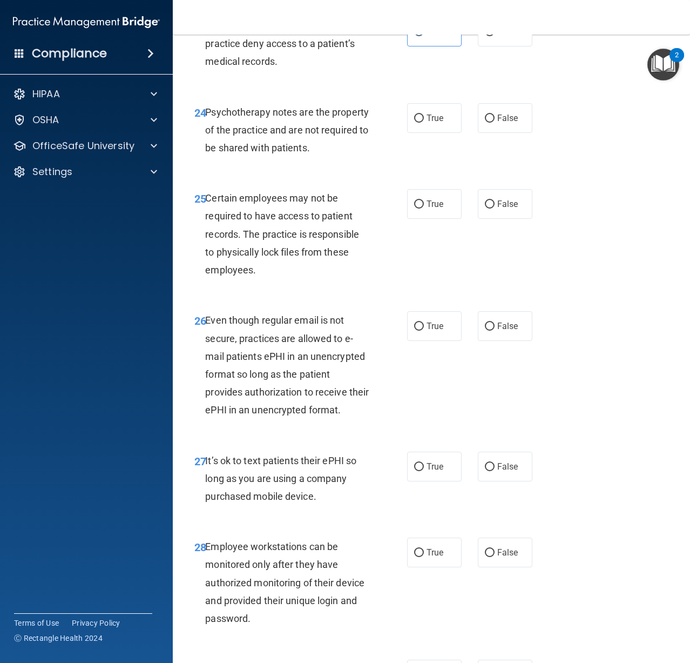
scroll to position [2809, 0]
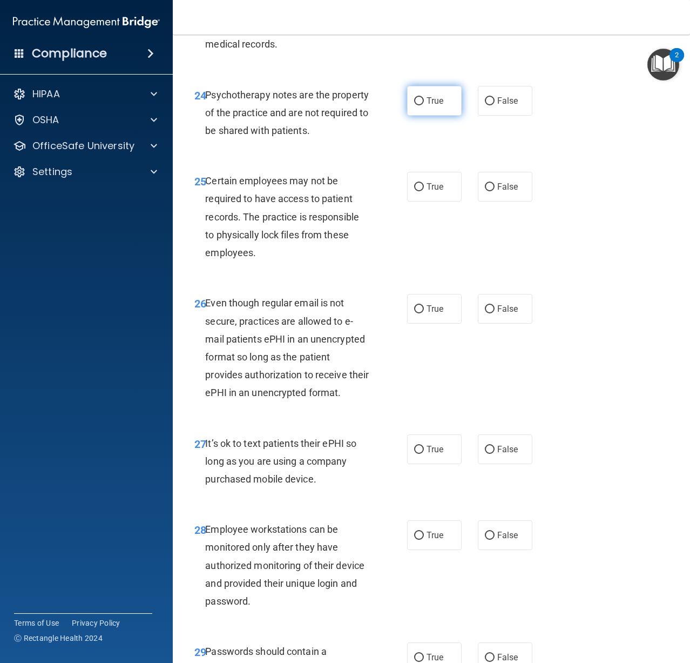
click at [434, 106] on span "True" at bounding box center [435, 101] width 17 height 10
click at [424, 105] on input "True" at bounding box center [419, 101] width 10 height 8
radio input "true"
click at [468, 116] on div "True False" at bounding box center [472, 101] width 131 height 30
click at [480, 116] on label "False" at bounding box center [505, 101] width 55 height 30
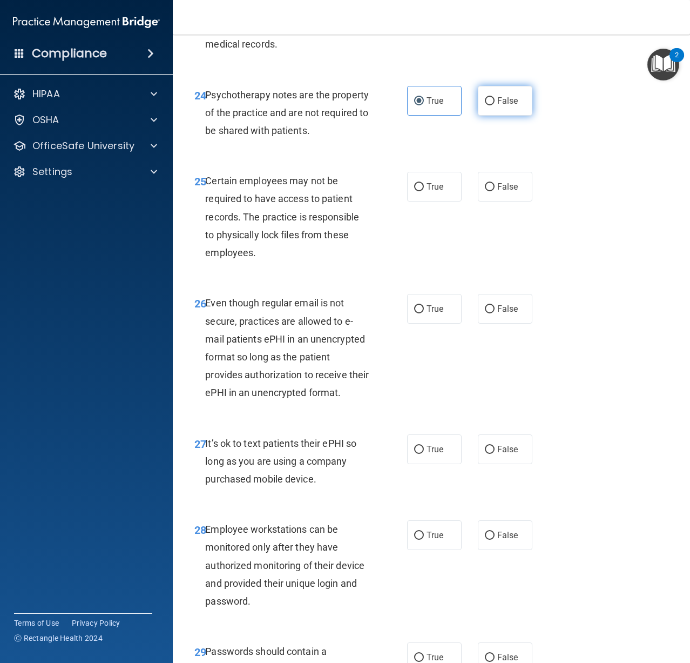
click at [485, 105] on input "False" at bounding box center [490, 101] width 10 height 8
radio input "true"
radio input "false"
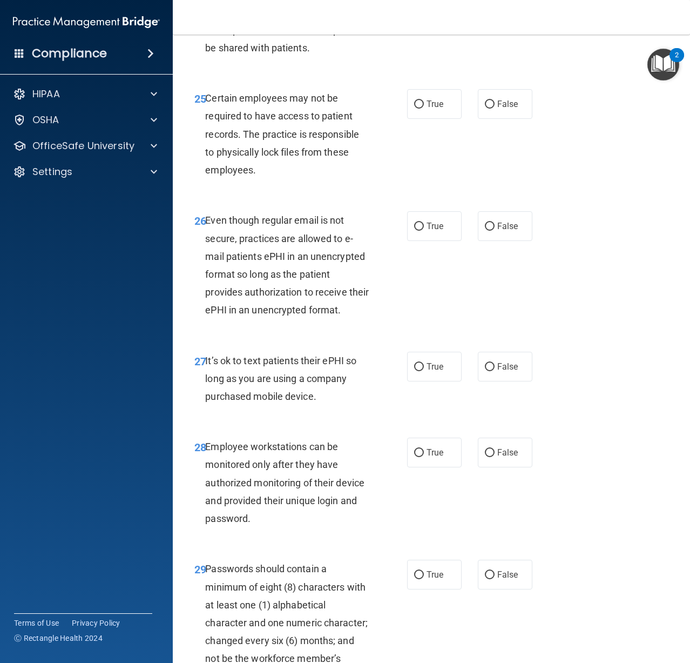
scroll to position [2971, 0]
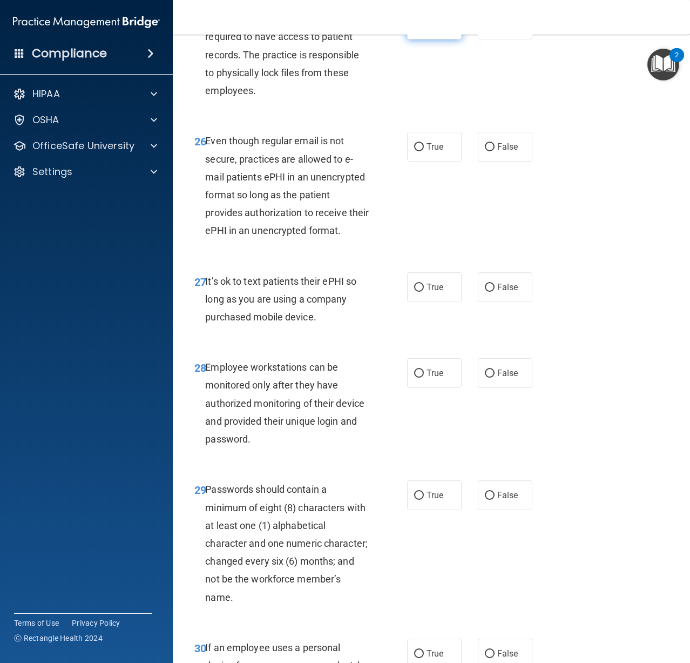
click at [422, 39] on label "True" at bounding box center [434, 25] width 55 height 30
click at [422, 29] on input "True" at bounding box center [419, 25] width 10 height 8
radio input "true"
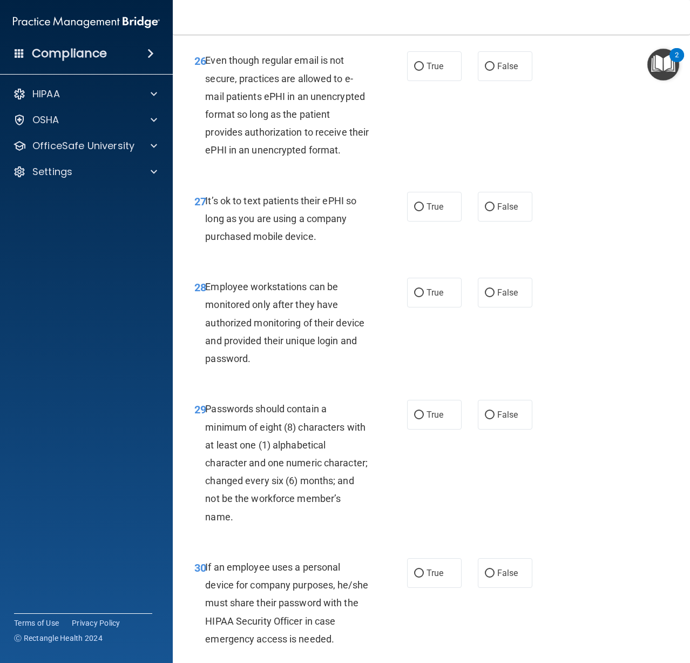
scroll to position [3025, 0]
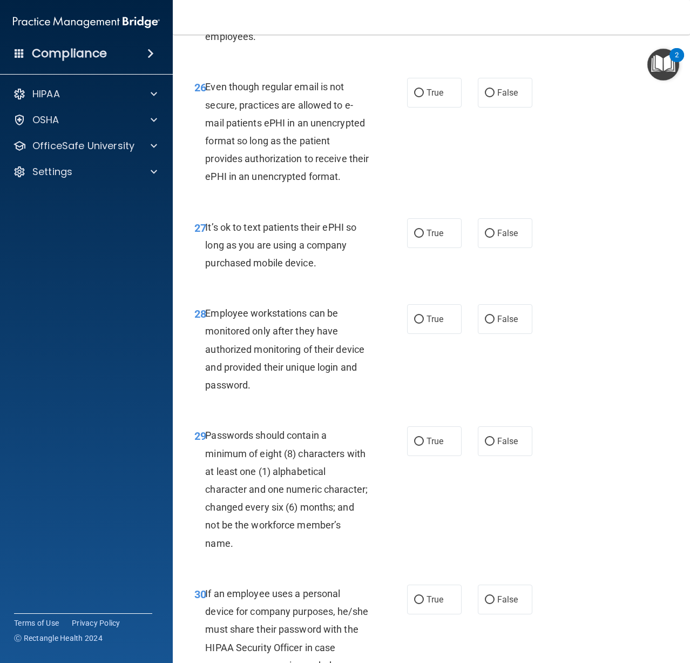
click at [408, 180] on div "26 Even though regular email is not secure, practices are allowed to e-mail pat…" at bounding box center [300, 134] width 245 height 113
click at [418, 107] on label "True" at bounding box center [434, 93] width 55 height 30
click at [418, 97] on input "True" at bounding box center [419, 93] width 10 height 8
radio input "true"
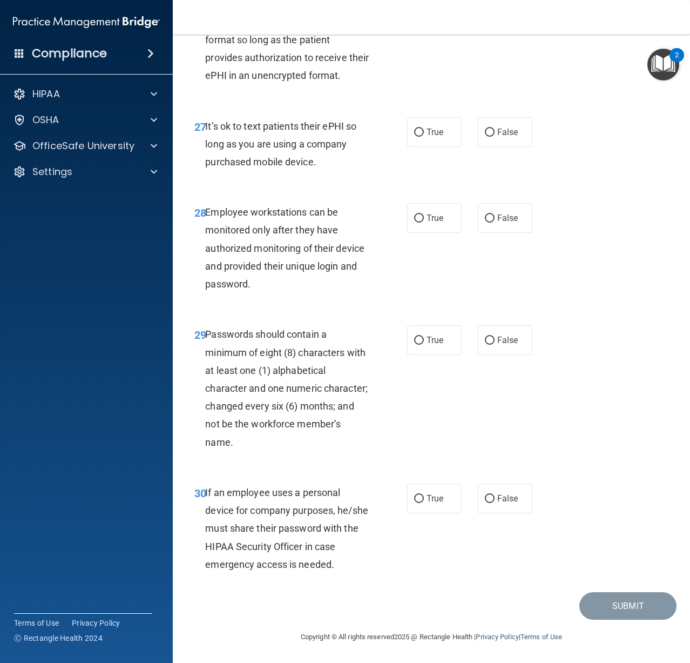
scroll to position [3187, 0]
click at [419, 147] on label "True" at bounding box center [434, 132] width 55 height 30
click at [419, 137] on input "True" at bounding box center [419, 133] width 10 height 8
radio input "true"
click at [485, 223] on input "False" at bounding box center [490, 218] width 10 height 8
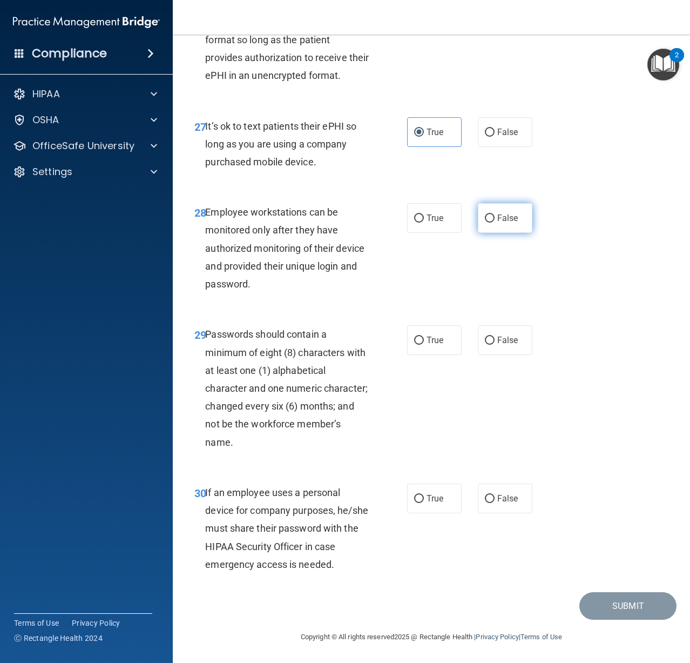
radio input "true"
click at [409, 351] on label "True" at bounding box center [434, 340] width 55 height 30
click at [414, 345] on input "True" at bounding box center [419, 340] width 10 height 8
radio input "true"
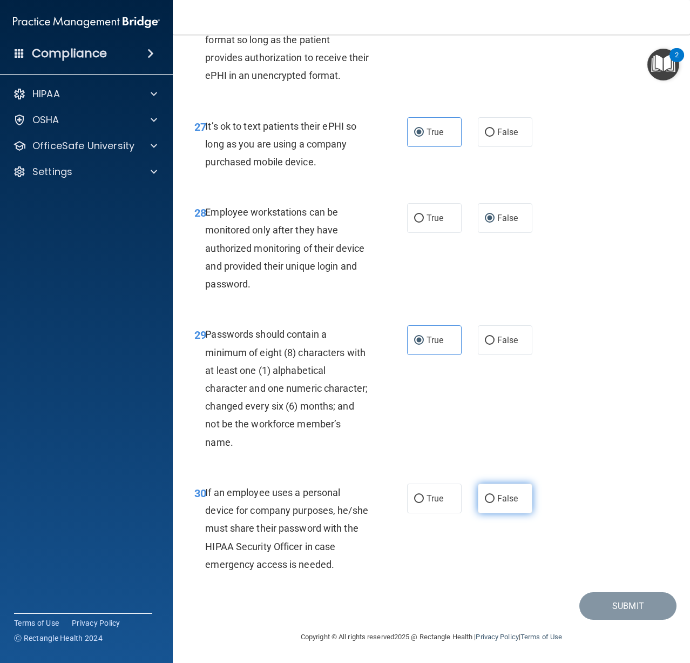
click at [513, 500] on span "False" at bounding box center [507, 498] width 21 height 10
click at [495, 500] on input "False" at bounding box center [490, 499] width 10 height 8
radio input "true"
click at [605, 592] on div "30 If an employee uses a personal device for company purposes, he/she must shar…" at bounding box center [431, 531] width 490 height 122
click at [605, 597] on button "Submit" at bounding box center [628, 606] width 97 height 28
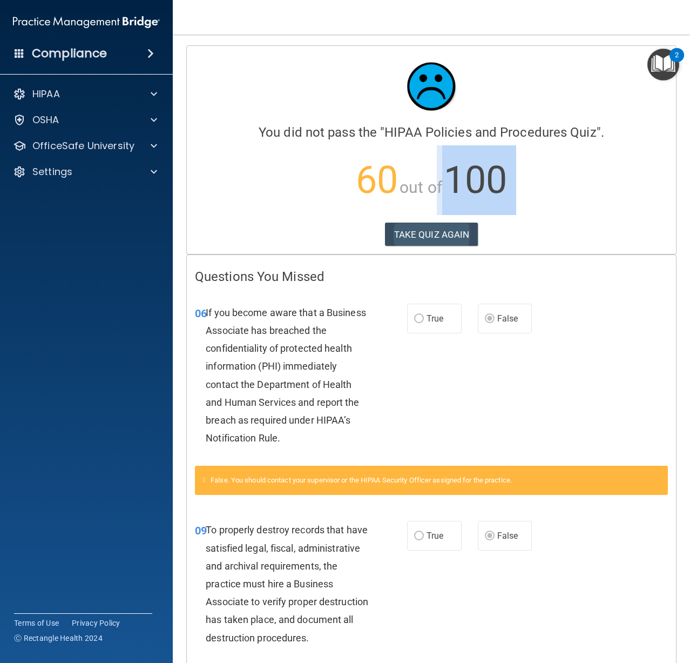
drag, startPoint x: 409, startPoint y: 222, endPoint x: 405, endPoint y: 226, distance: 5.7
click at [405, 216] on div "You did not pass the " HIPAA Policies and Procedures Quiz ". 60 out of 100 TAKE…" at bounding box center [431, 134] width 473 height 161
drag, startPoint x: 405, startPoint y: 226, endPoint x: 410, endPoint y: 230, distance: 5.8
click at [404, 227] on button "TAKE QUIZ AGAIN" at bounding box center [431, 235] width 93 height 24
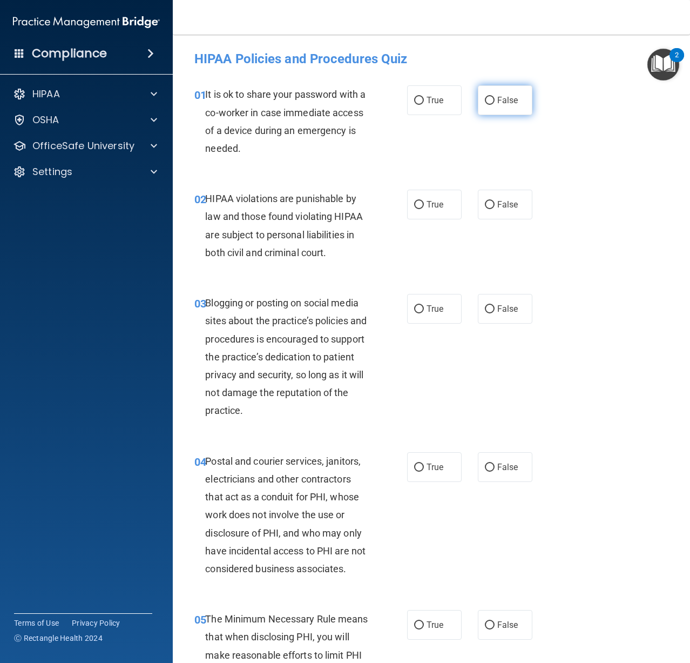
click at [509, 100] on span "False" at bounding box center [507, 100] width 21 height 10
click at [495, 100] on input "False" at bounding box center [490, 101] width 10 height 8
radio input "true"
click at [437, 213] on label "True" at bounding box center [434, 205] width 55 height 30
click at [424, 209] on input "True" at bounding box center [419, 205] width 10 height 8
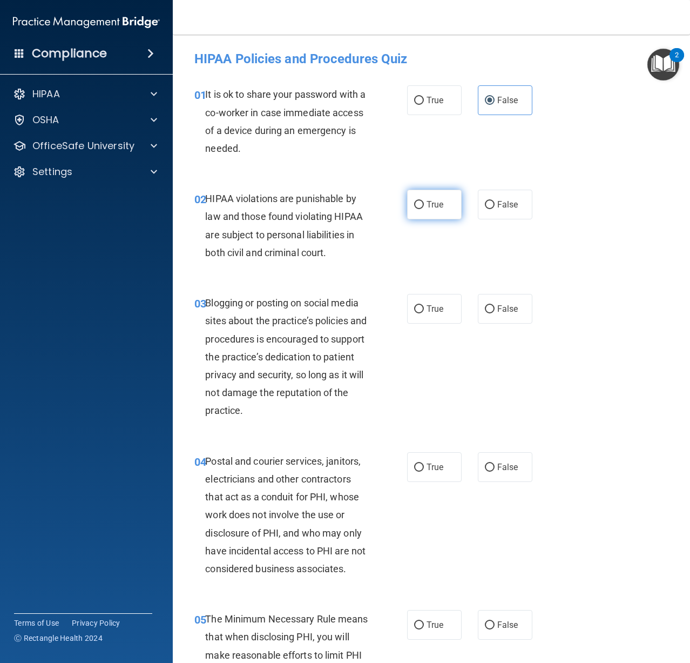
radio input "true"
click at [497, 312] on span "False" at bounding box center [507, 309] width 21 height 10
click at [494, 312] on input "False" at bounding box center [490, 309] width 10 height 8
radio input "true"
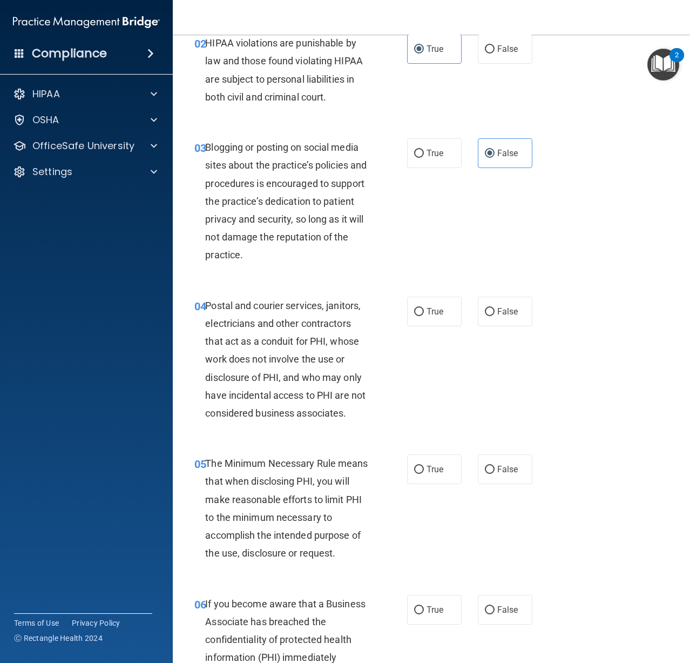
scroll to position [162, 0]
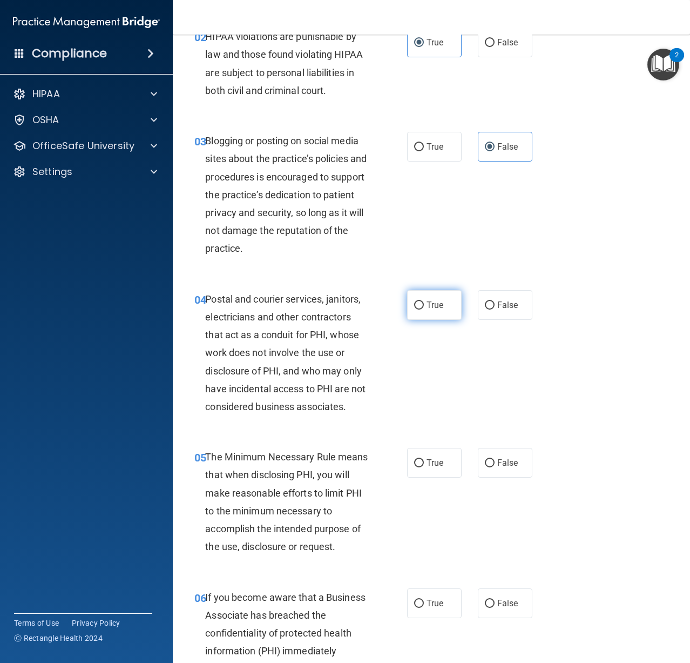
click at [432, 311] on label "True" at bounding box center [434, 305] width 55 height 30
click at [424, 309] on input "True" at bounding box center [419, 305] width 10 height 8
radio input "true"
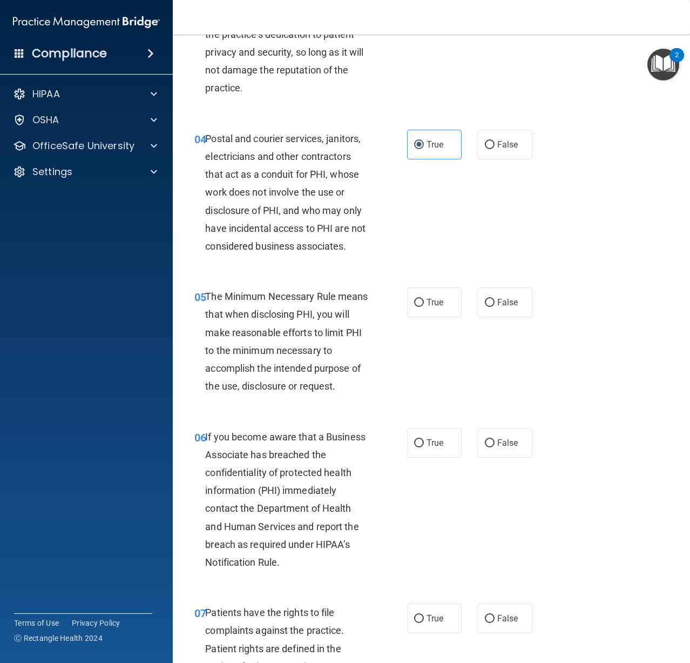
scroll to position [324, 0]
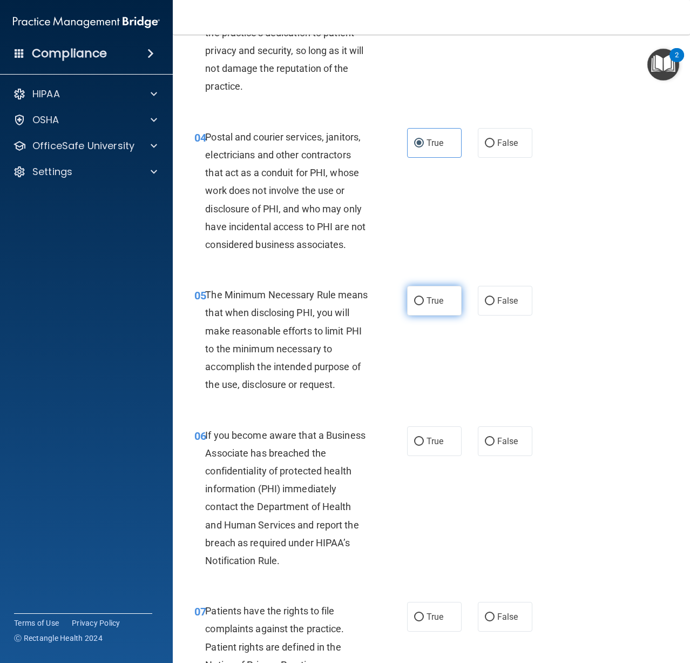
click at [419, 303] on input "True" at bounding box center [419, 301] width 10 height 8
radio input "true"
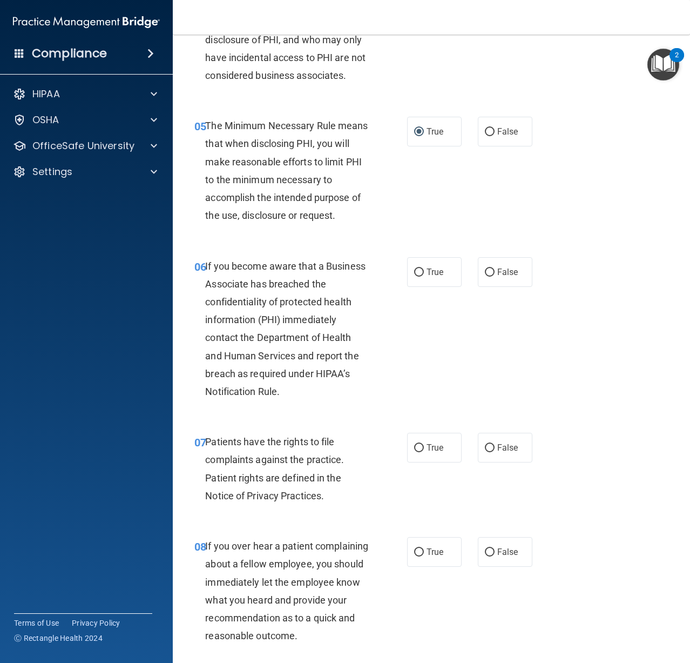
scroll to position [540, 0]
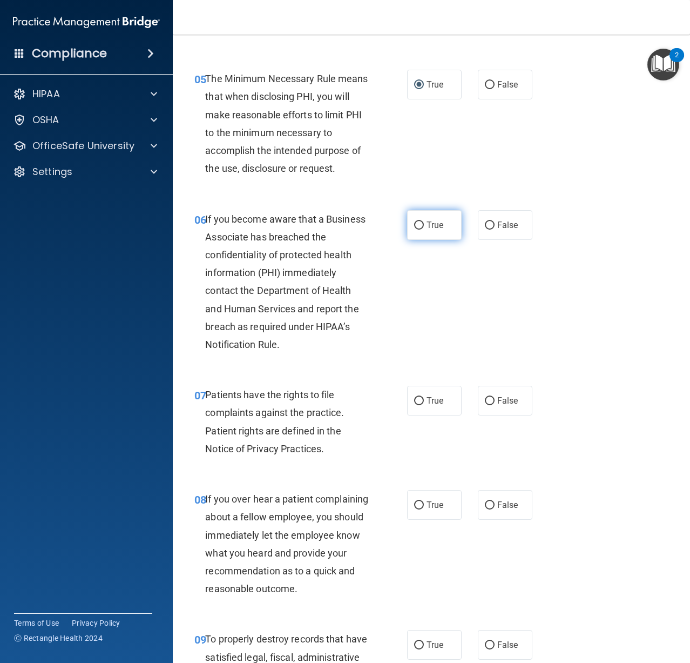
click at [414, 232] on label "True" at bounding box center [434, 225] width 55 height 30
click at [414, 230] on input "True" at bounding box center [419, 225] width 10 height 8
radio input "true"
click at [419, 402] on input "True" at bounding box center [419, 401] width 10 height 8
radio input "true"
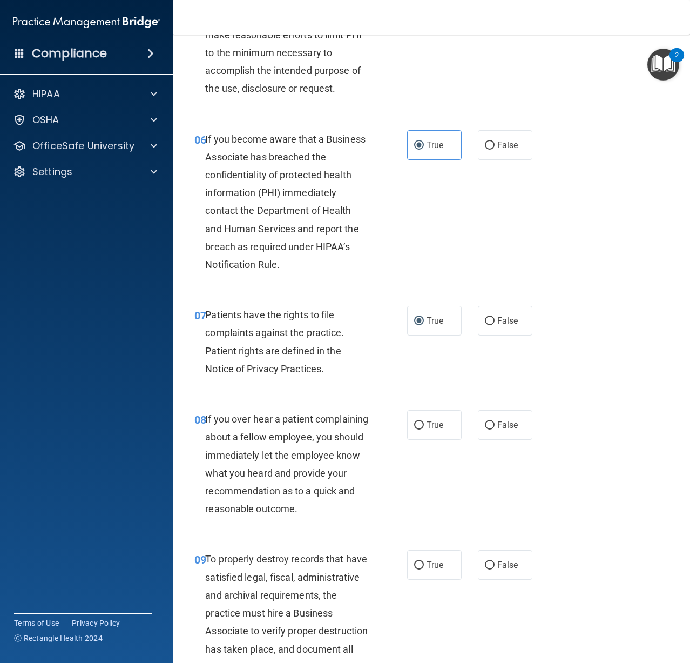
scroll to position [648, 0]
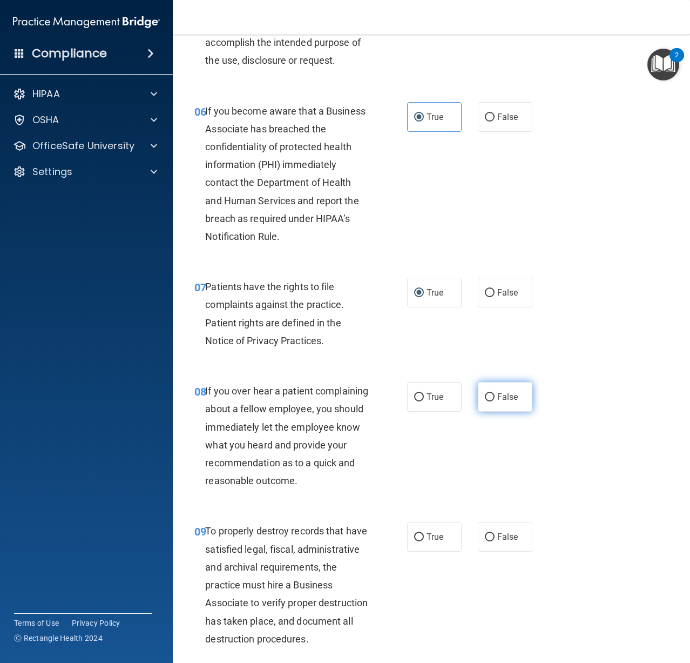
click at [520, 405] on label "False" at bounding box center [505, 397] width 55 height 30
click at [495, 401] on input "False" at bounding box center [490, 397] width 10 height 8
radio input "true"
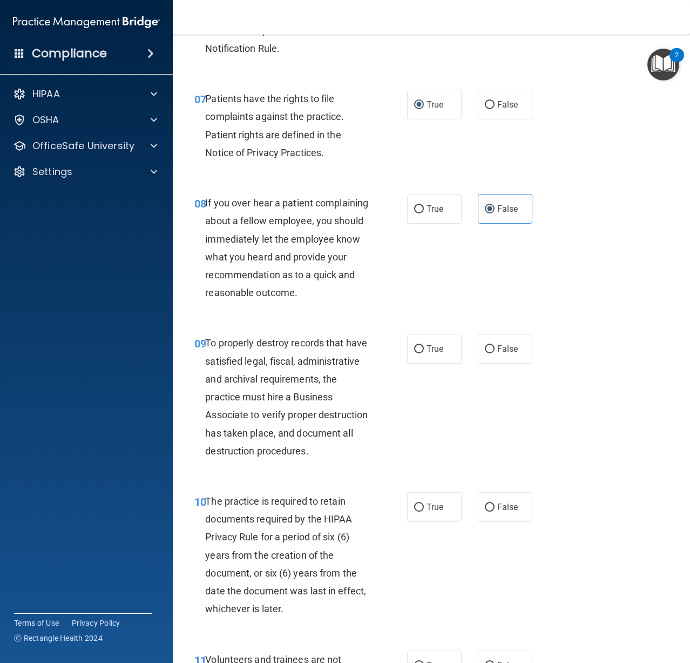
scroll to position [864, 0]
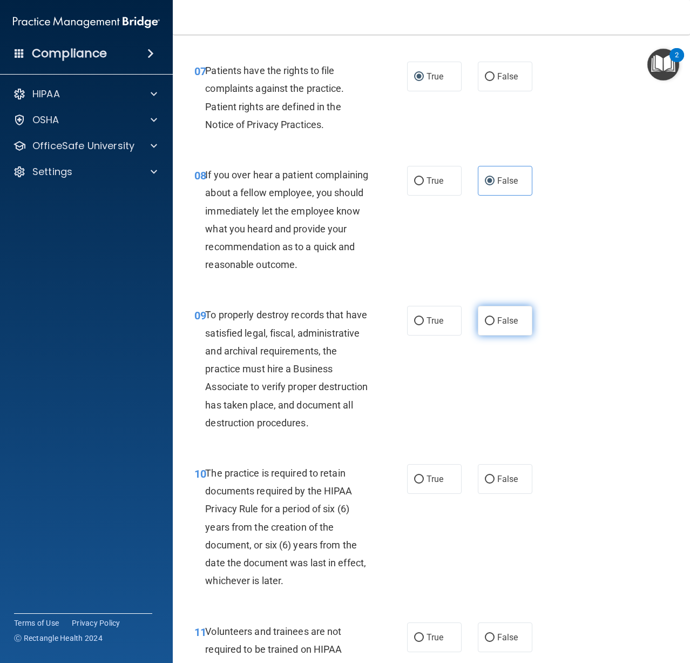
click at [497, 326] on span "False" at bounding box center [507, 320] width 21 height 10
click at [495, 325] on input "False" at bounding box center [490, 321] width 10 height 8
radio input "true"
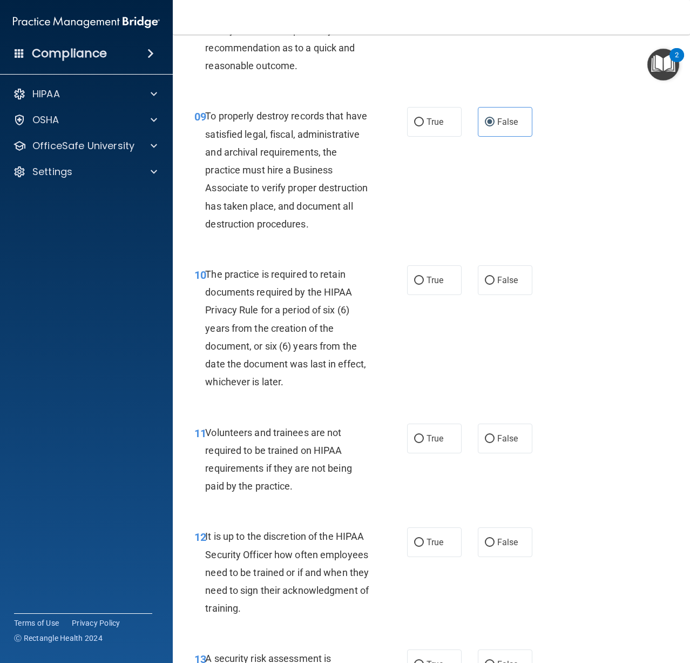
scroll to position [1080, 0]
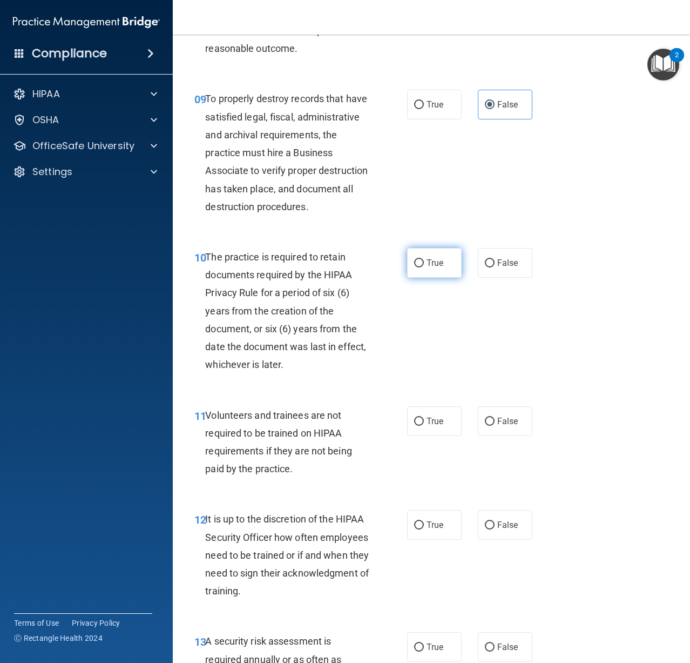
click at [415, 278] on label "True" at bounding box center [434, 263] width 55 height 30
click at [415, 267] on input "True" at bounding box center [419, 263] width 10 height 8
radio input "true"
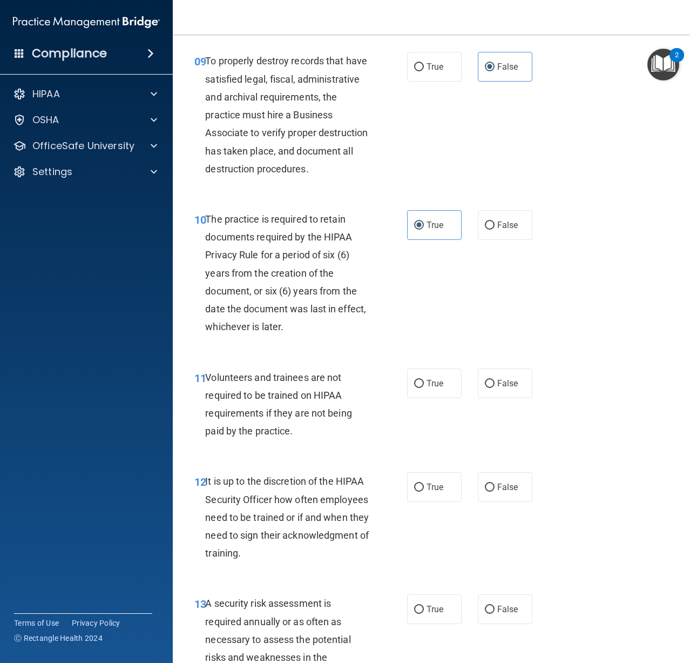
scroll to position [1188, 0]
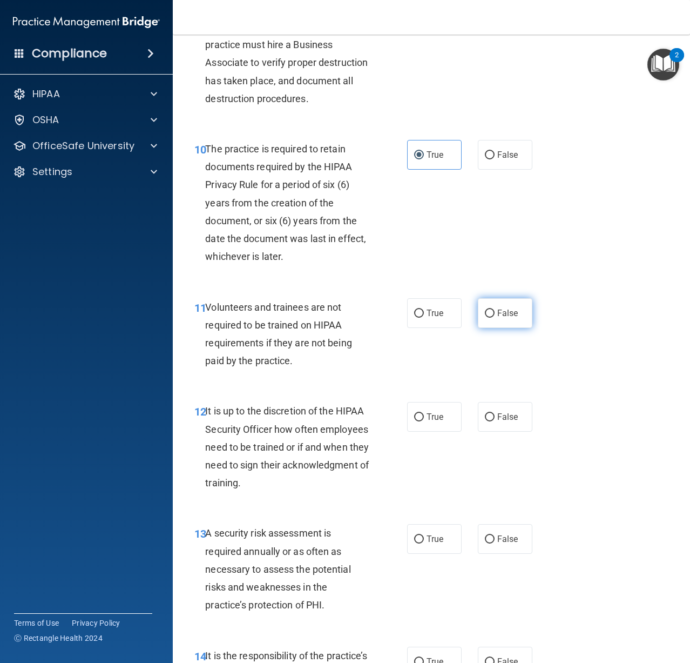
click at [486, 328] on label "False" at bounding box center [505, 313] width 55 height 30
click at [486, 318] on input "False" at bounding box center [490, 313] width 10 height 8
radio input "true"
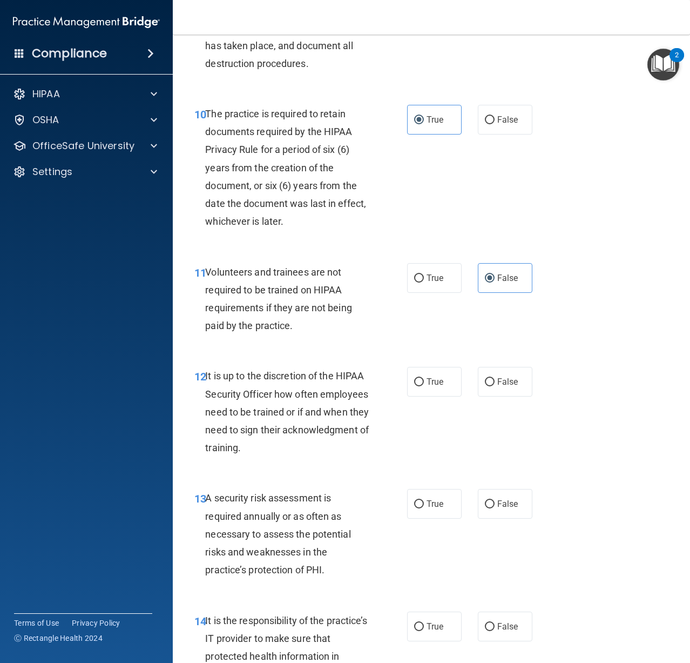
scroll to position [1242, 0]
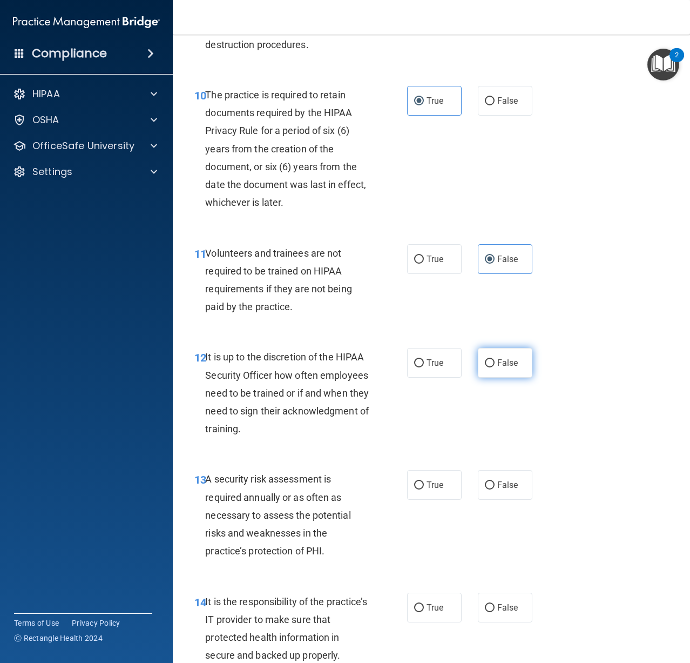
click at [511, 368] on span "False" at bounding box center [507, 363] width 21 height 10
click at [495, 367] on input "False" at bounding box center [490, 363] width 10 height 8
radio input "true"
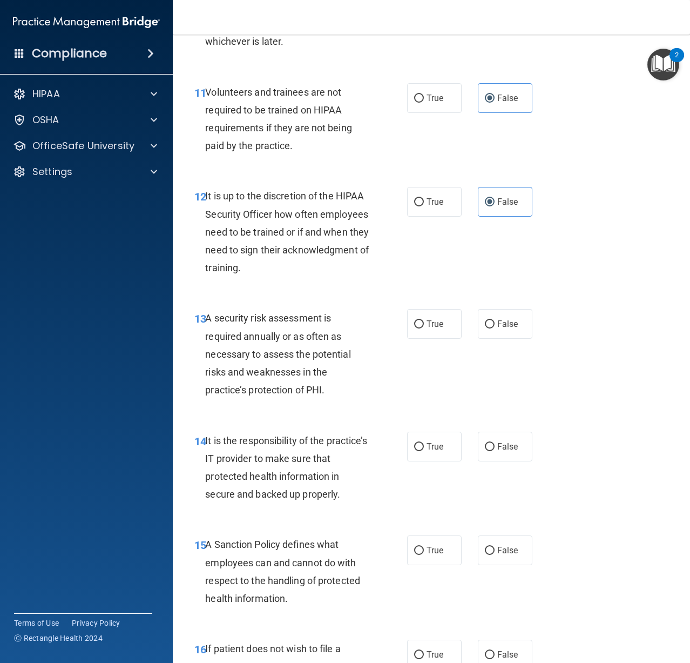
scroll to position [1404, 0]
click at [399, 373] on div "13 A security risk assessment is required annually or as often as necessary to …" at bounding box center [300, 355] width 245 height 95
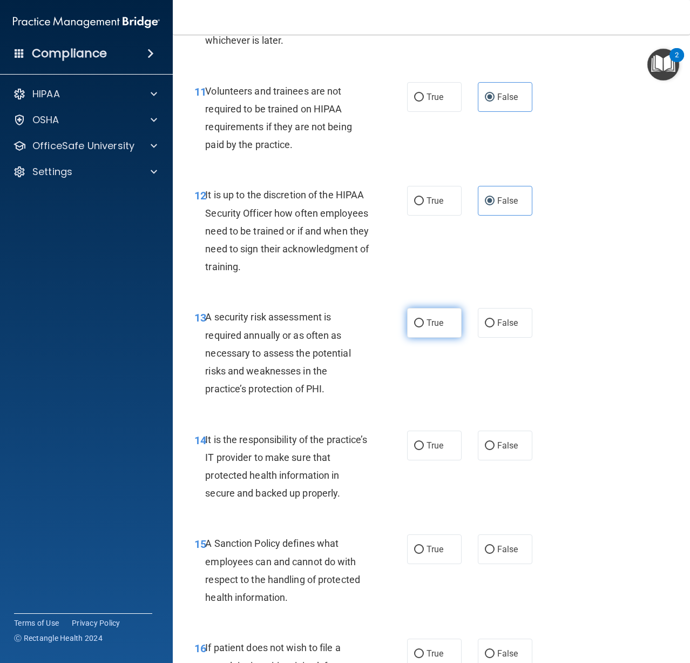
click at [409, 338] on label "True" at bounding box center [434, 323] width 55 height 30
click at [414, 327] on input "True" at bounding box center [419, 323] width 10 height 8
radio input "true"
click at [523, 460] on label "False" at bounding box center [505, 445] width 55 height 30
click at [495, 450] on input "False" at bounding box center [490, 446] width 10 height 8
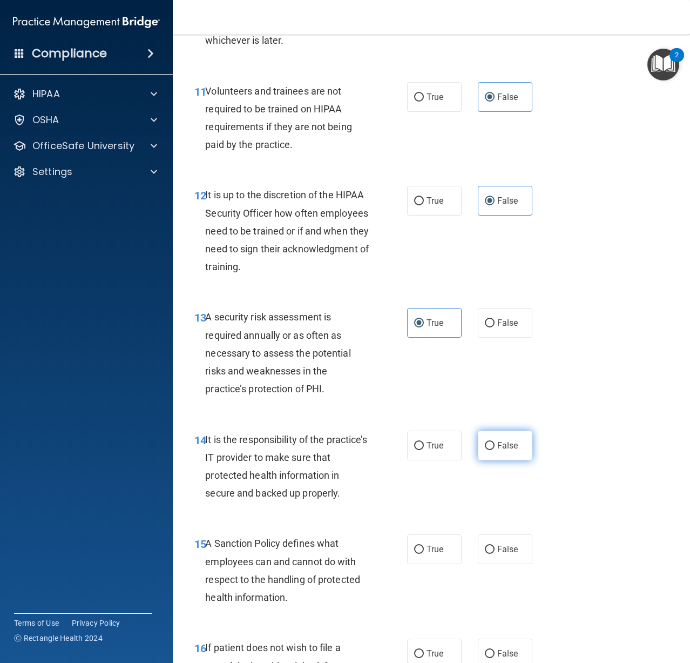
radio input "true"
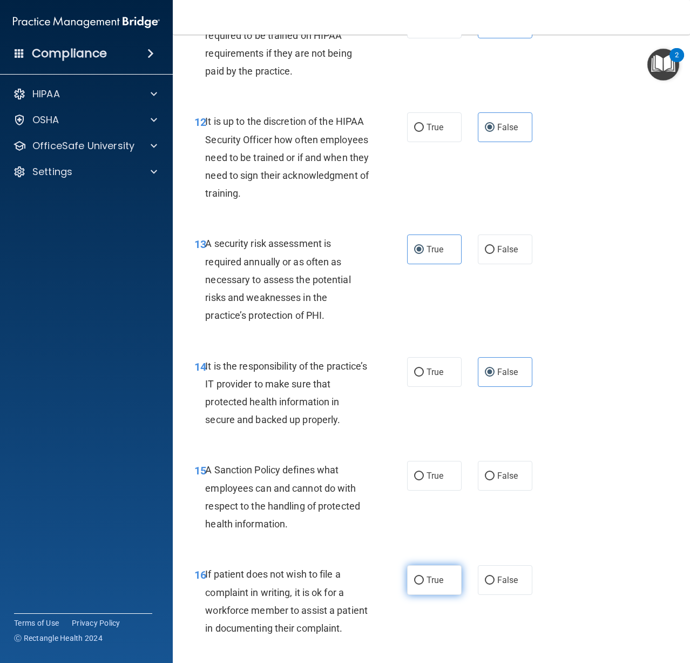
scroll to position [1674, 0]
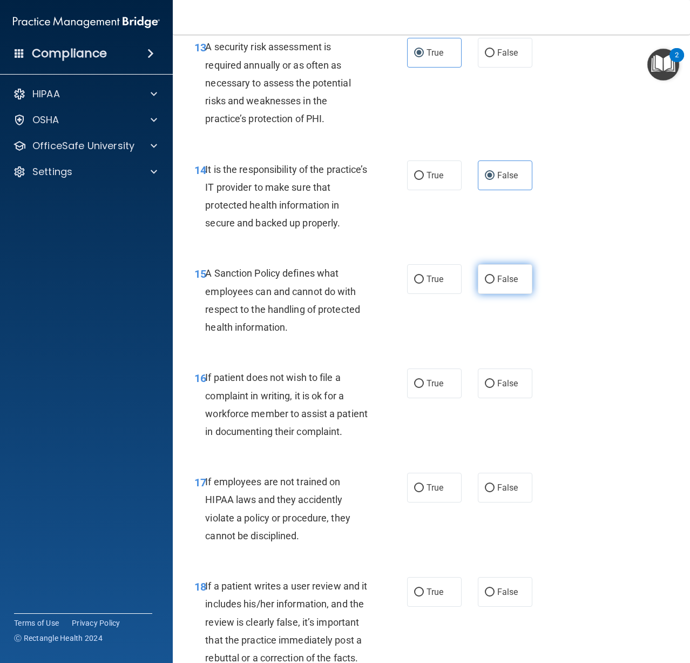
click at [506, 284] on span "False" at bounding box center [507, 279] width 21 height 10
click at [495, 284] on input "False" at bounding box center [490, 279] width 10 height 8
radio input "true"
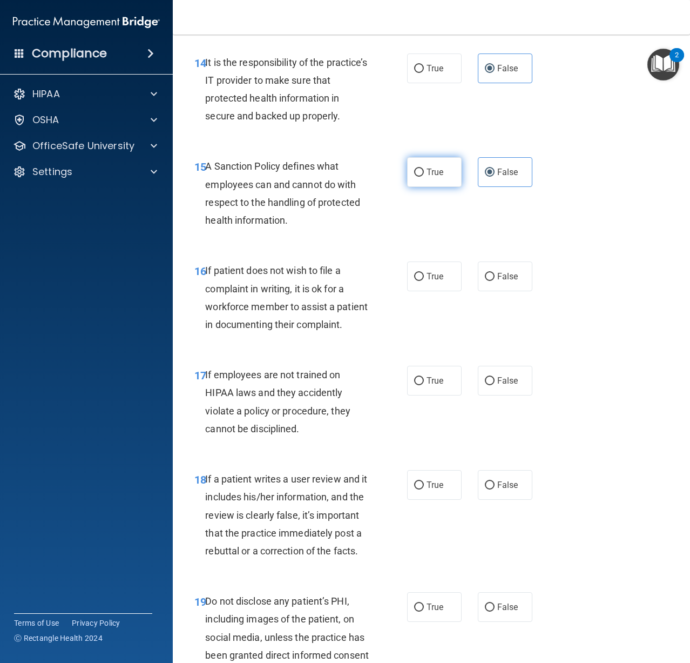
scroll to position [1782, 0]
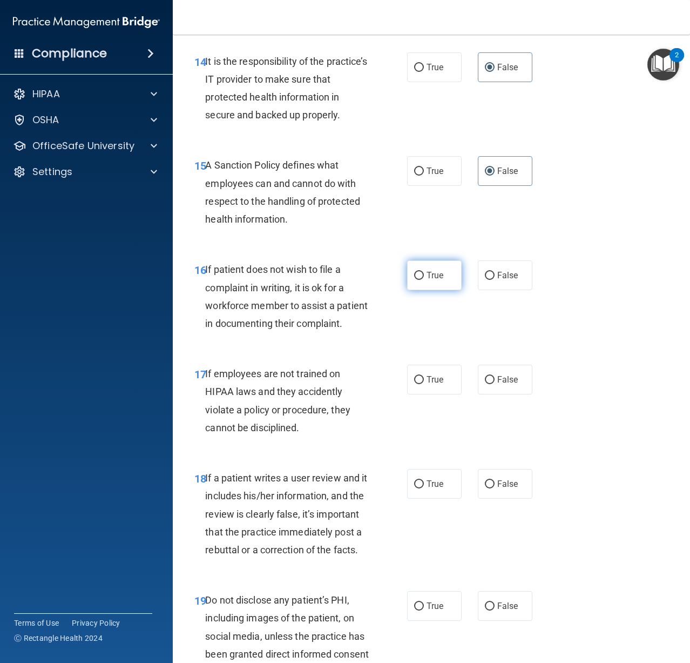
click at [425, 290] on label "True" at bounding box center [434, 275] width 55 height 30
click at [424, 280] on input "True" at bounding box center [419, 276] width 10 height 8
radio input "true"
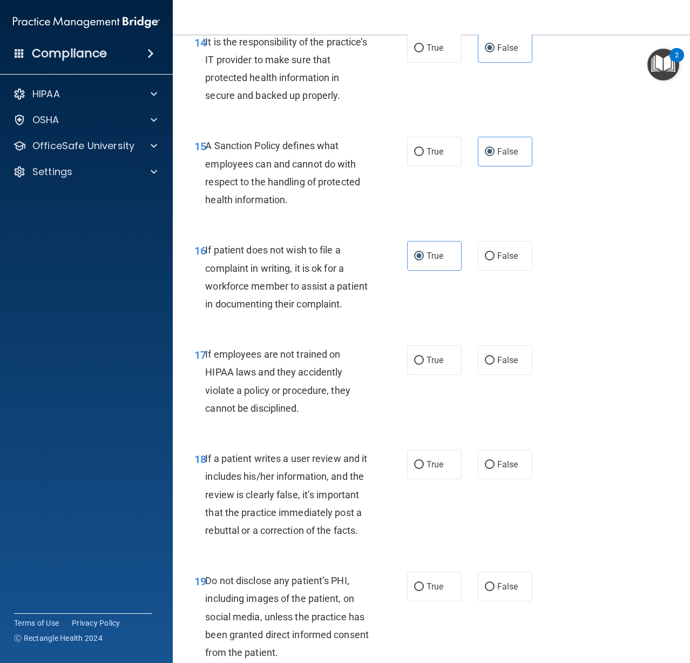
scroll to position [1836, 0]
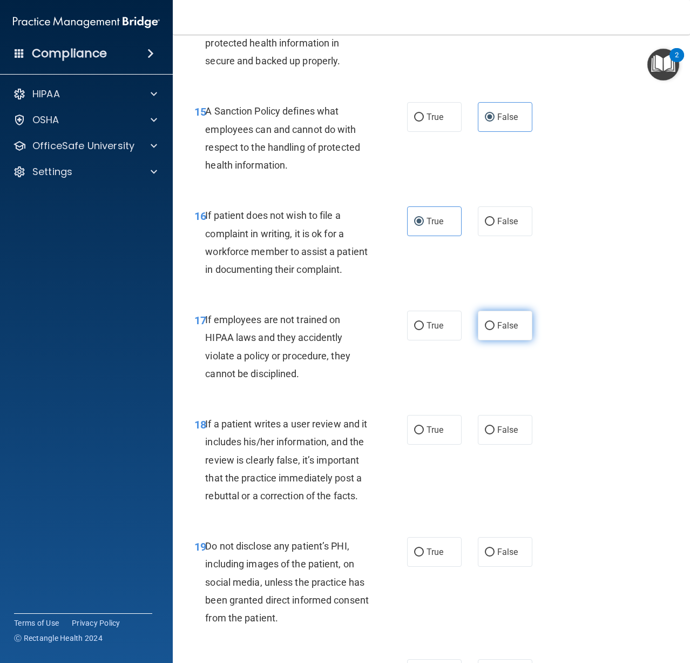
click at [497, 331] on span "False" at bounding box center [507, 325] width 21 height 10
click at [494, 330] on input "False" at bounding box center [490, 326] width 10 height 8
radio input "true"
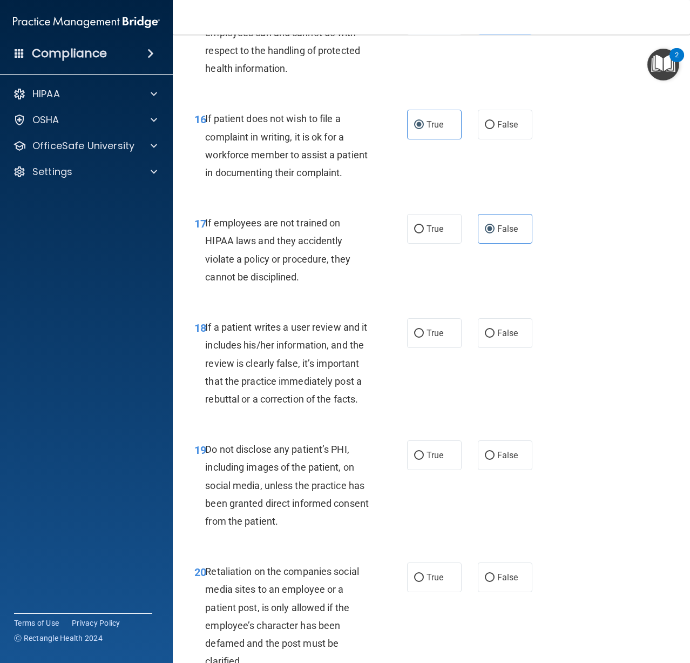
scroll to position [1944, 0]
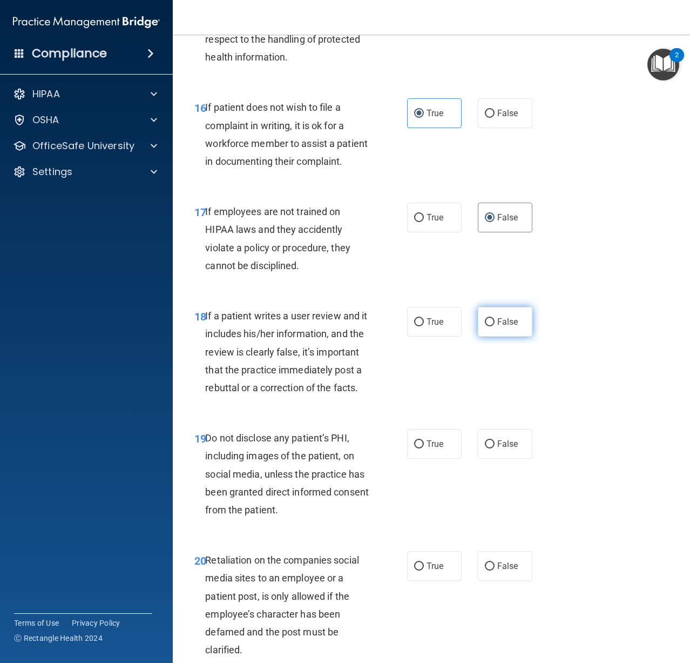
click at [517, 336] on label "False" at bounding box center [505, 322] width 55 height 30
click at [495, 326] on input "False" at bounding box center [490, 322] width 10 height 8
radio input "true"
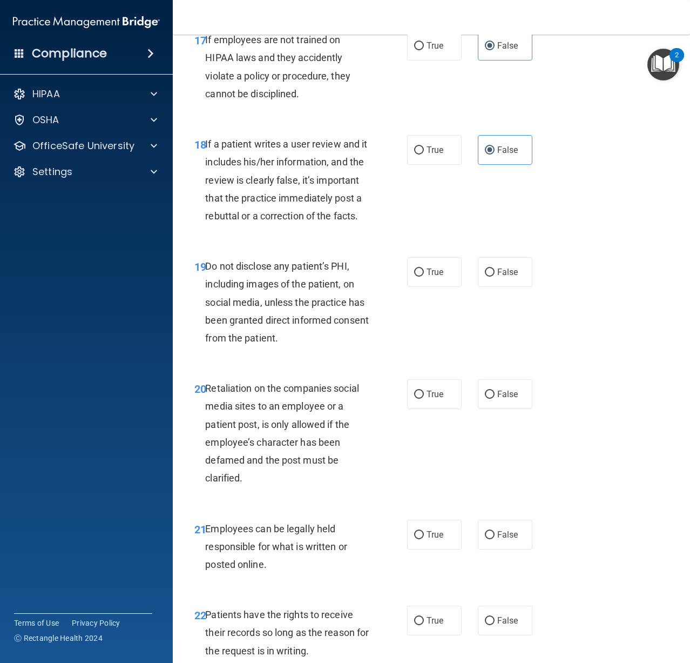
scroll to position [2161, 0]
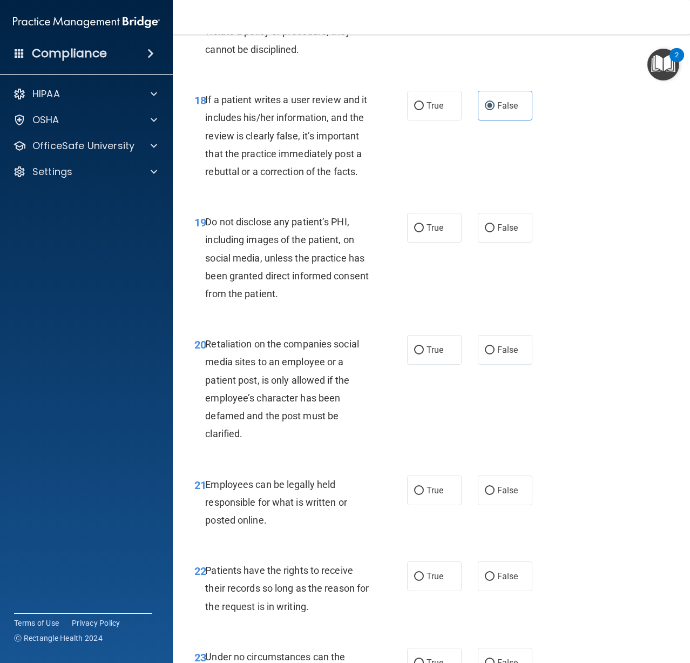
click at [421, 318] on div "19 Do not disclose any patient’s PHI, including images of the patient, on socia…" at bounding box center [431, 260] width 490 height 122
click at [429, 243] on label "True" at bounding box center [434, 228] width 55 height 30
click at [424, 232] on input "True" at bounding box center [419, 228] width 10 height 8
radio input "true"
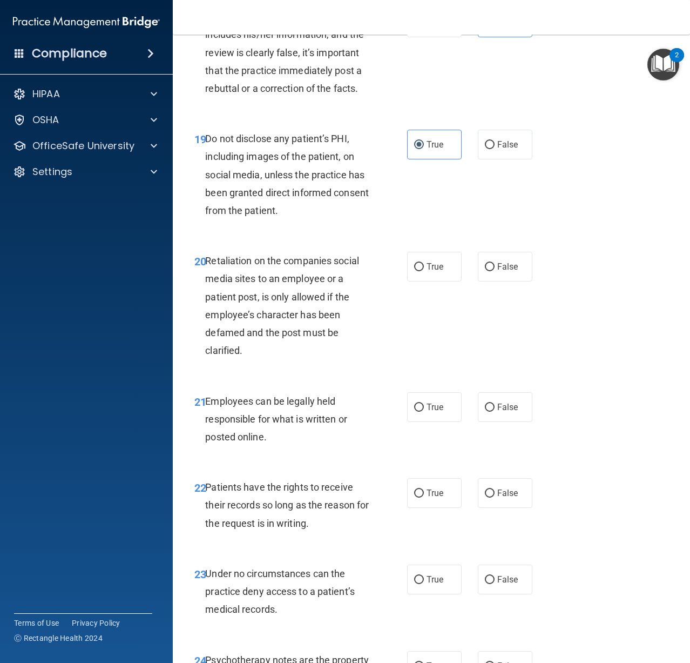
scroll to position [2269, 0]
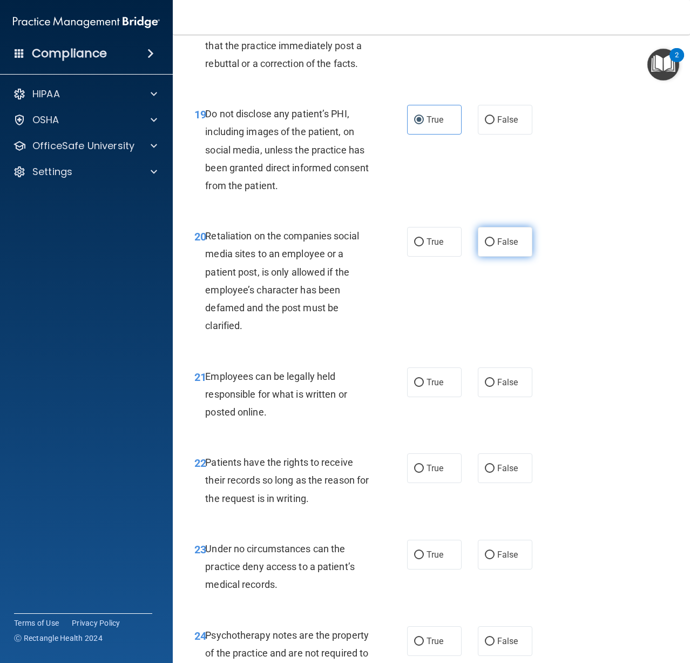
click at [485, 246] on input "False" at bounding box center [490, 242] width 10 height 8
radio input "true"
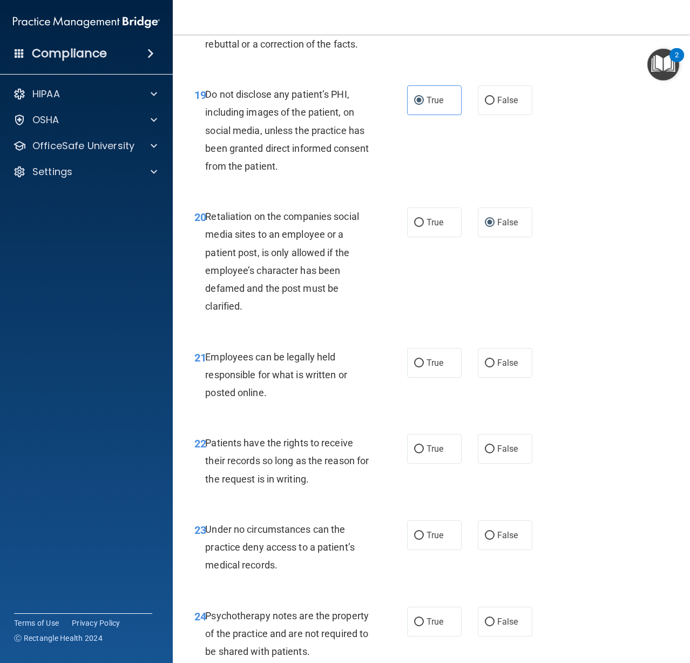
scroll to position [2323, 0]
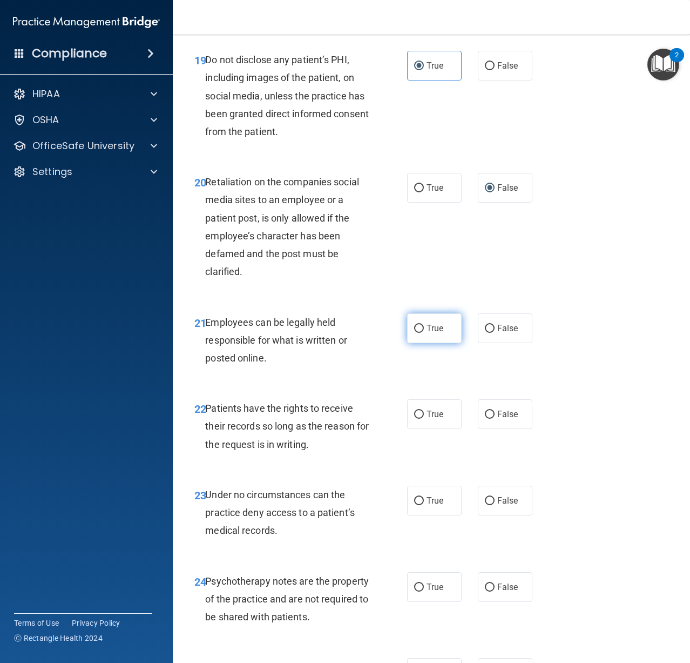
click at [428, 343] on label "True" at bounding box center [434, 328] width 55 height 30
click at [424, 333] on input "True" at bounding box center [419, 329] width 10 height 8
radio input "true"
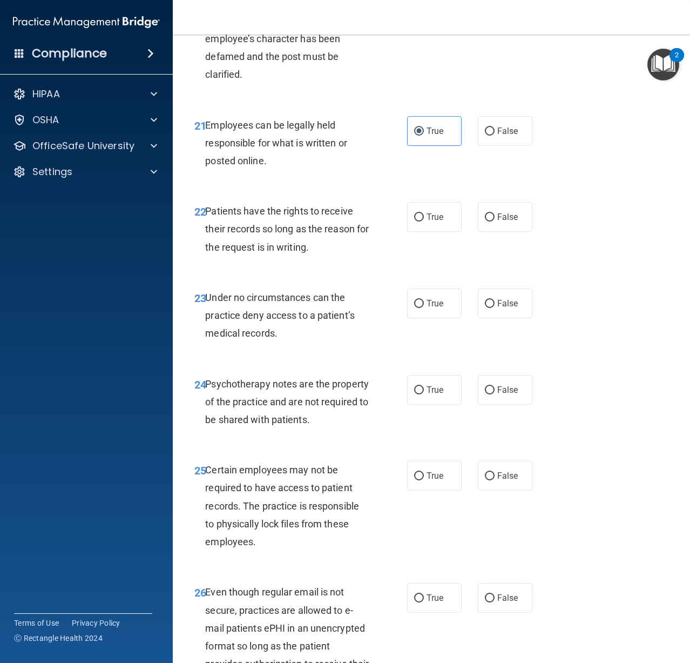
scroll to position [2539, 0]
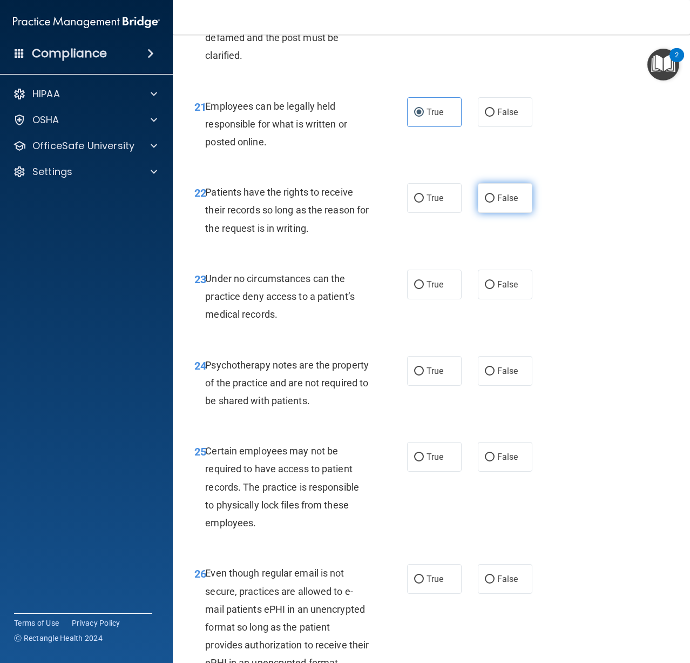
click at [502, 213] on label "False" at bounding box center [505, 198] width 55 height 30
click at [495, 203] on input "False" at bounding box center [490, 198] width 10 height 8
radio input "true"
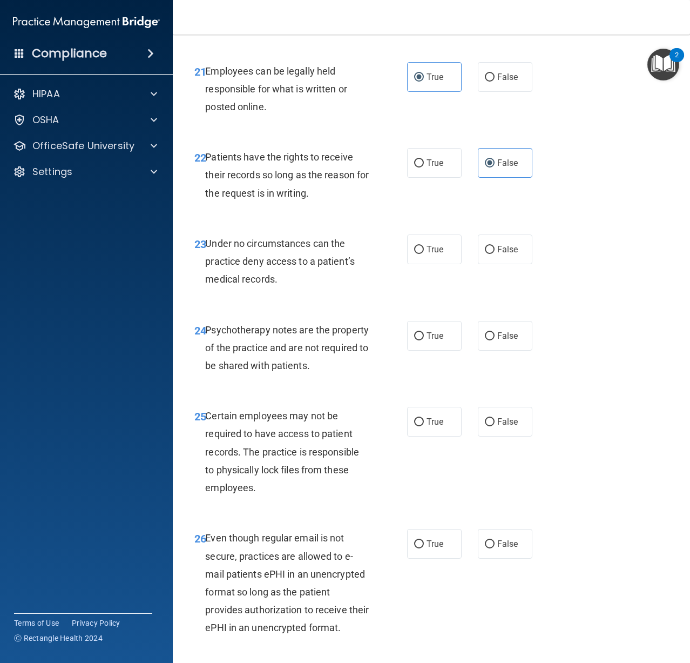
scroll to position [2593, 0]
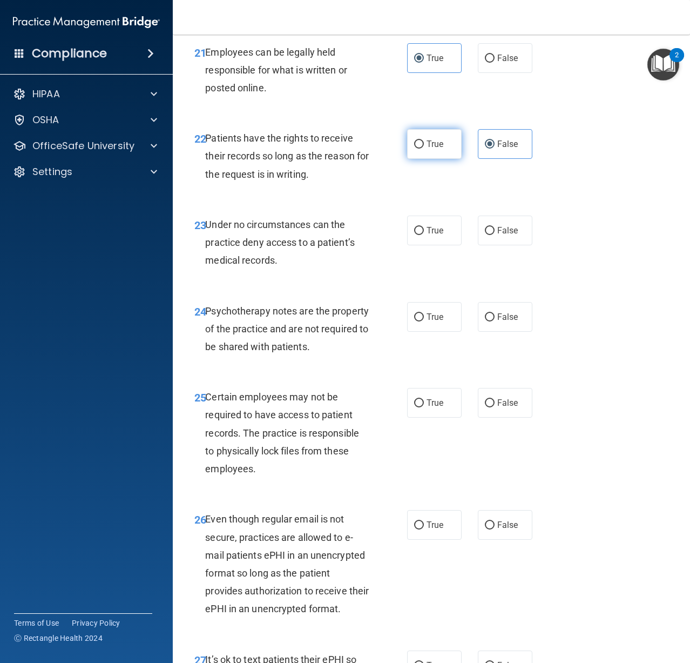
click at [421, 159] on label "True" at bounding box center [434, 144] width 55 height 30
click at [421, 149] on input "True" at bounding box center [419, 144] width 10 height 8
radio input "true"
radio input "false"
click at [501, 235] on span "False" at bounding box center [507, 230] width 21 height 10
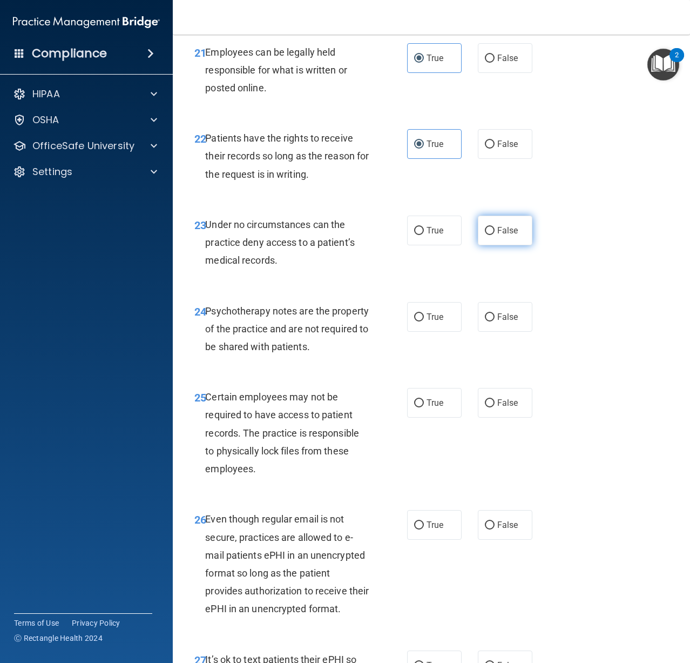
click at [495, 235] on input "False" at bounding box center [490, 231] width 10 height 8
radio input "true"
click at [415, 321] on input "True" at bounding box center [419, 317] width 10 height 8
radio input "true"
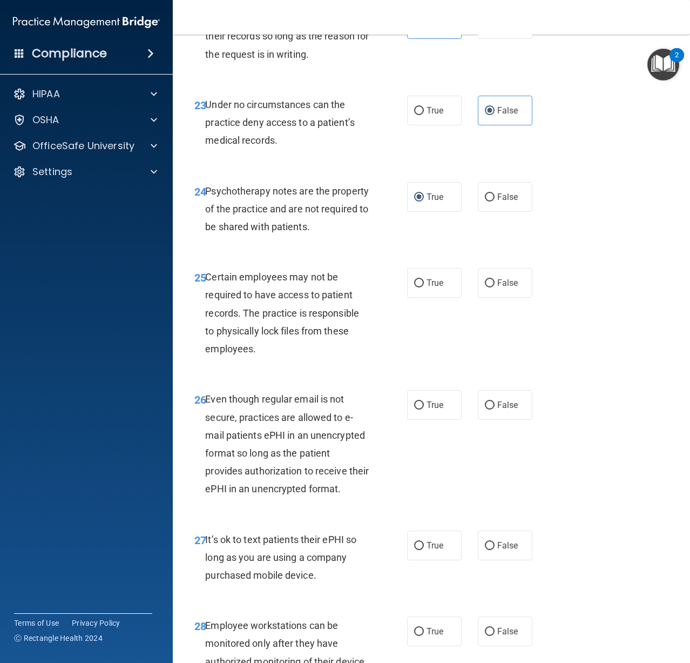
scroll to position [2755, 0]
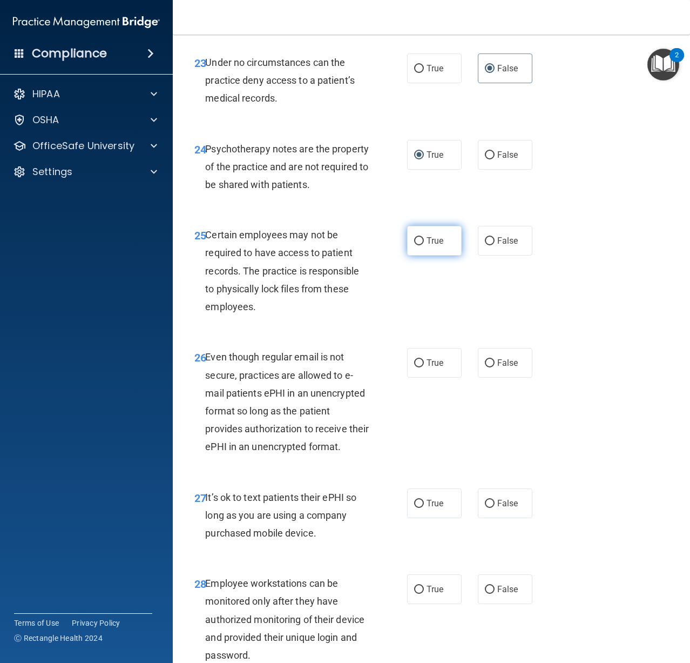
click at [418, 245] on input "True" at bounding box center [419, 241] width 10 height 8
radio input "true"
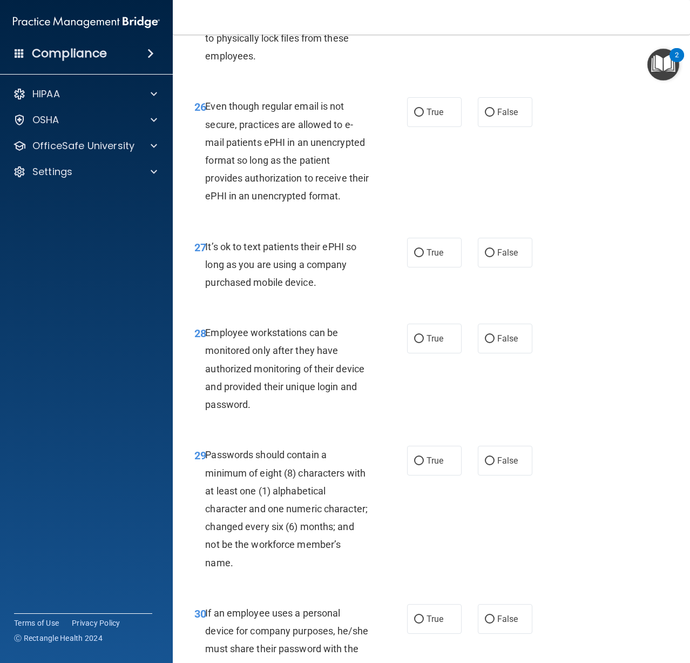
scroll to position [3025, 0]
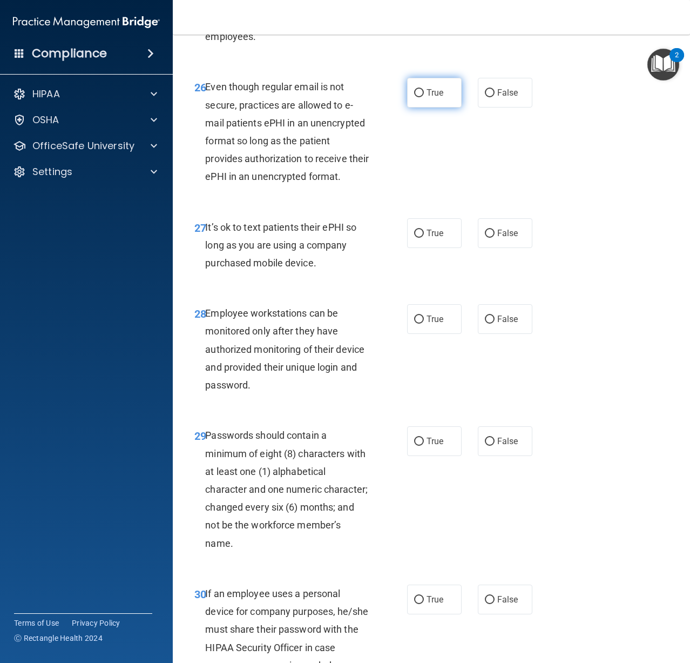
click at [407, 107] on label "True" at bounding box center [434, 93] width 55 height 30
click at [414, 97] on input "True" at bounding box center [419, 93] width 10 height 8
radio input "true"
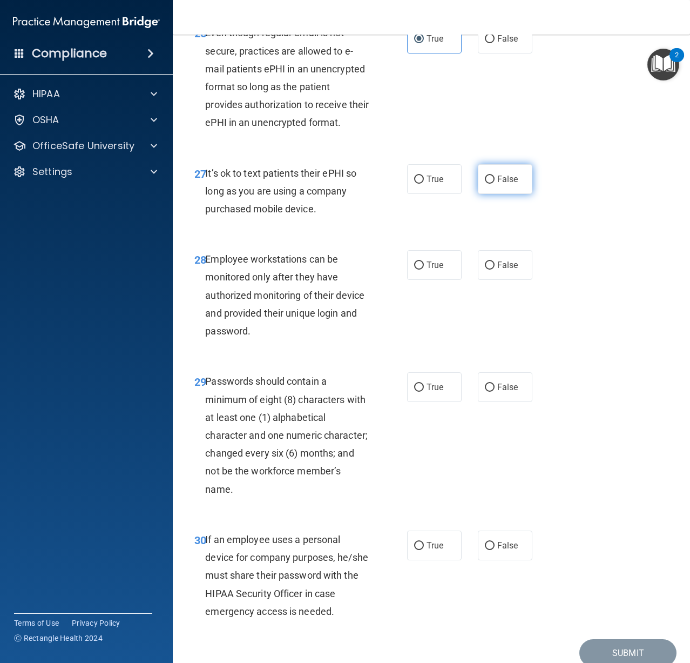
click at [514, 194] on label "False" at bounding box center [505, 179] width 55 height 30
click at [495, 184] on input "False" at bounding box center [490, 180] width 10 height 8
radio input "true"
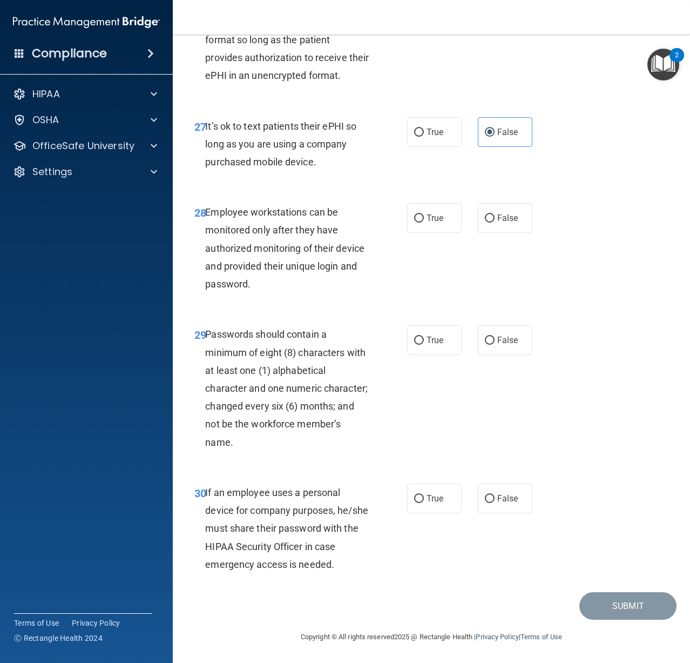
scroll to position [3187, 0]
click at [409, 227] on label "True" at bounding box center [434, 218] width 55 height 30
click at [414, 223] on input "True" at bounding box center [419, 218] width 10 height 8
radio input "true"
click at [524, 231] on label "False" at bounding box center [505, 218] width 55 height 30
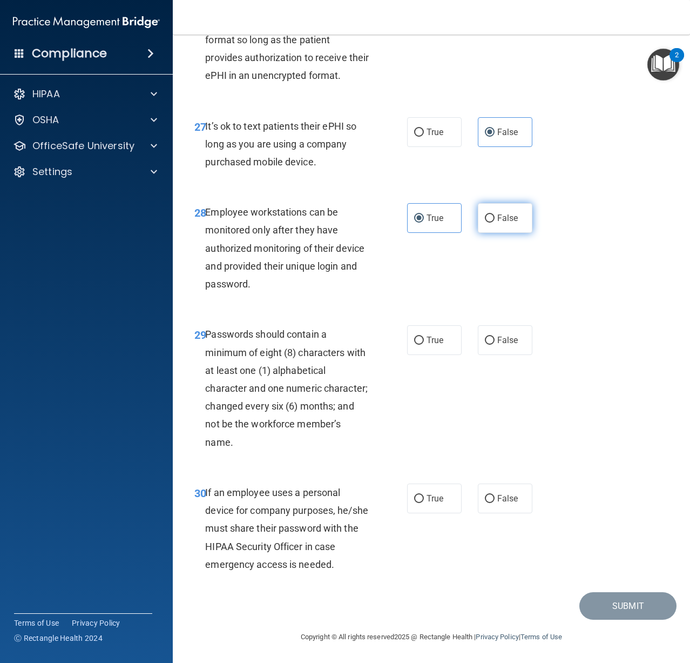
click at [495, 223] on input "False" at bounding box center [490, 218] width 10 height 8
radio input "true"
radio input "false"
click at [410, 355] on label "True" at bounding box center [434, 340] width 55 height 30
click at [414, 345] on input "True" at bounding box center [419, 340] width 10 height 8
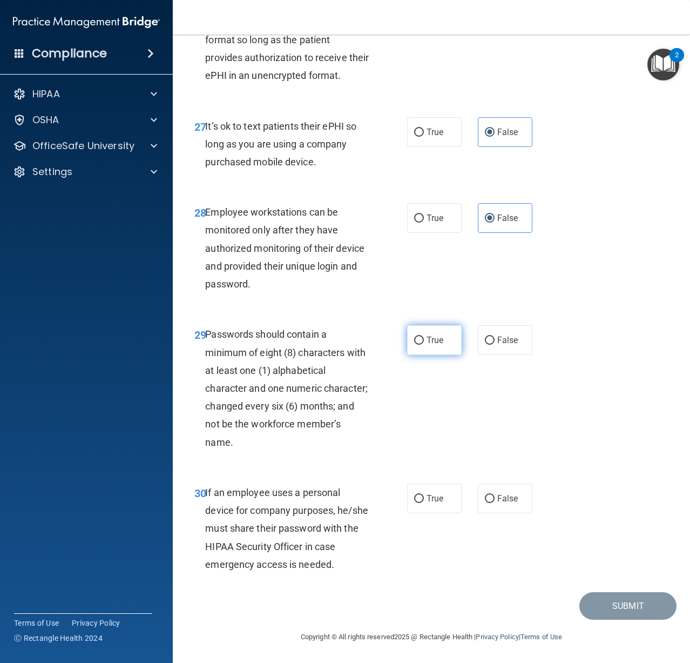
radio input "true"
click at [487, 503] on input "False" at bounding box center [490, 499] width 10 height 8
radio input "true"
click at [582, 607] on button "Submit" at bounding box center [628, 606] width 97 height 28
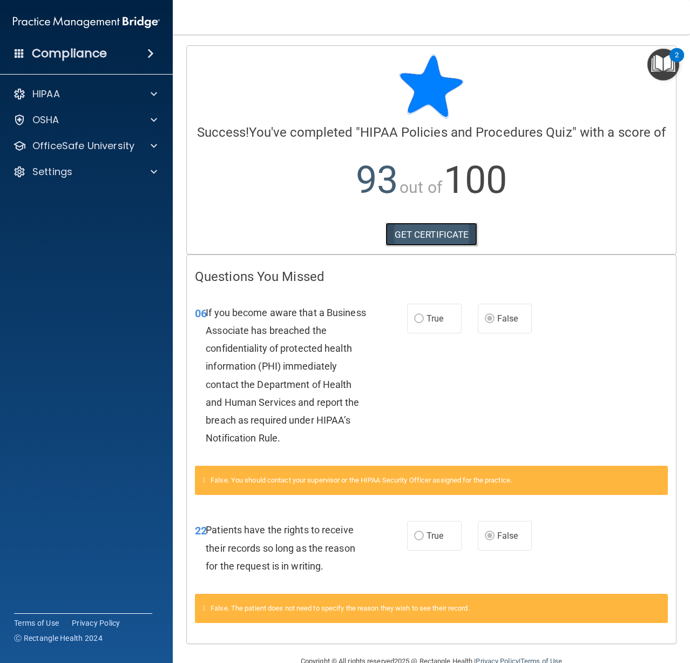
click at [454, 246] on link "GET CERTIFICATE" at bounding box center [432, 235] width 92 height 24
click at [54, 142] on p "OfficeSafe University" at bounding box center [83, 145] width 102 height 13
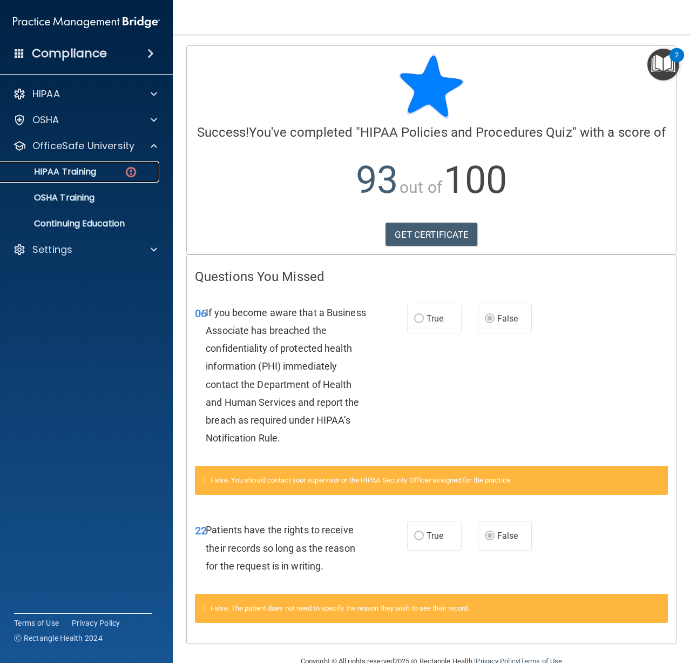
click at [73, 171] on p "HIPAA Training" at bounding box center [51, 171] width 89 height 11
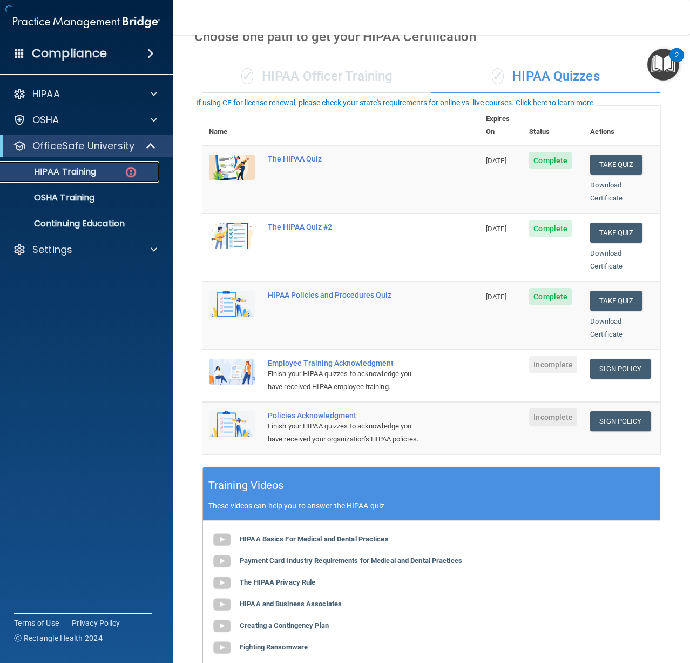
scroll to position [198, 0]
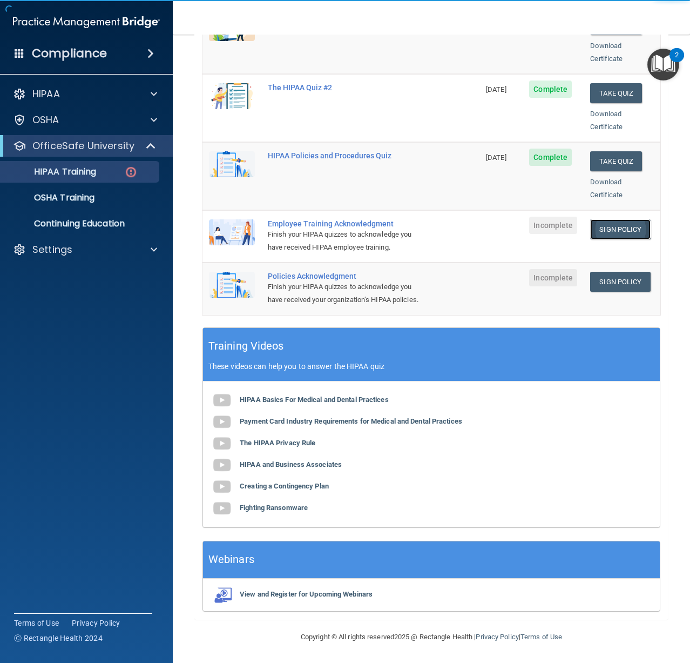
click at [612, 219] on link "Sign Policy" at bounding box center [620, 229] width 60 height 20
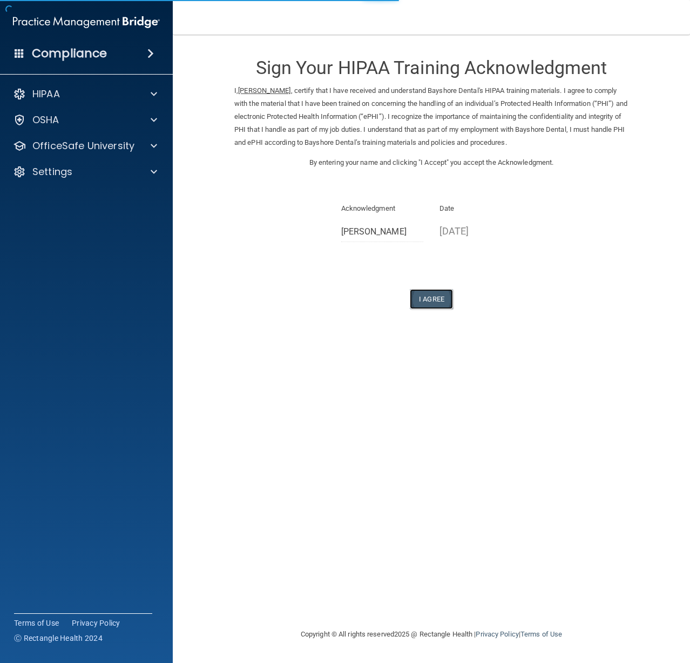
click at [445, 298] on button "I Agree" at bounding box center [431, 299] width 43 height 20
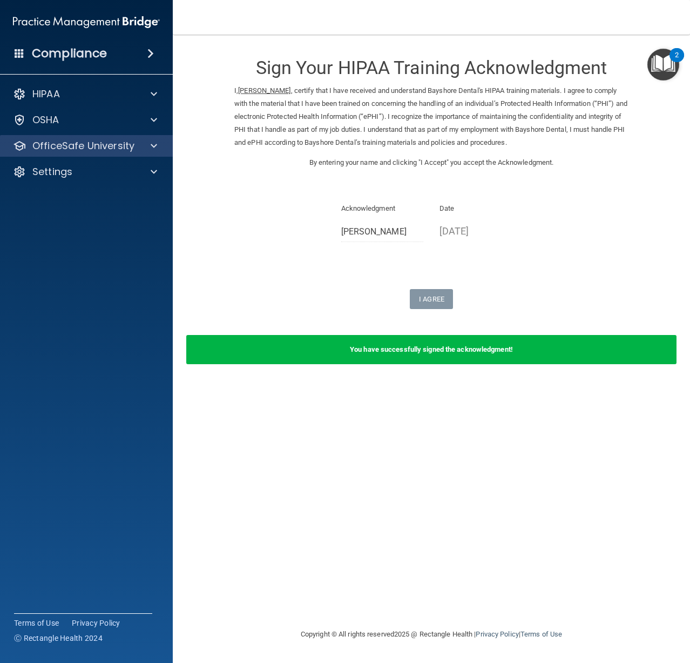
click at [76, 152] on div "OfficeSafe University" at bounding box center [86, 146] width 173 height 22
click at [134, 151] on div "OfficeSafe University" at bounding box center [72, 145] width 134 height 13
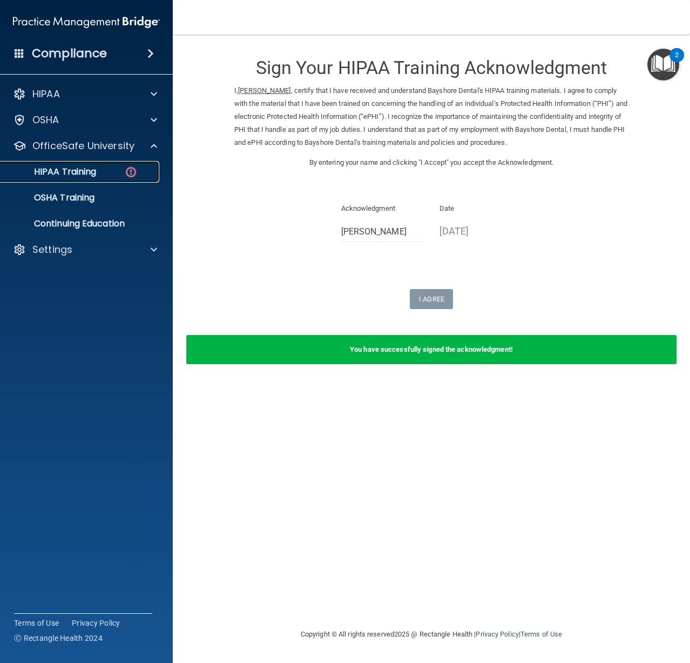
click at [97, 173] on div "HIPAA Training" at bounding box center [80, 171] width 147 height 11
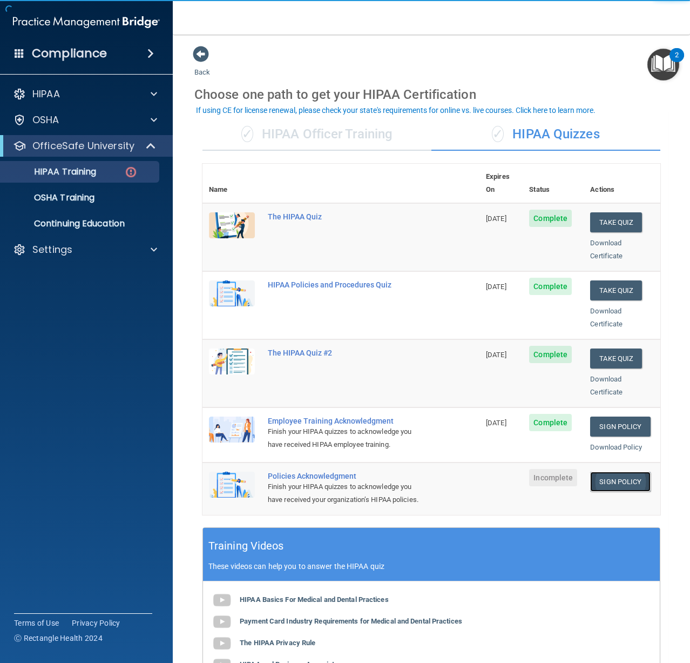
click at [629, 477] on link "Sign Policy" at bounding box center [620, 482] width 60 height 20
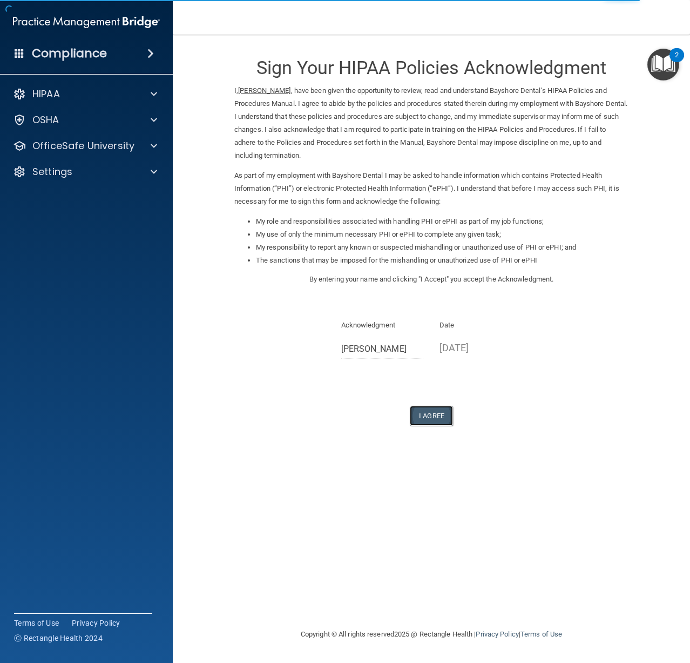
click at [426, 410] on button "I Agree" at bounding box center [431, 416] width 43 height 20
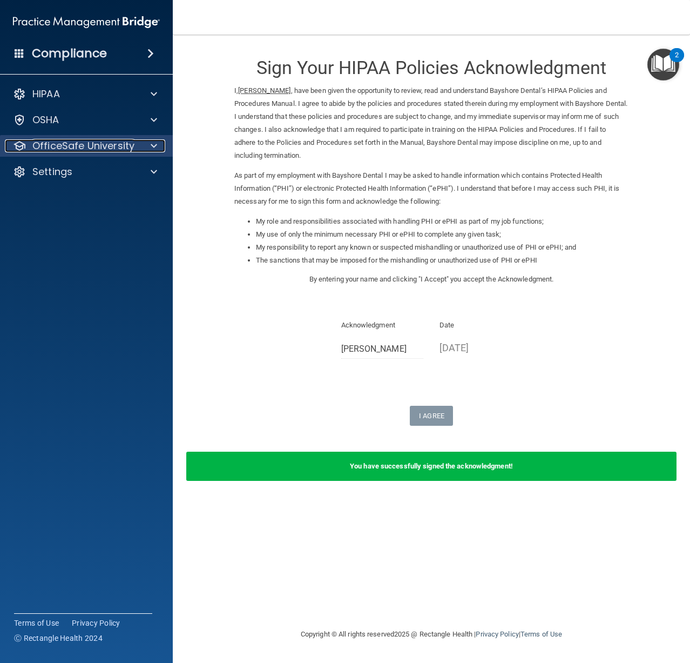
click at [76, 147] on p "OfficeSafe University" at bounding box center [83, 145] width 102 height 13
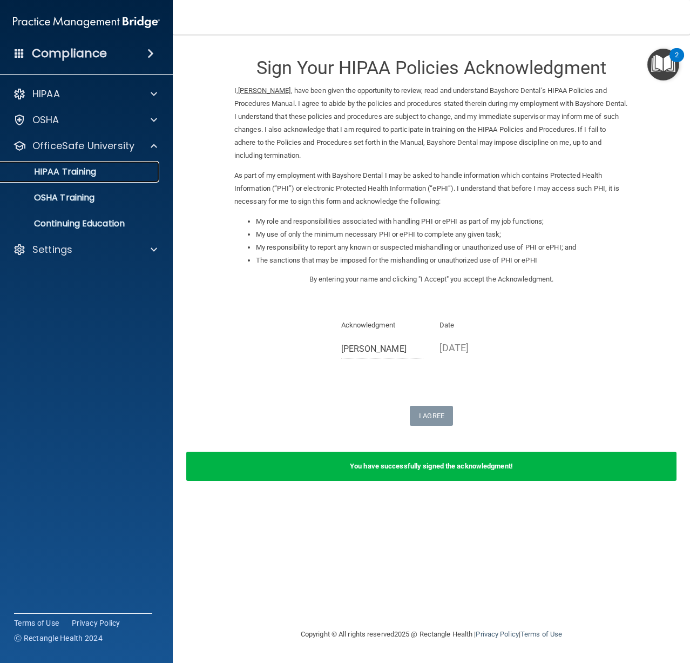
click at [78, 180] on link "HIPAA Training" at bounding box center [74, 172] width 170 height 22
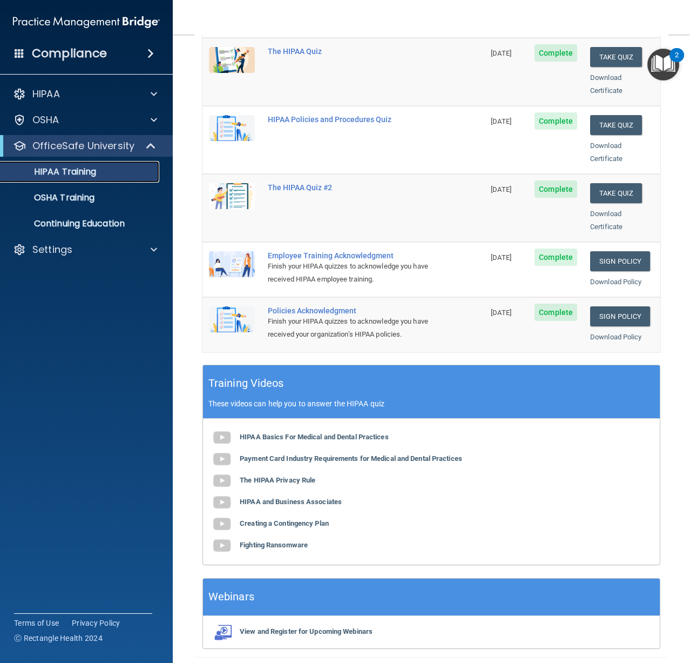
scroll to position [146, 0]
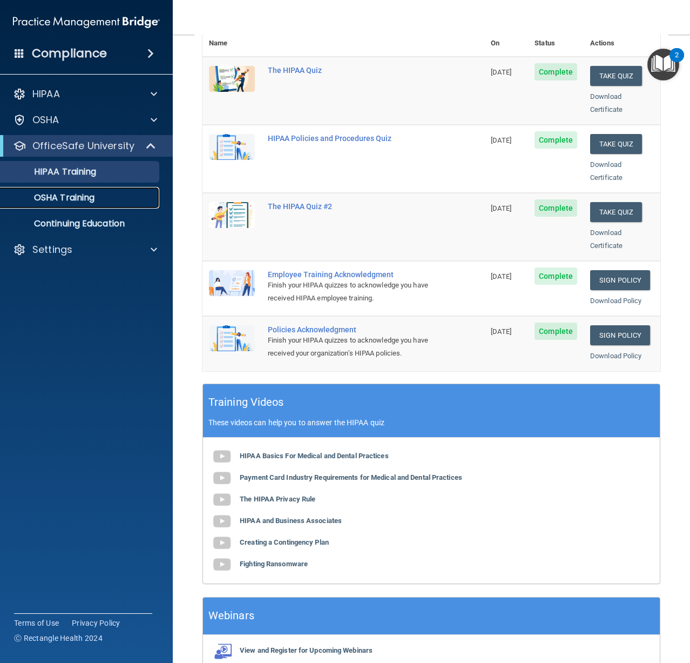
click at [50, 192] on p "OSHA Training" at bounding box center [51, 197] width 88 height 11
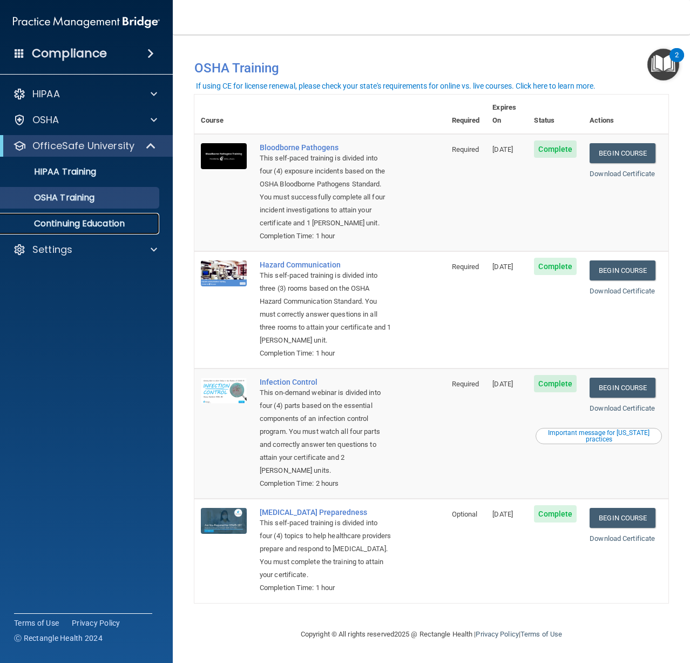
click at [104, 231] on link "Continuing Education" at bounding box center [74, 224] width 170 height 22
